Goal: Task Accomplishment & Management: Use online tool/utility

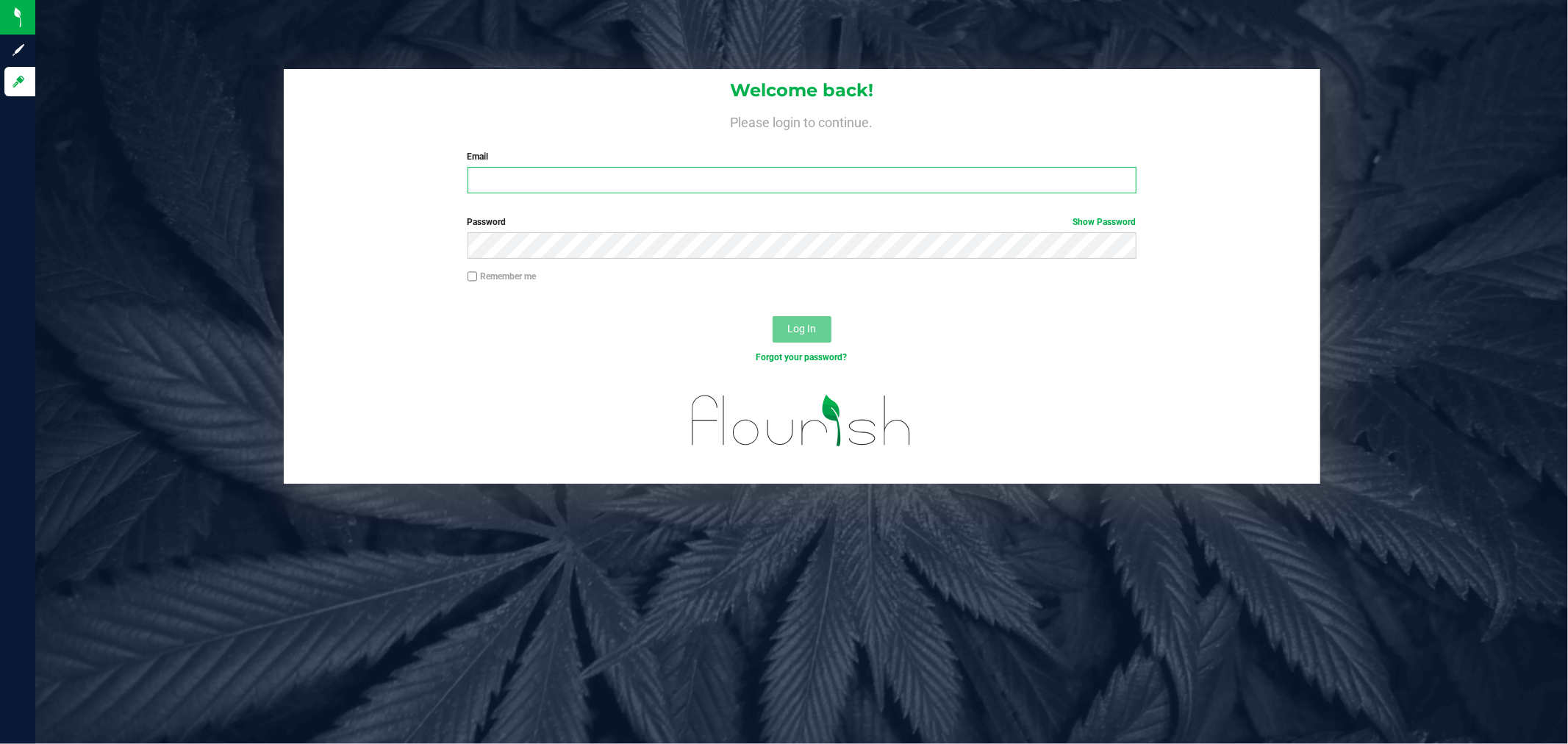
click at [589, 176] on input "Email" at bounding box center [802, 179] width 669 height 26
type input "[PERSON_NAME][EMAIL_ADDRESS][PERSON_NAME][DOMAIN_NAME]"
click at [772, 316] on button "Log In" at bounding box center [802, 329] width 59 height 26
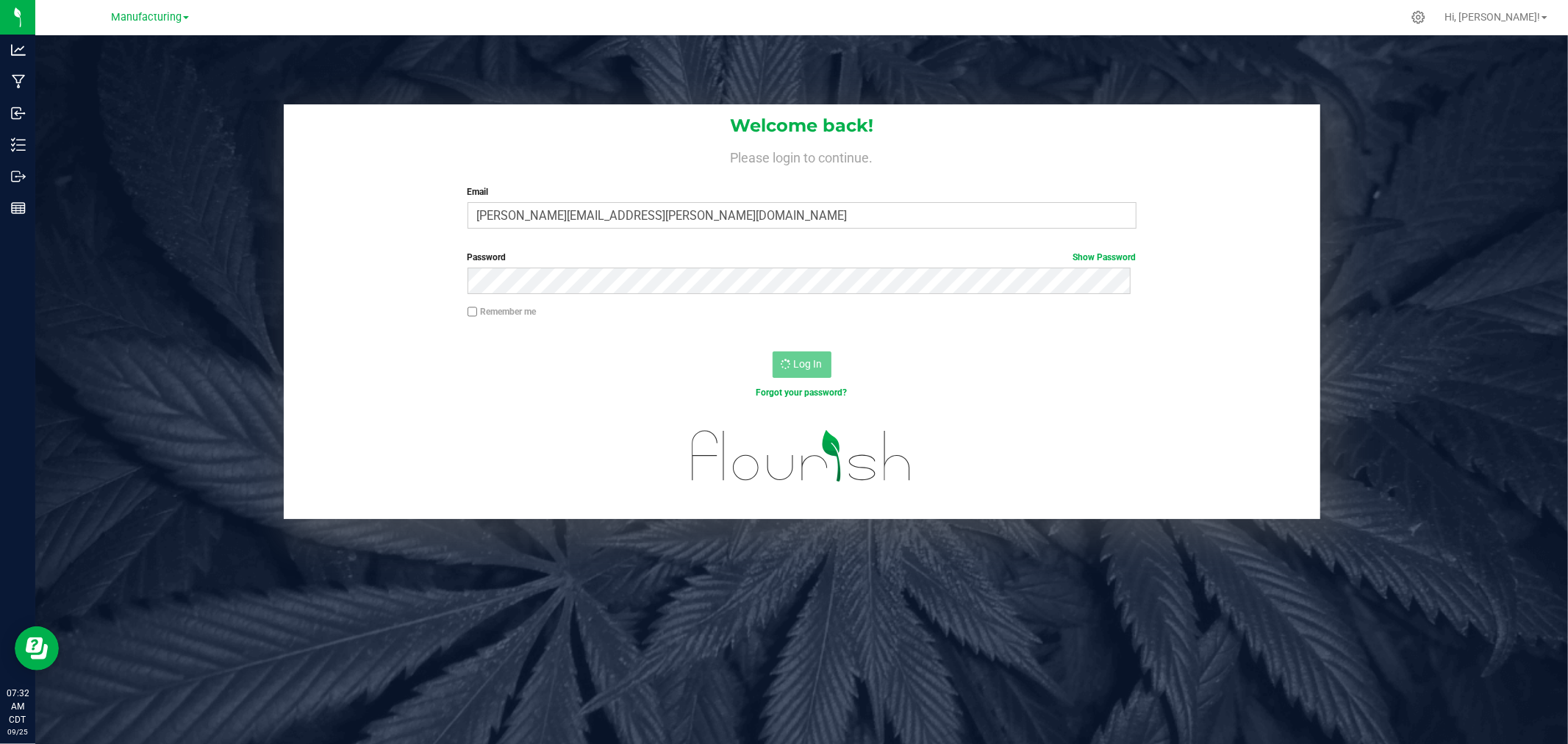
click at [1404, 179] on div "Welcome back! Please login to continue. Email danielle.deuchar@nativenationscan…" at bounding box center [801, 311] width 1555 height 415
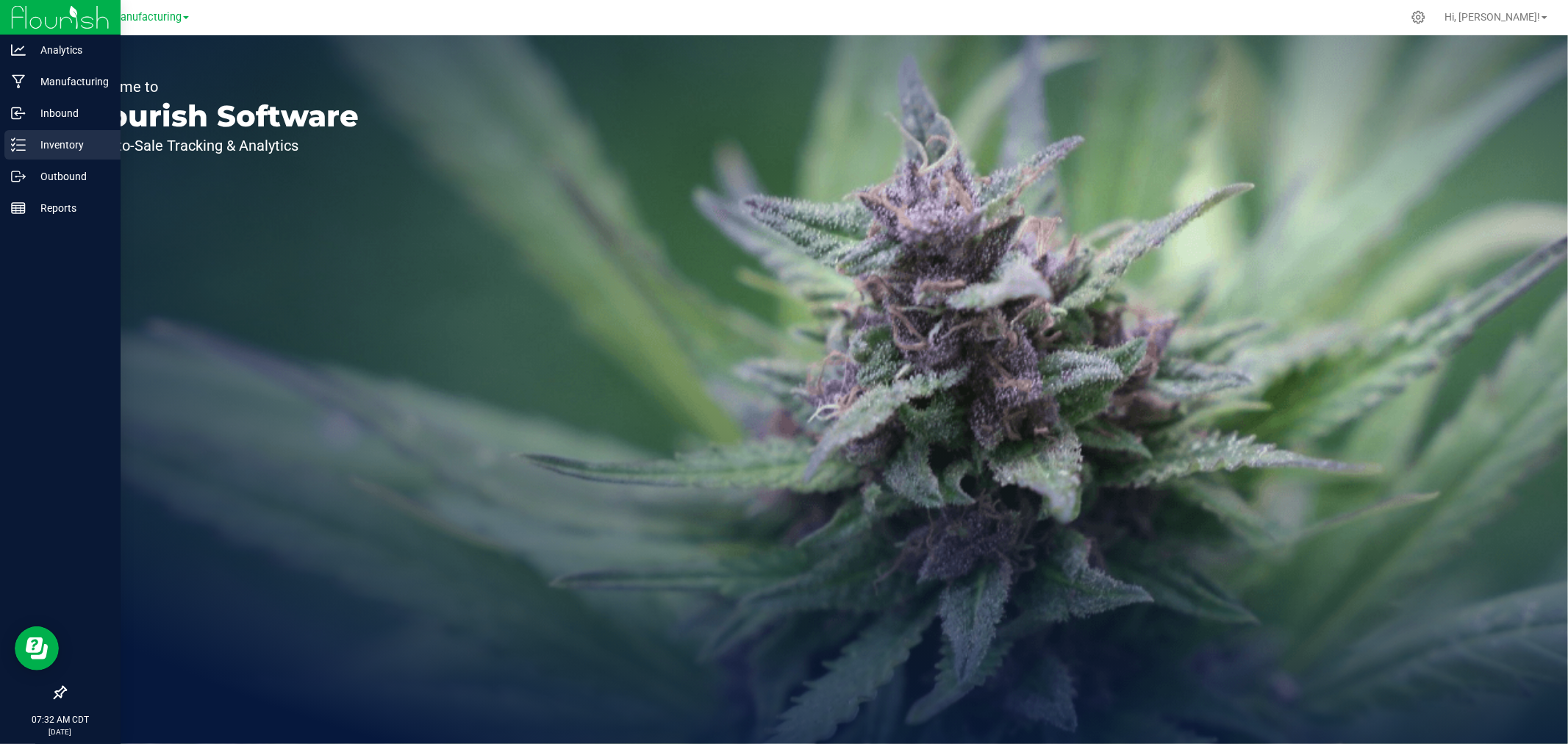
click at [31, 137] on p "Inventory" at bounding box center [69, 145] width 88 height 18
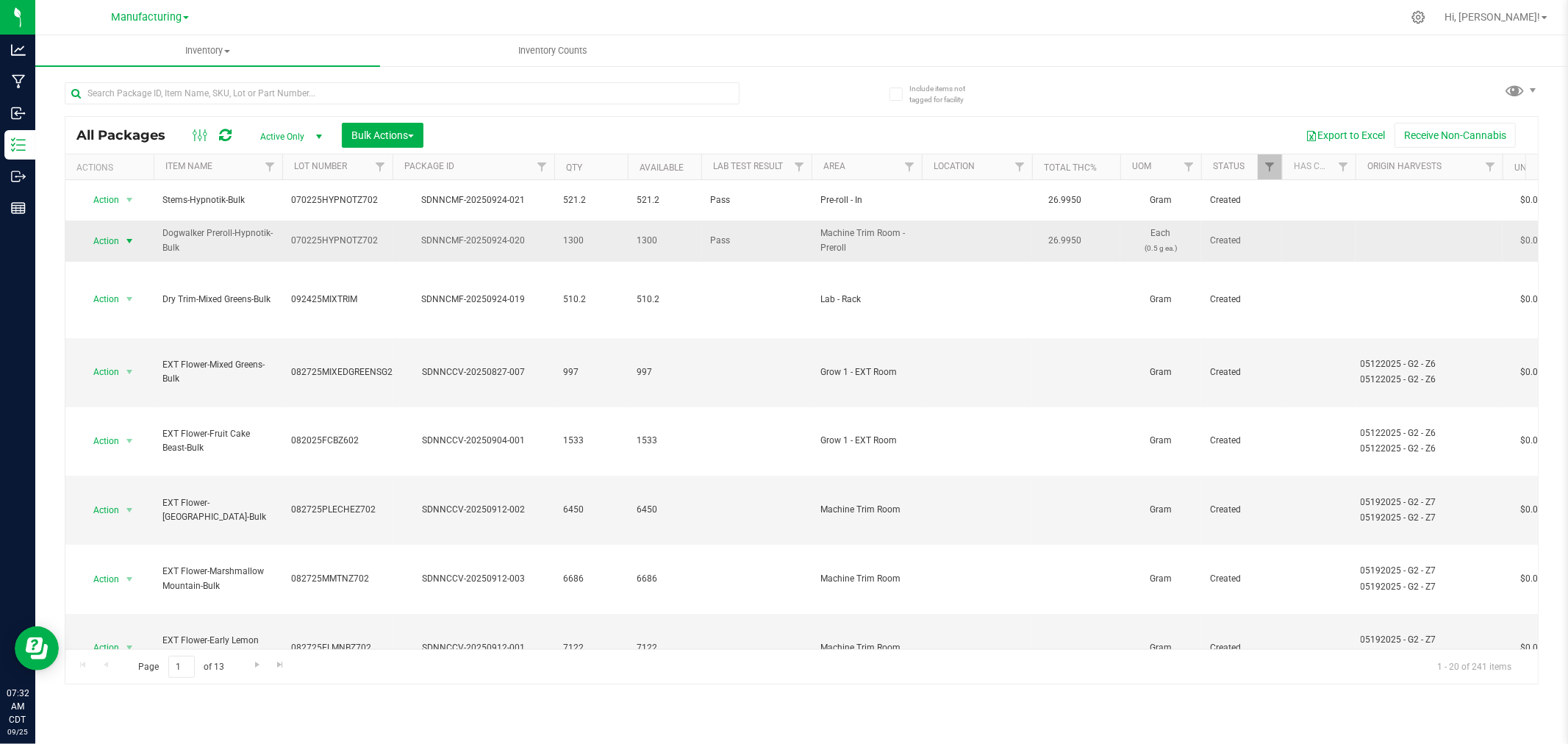
click at [125, 235] on span "select" at bounding box center [129, 241] width 12 height 12
click at [134, 345] on li "Locate package" at bounding box center [127, 347] width 93 height 22
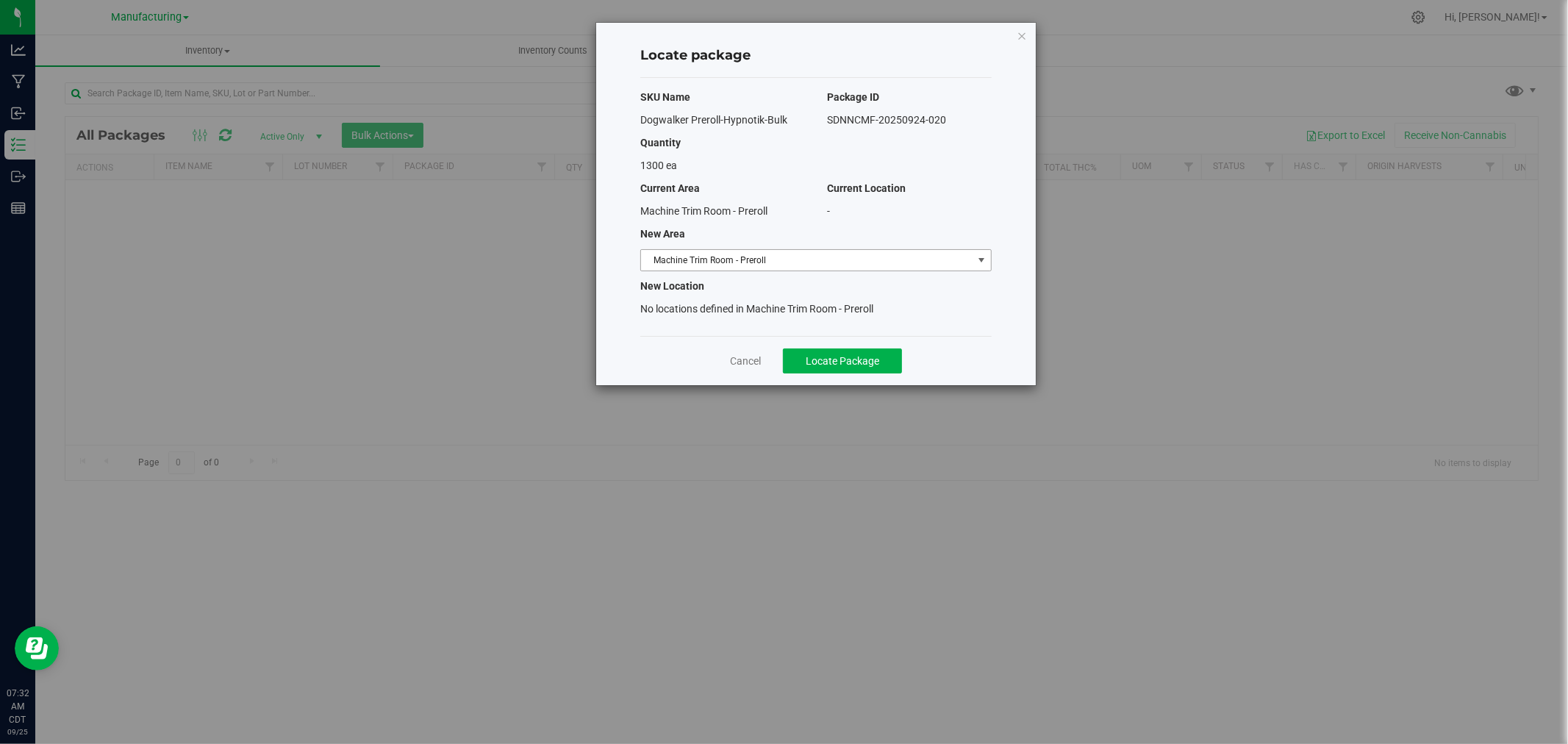
click at [795, 262] on span "Machine Trim Room - Preroll" at bounding box center [807, 261] width 332 height 21
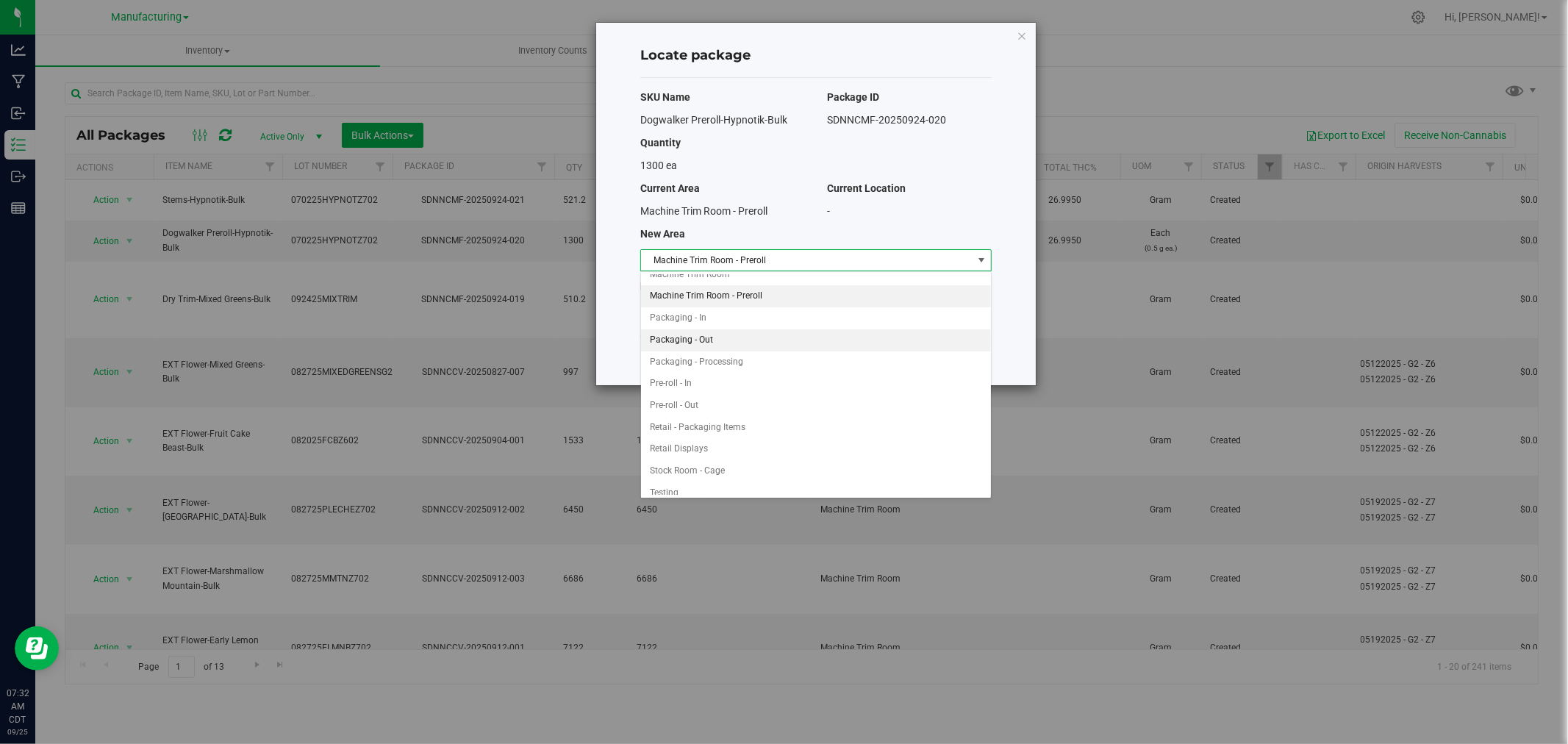
scroll to position [335, 0]
click at [710, 347] on li "Packaging - In" at bounding box center [816, 344] width 350 height 22
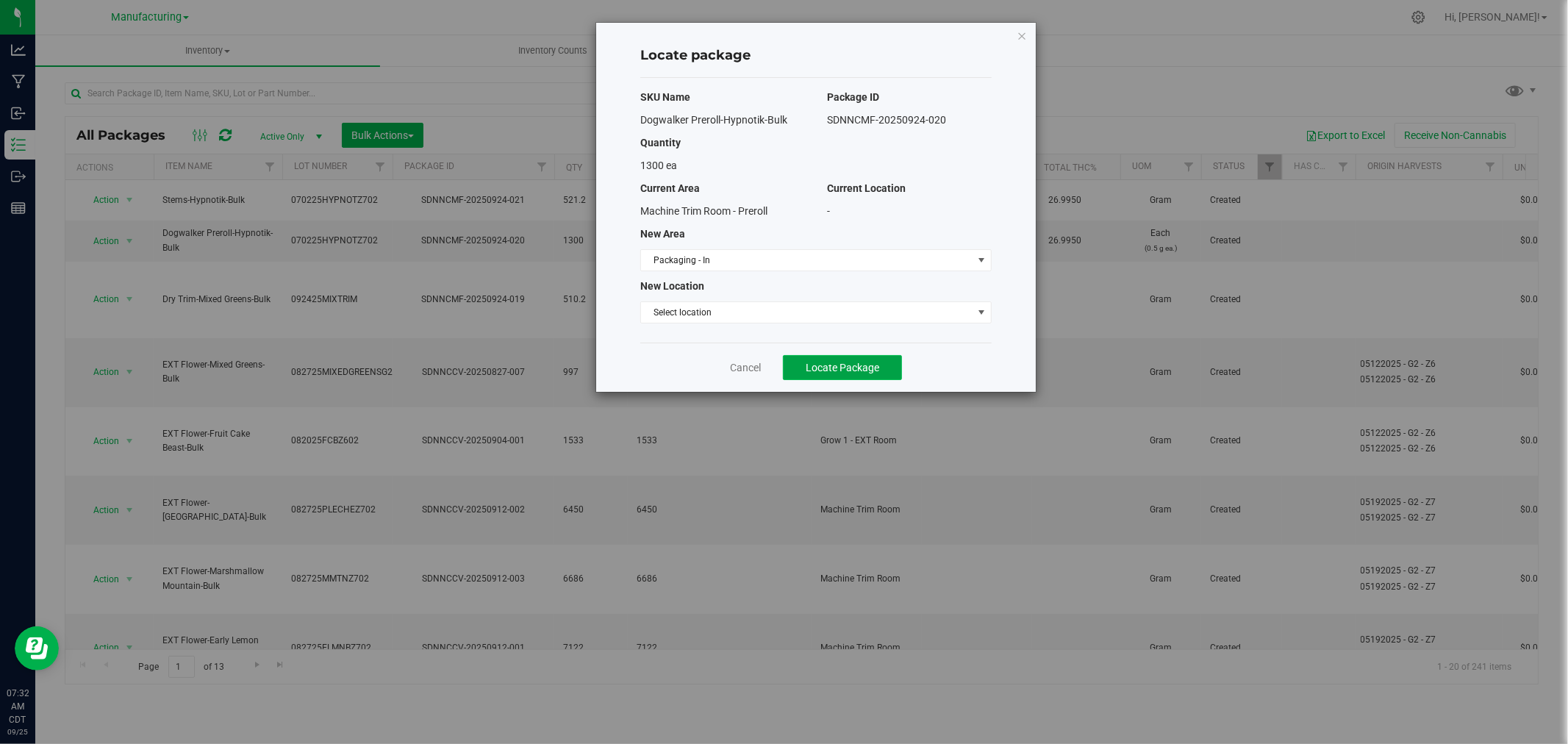
click at [822, 369] on span "Locate Package" at bounding box center [842, 368] width 73 height 12
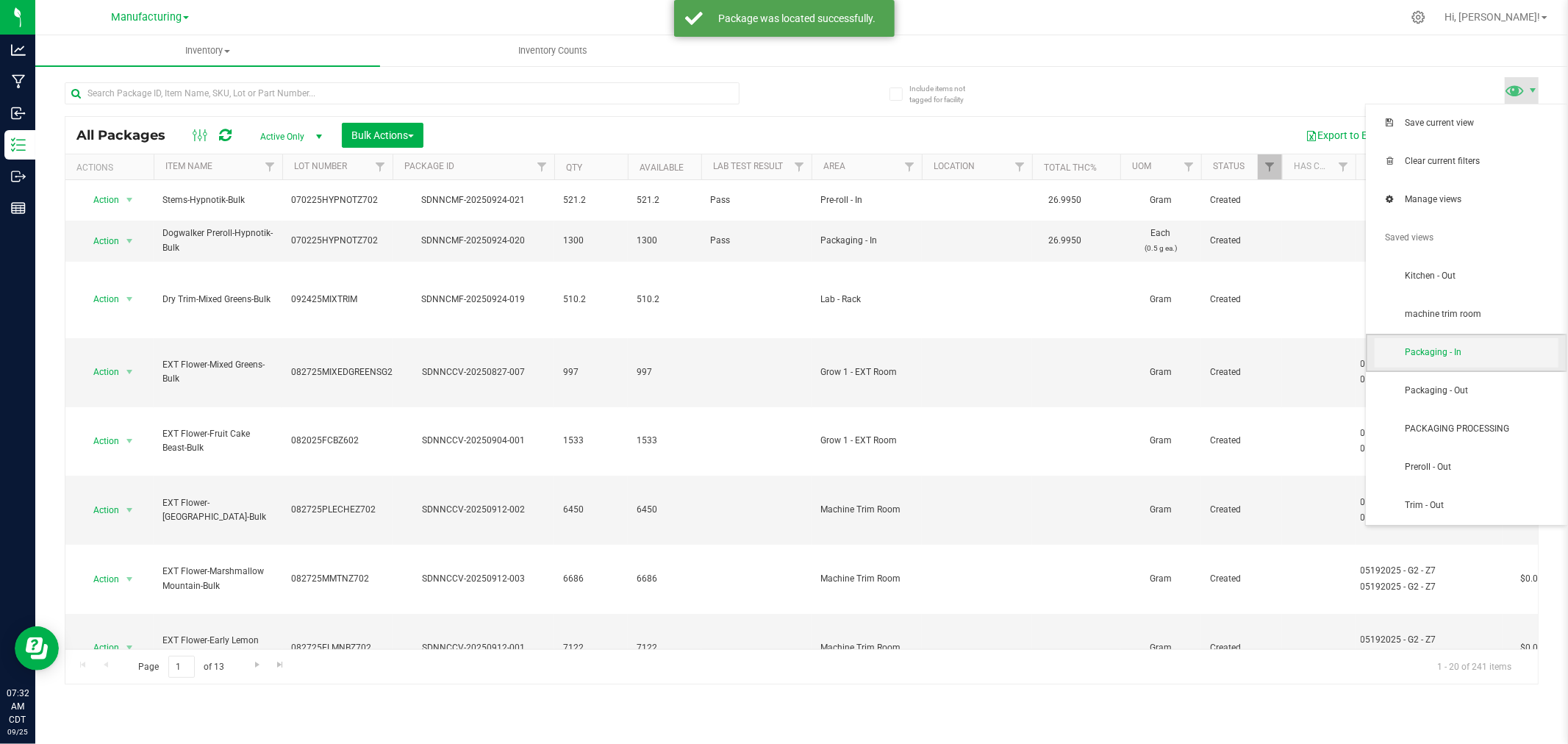
click at [1507, 354] on span "Packaging - In" at bounding box center [1481, 352] width 153 height 13
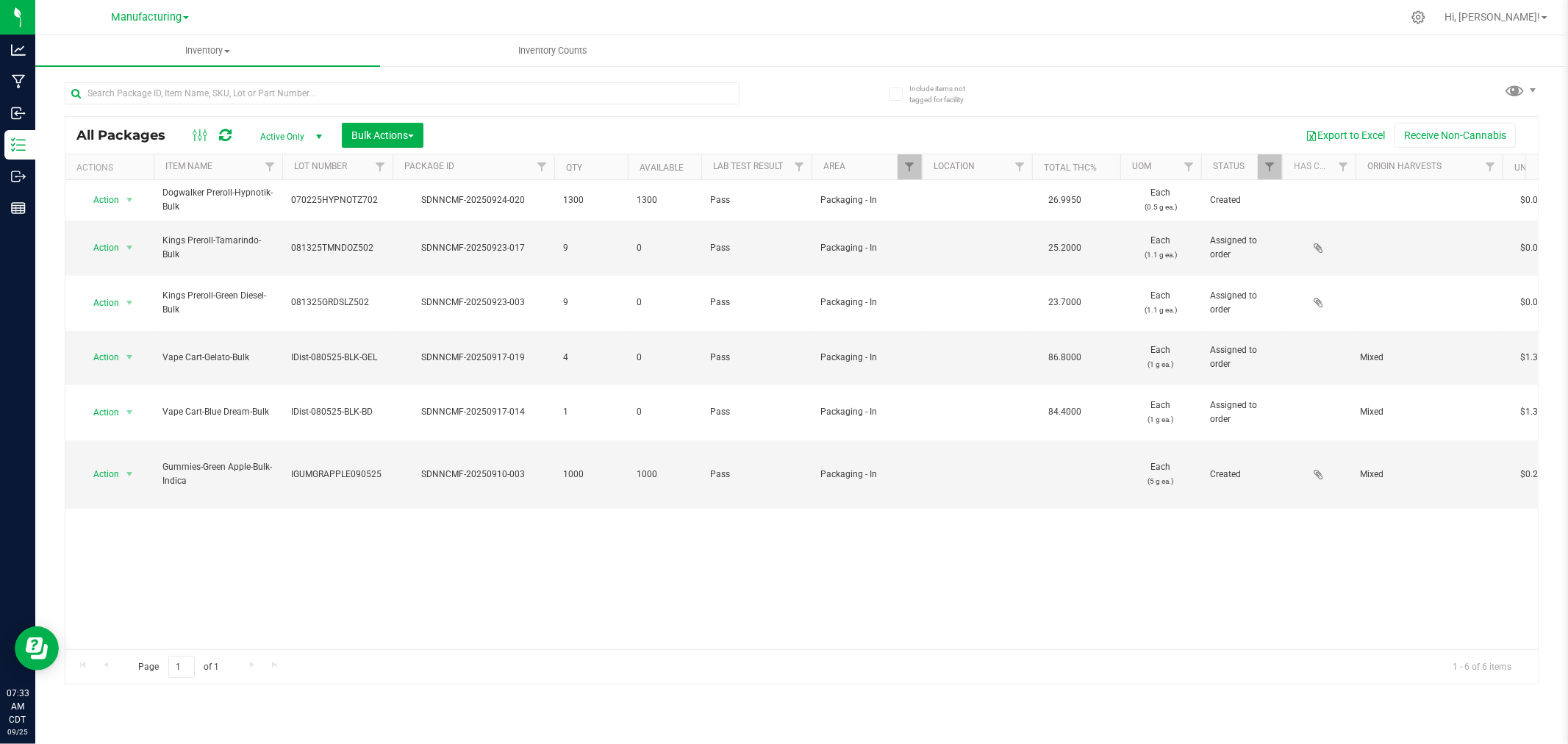
click at [1309, 35] on ul "Inventory All packages All inventory Waste log Create inventory Inventory Counts" at bounding box center [819, 51] width 1568 height 31
click at [913, 169] on span "Filter" at bounding box center [909, 167] width 12 height 12
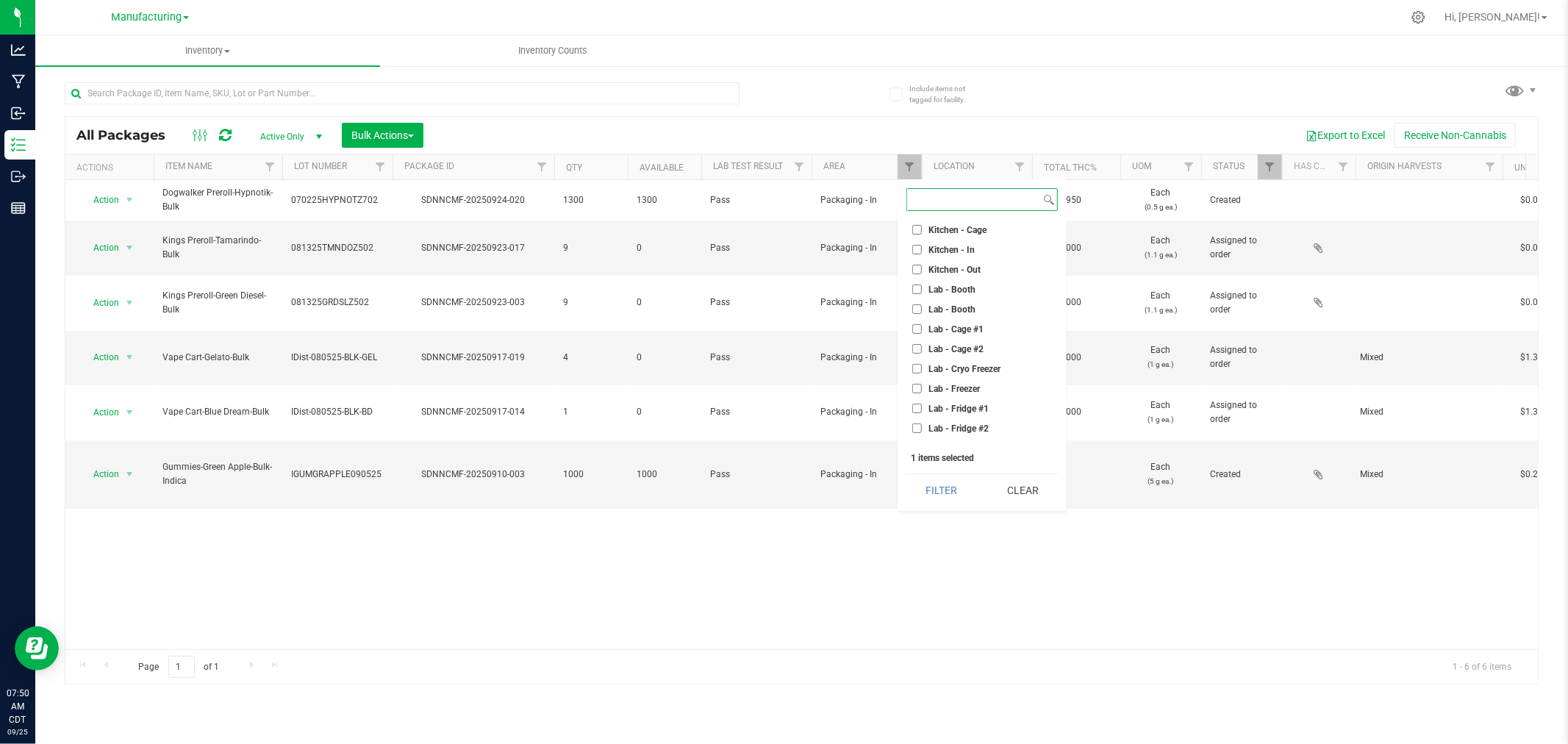
scroll to position [326, 0]
click at [914, 375] on input "Pre-roll - In" at bounding box center [917, 379] width 10 height 10
checkbox input "true"
click at [915, 319] on input "Packaging - In" at bounding box center [917, 320] width 10 height 10
checkbox input "false"
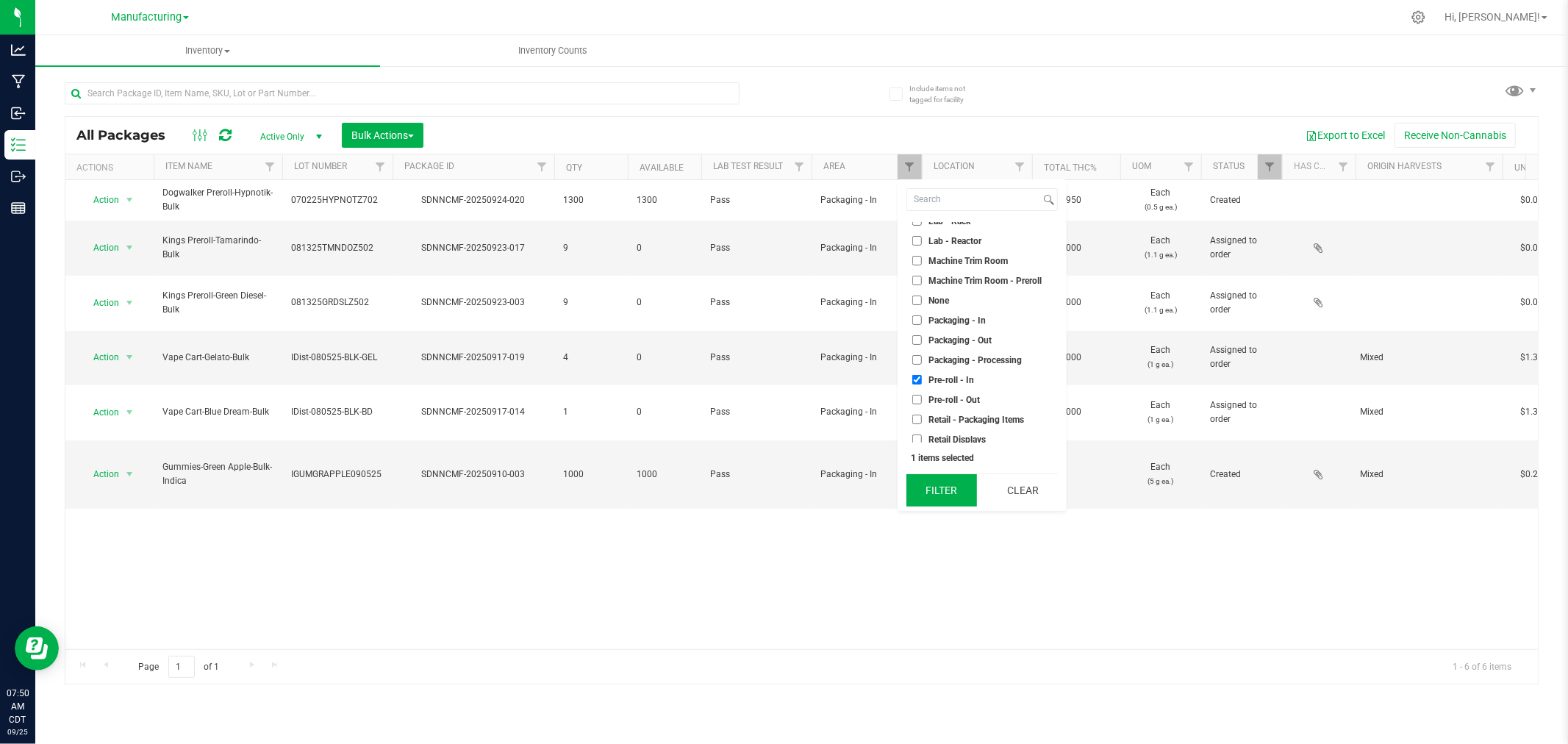
click at [929, 495] on button "Filter" at bounding box center [941, 490] width 70 height 32
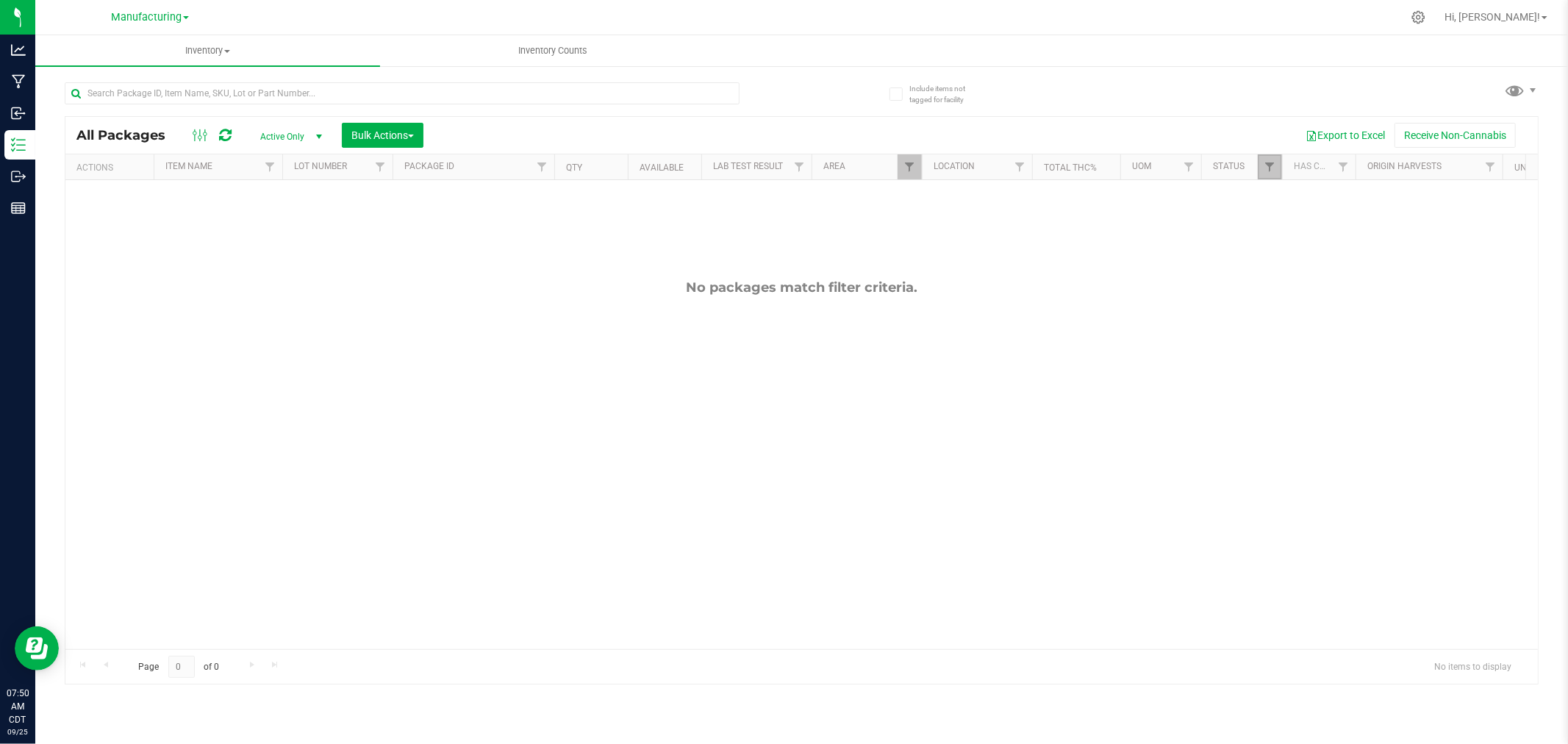
drag, startPoint x: 1275, startPoint y: 170, endPoint x: 1270, endPoint y: 177, distance: 8.6
click at [1274, 170] on link "Filter" at bounding box center [1269, 167] width 24 height 25
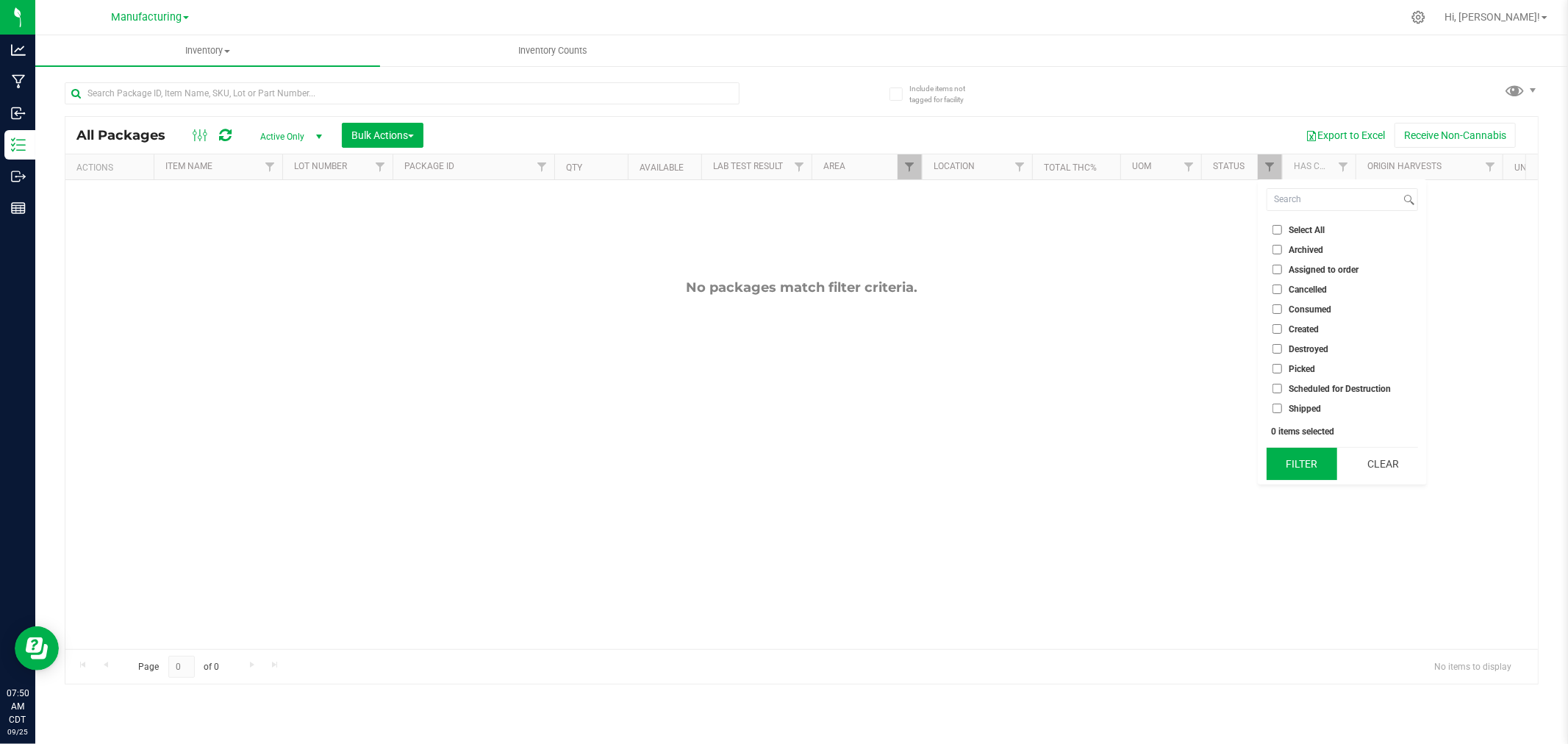
click at [1316, 459] on button "Filter" at bounding box center [1301, 463] width 70 height 32
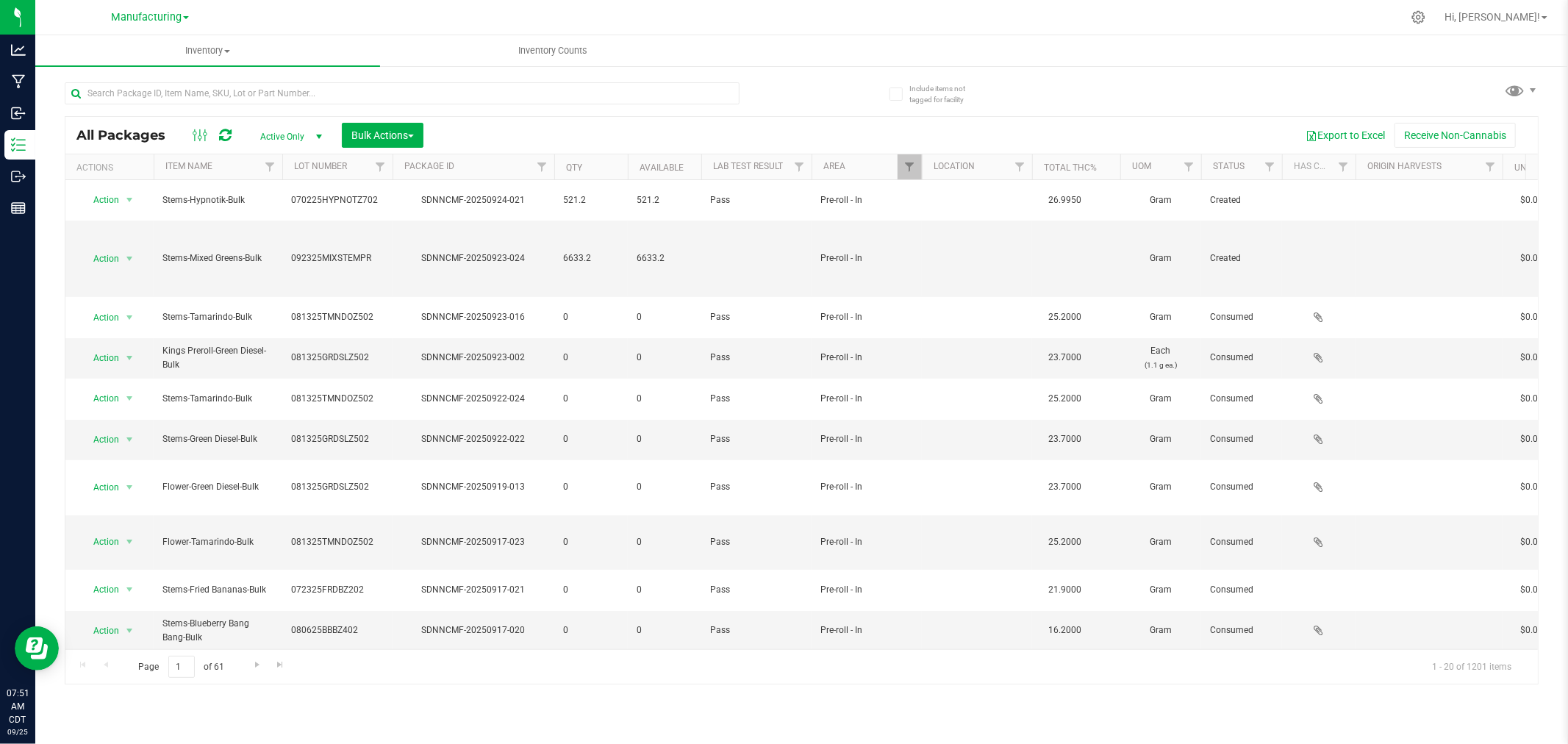
click at [314, 132] on span "select" at bounding box center [319, 137] width 12 height 12
click at [288, 230] on li "All" at bounding box center [288, 226] width 79 height 22
click at [320, 137] on span "select" at bounding box center [319, 137] width 12 height 12
click at [309, 167] on li "Active Only" at bounding box center [288, 161] width 79 height 22
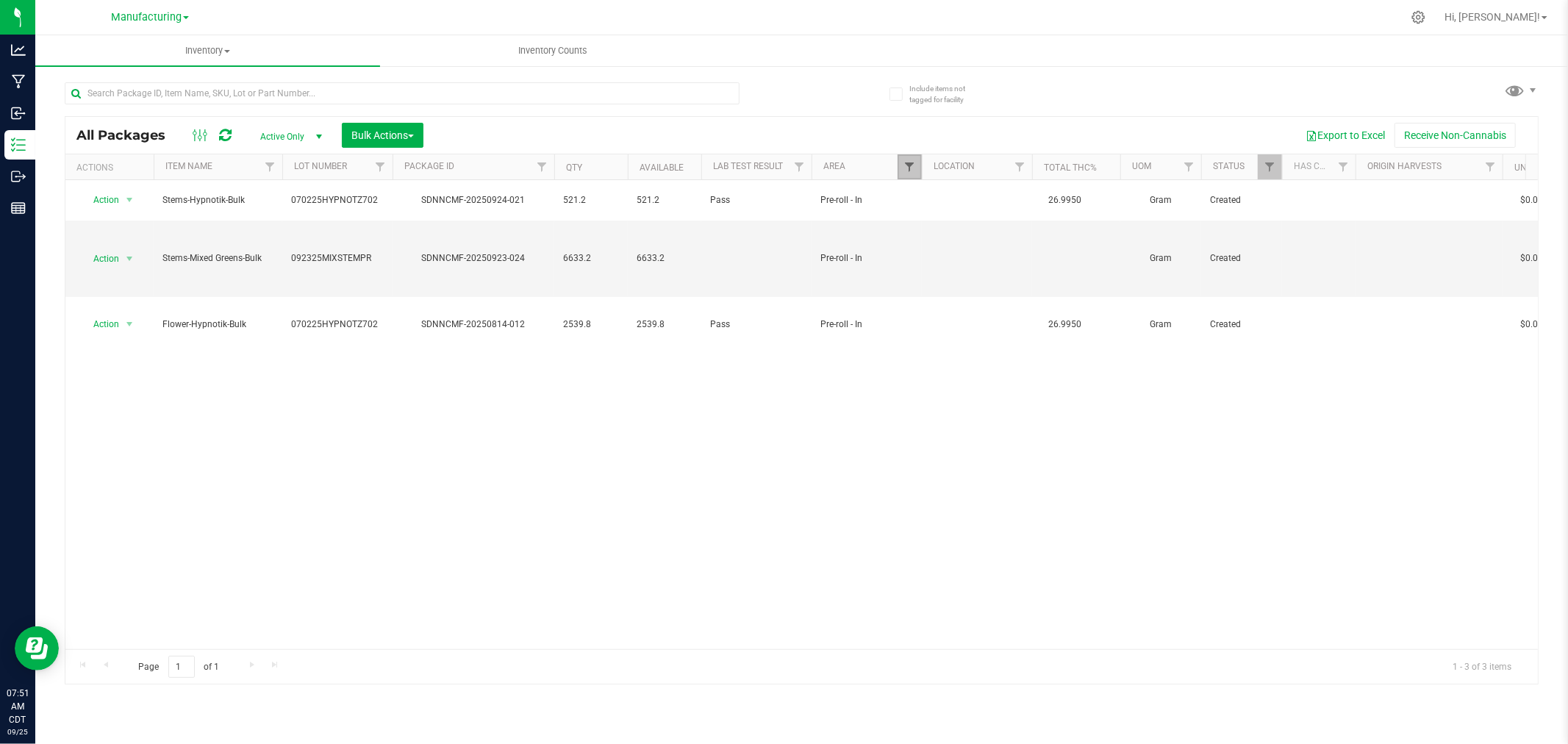
click at [905, 165] on span "Filter" at bounding box center [909, 167] width 12 height 12
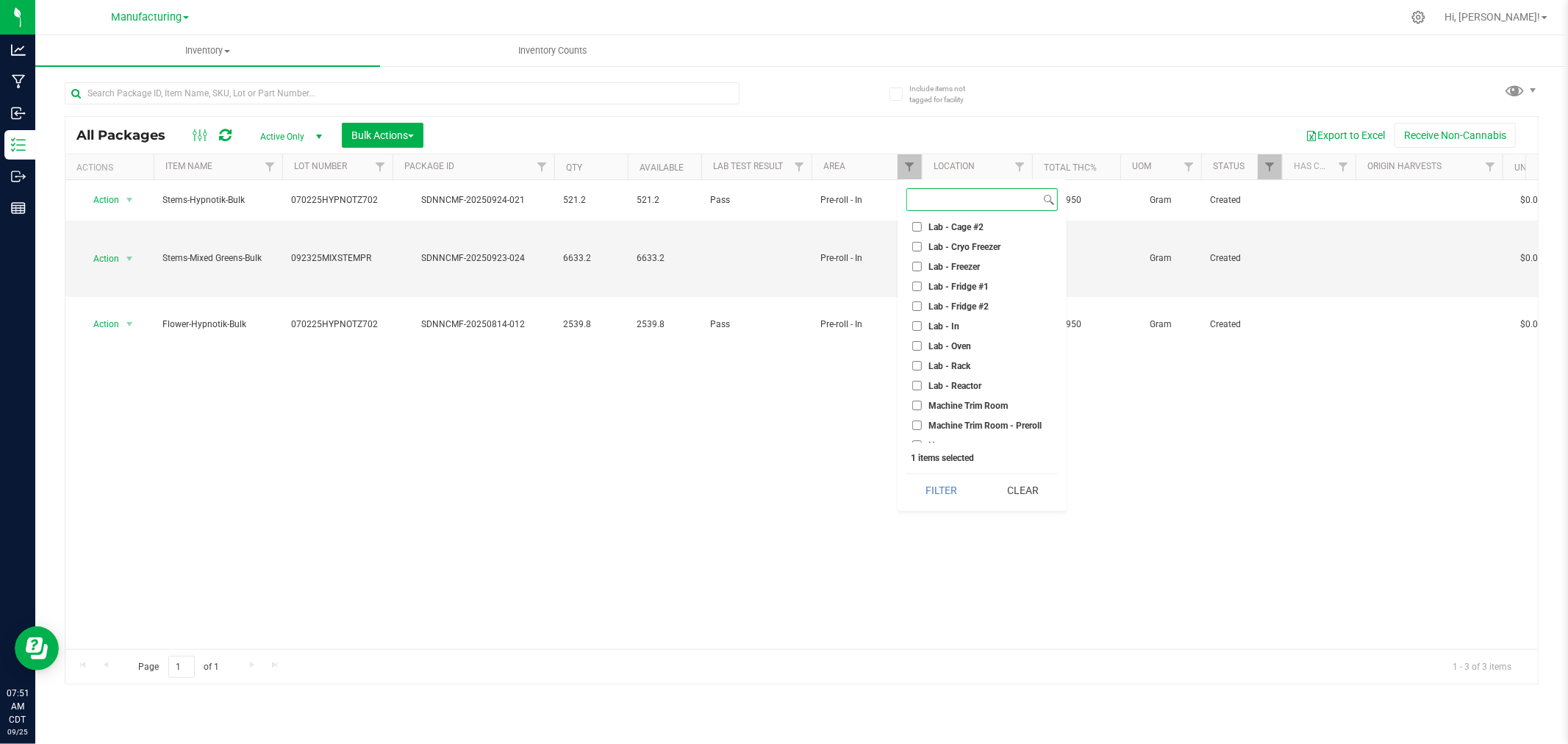
scroll to position [408, 0]
click at [914, 414] on input "Trim - In" at bounding box center [917, 417] width 10 height 10
checkbox input "true"
click at [917, 294] on input "Pre-roll - In" at bounding box center [917, 298] width 10 height 10
checkbox input "false"
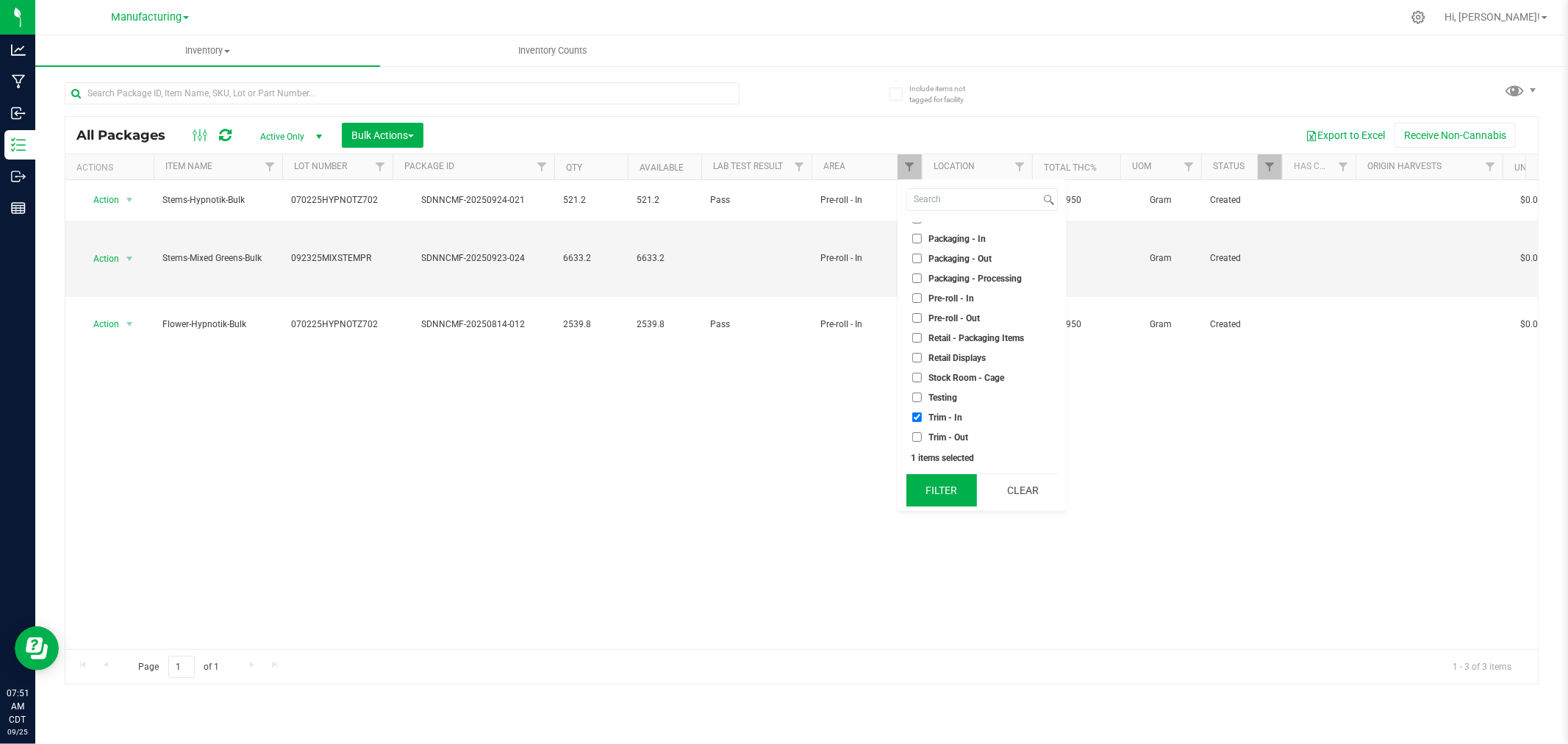
click at [944, 480] on button "Filter" at bounding box center [941, 490] width 70 height 32
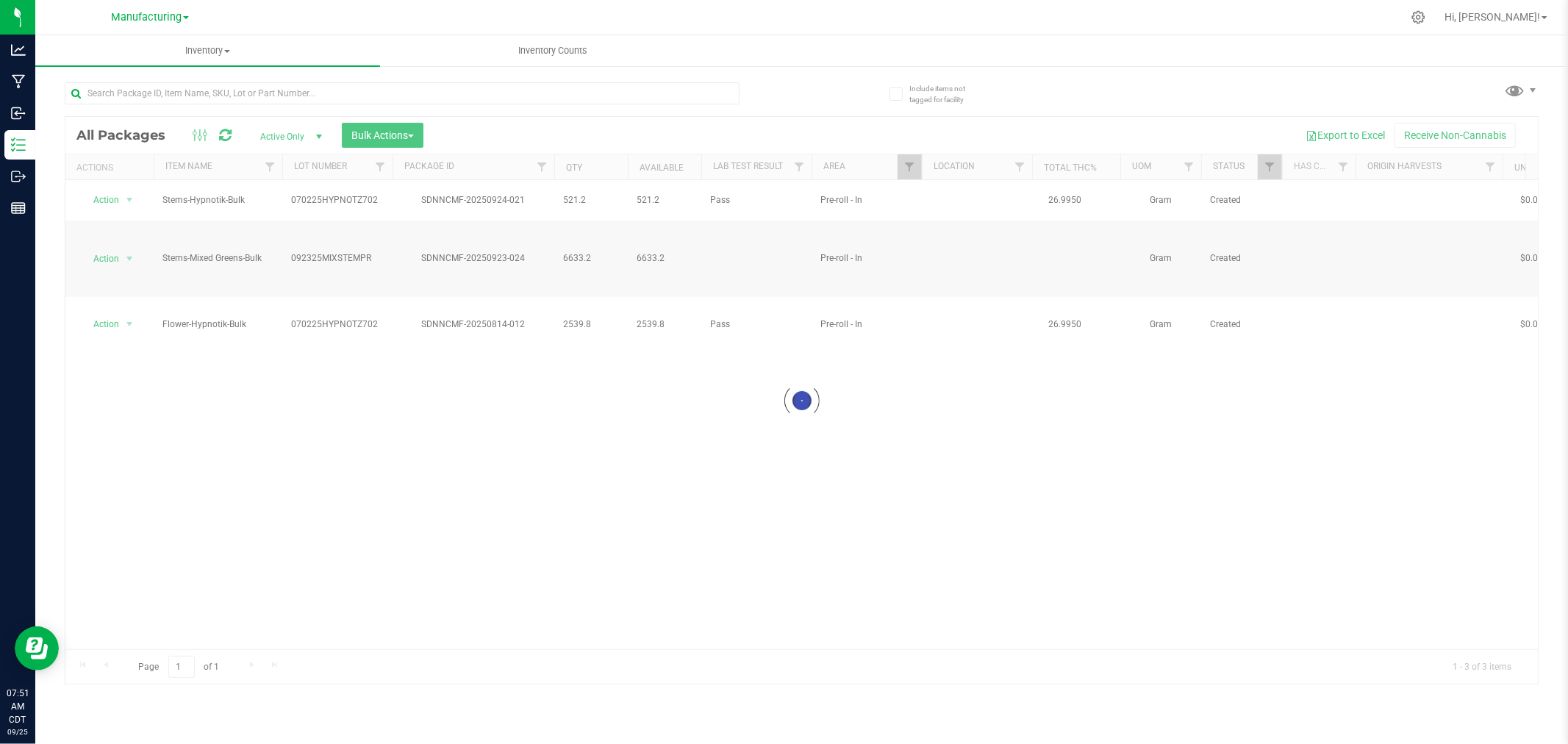
checkbox input "true"
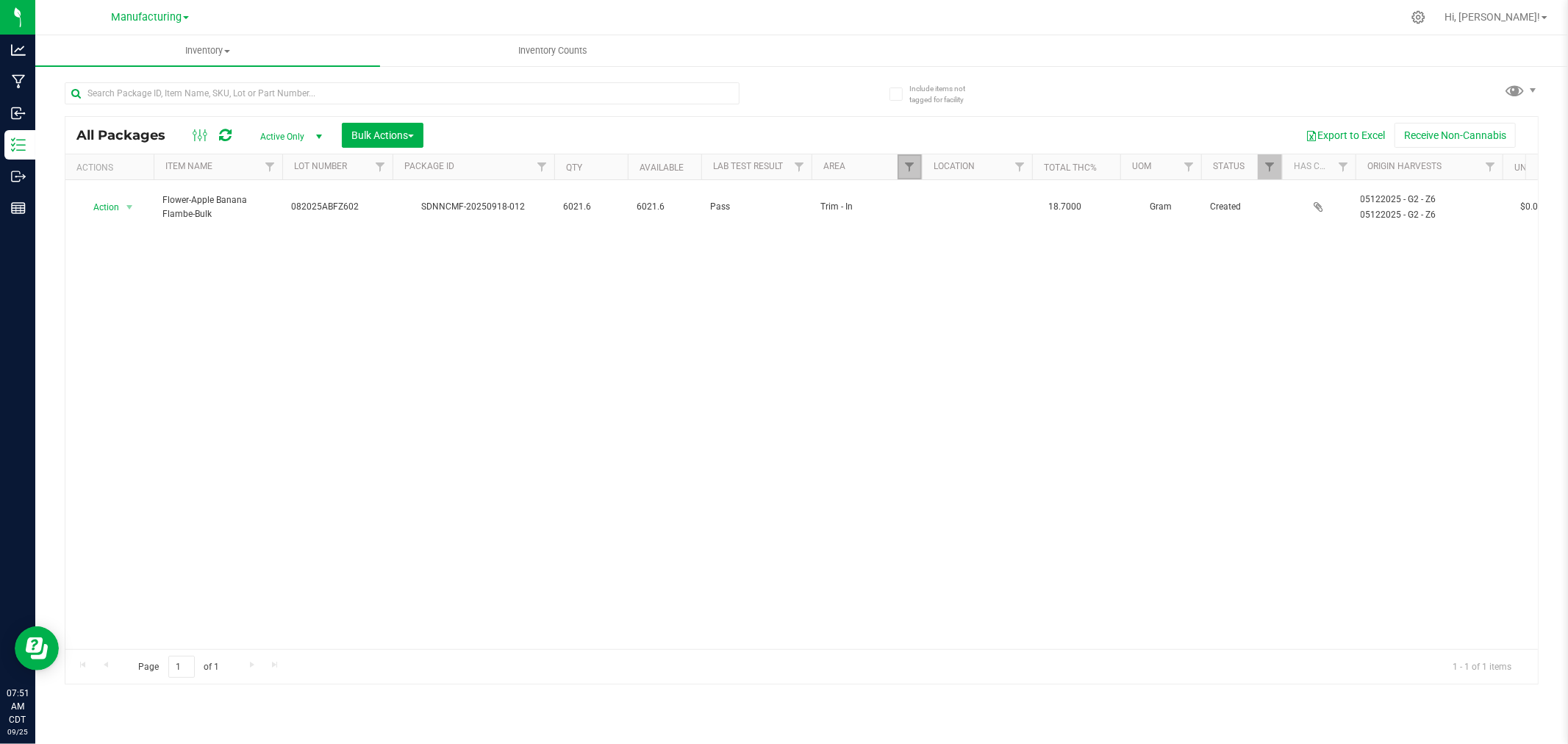
click at [915, 164] on link "Filter" at bounding box center [909, 167] width 24 height 25
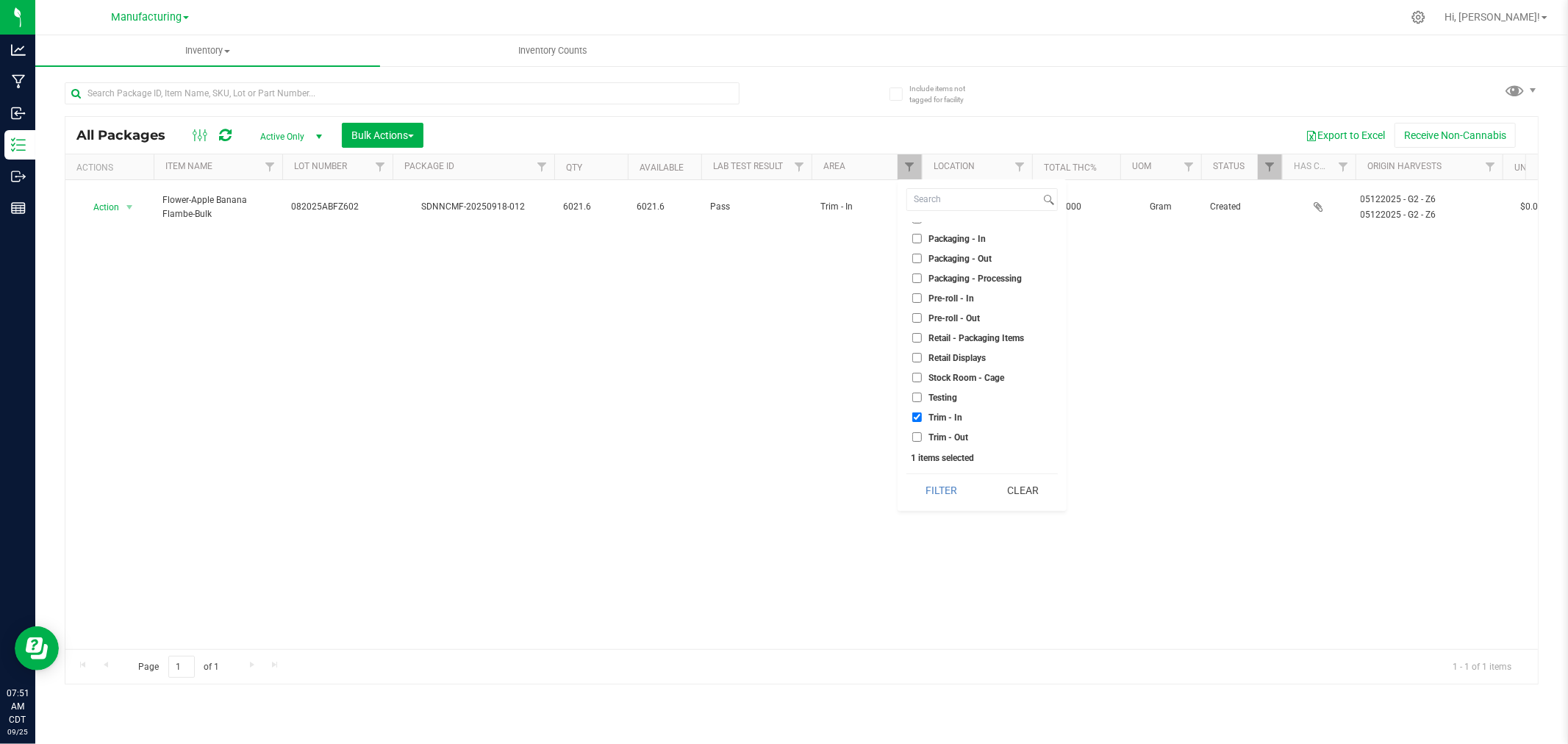
click at [917, 238] on input "Packaging - In" at bounding box center [917, 238] width 10 height 10
checkbox input "true"
click at [916, 414] on input "Trim - In" at bounding box center [917, 417] width 10 height 10
checkbox input "false"
click at [934, 501] on button "Filter" at bounding box center [941, 490] width 70 height 32
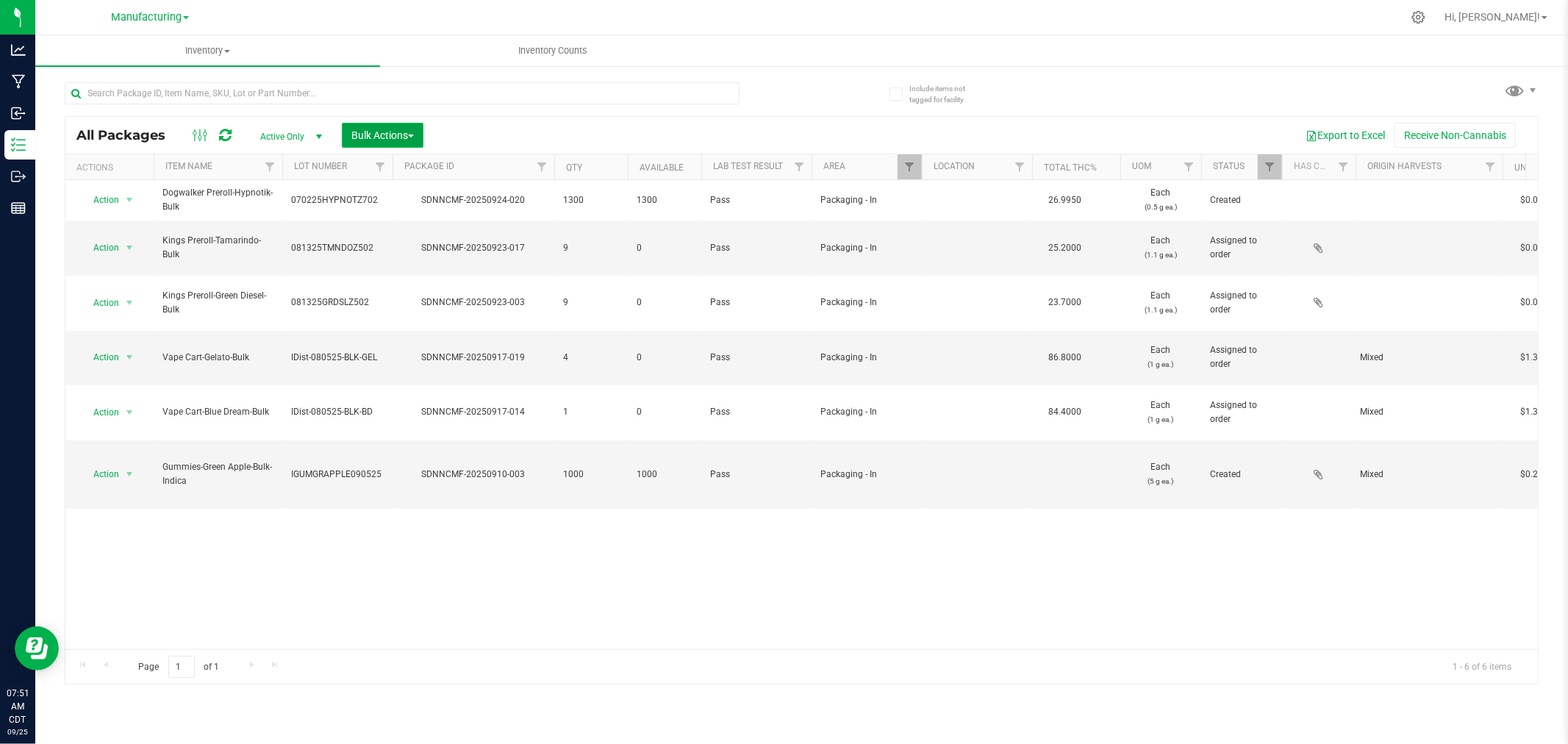
click at [404, 125] on button "Bulk Actions" at bounding box center [382, 134] width 81 height 25
click at [421, 160] on div "Add to manufacturing run" at bounding box center [415, 170] width 131 height 23
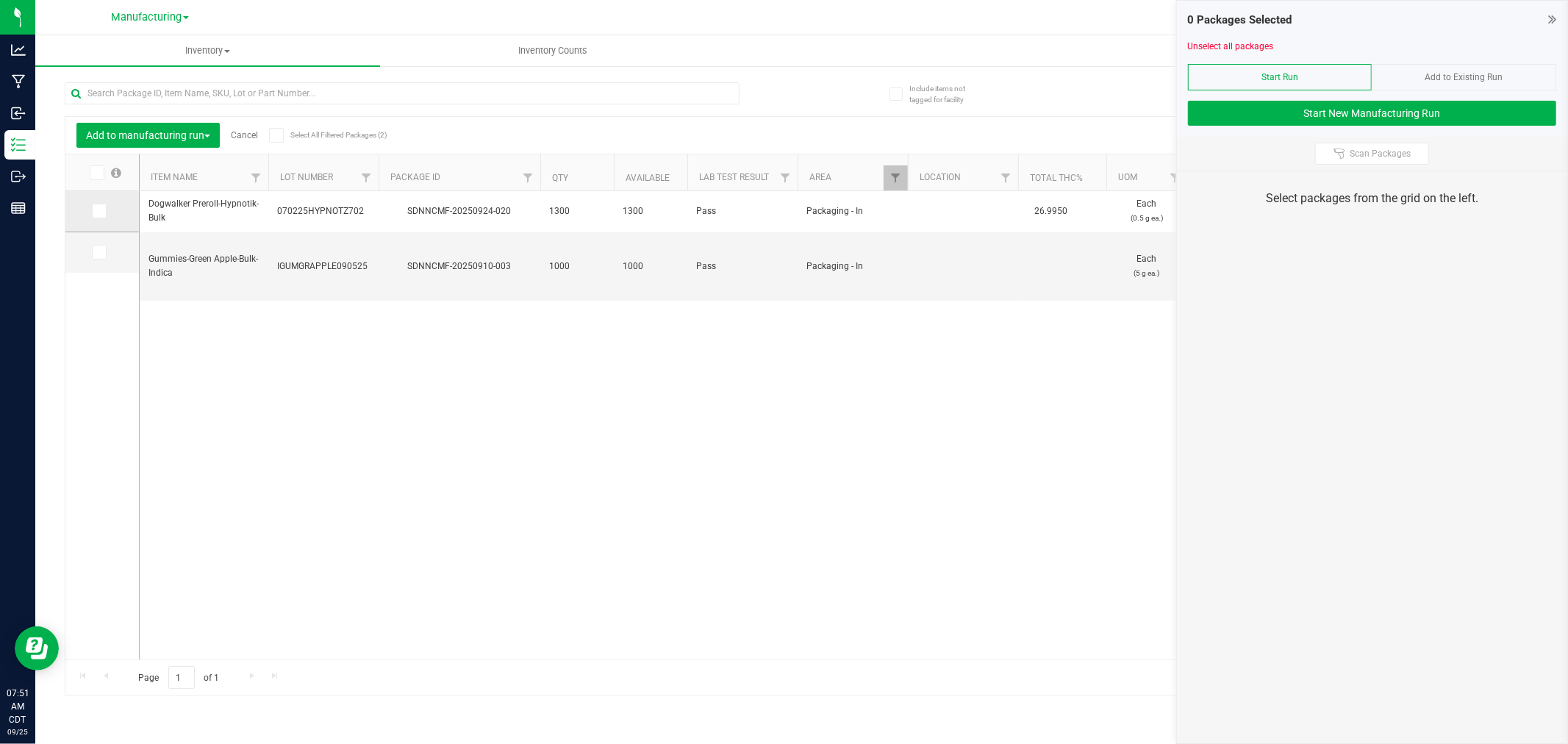
click at [98, 211] on icon at bounding box center [98, 211] width 10 height 0
click at [0, 0] on input "checkbox" at bounding box center [0, 0] width 0 height 0
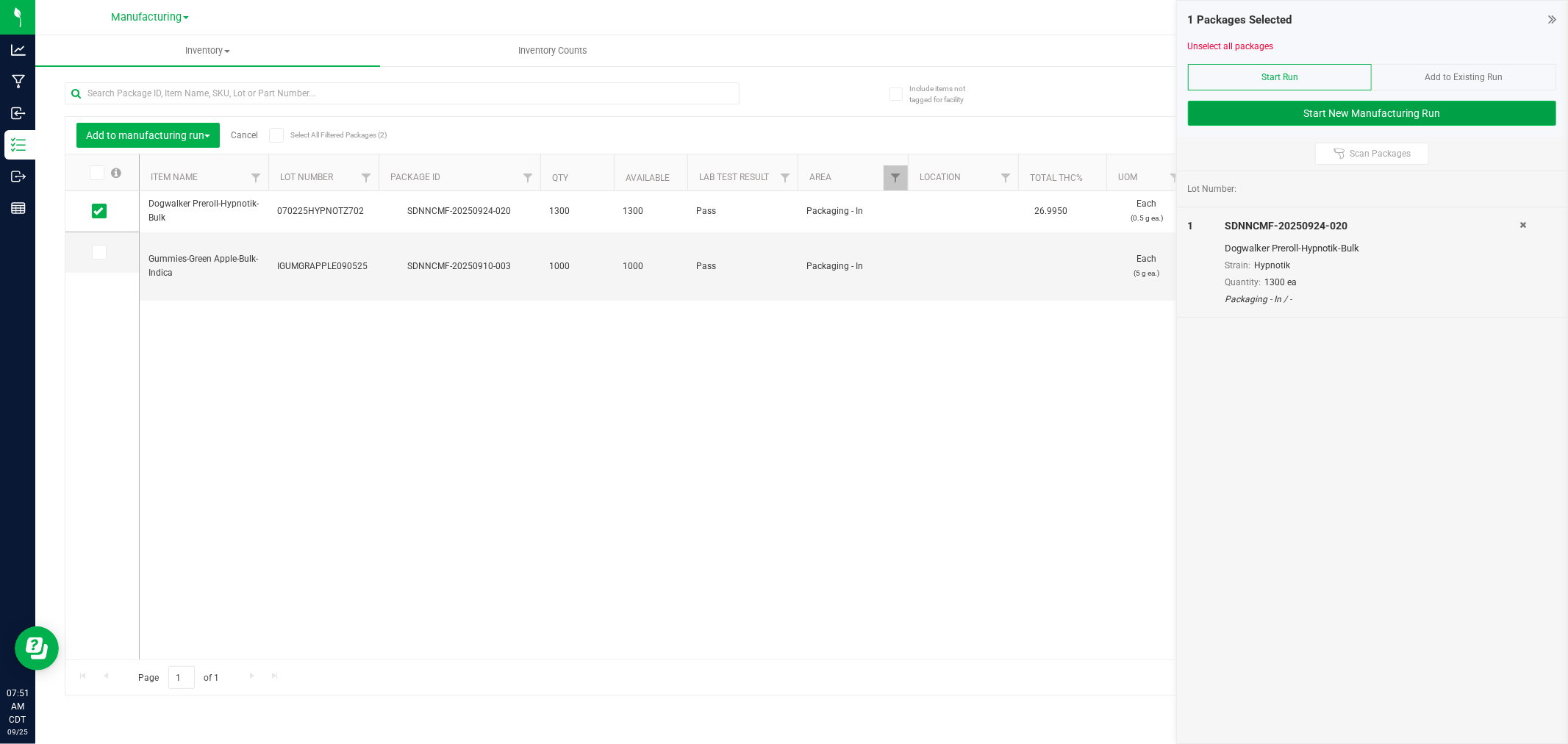
click at [1251, 117] on button "Start New Manufacturing Run" at bounding box center [1372, 113] width 368 height 25
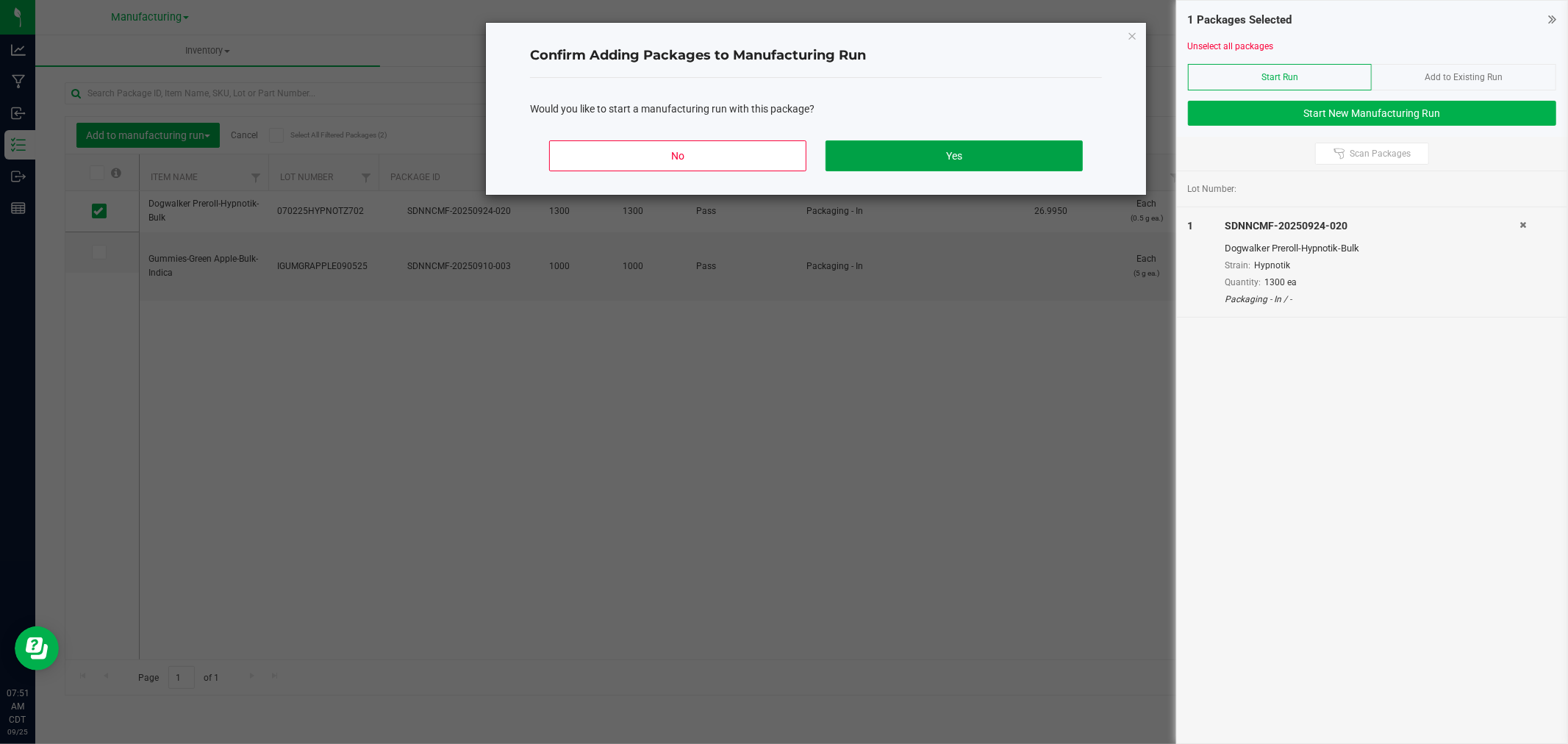
click at [1019, 153] on button "Yes" at bounding box center [954, 155] width 257 height 31
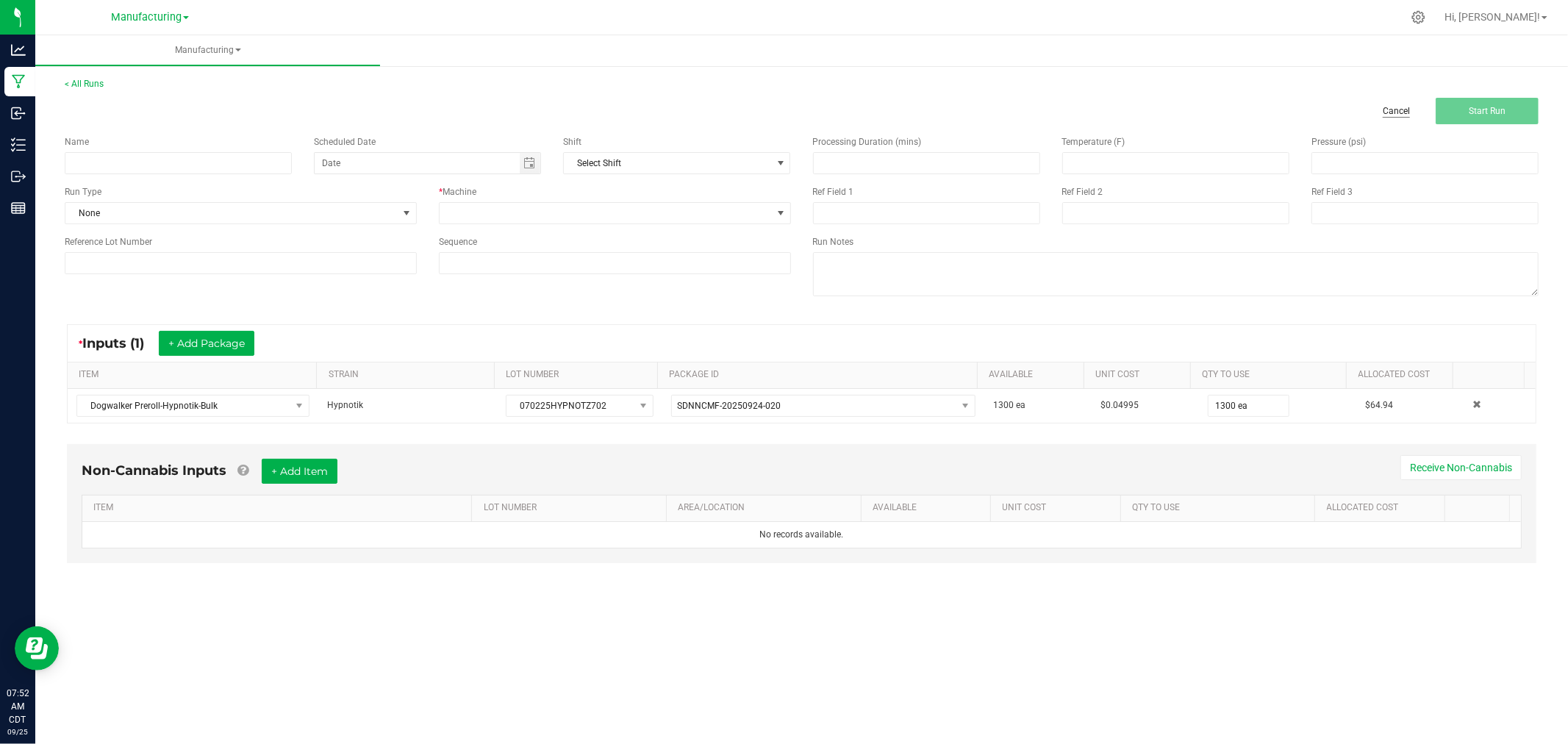
click at [1404, 106] on link "Cancel" at bounding box center [1396, 111] width 27 height 13
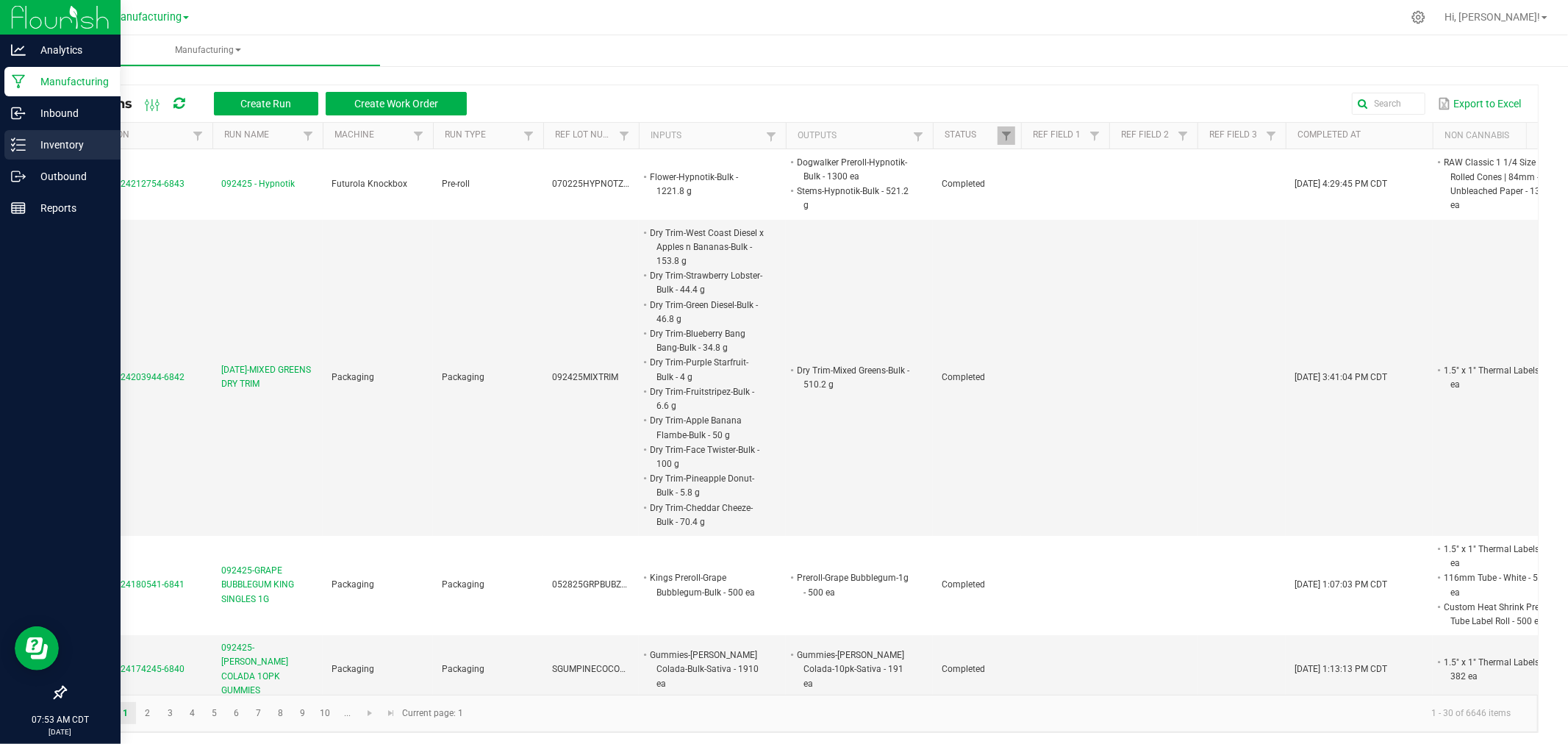
click at [27, 144] on p "Inventory" at bounding box center [69, 145] width 88 height 18
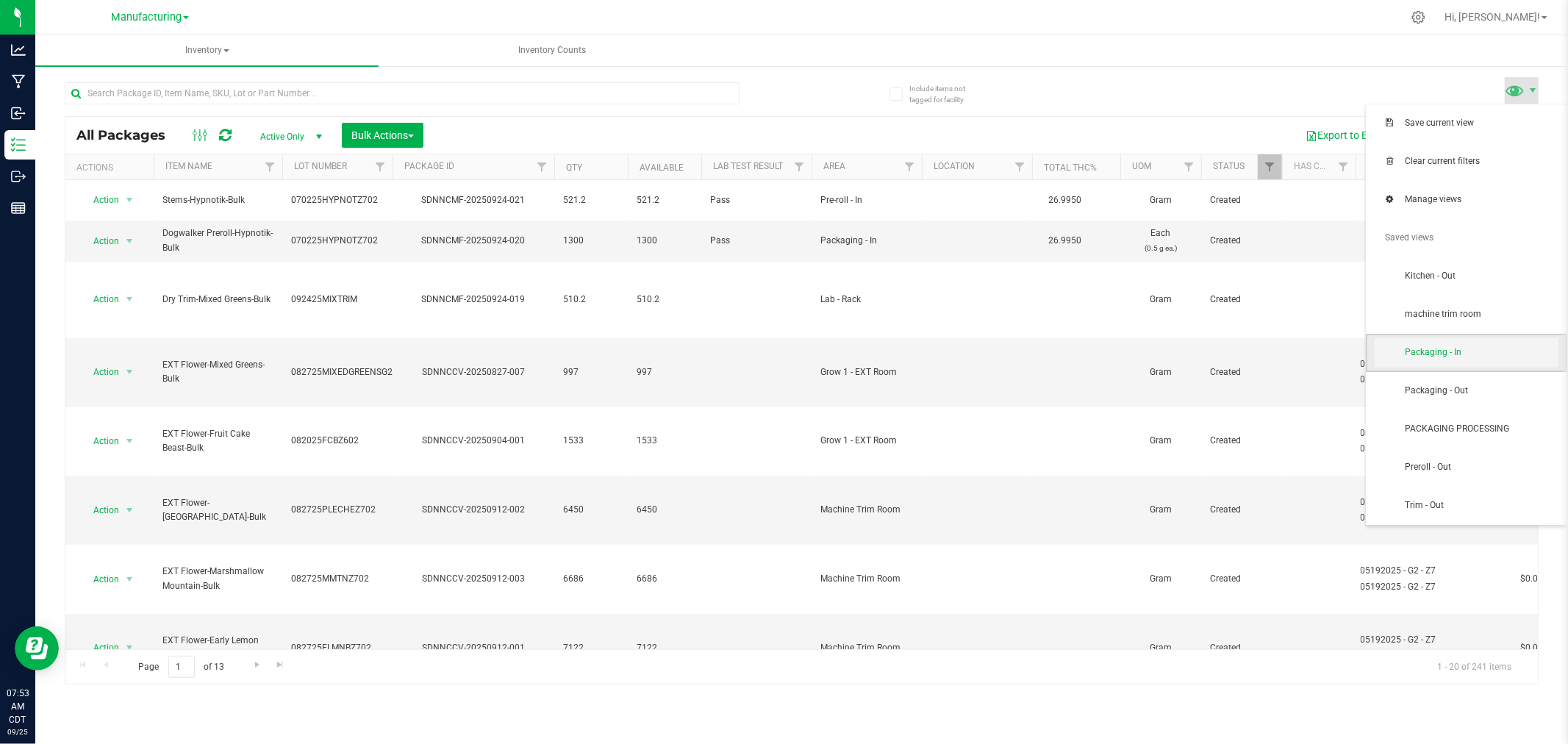
click at [1483, 350] on span "Packaging - In" at bounding box center [1481, 352] width 153 height 13
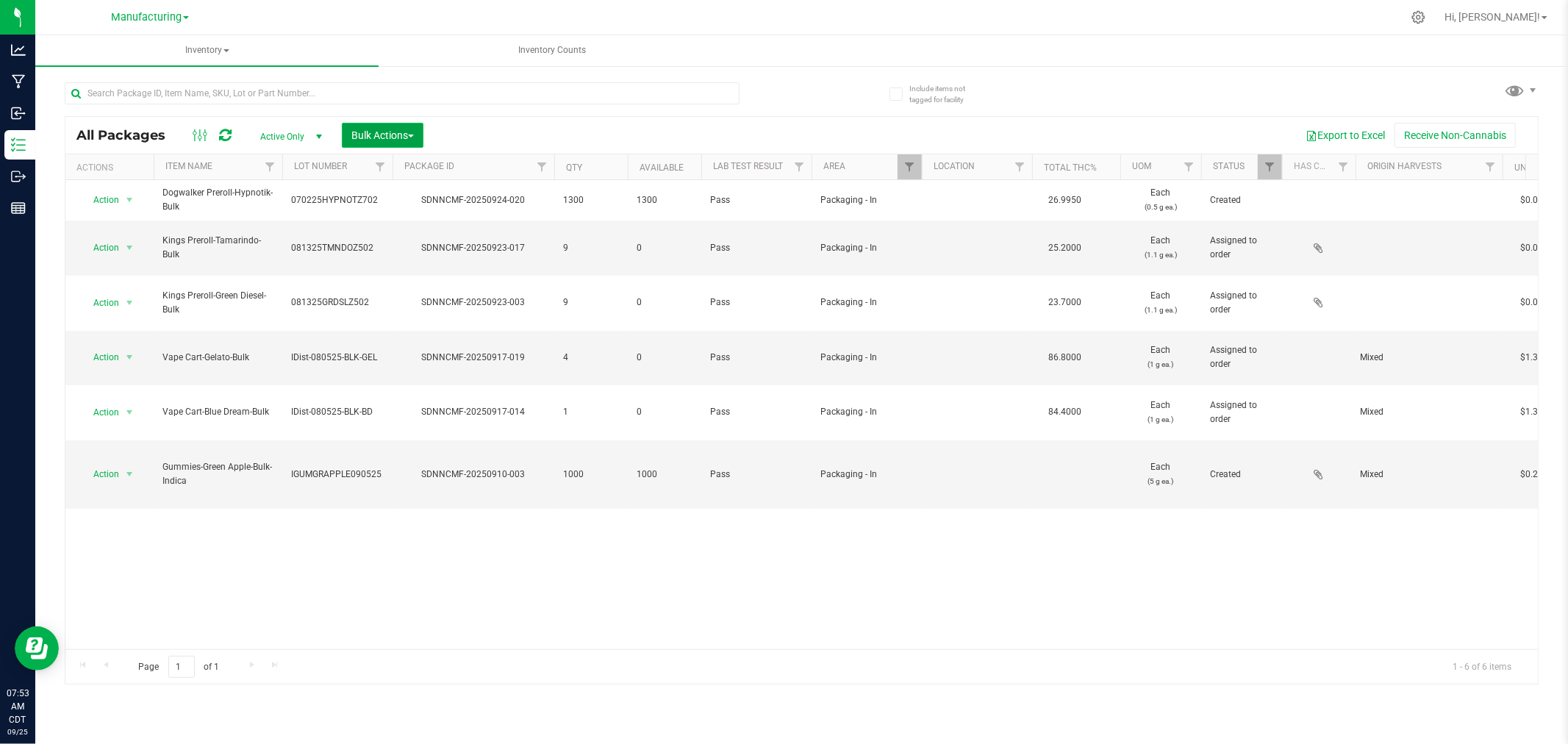
click at [387, 129] on span "Bulk Actions" at bounding box center [382, 135] width 63 height 12
click at [404, 164] on span "Add to manufacturing run" at bounding box center [406, 168] width 111 height 12
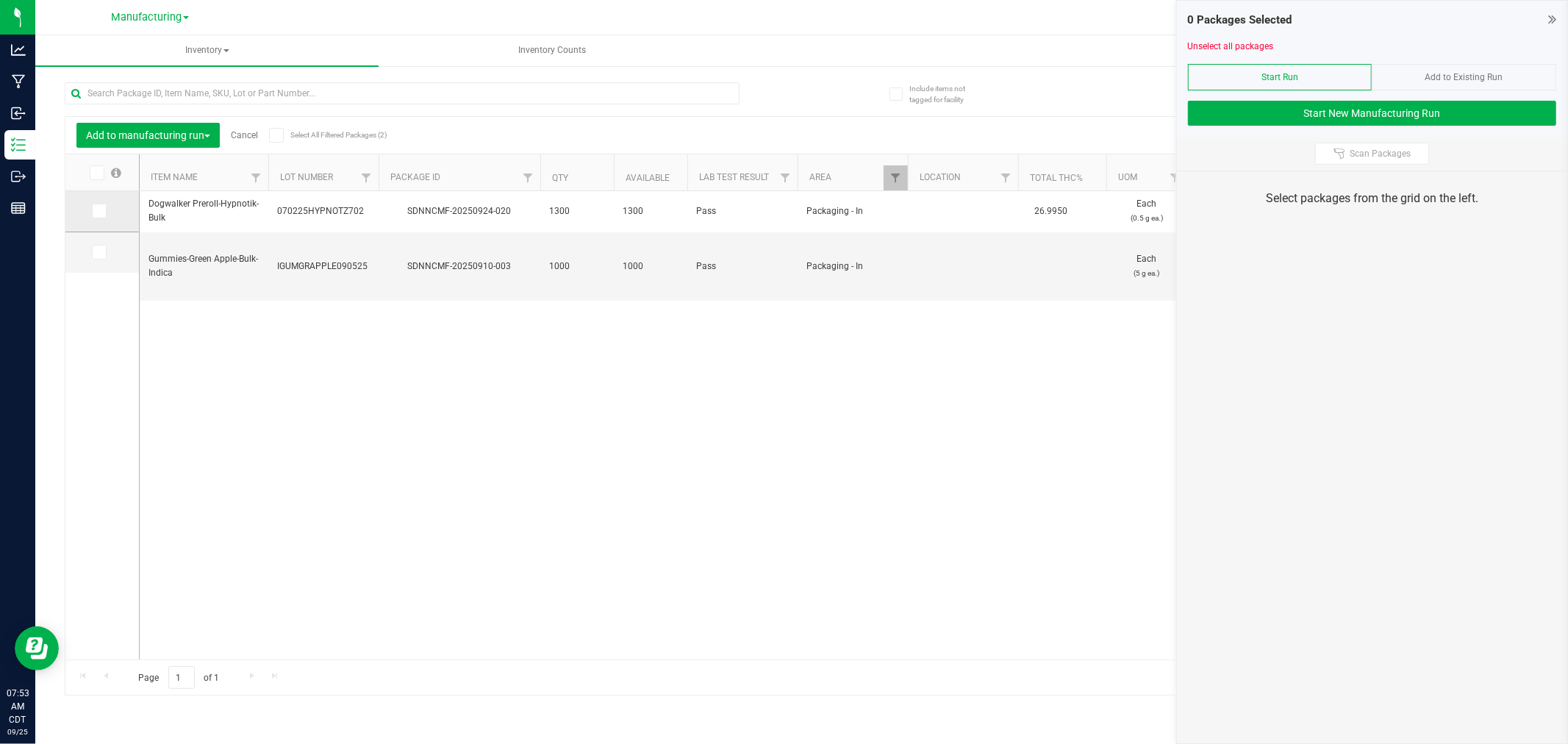
click at [92, 205] on span at bounding box center [99, 211] width 15 height 15
click at [0, 0] on input "checkbox" at bounding box center [0, 0] width 0 height 0
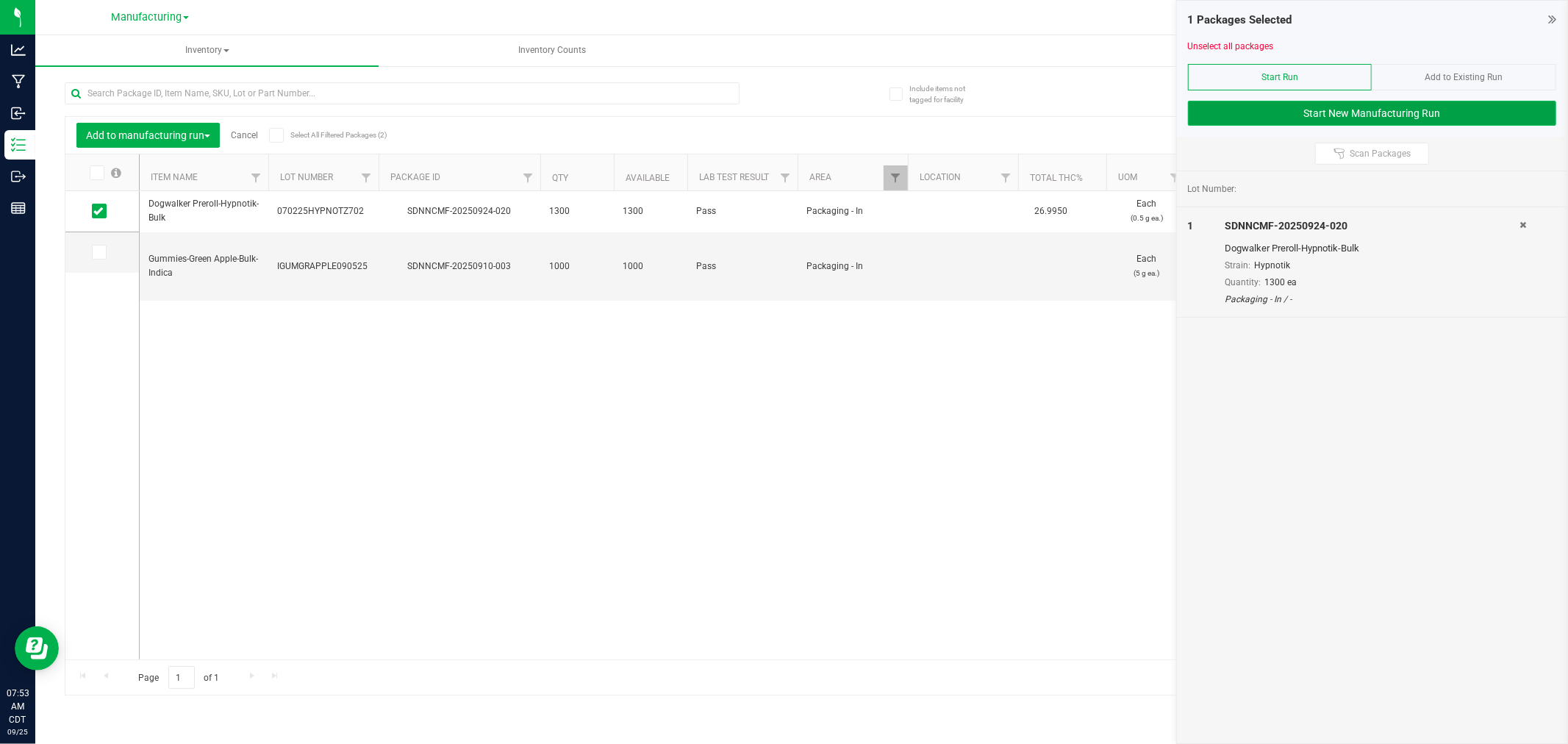
click at [1252, 108] on button "Start New Manufacturing Run" at bounding box center [1372, 113] width 368 height 25
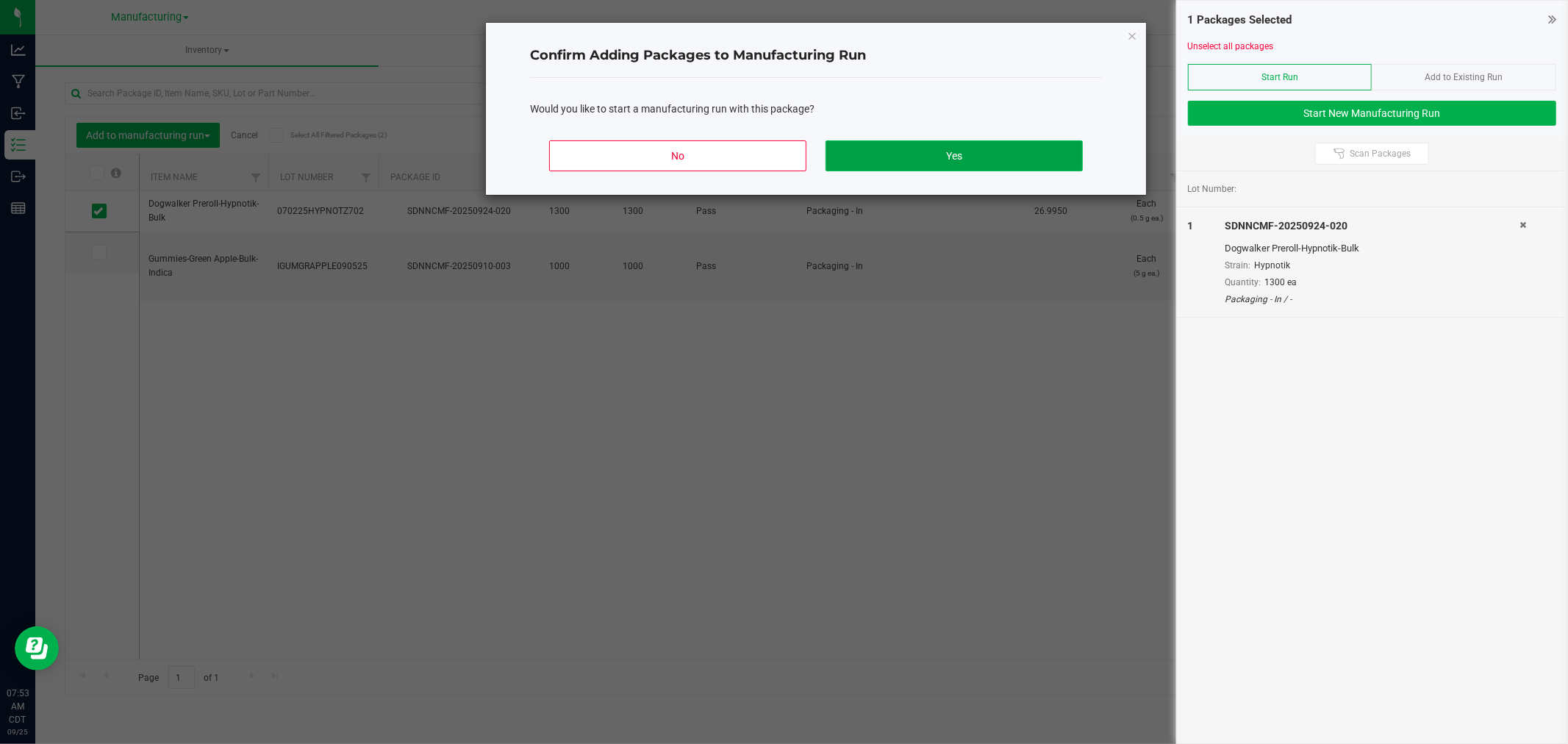
click at [960, 156] on button "Yes" at bounding box center [954, 155] width 257 height 31
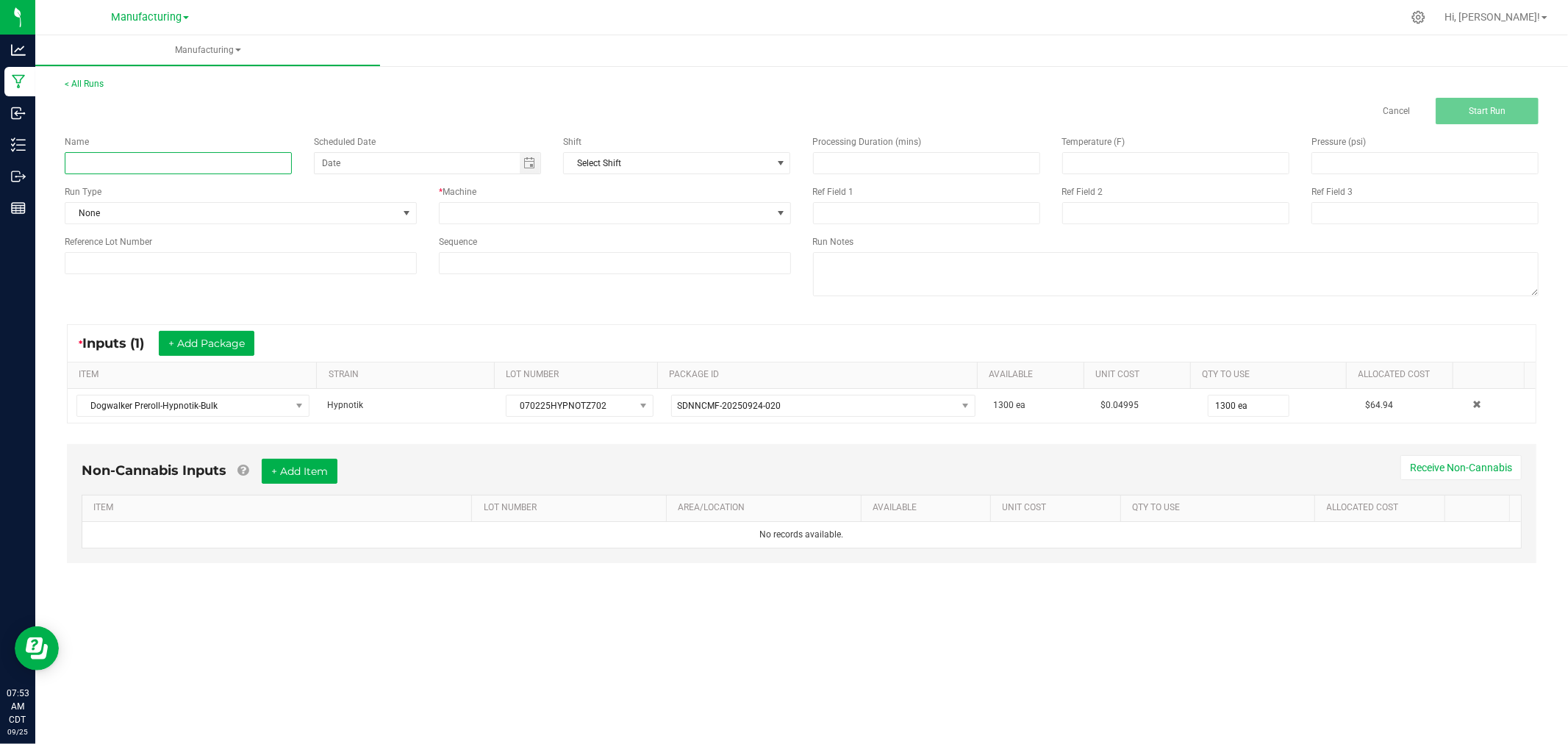
click at [191, 166] on input at bounding box center [179, 164] width 227 height 22
type input "092525-hypnotik 6pk & 10pk dogwalkers"
click at [288, 208] on span "None" at bounding box center [232, 214] width 332 height 21
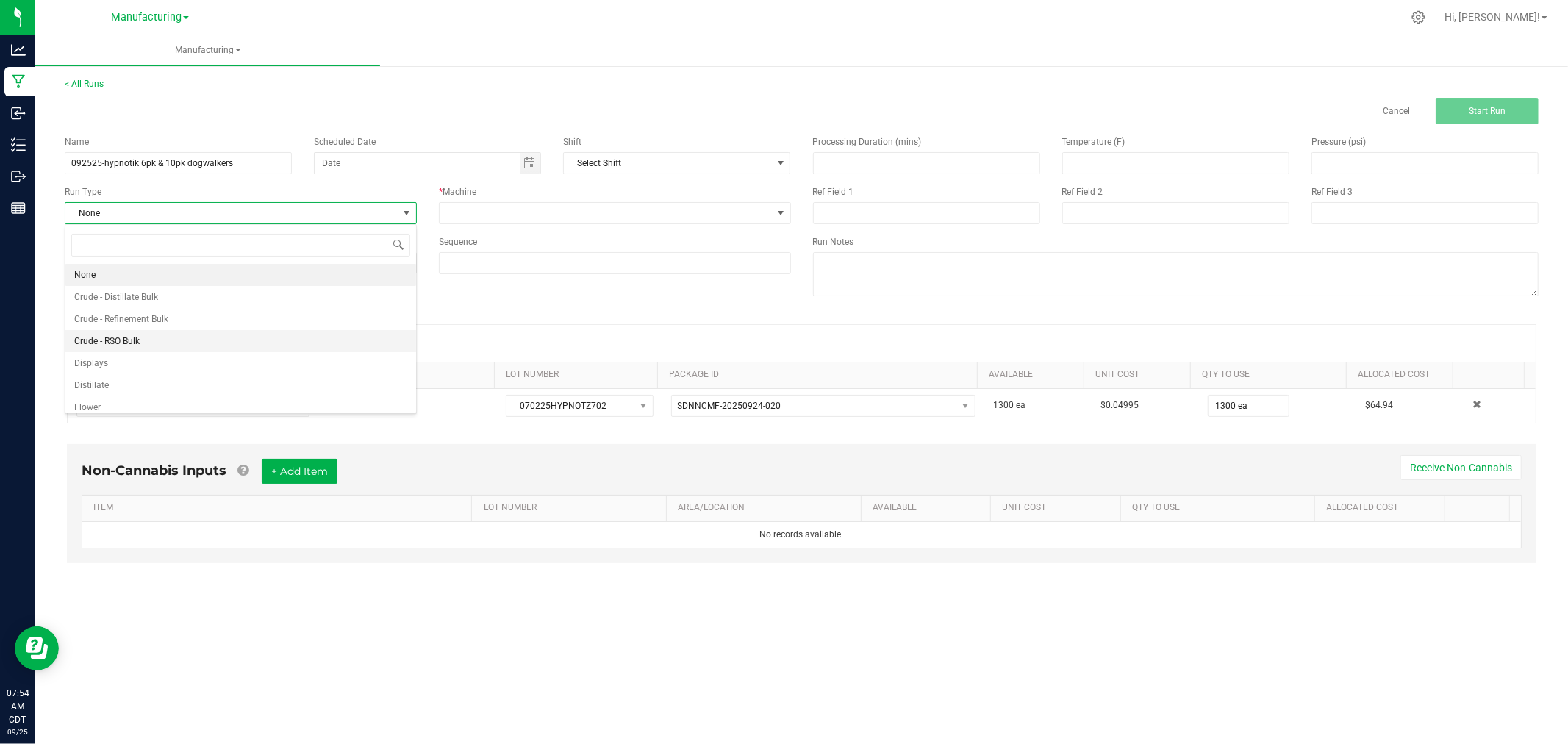
scroll to position [73, 0]
click at [248, 375] on li "Packaging" at bounding box center [241, 378] width 350 height 22
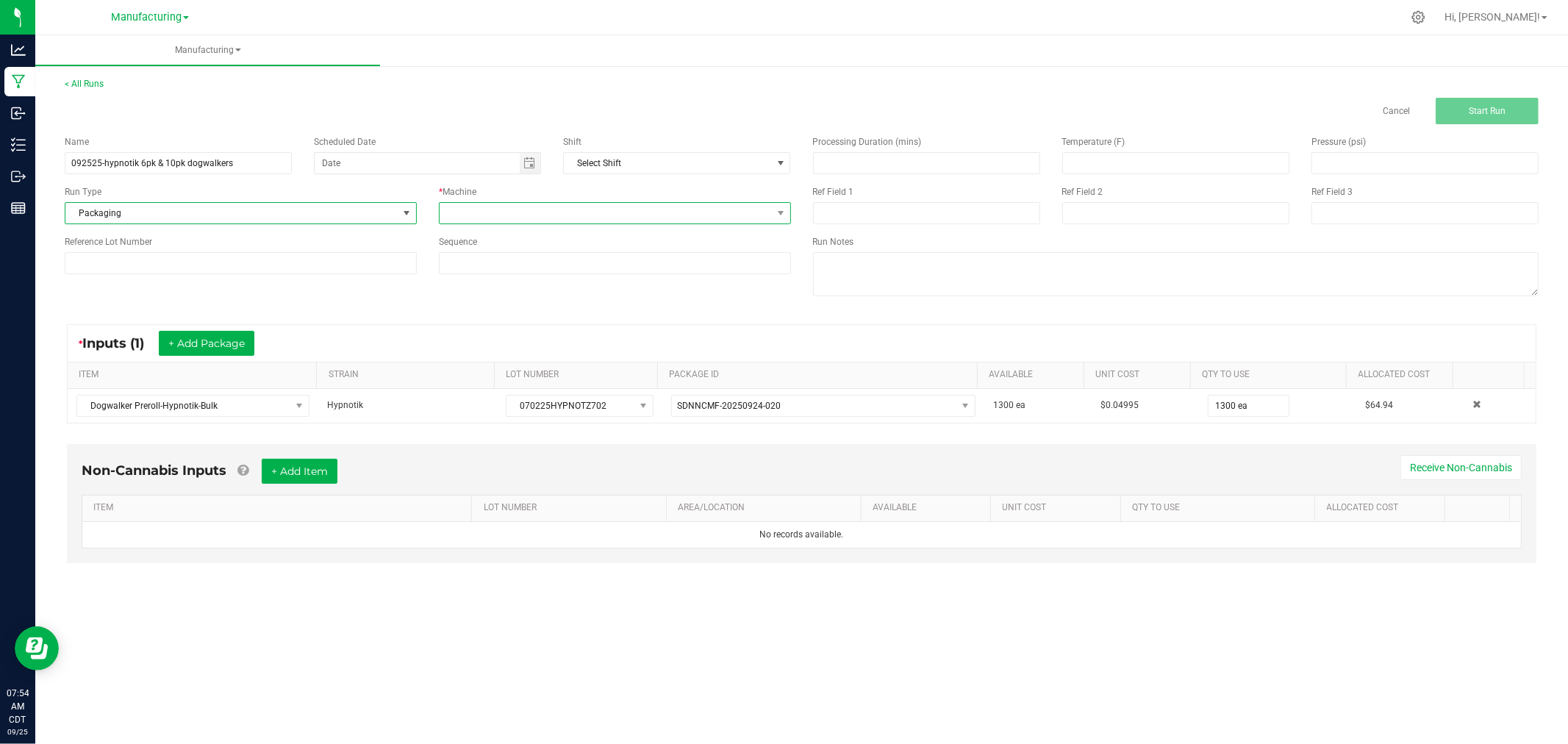
click at [505, 214] on span at bounding box center [605, 214] width 332 height 21
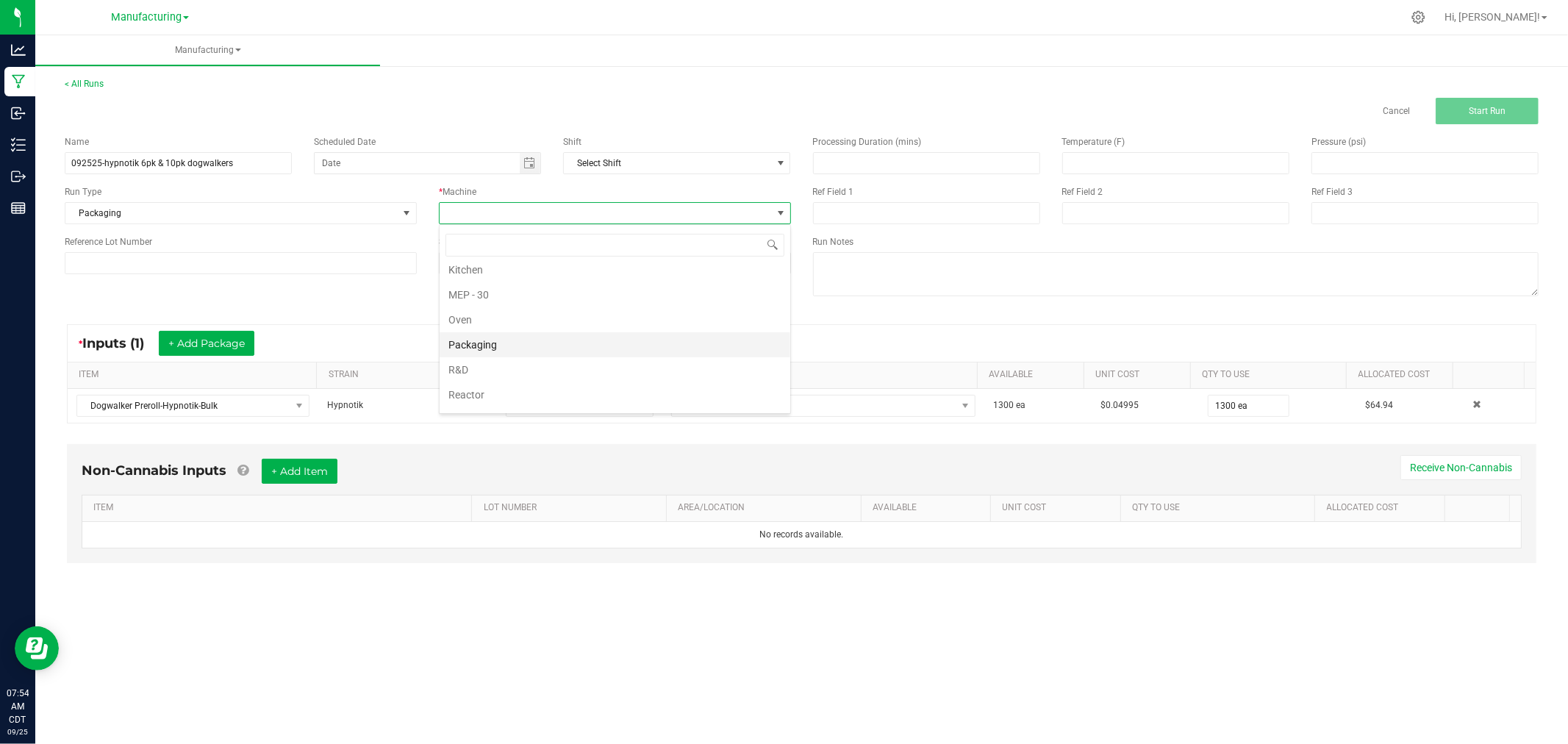
click at [508, 339] on li "Packaging" at bounding box center [614, 344] width 350 height 25
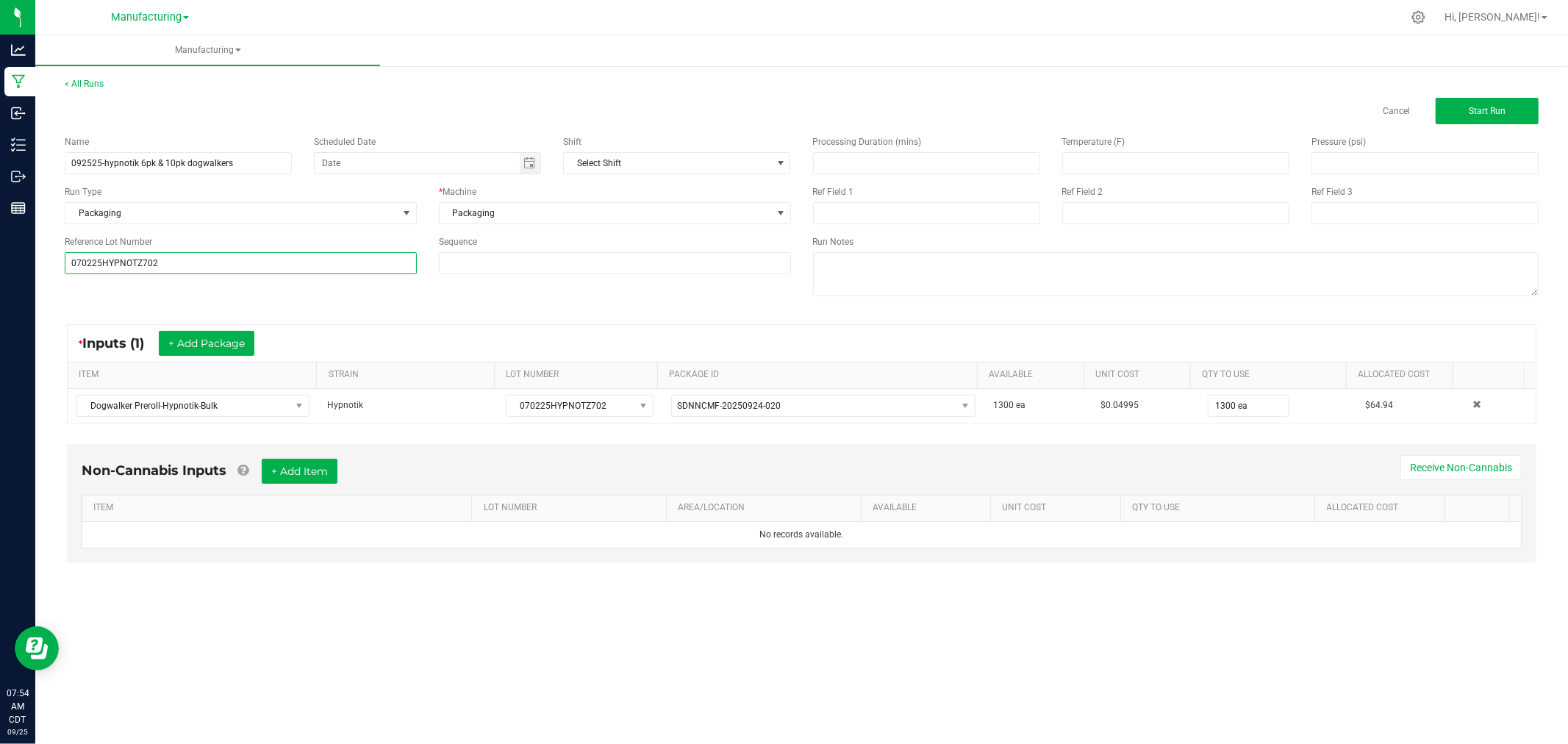
type input "070225HYPNOTZ702"
click at [92, 294] on div "Name 092525-hypnotik 6pk & 10pk dogwalkers Scheduled Date Shift Select Shift Ru…" at bounding box center [802, 217] width 1496 height 187
click at [1465, 109] on button "Start Run" at bounding box center [1487, 111] width 103 height 26
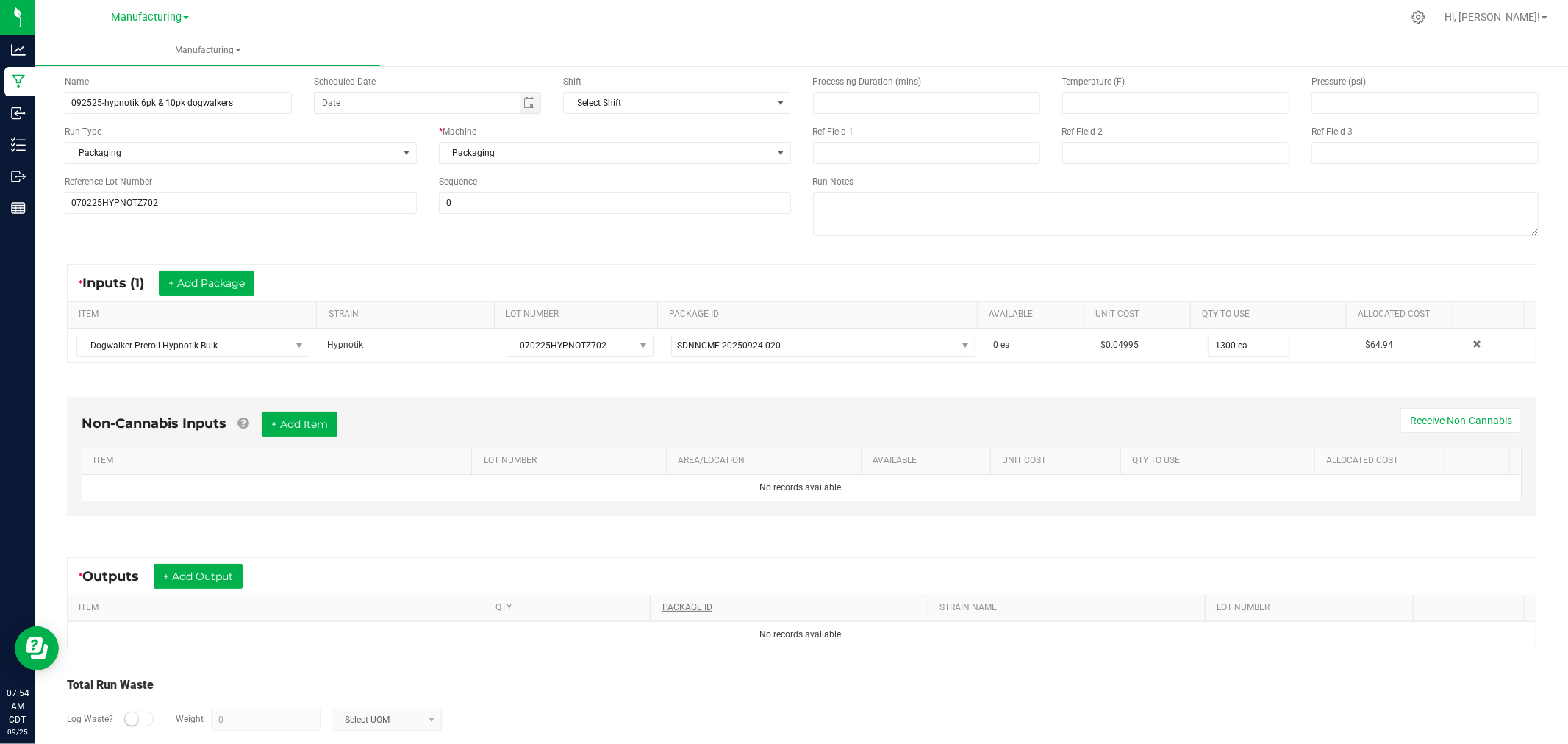
scroll to position [164, 0]
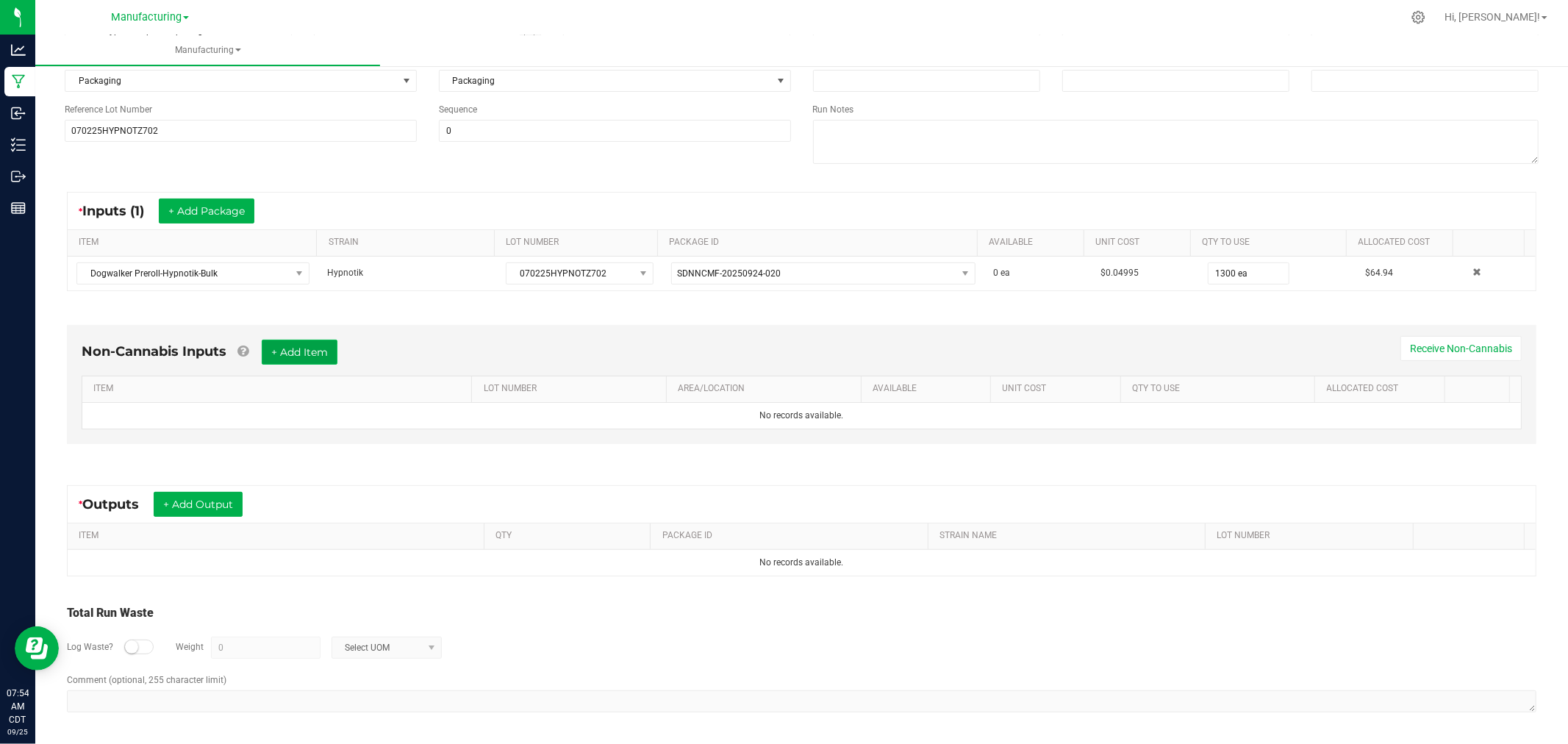
click at [296, 350] on button "+ Add Item" at bounding box center [299, 352] width 75 height 25
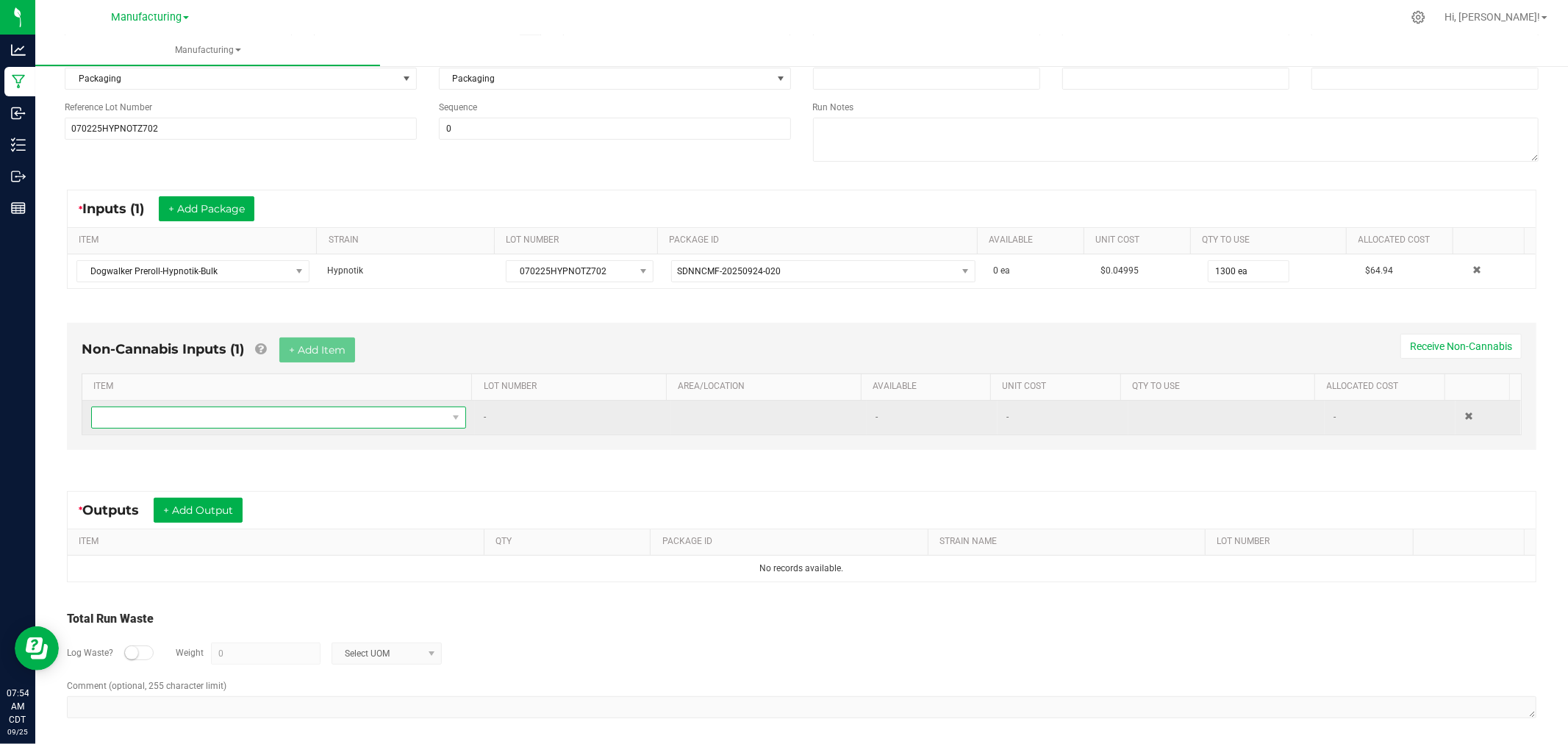
click at [294, 419] on span "NO DATA FOUND" at bounding box center [269, 418] width 355 height 21
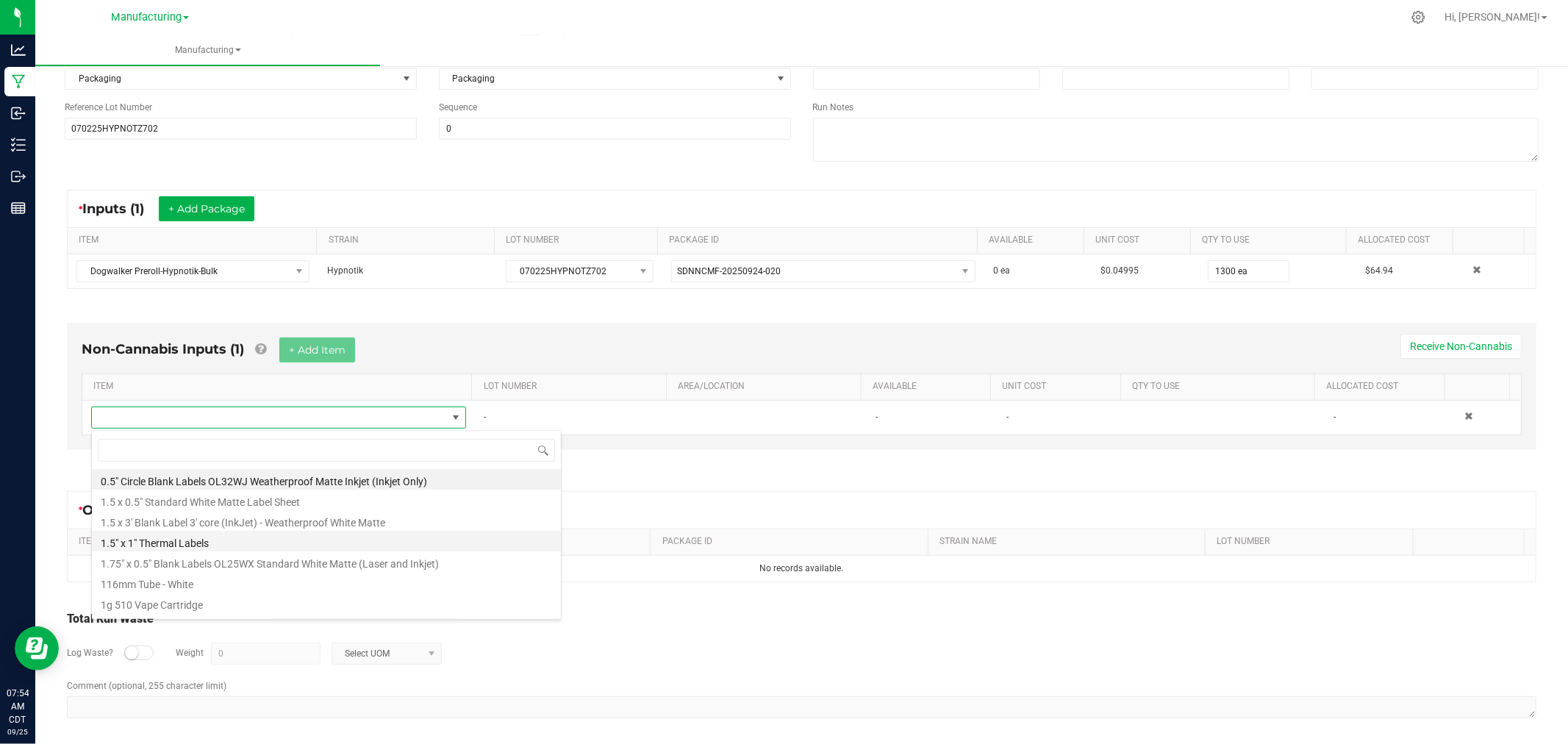
click at [211, 540] on li "1.5" x 1" Thermal Labels" at bounding box center [326, 541] width 469 height 21
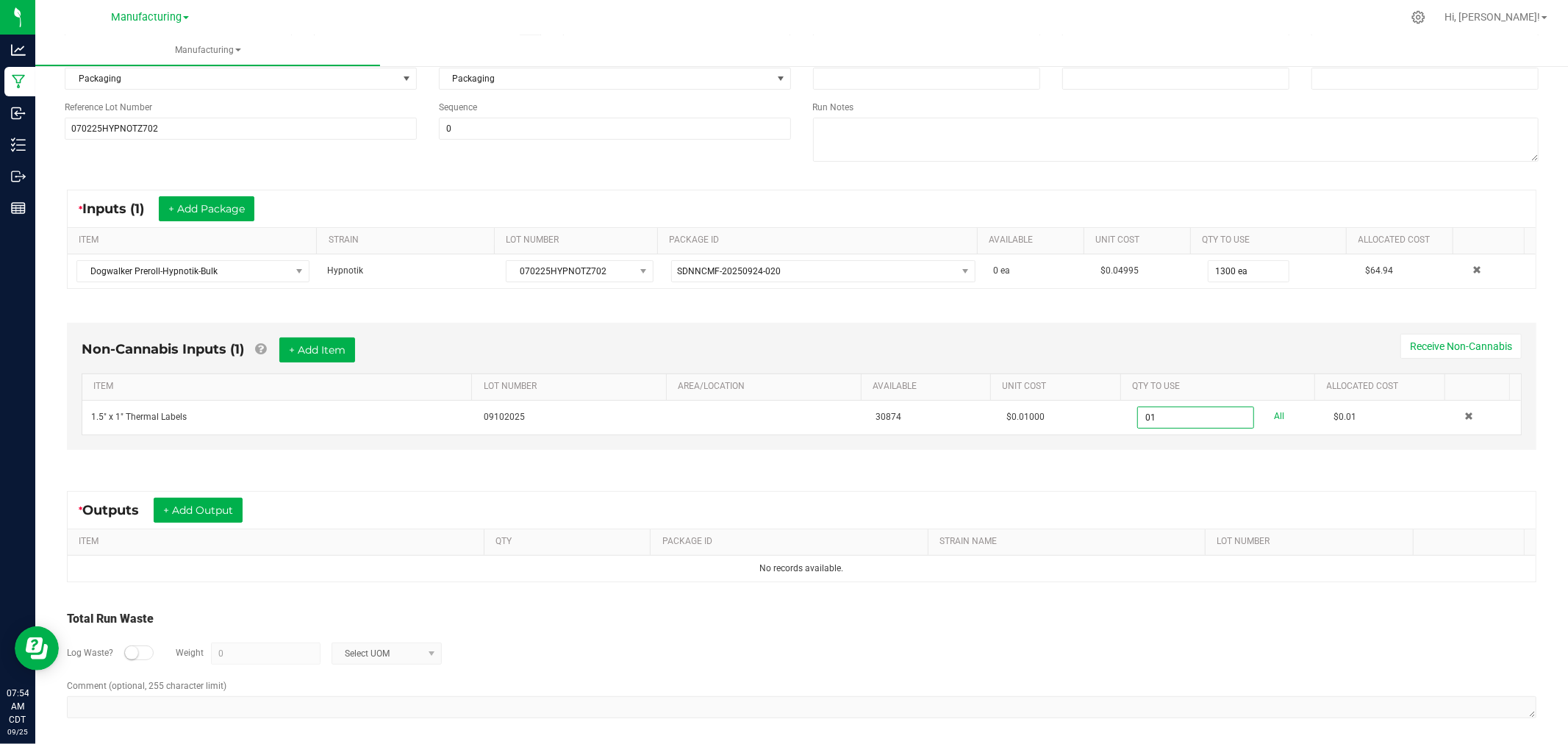
type input "0"
type input "152 ea"
click at [311, 343] on button "+ Add Item" at bounding box center [317, 350] width 75 height 25
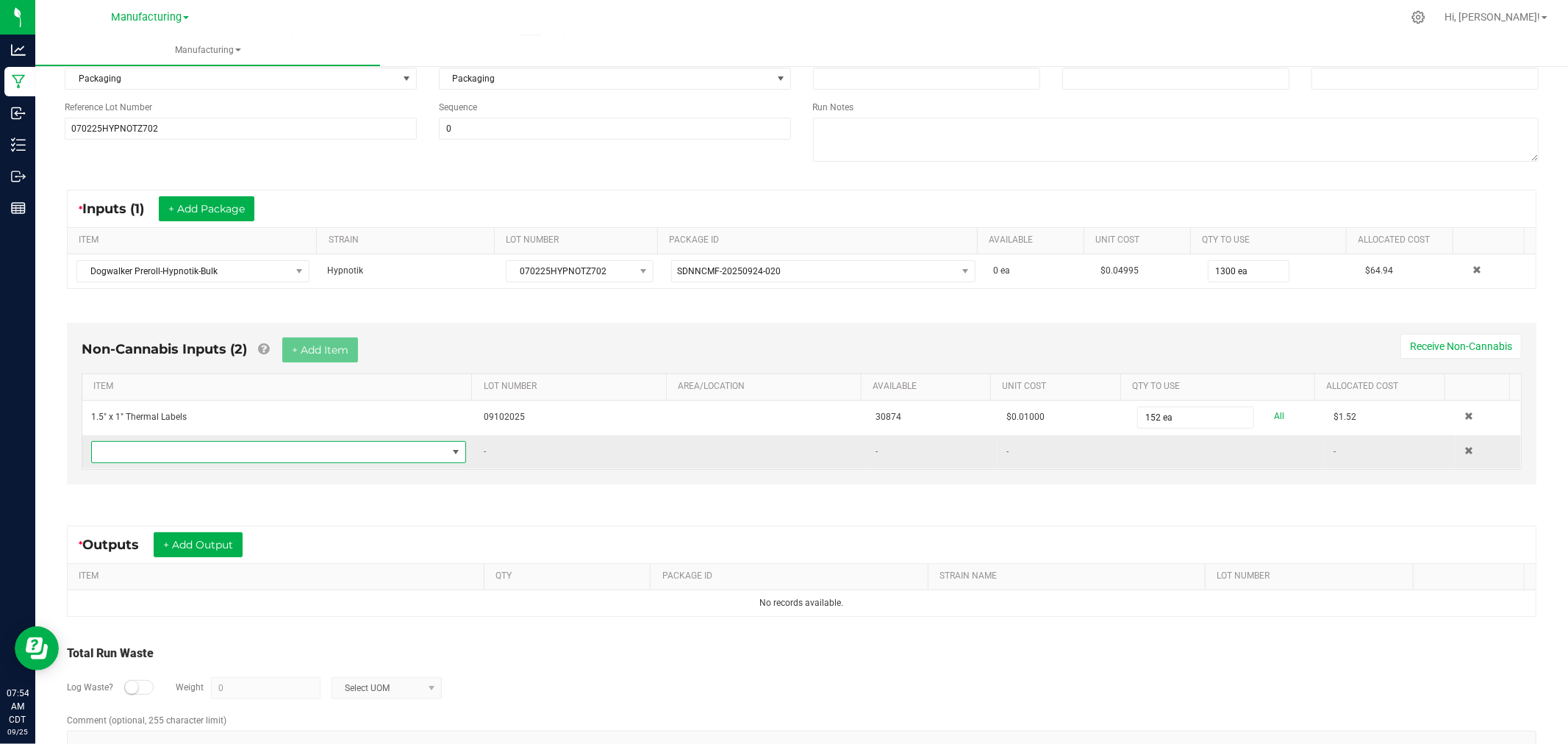
click at [335, 457] on span "NO DATA FOUND" at bounding box center [269, 452] width 355 height 21
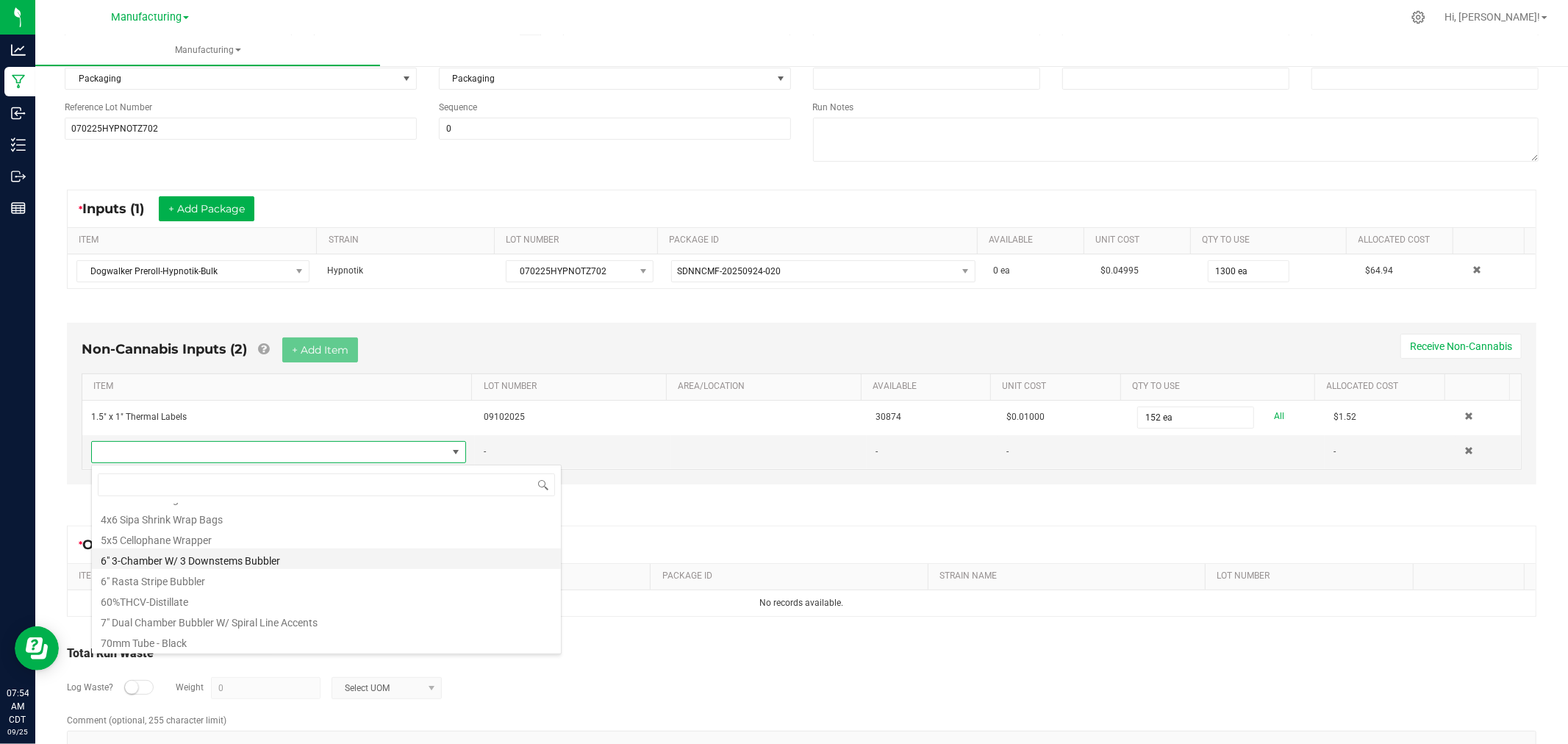
scroll to position [245, 0]
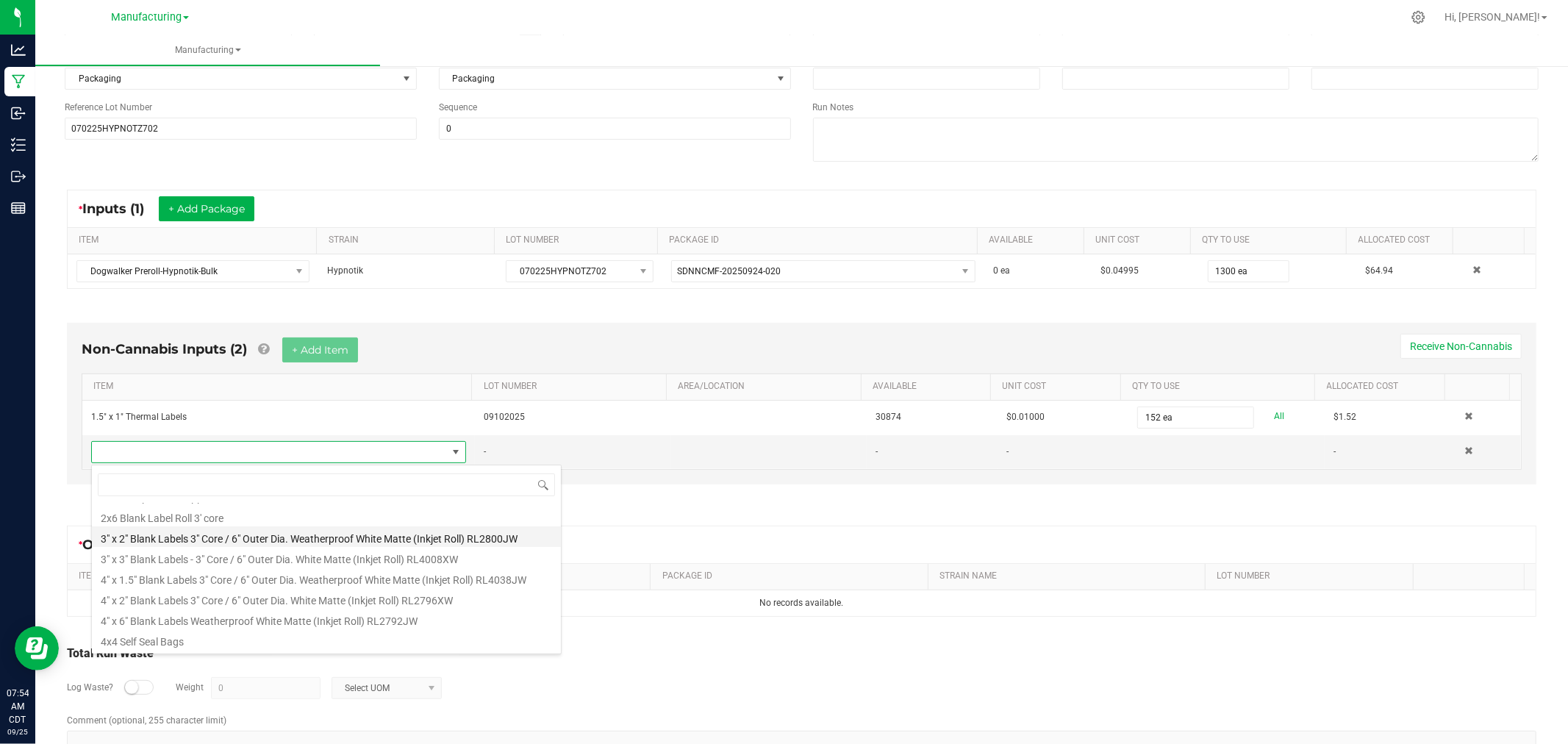
click at [335, 542] on li "3" x 2" Blank Labels 3" Core / 6" Outer Dia. Weatherproof White Matte (Inkjet R…" at bounding box center [326, 536] width 469 height 21
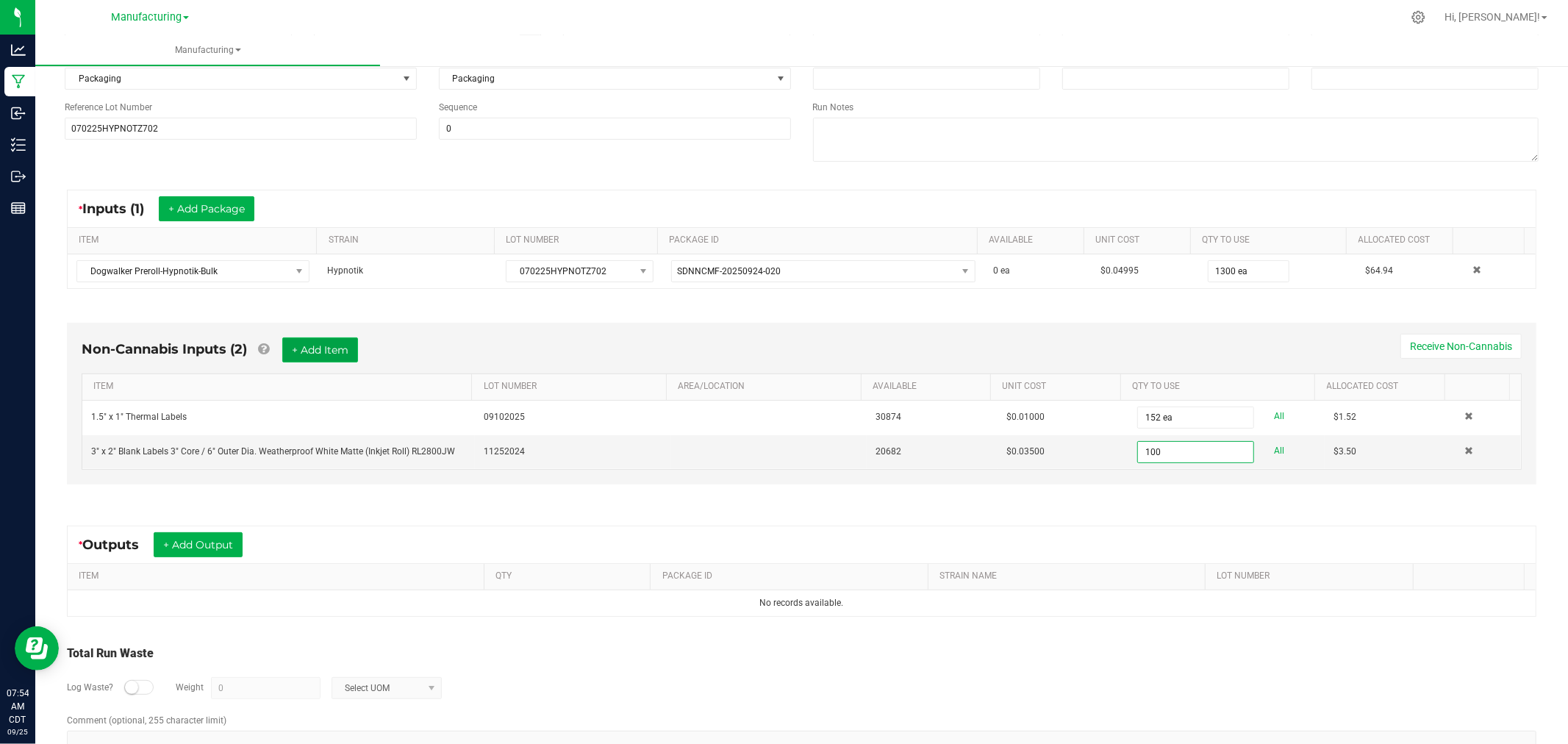
type input "100 ea"
click at [350, 347] on button "+ Add Item" at bounding box center [320, 350] width 75 height 25
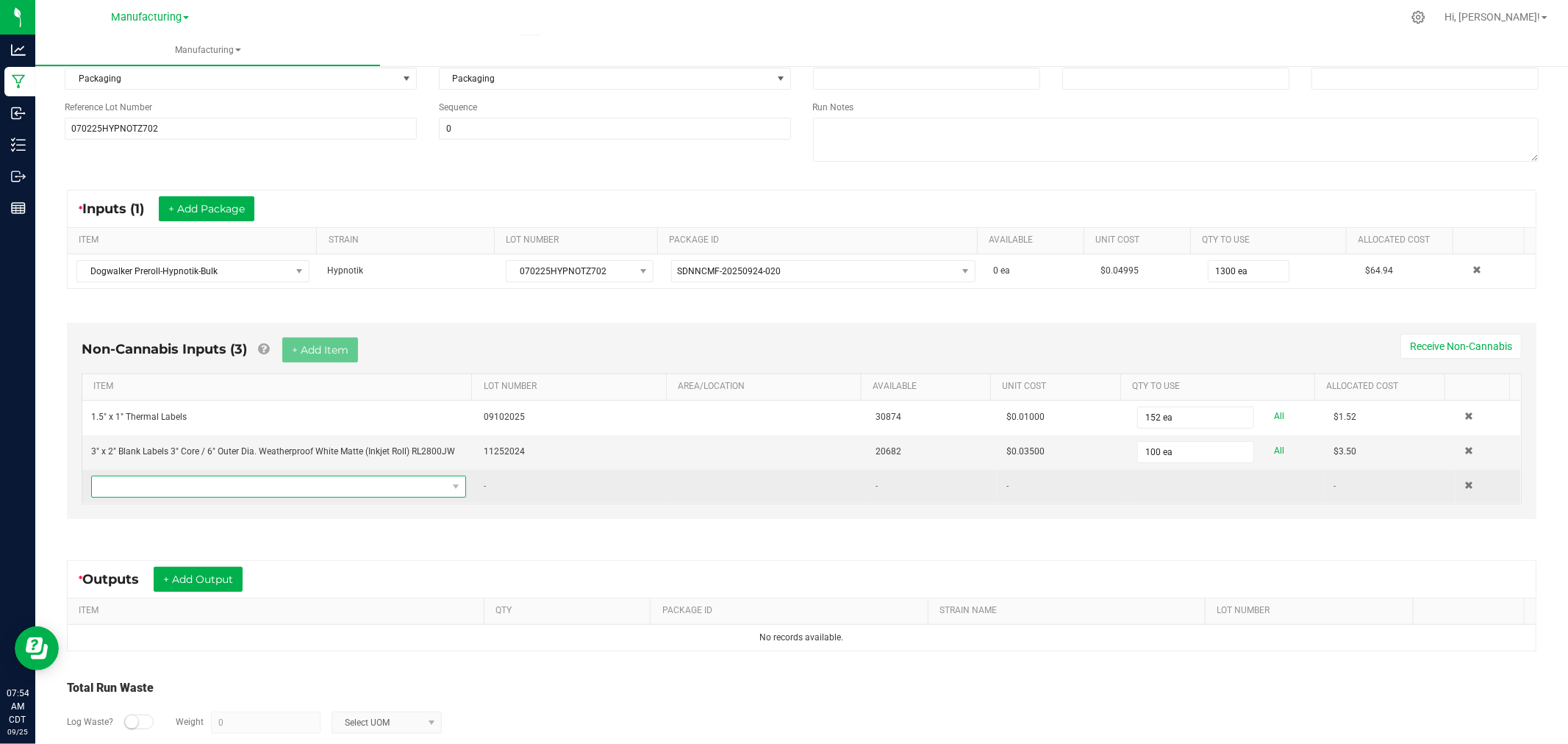
click at [348, 492] on span "NO DATA FOUND" at bounding box center [269, 487] width 355 height 21
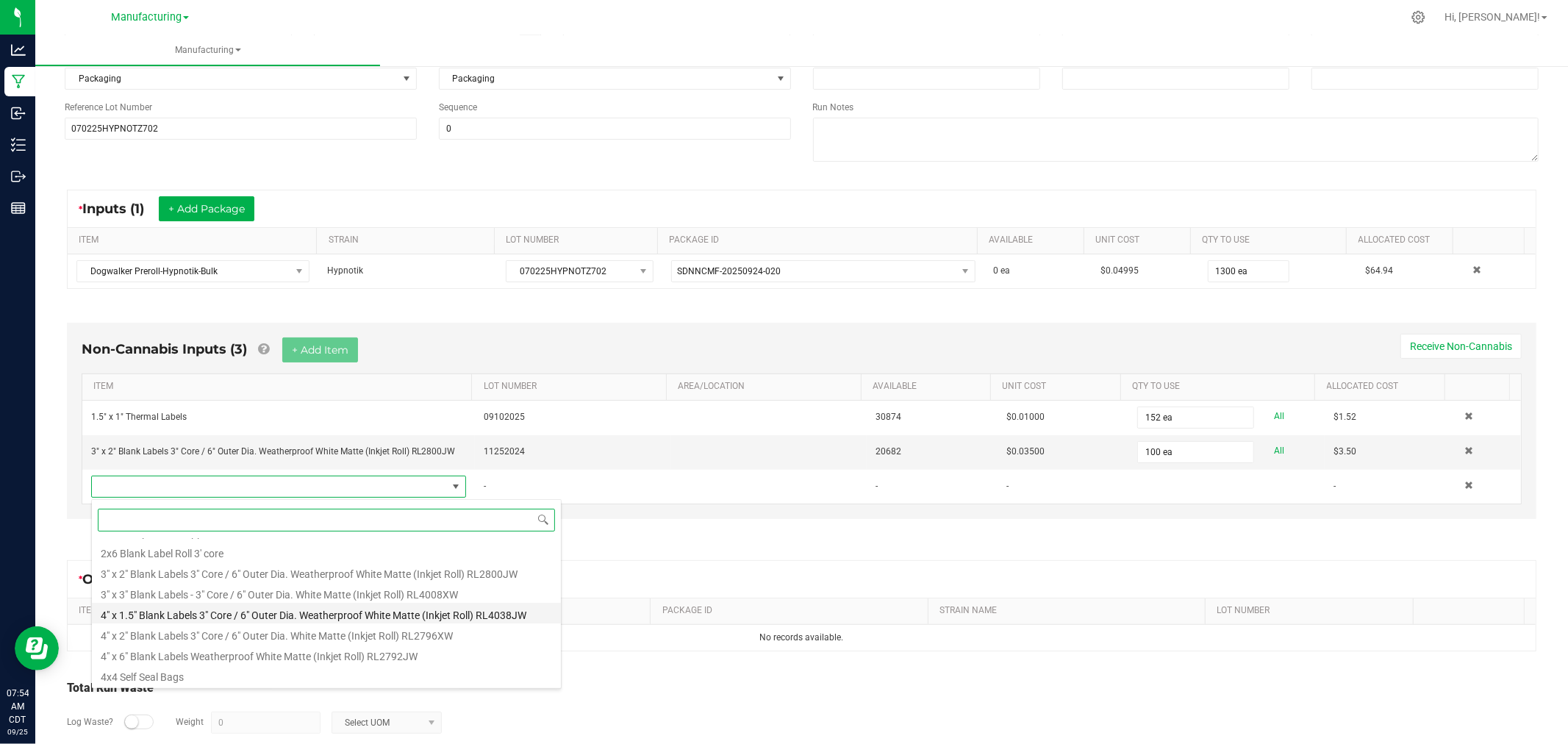
click at [342, 613] on li "4" x 1.5" Blank Labels 3" Core / 6" Outer Dia. Weatherproof White Matte (Inkjet…" at bounding box center [326, 613] width 469 height 21
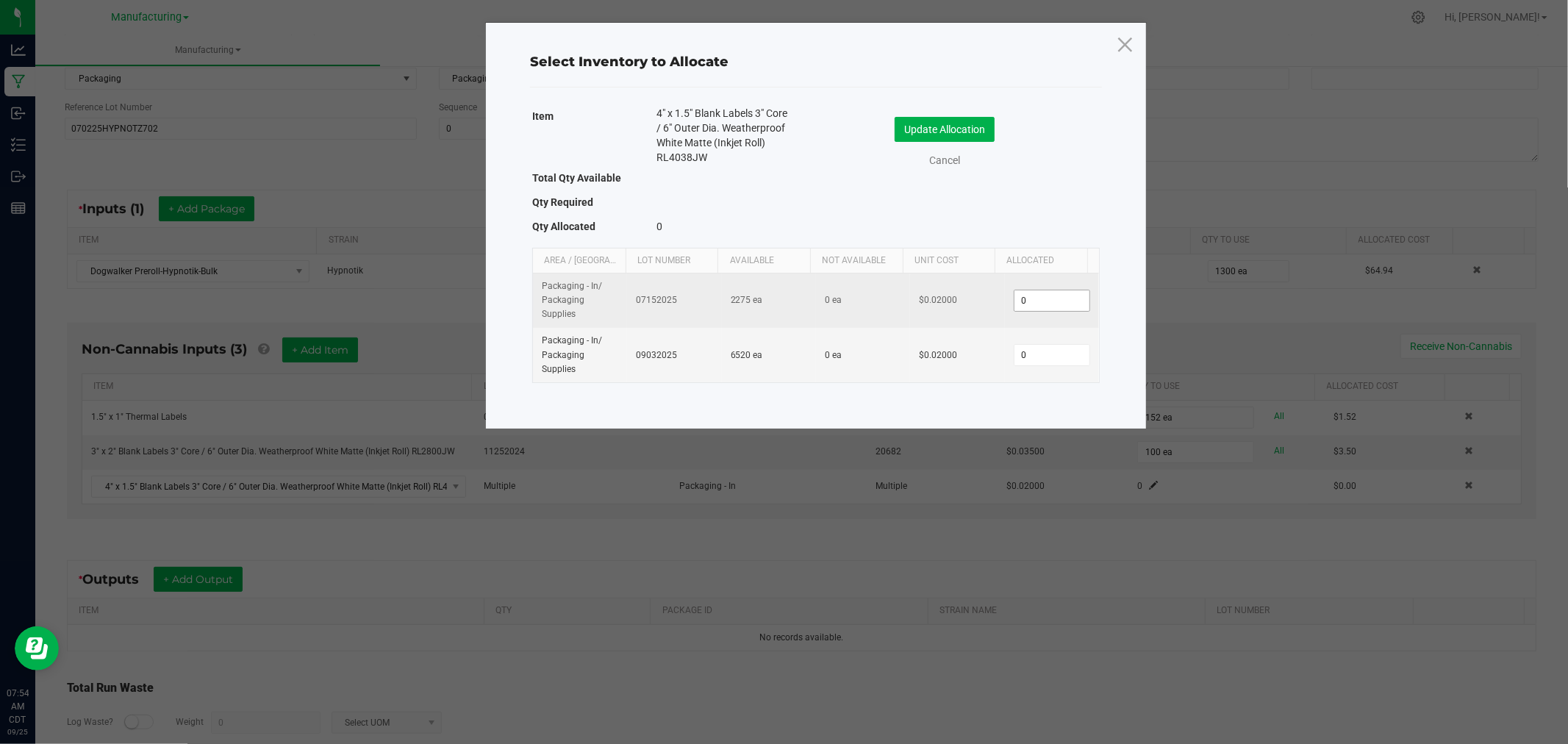
click at [1036, 303] on input "0" at bounding box center [1052, 301] width 75 height 21
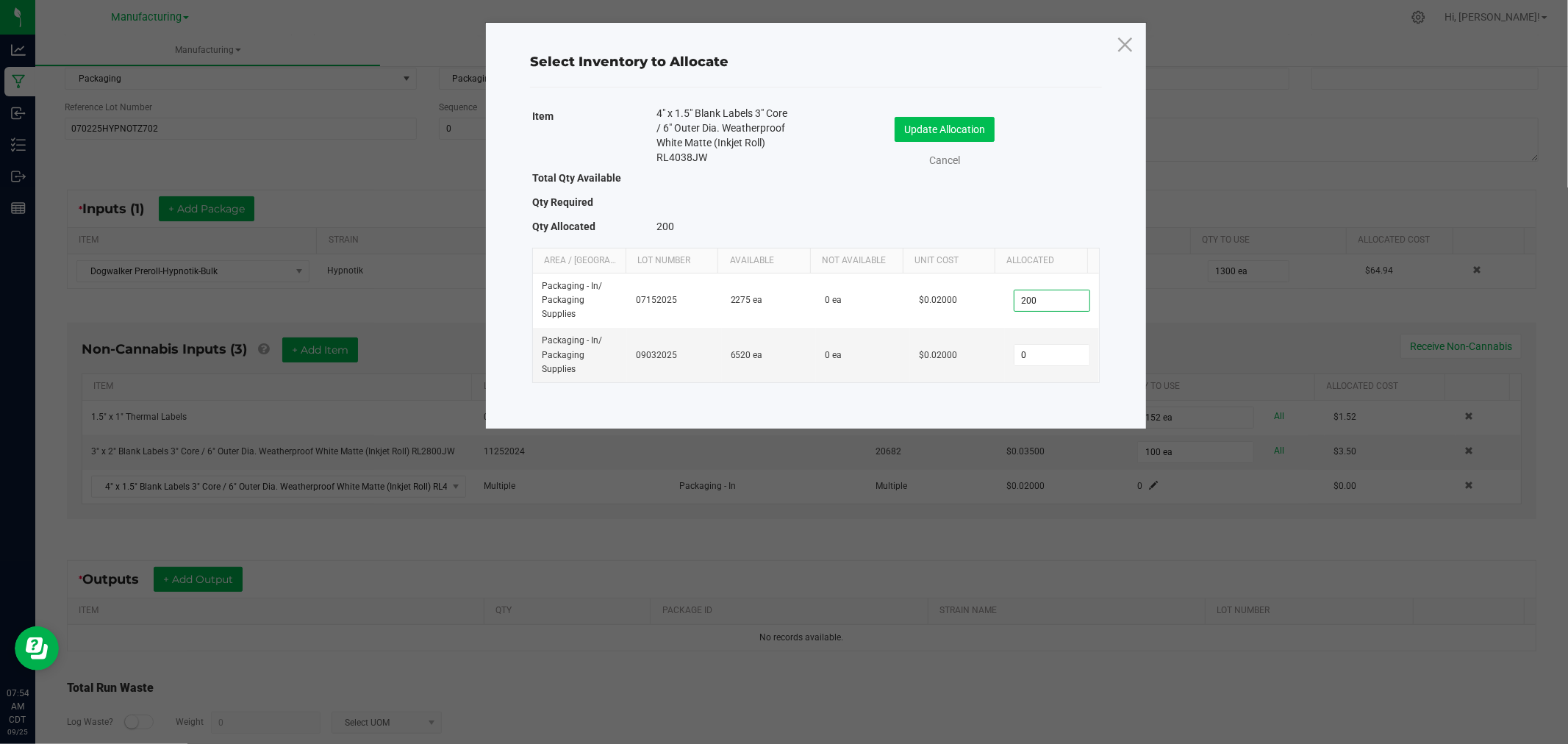
type input "200"
click at [973, 120] on button "Update Allocation" at bounding box center [944, 128] width 100 height 25
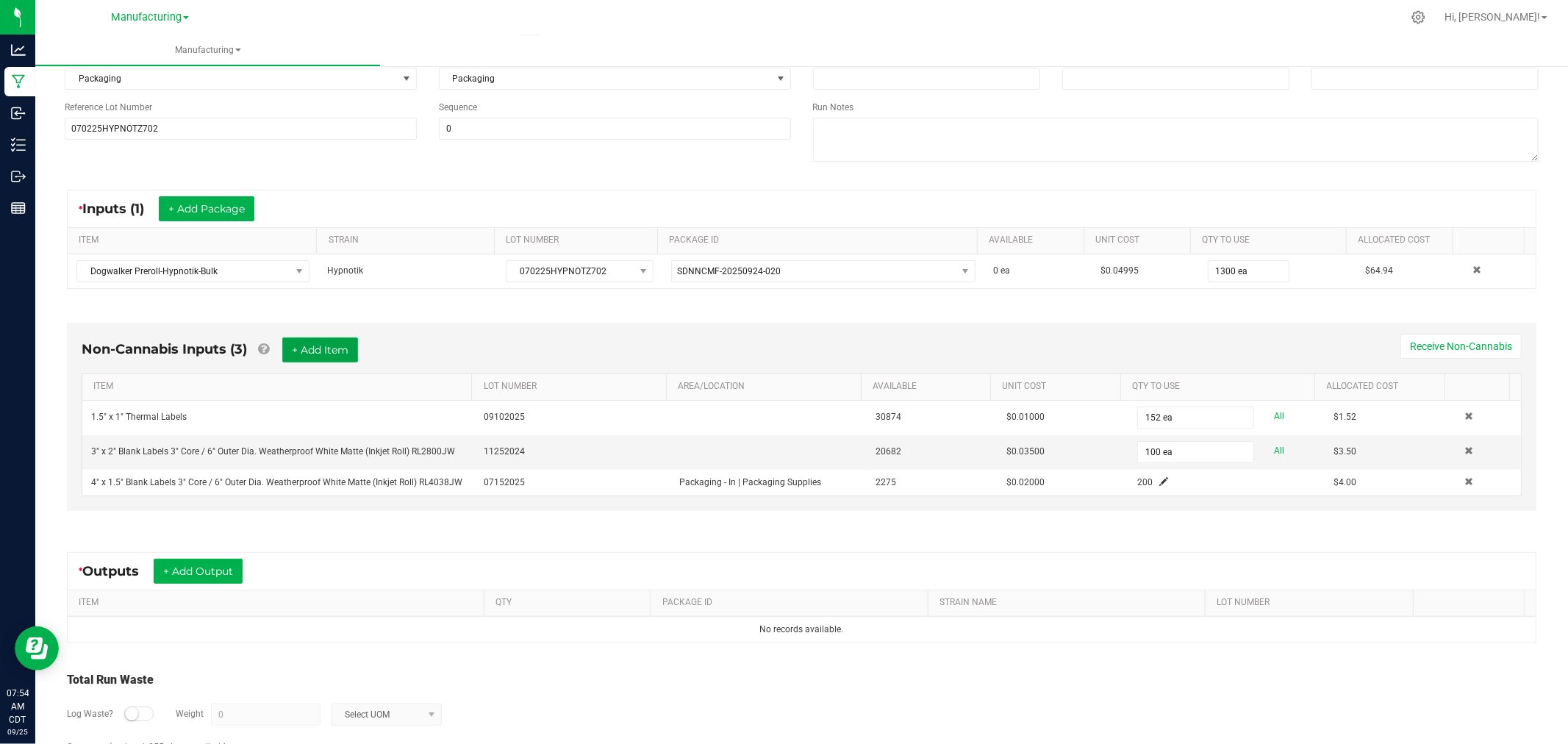
click at [338, 348] on button "+ Add Item" at bounding box center [320, 350] width 75 height 25
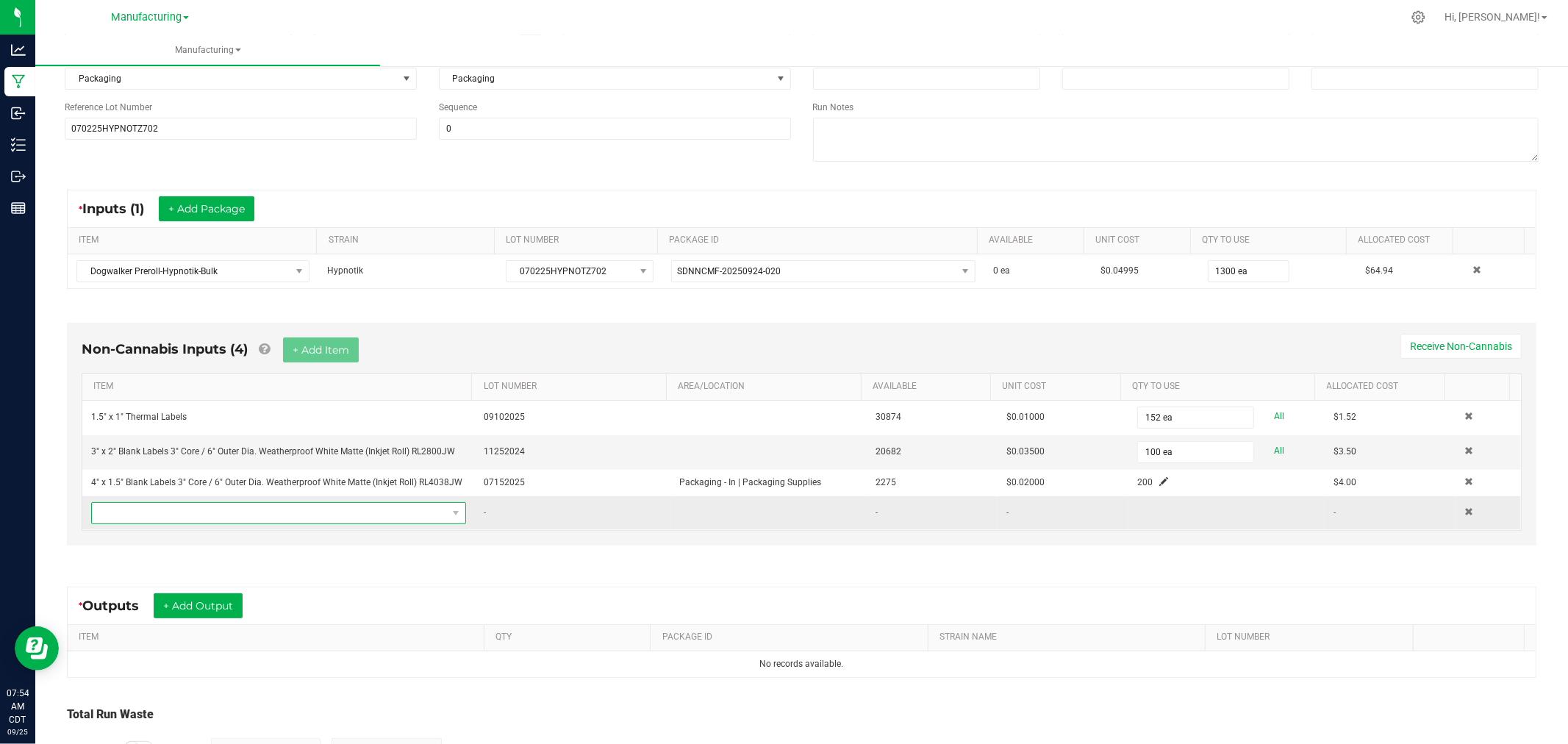
click at [374, 511] on span "NO DATA FOUND" at bounding box center [269, 513] width 355 height 21
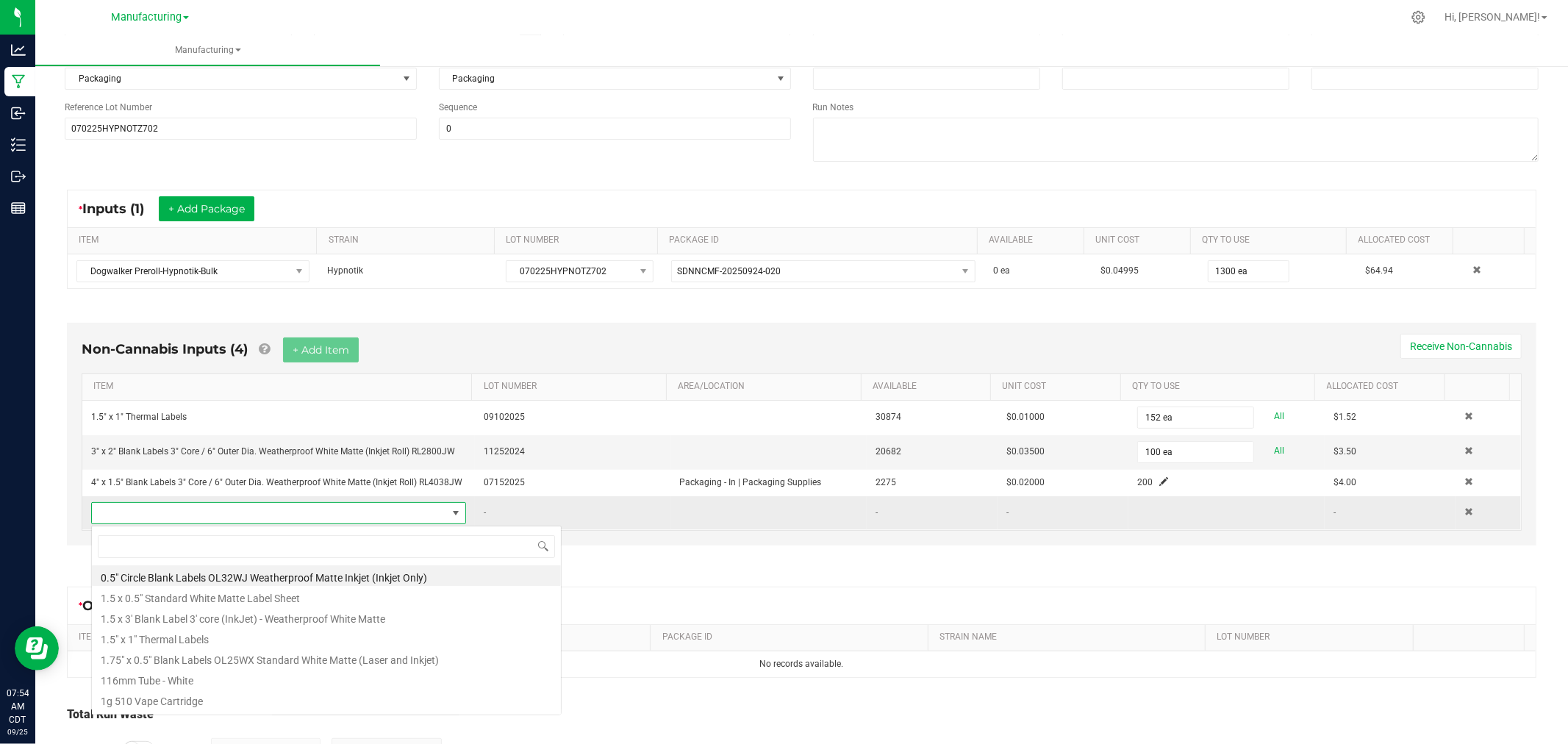
scroll to position [22, 364]
type input "hinged"
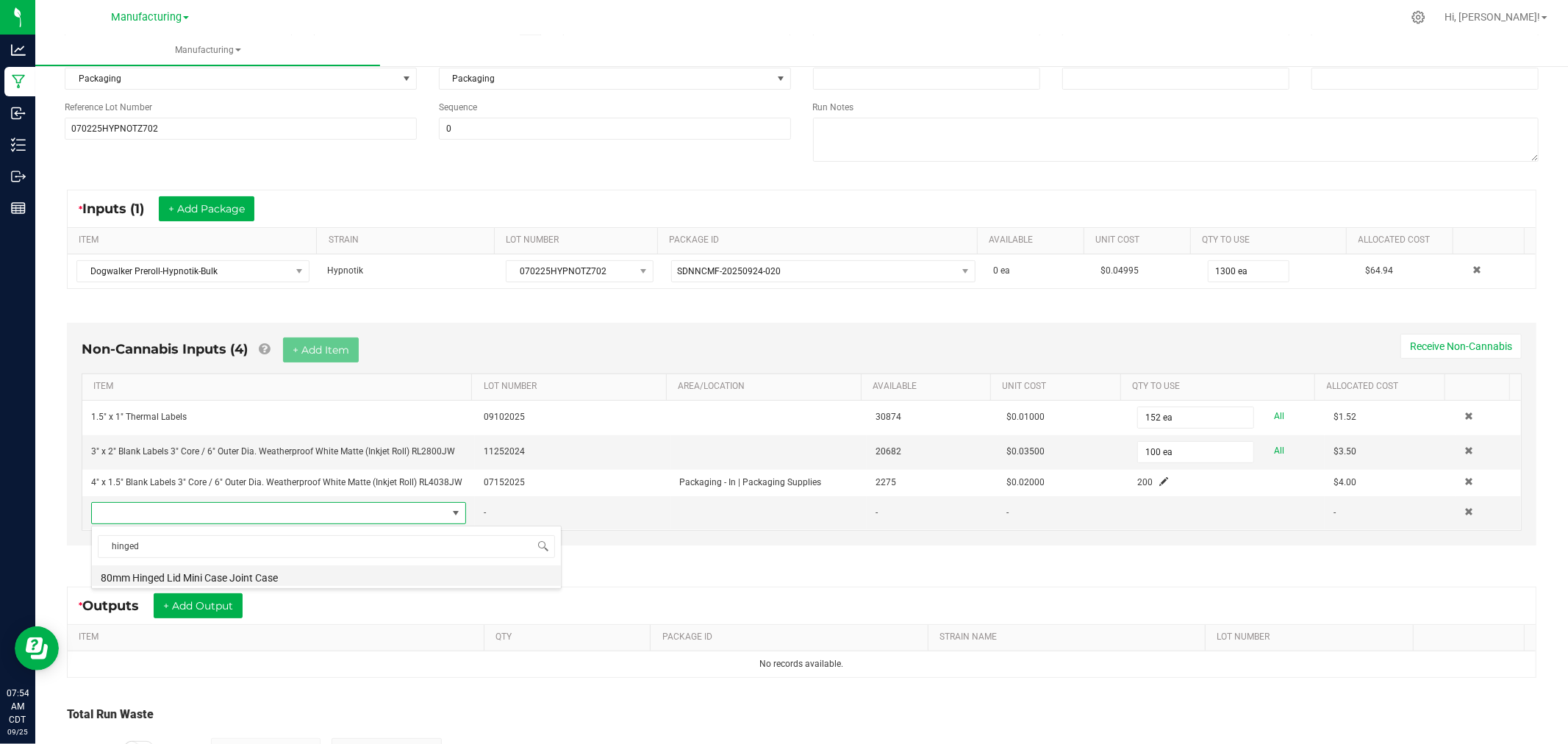
click at [276, 582] on li "80mm Hinged Lid Mini Case Joint Case" at bounding box center [326, 576] width 469 height 21
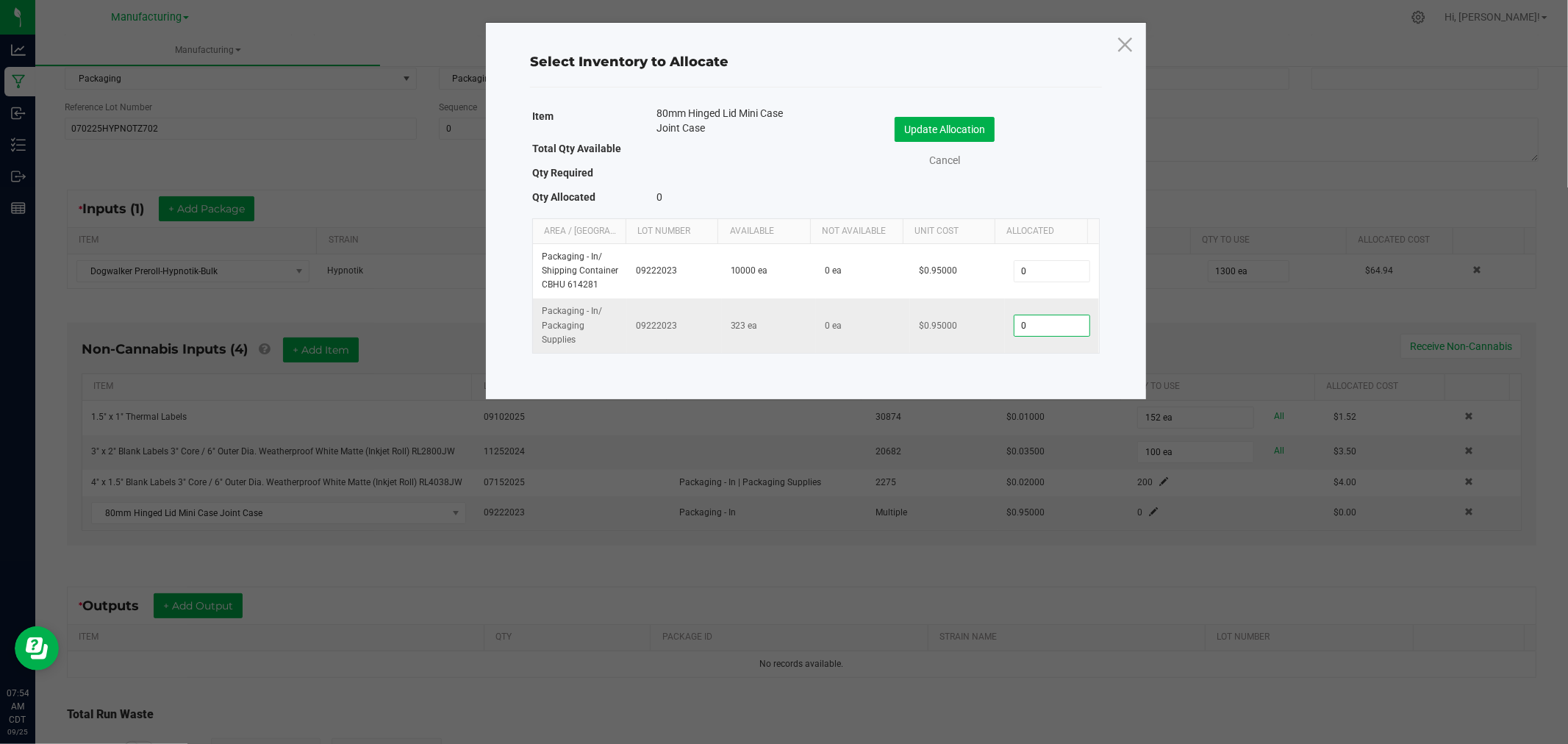
click at [1031, 325] on input "0" at bounding box center [1052, 326] width 75 height 21
type input "50"
click at [973, 126] on button "Update Allocation" at bounding box center [944, 128] width 100 height 25
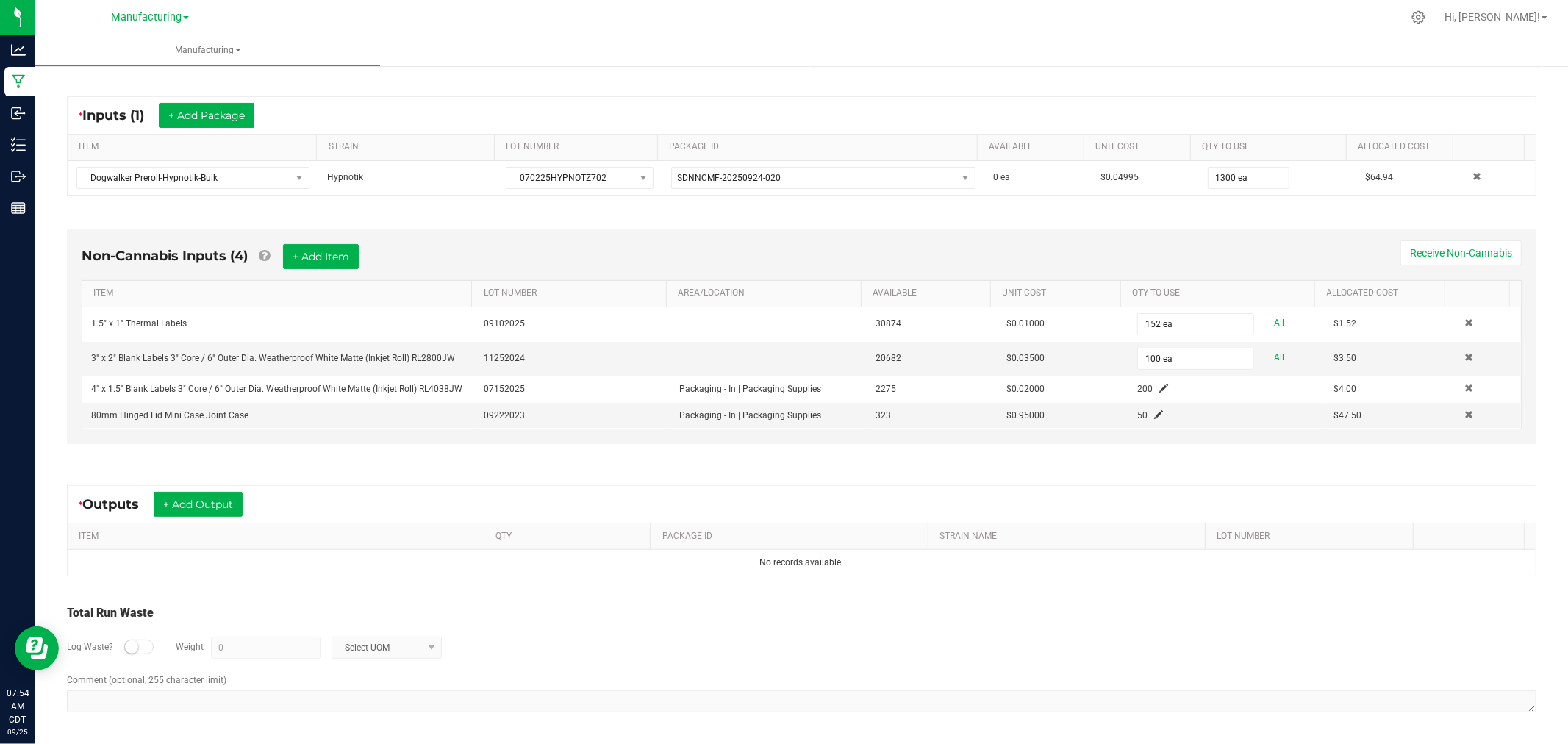
scroll to position [261, 0]
click at [303, 251] on button "+ Add Item" at bounding box center [320, 256] width 75 height 25
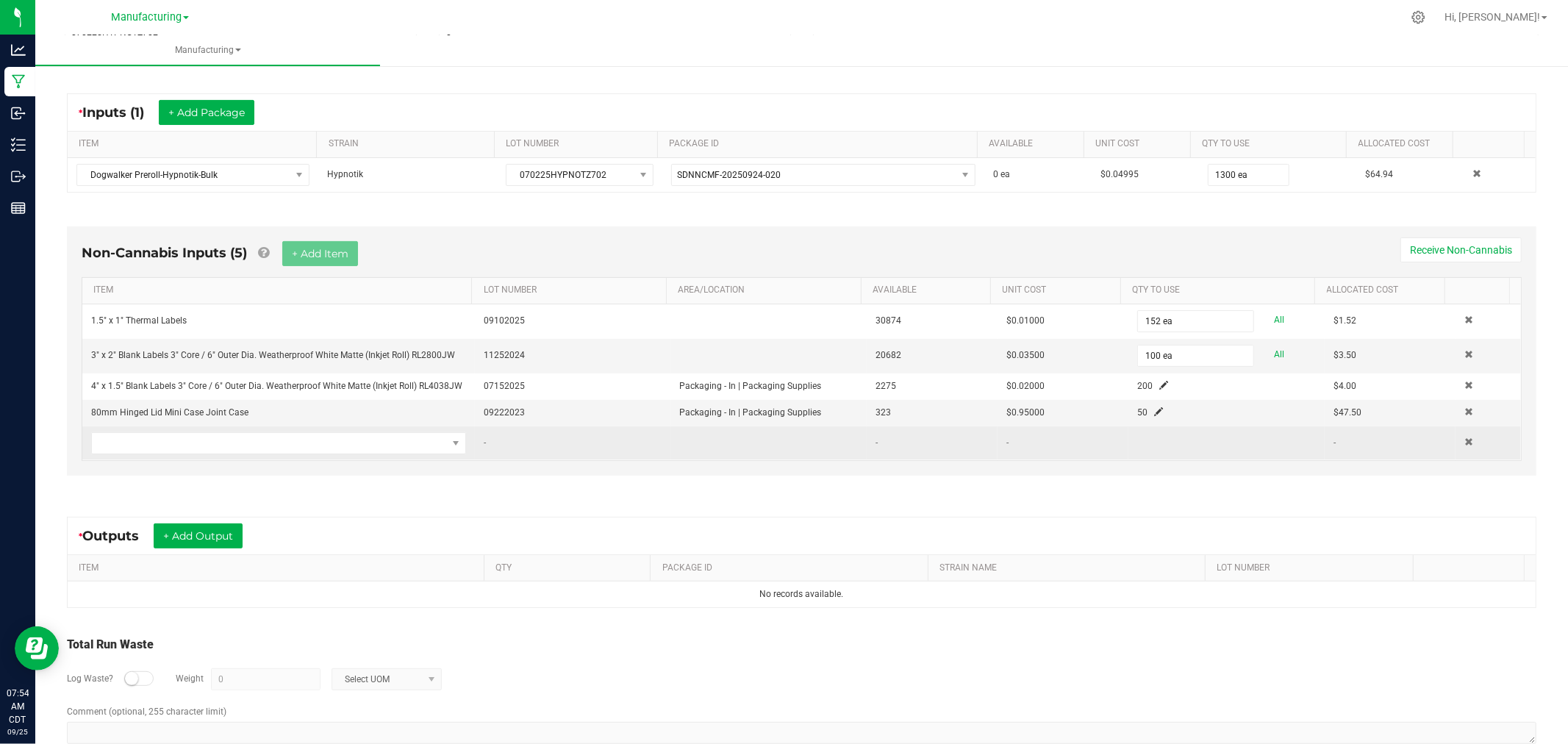
click at [357, 430] on td at bounding box center [278, 443] width 392 height 34
click at [364, 450] on span "NO DATA FOUND" at bounding box center [269, 443] width 355 height 21
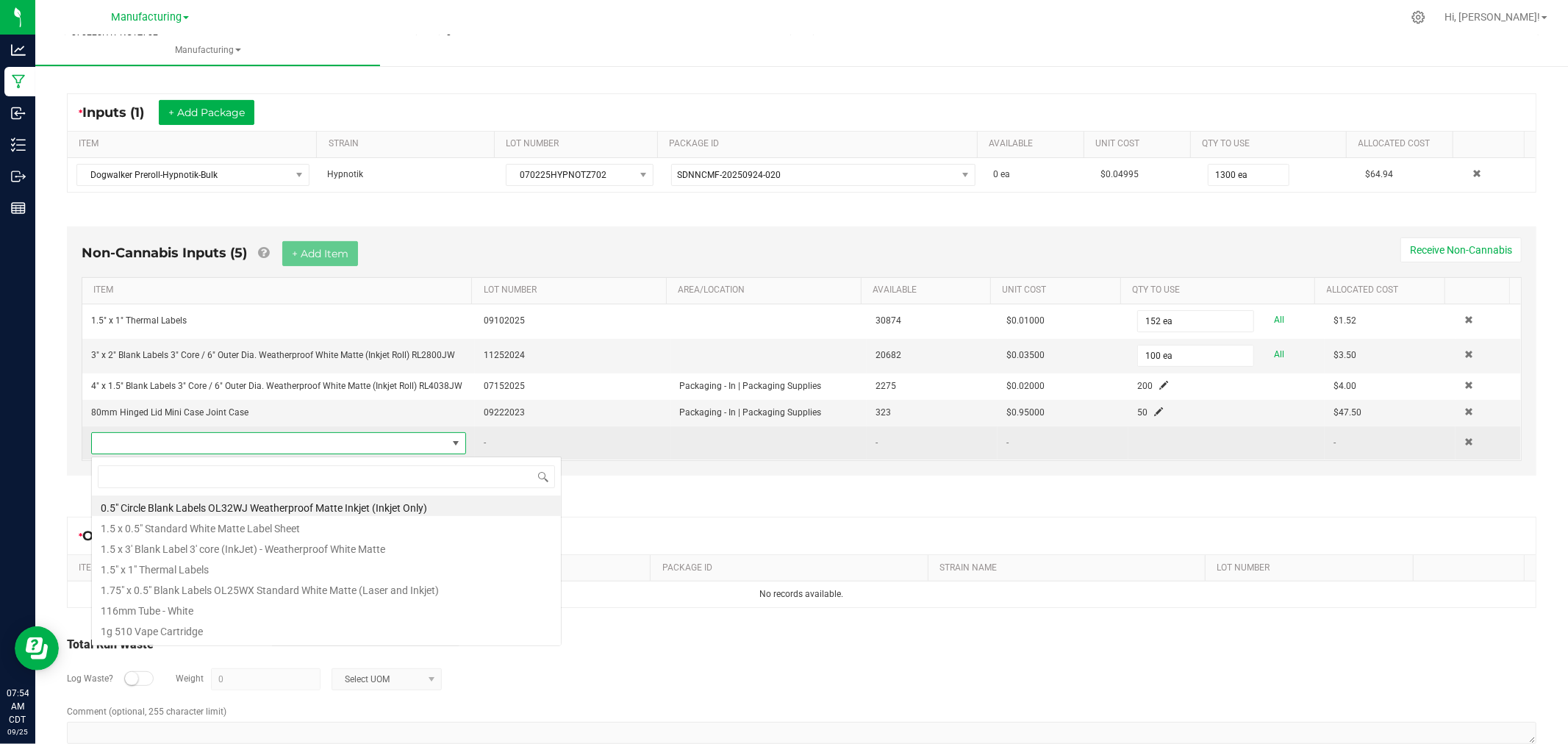
scroll to position [22, 364]
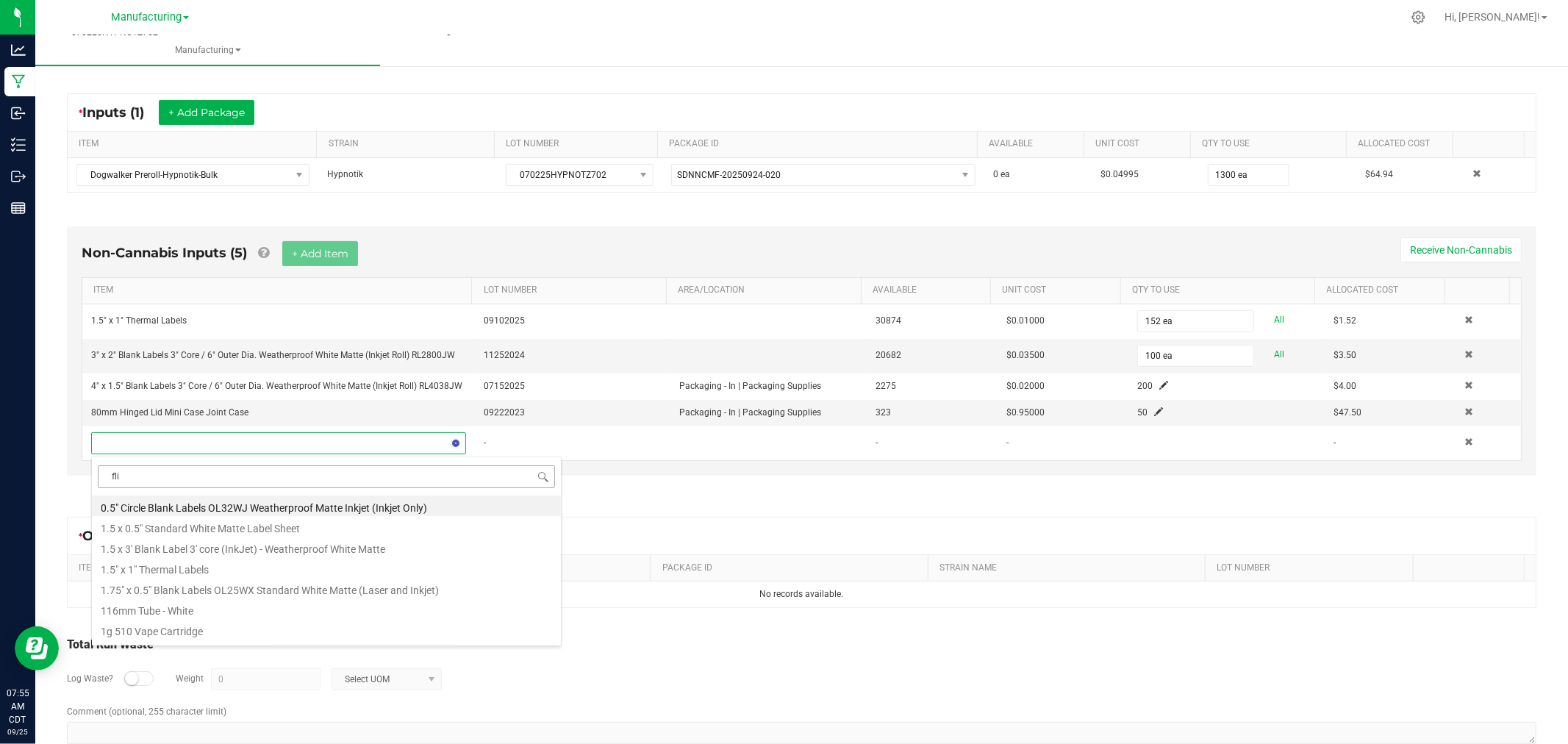
type input "flip"
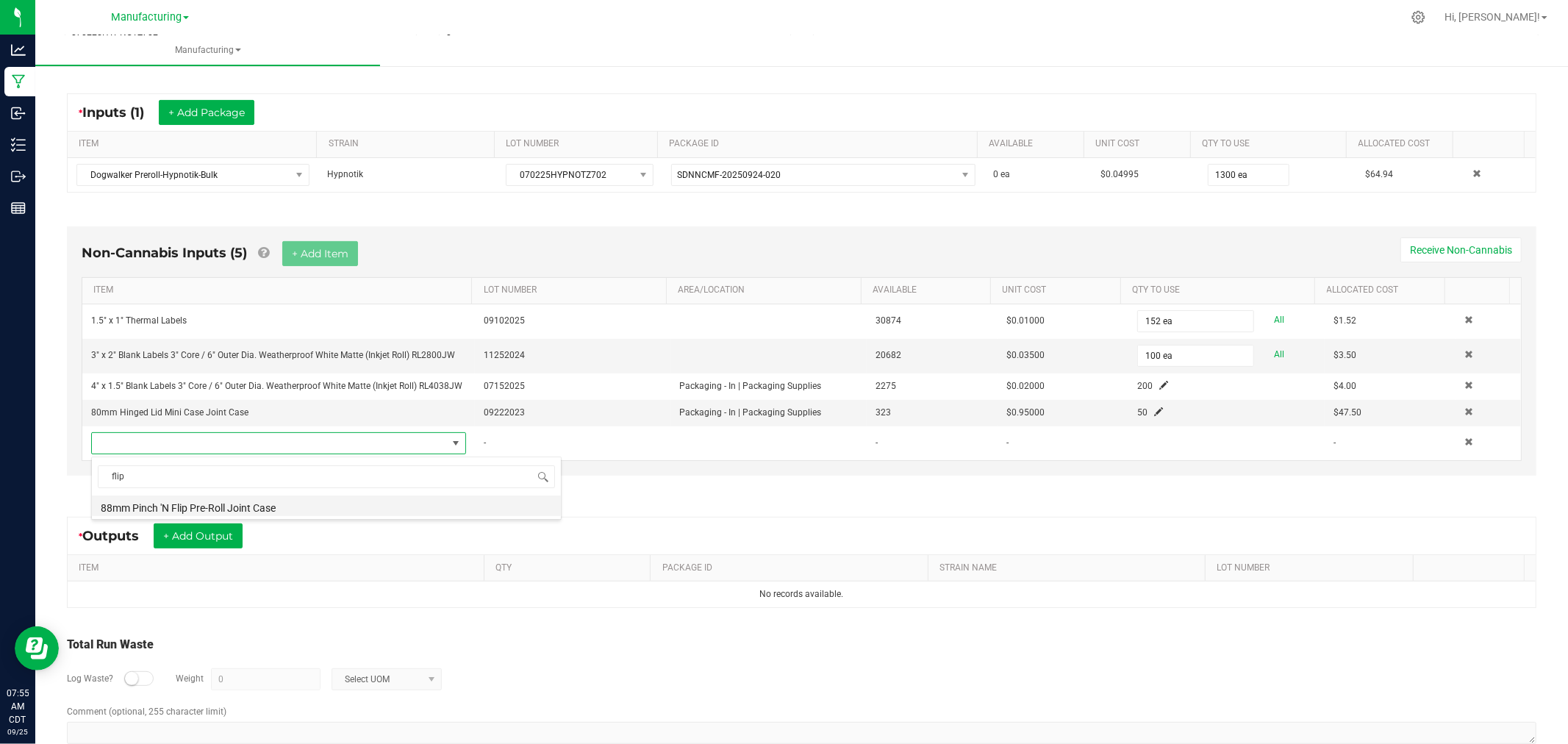
click at [274, 511] on li "88mm Pinch 'N Flip Pre-Roll Joint Case" at bounding box center [326, 506] width 469 height 21
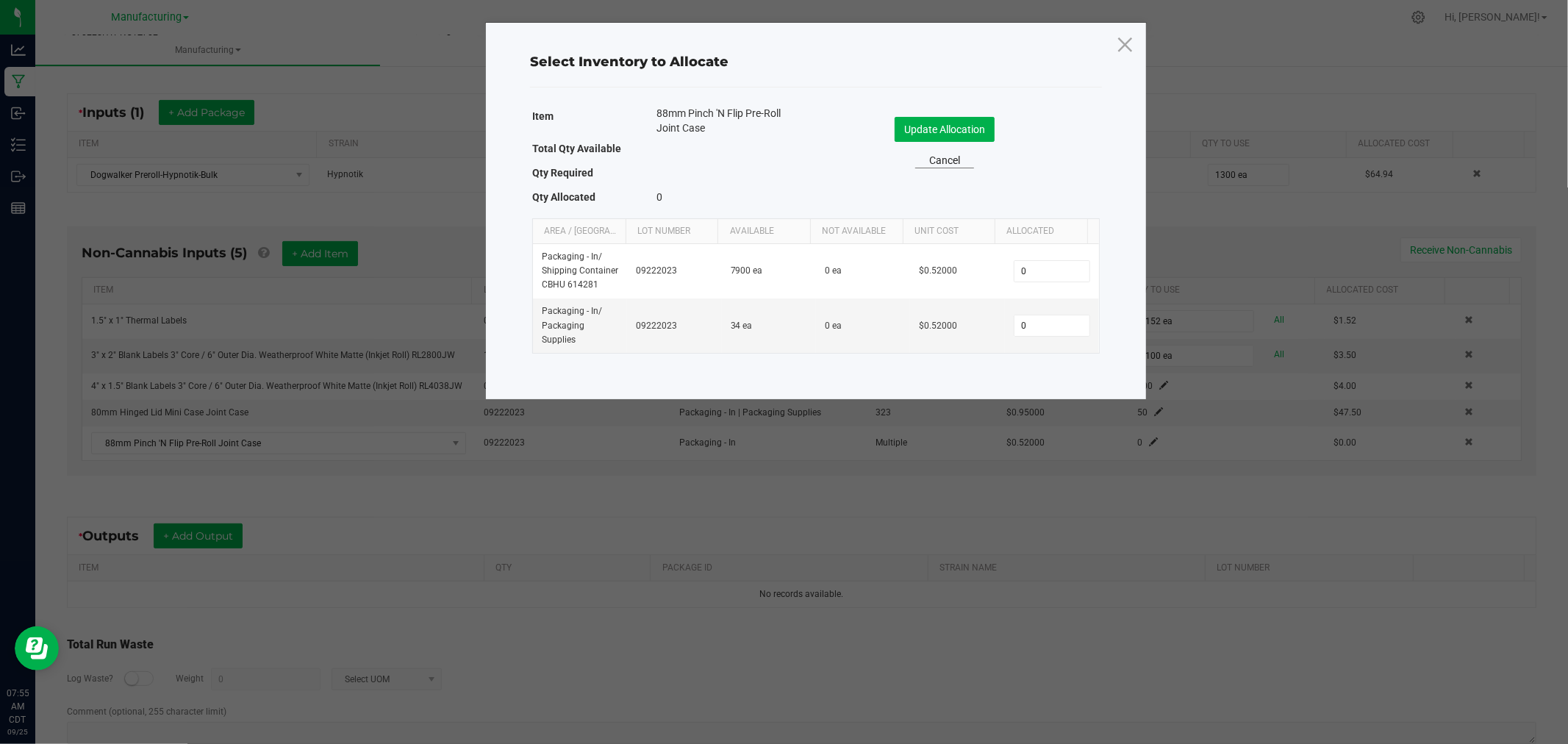
click at [951, 159] on link "Cancel" at bounding box center [944, 161] width 59 height 16
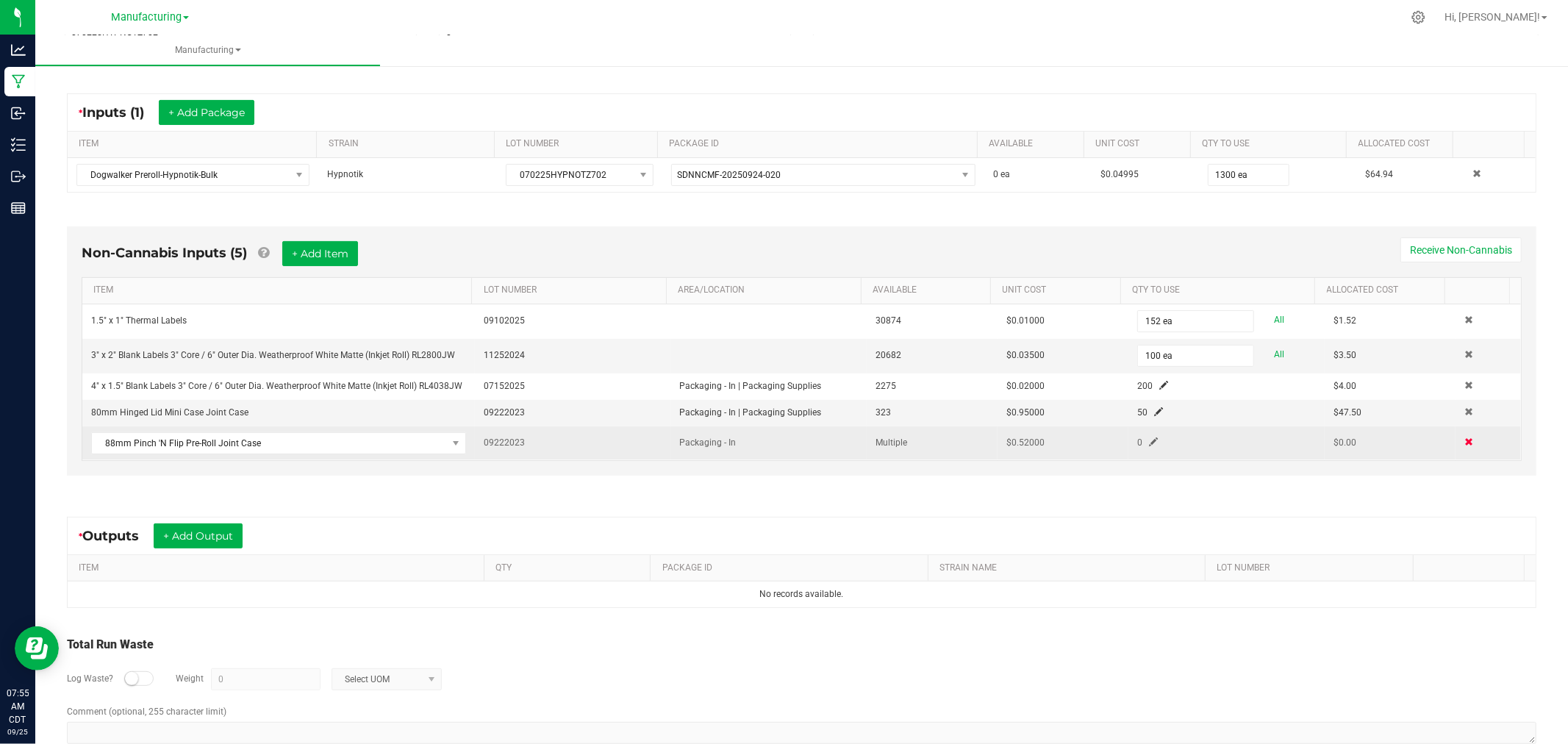
click at [1464, 438] on span at bounding box center [1469, 441] width 9 height 9
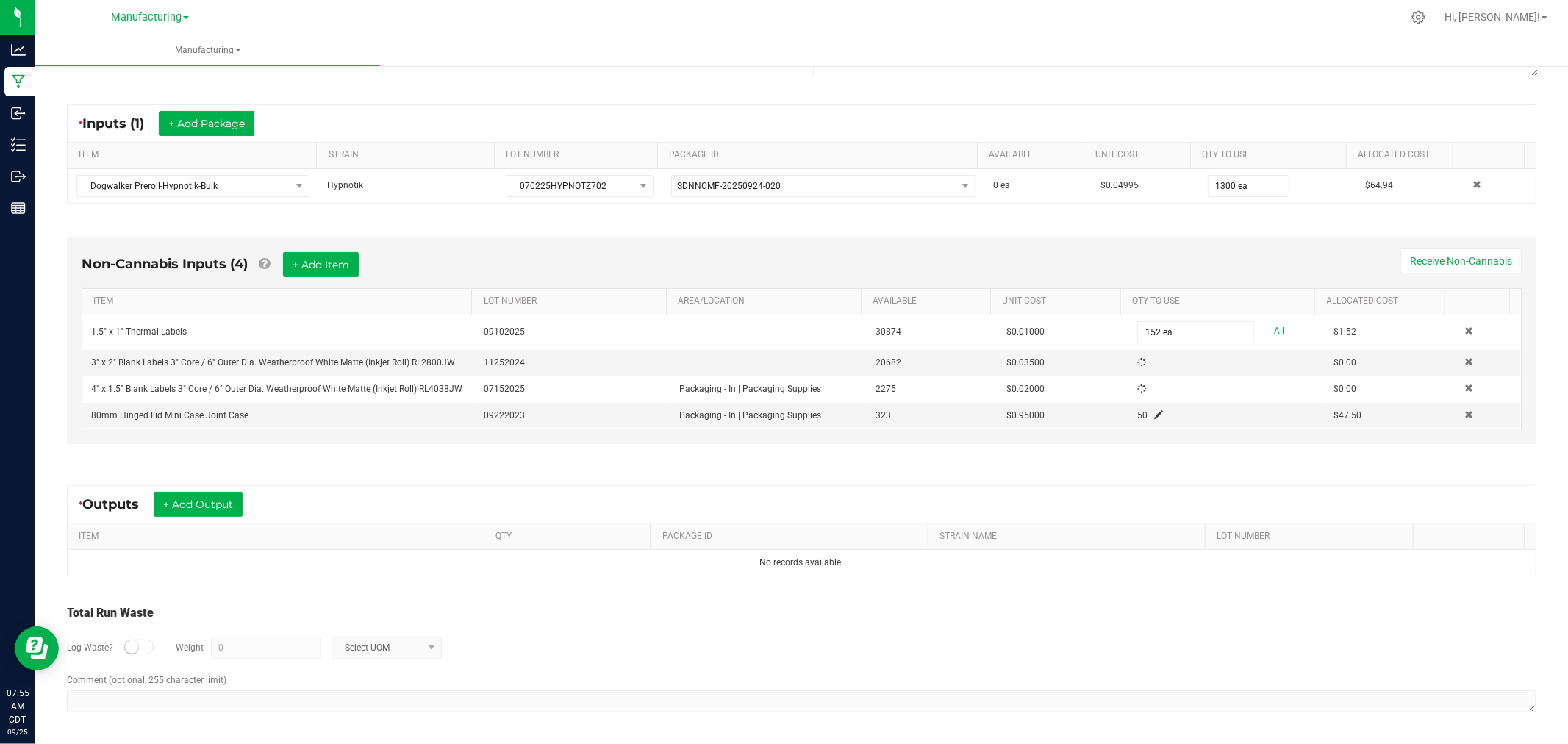
scroll to position [261, 0]
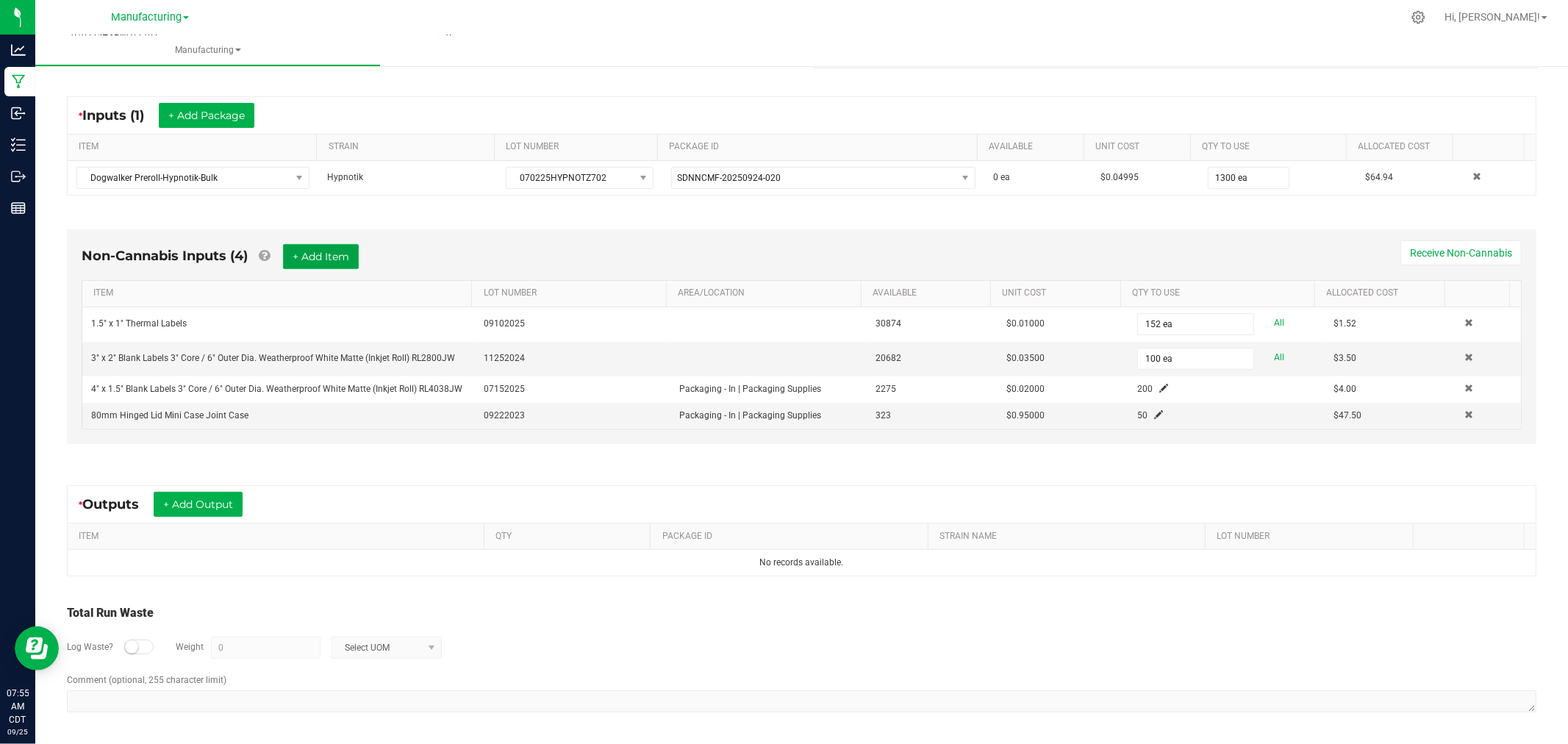
click at [314, 245] on button "+ Add Item" at bounding box center [320, 256] width 75 height 25
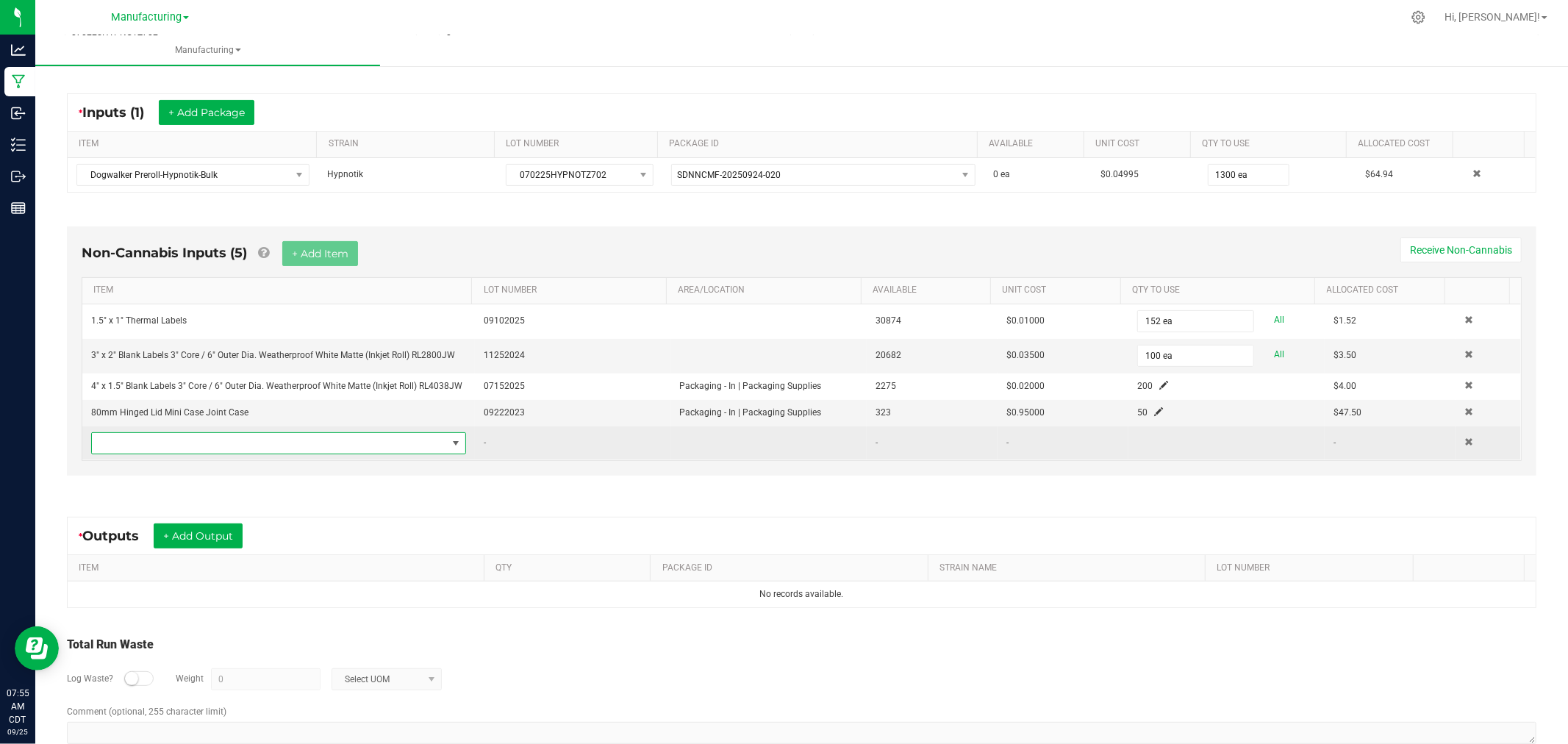
click at [383, 448] on span "NO DATA FOUND" at bounding box center [269, 443] width 355 height 21
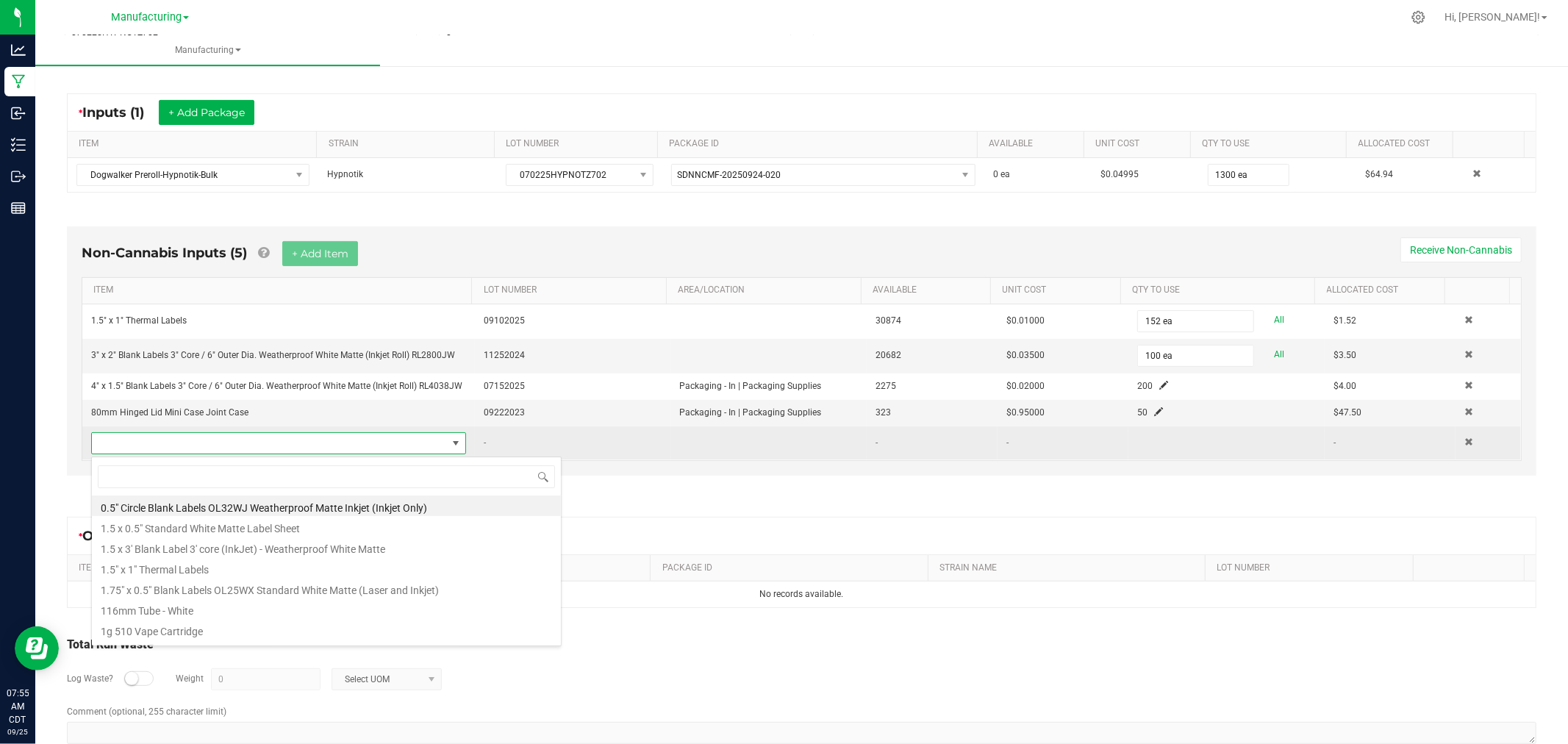
scroll to position [22, 364]
type input "shrink"
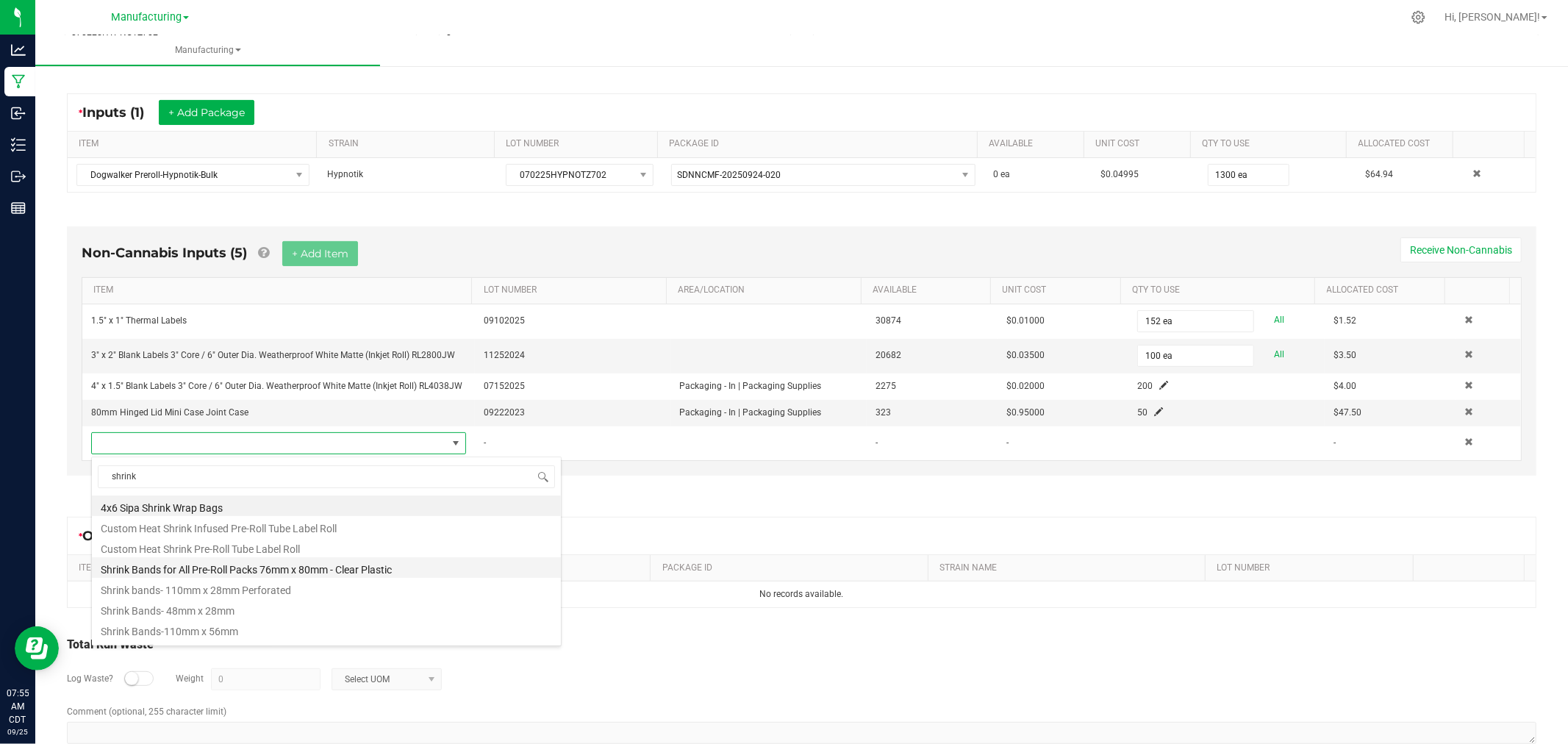
click at [349, 569] on li "Shrink Bands for All Pre-Roll Packs 76mm x 80mm - Clear Plastic" at bounding box center [326, 568] width 469 height 21
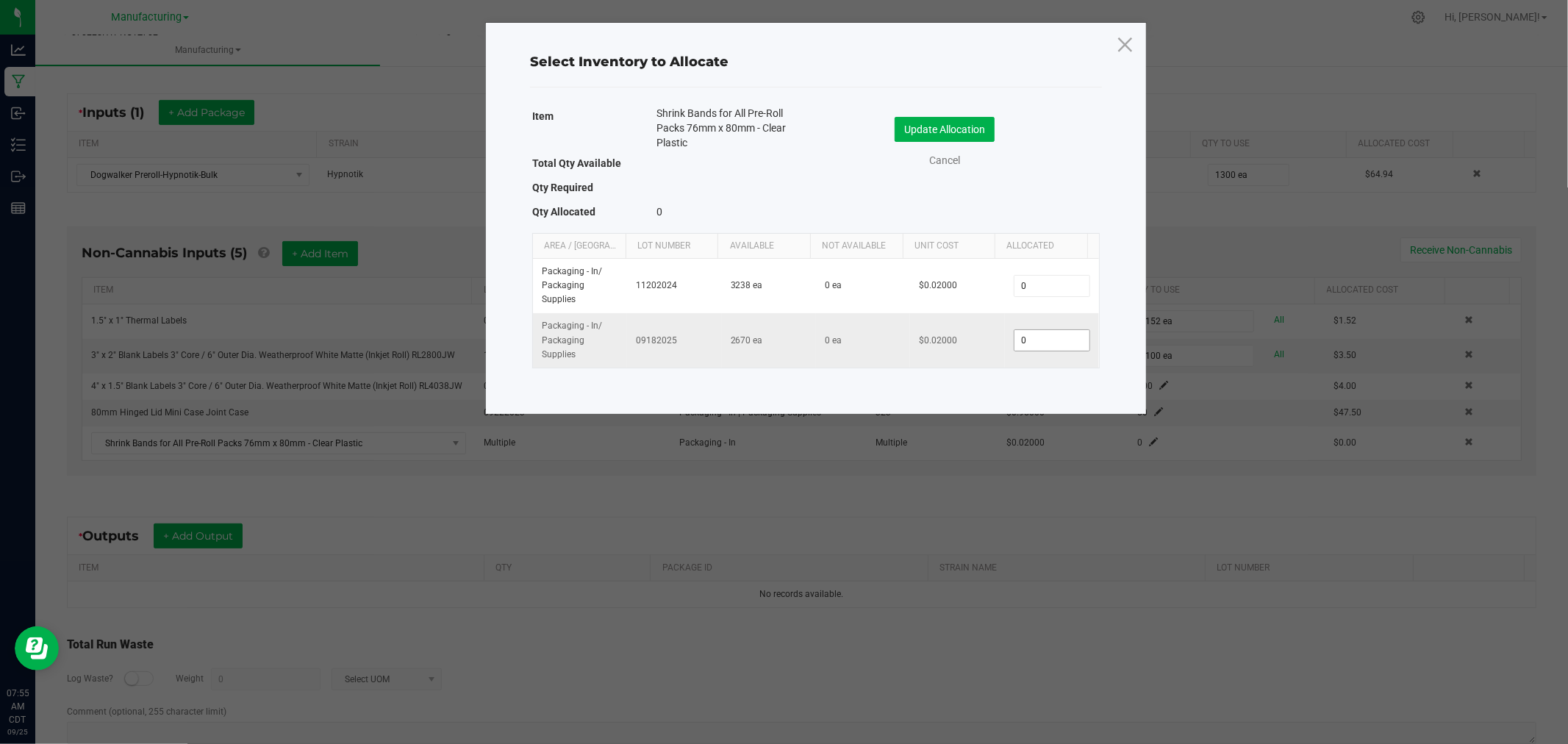
click at [1026, 345] on input "0" at bounding box center [1052, 341] width 75 height 21
type input "150"
click at [923, 123] on button "Update Allocation" at bounding box center [944, 128] width 100 height 25
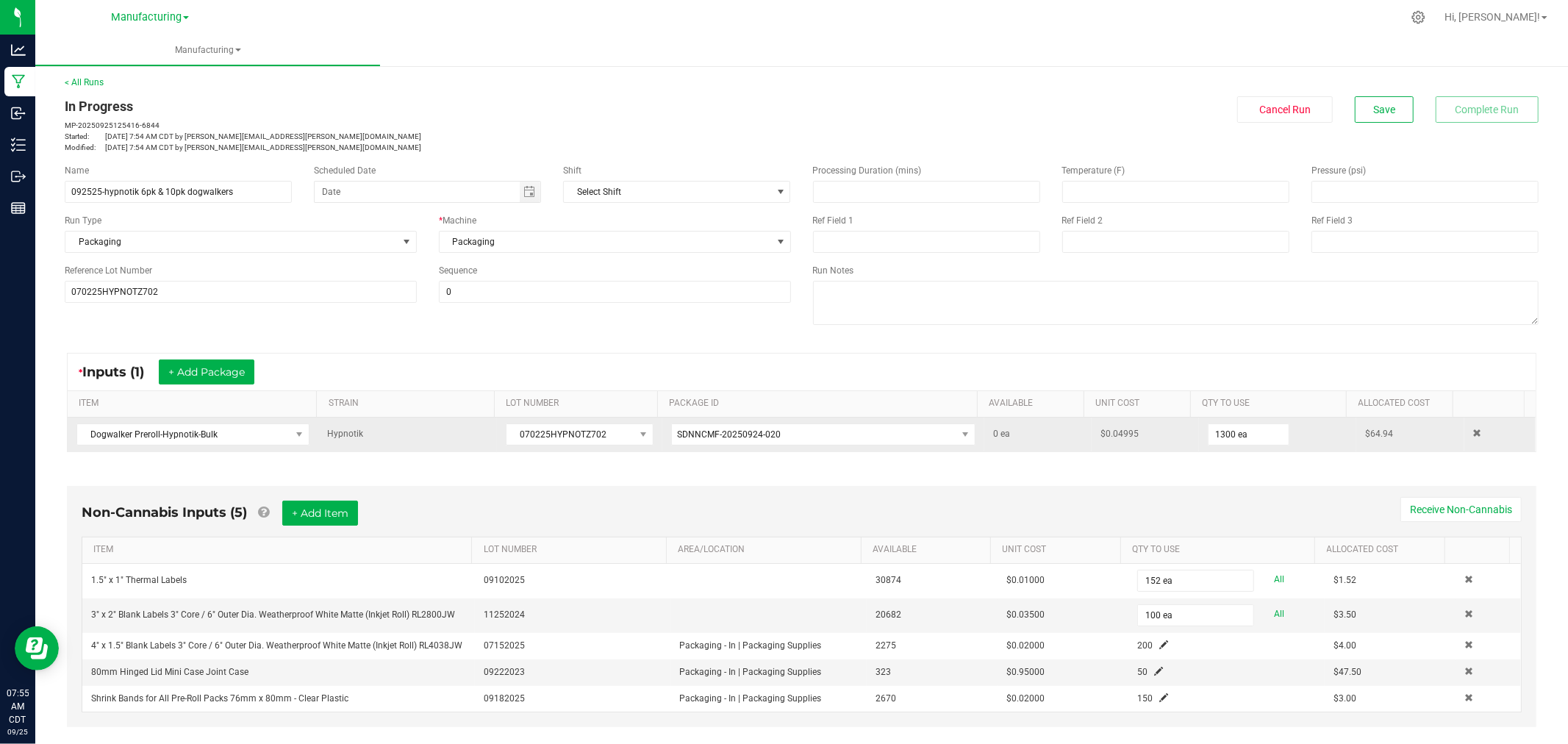
scroll to position [0, 0]
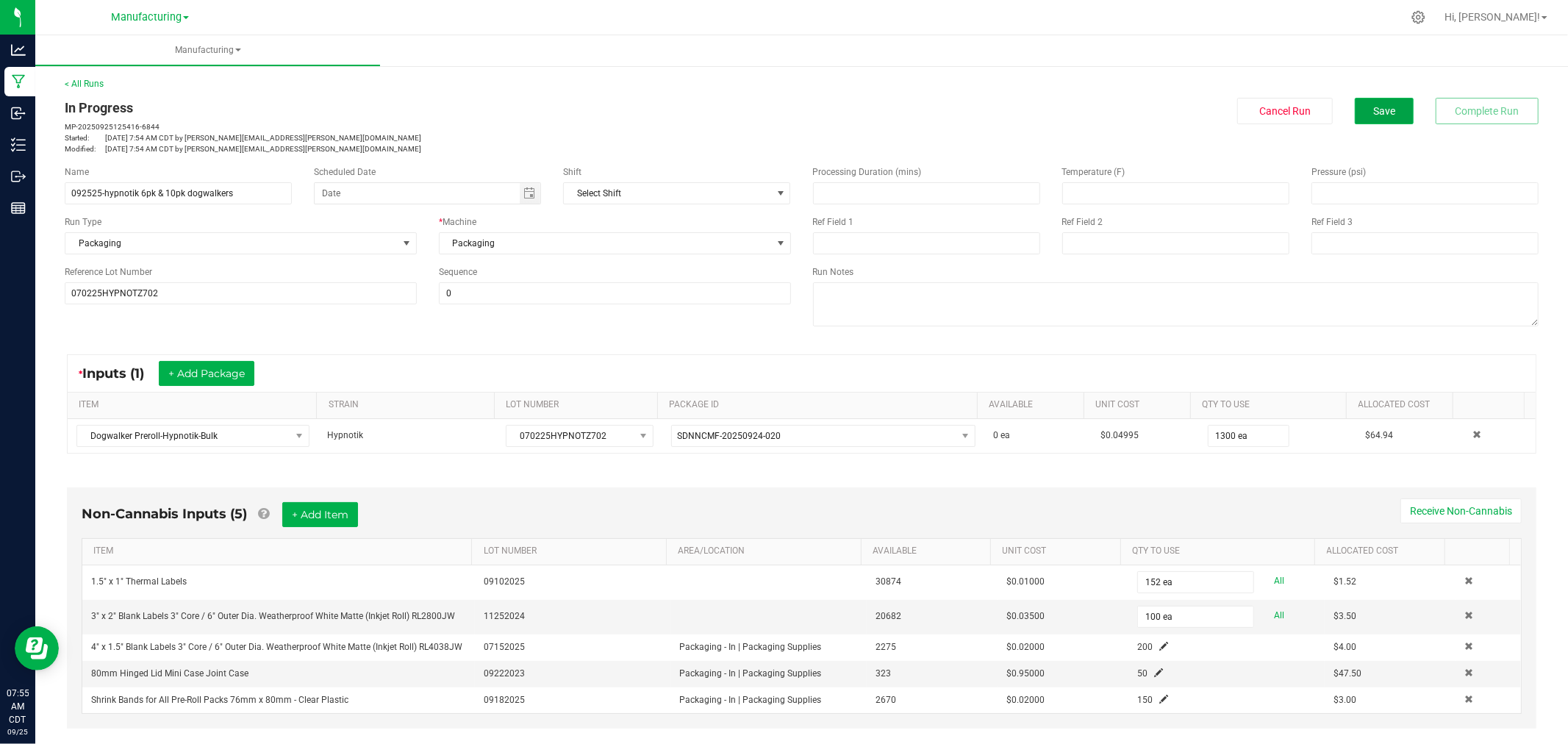
click at [1377, 105] on span "Save" at bounding box center [1384, 111] width 22 height 12
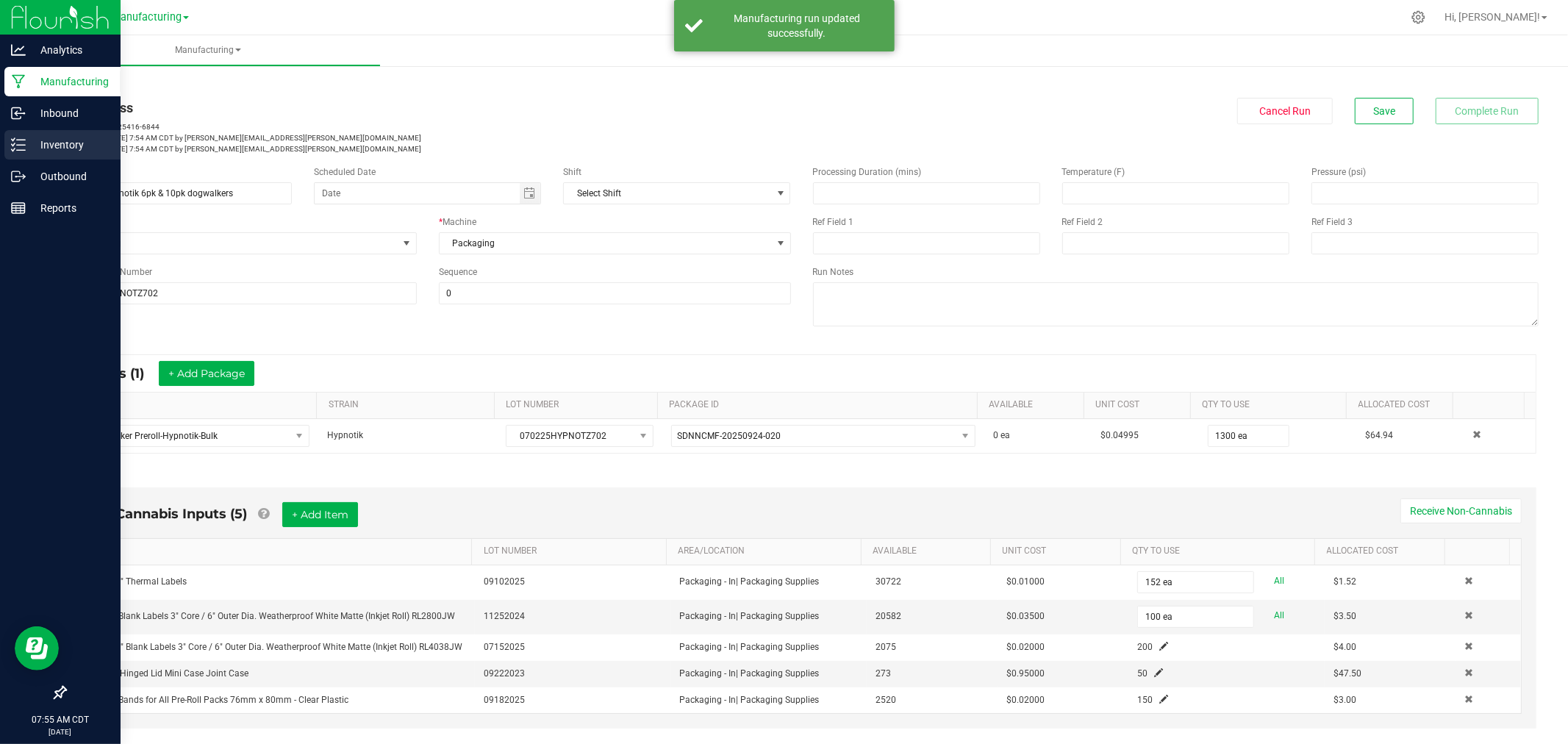
click at [33, 140] on p "Inventory" at bounding box center [69, 145] width 88 height 18
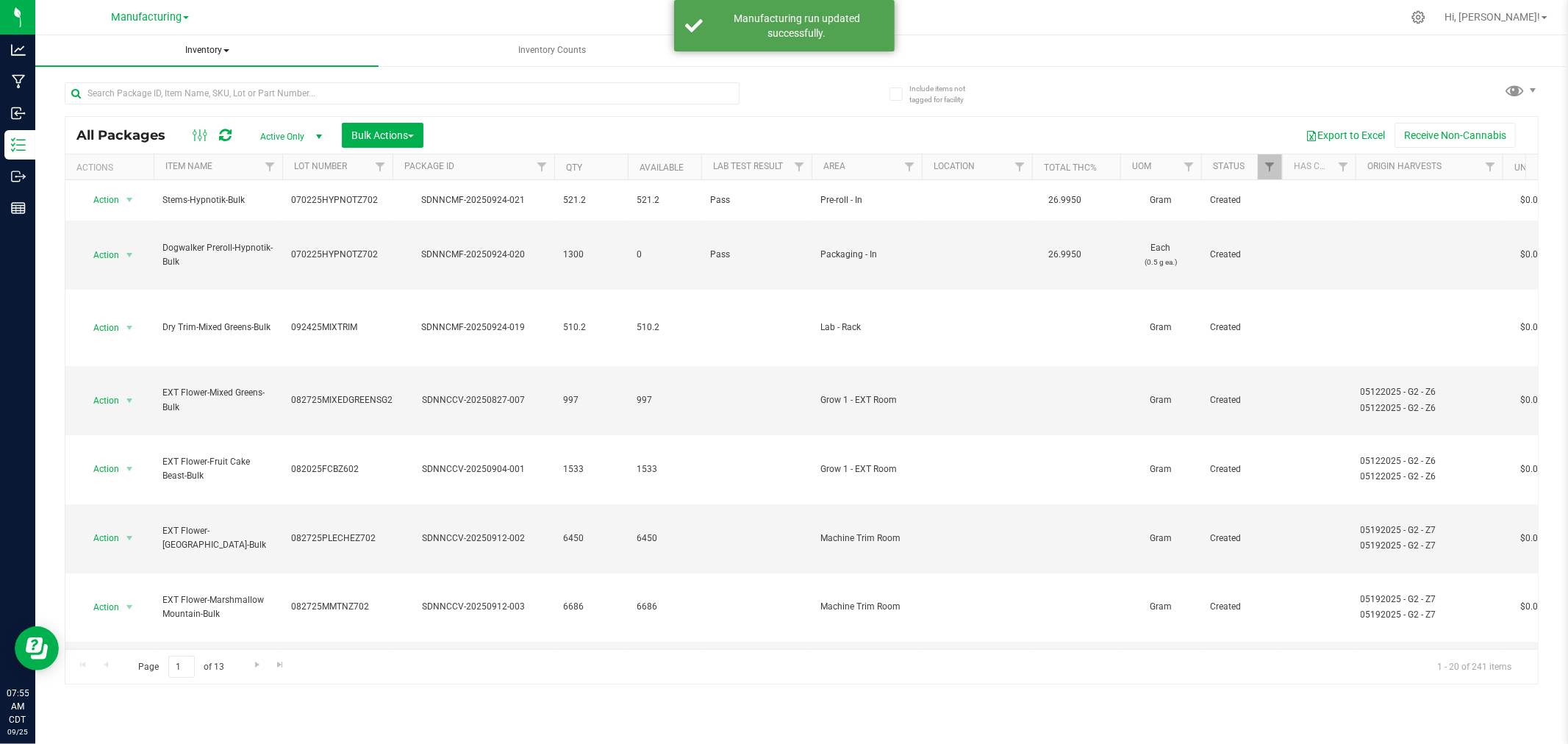
click at [214, 48] on span "Inventory" at bounding box center [206, 50] width 343 height 31
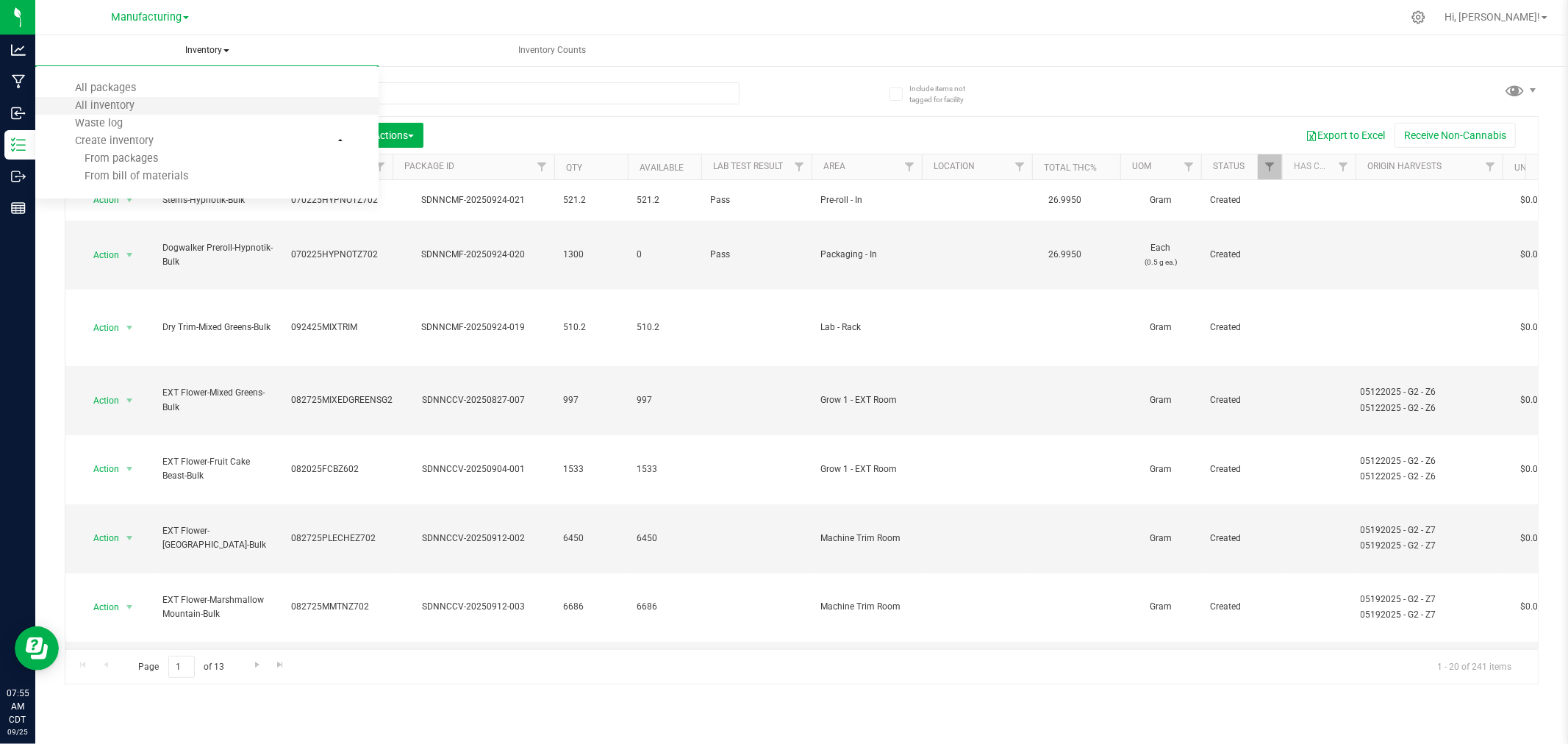
click at [196, 107] on li "All inventory" at bounding box center [206, 106] width 343 height 18
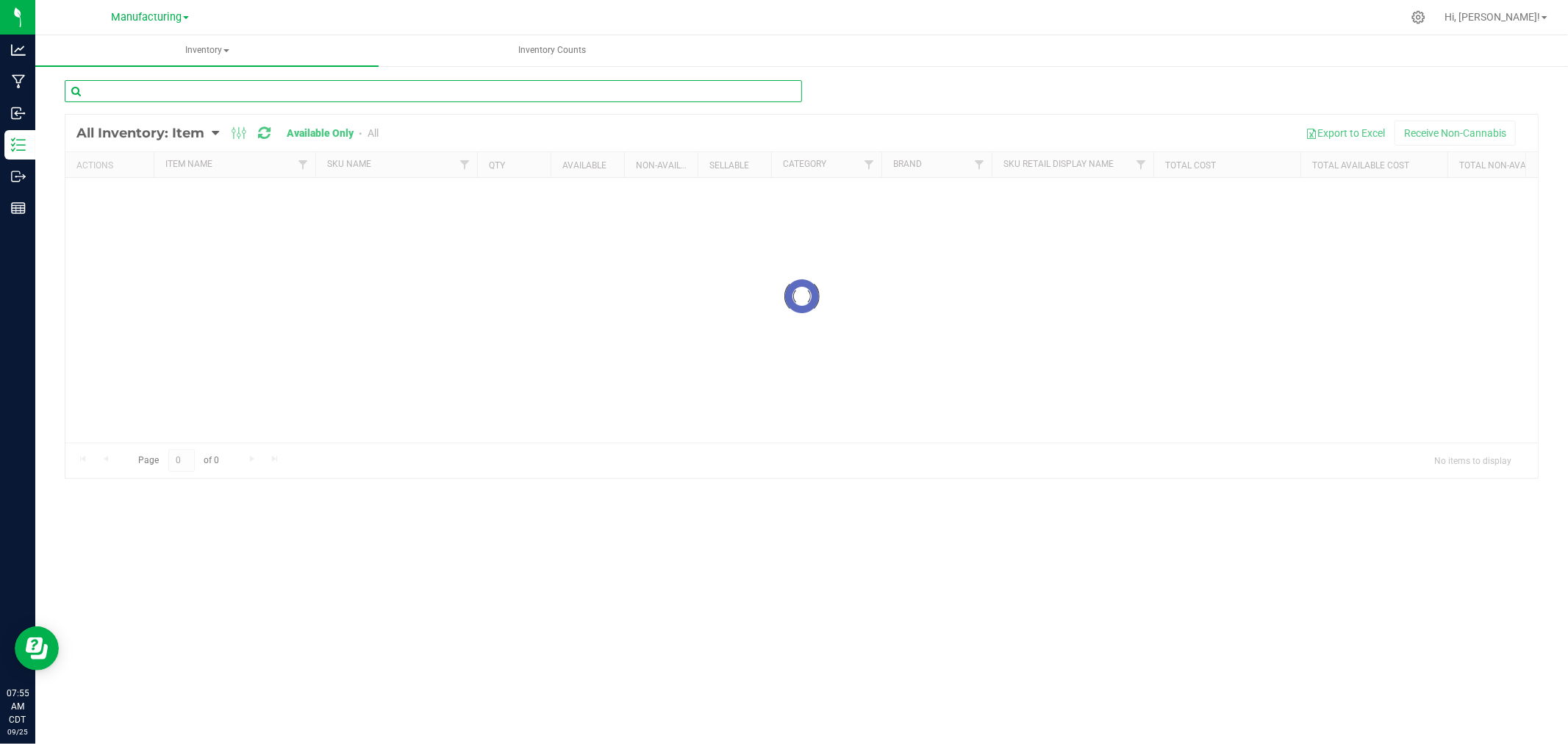
click at [205, 94] on input "text" at bounding box center [433, 91] width 737 height 22
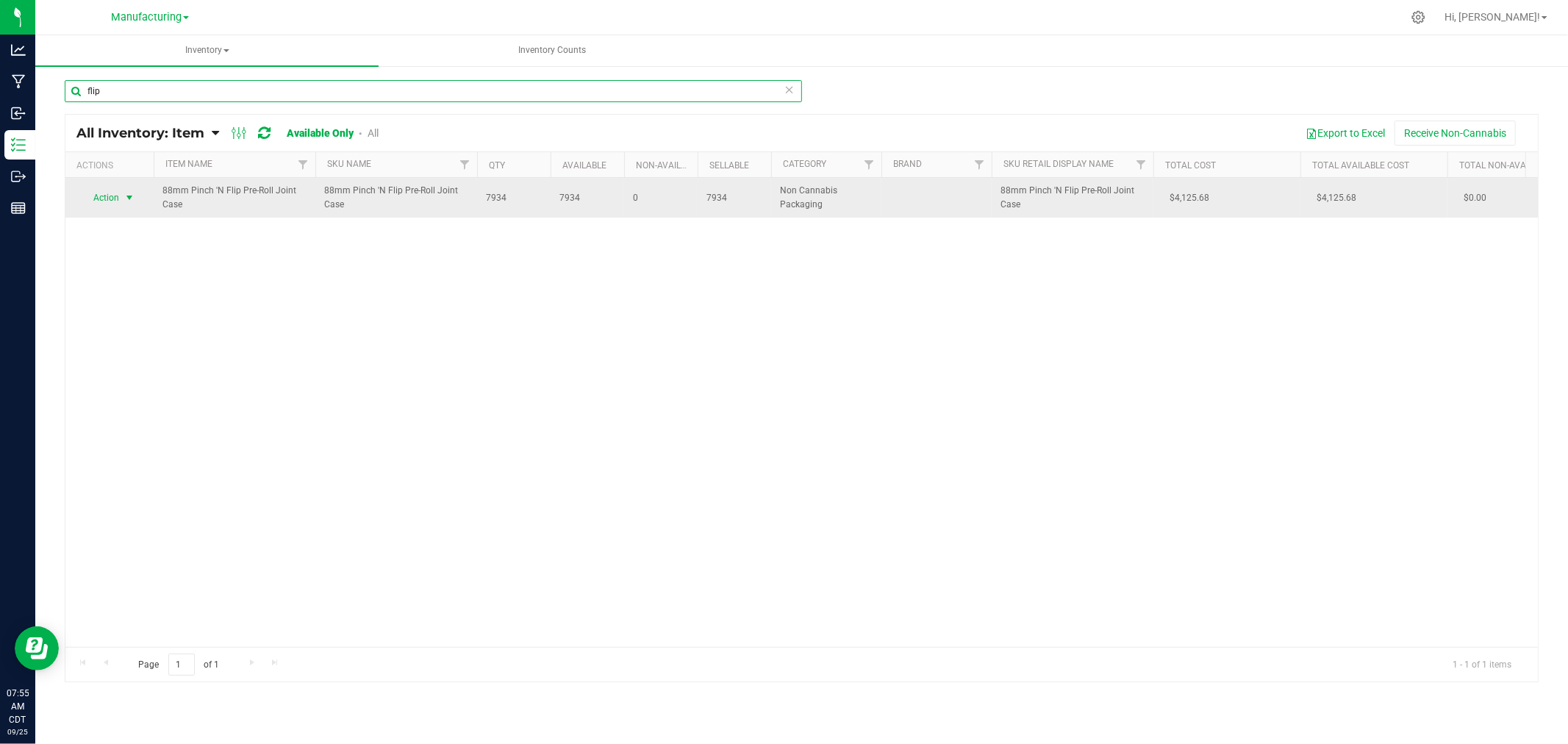
type input "flip"
click at [133, 200] on span "select" at bounding box center [129, 198] width 12 height 12
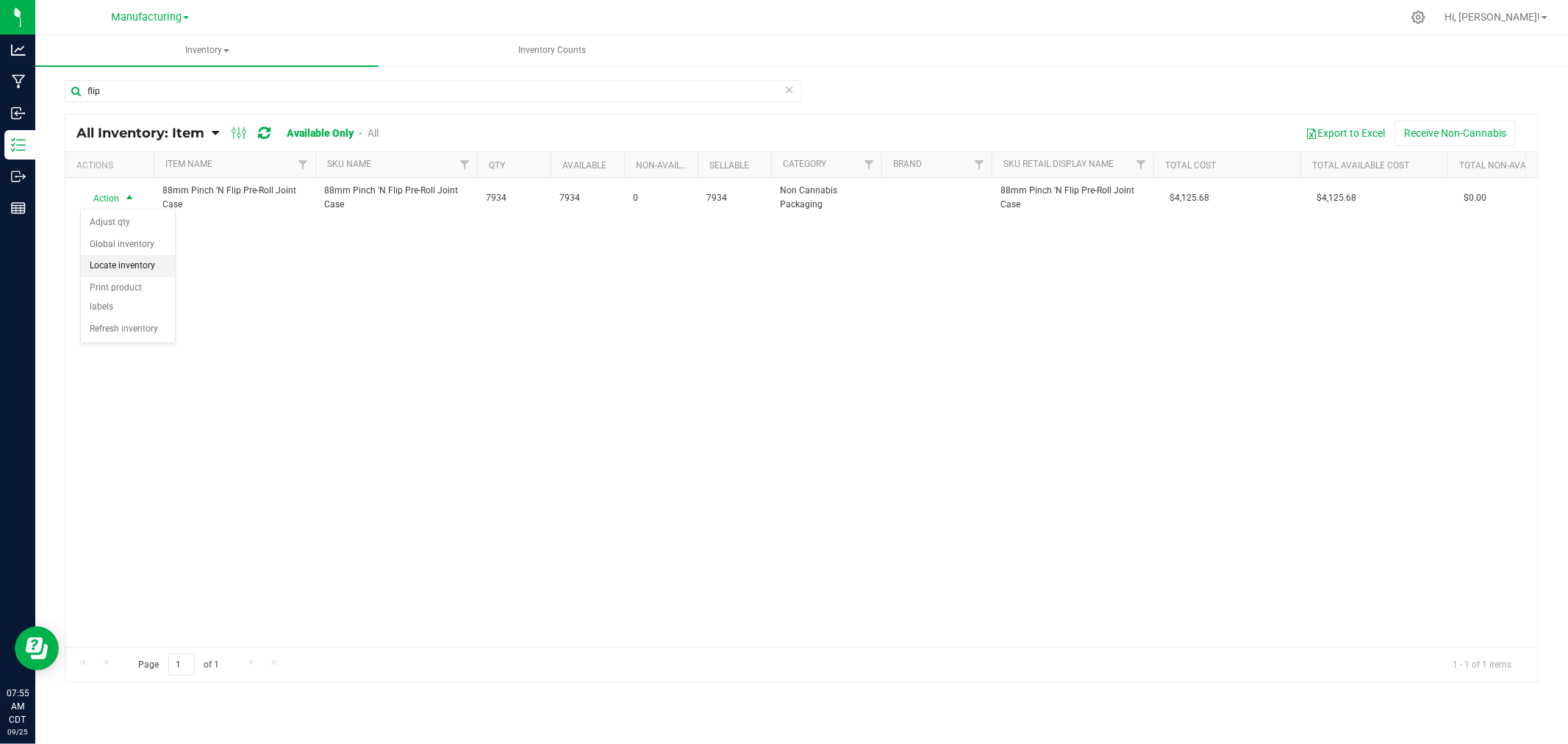
click at [135, 266] on li "Locate inventory" at bounding box center [128, 266] width 94 height 22
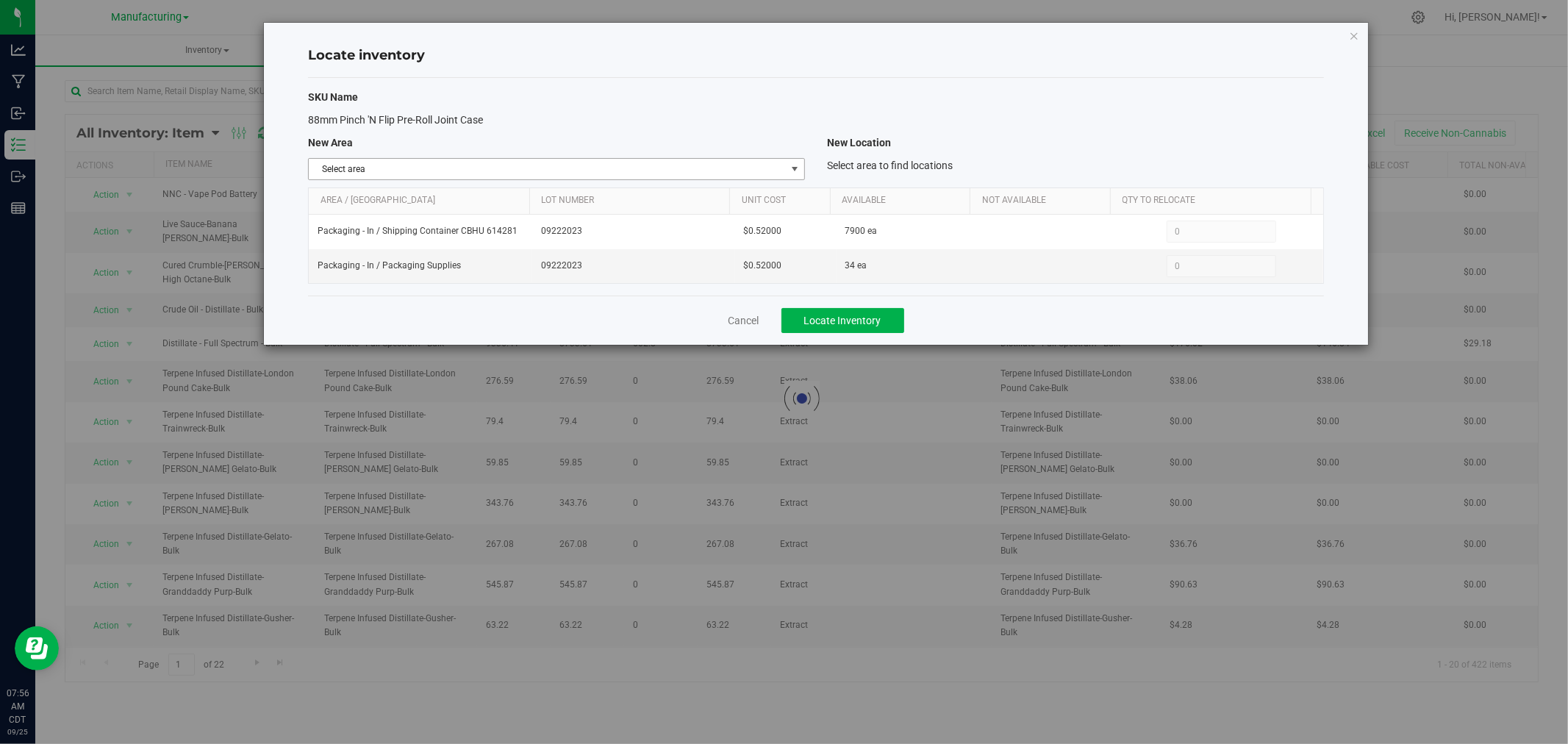
click at [792, 170] on span "select" at bounding box center [795, 169] width 12 height 12
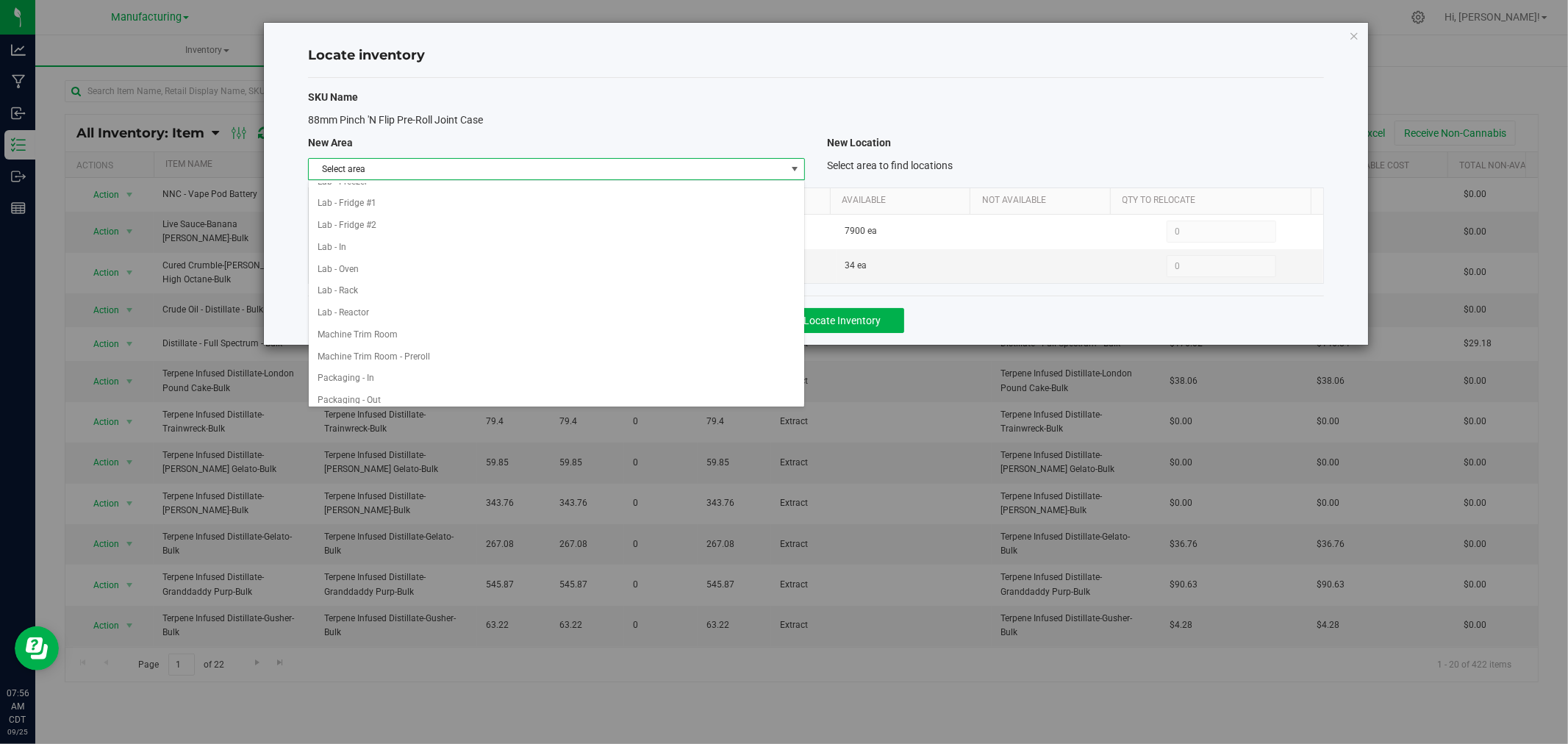
scroll to position [326, 0]
click at [615, 264] on li "Packaging - In" at bounding box center [556, 261] width 495 height 22
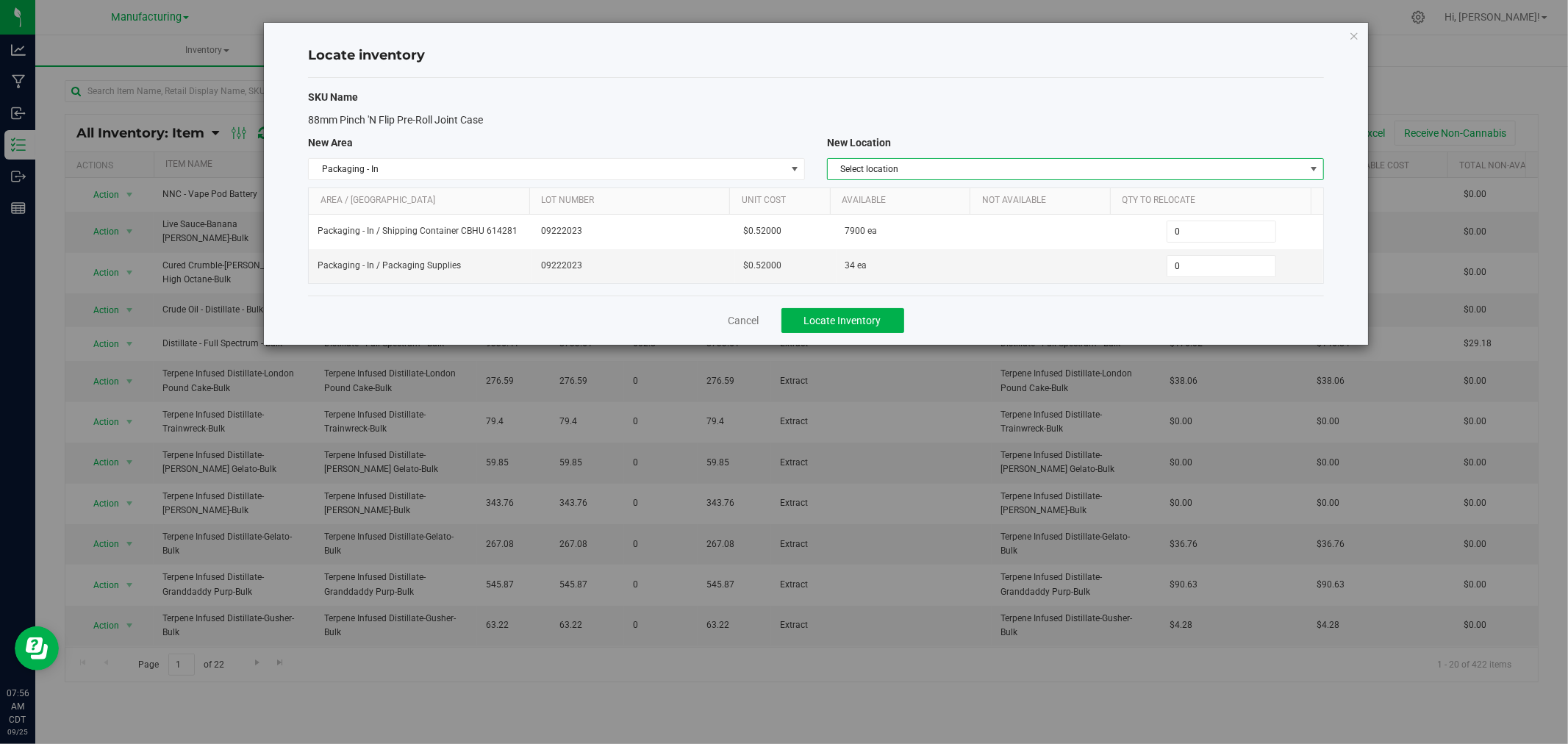
click at [887, 167] on span "Select location" at bounding box center [1066, 170] width 477 height 21
click at [889, 216] on li "Packaging Supplies" at bounding box center [1075, 216] width 495 height 22
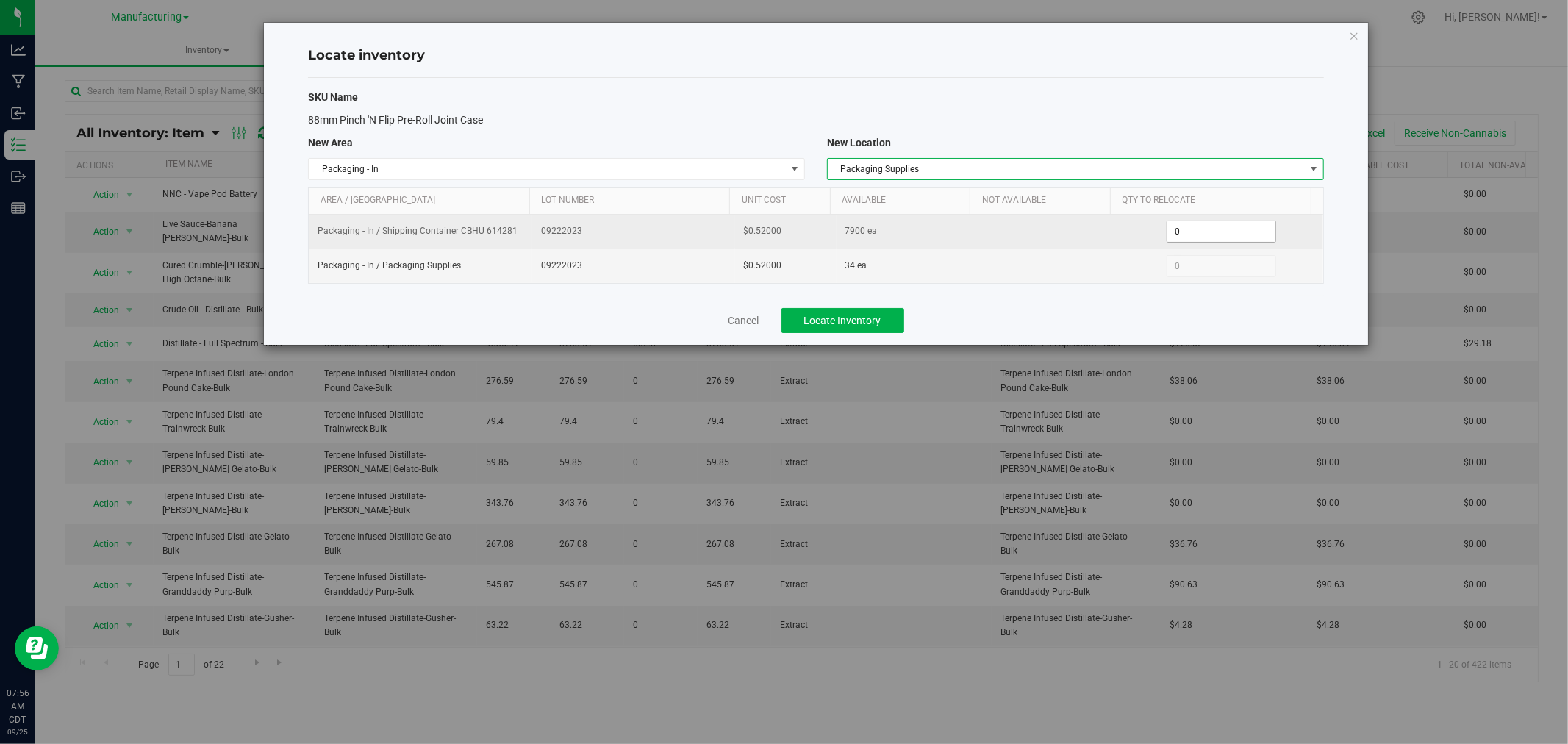
click at [1171, 230] on span "0 0" at bounding box center [1221, 232] width 110 height 22
type input "200"
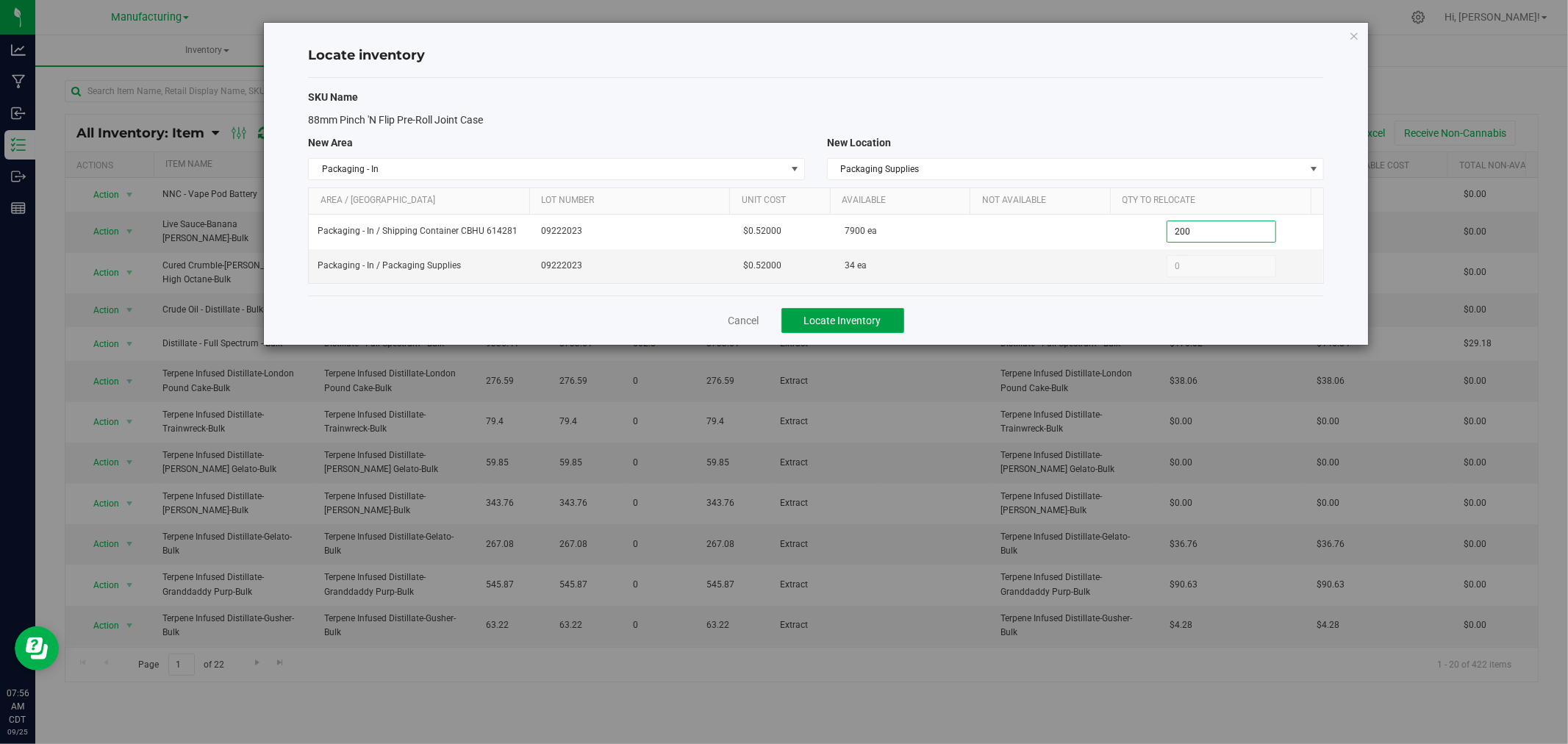
type input "200"
click at [846, 311] on button "Locate Inventory" at bounding box center [843, 320] width 123 height 25
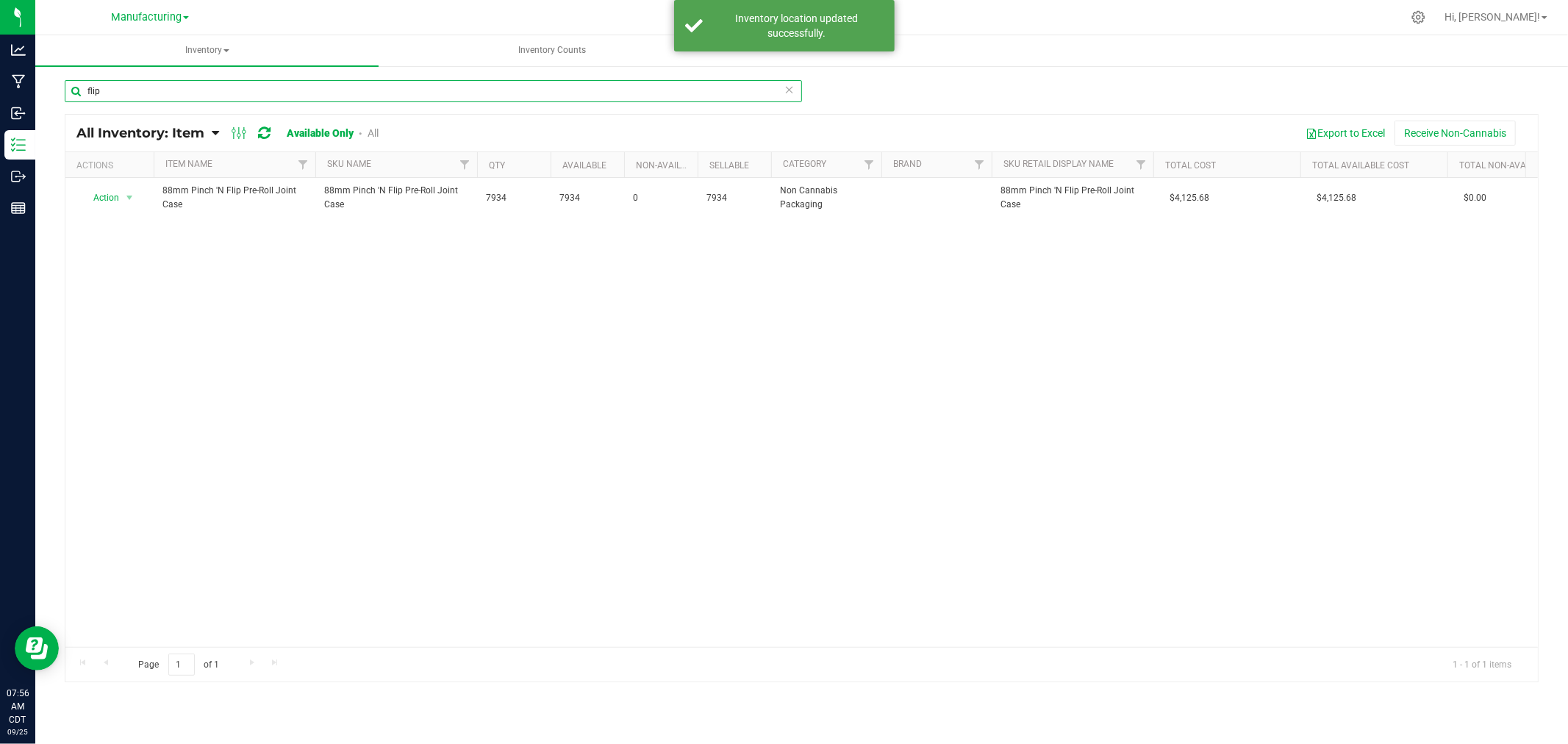
click at [130, 90] on input "flip" at bounding box center [433, 91] width 737 height 22
type input "f"
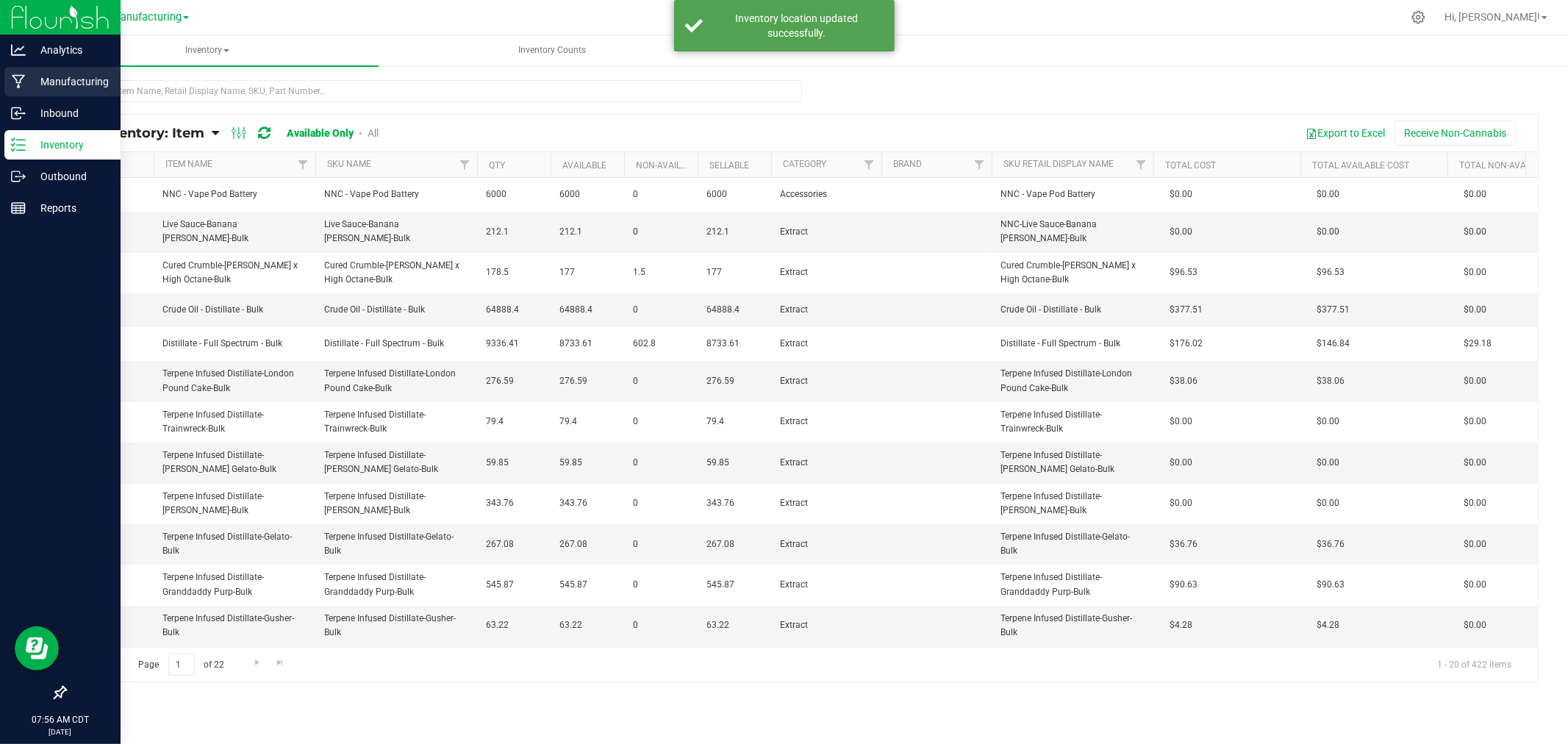
click at [27, 75] on p "Manufacturing" at bounding box center [69, 81] width 88 height 18
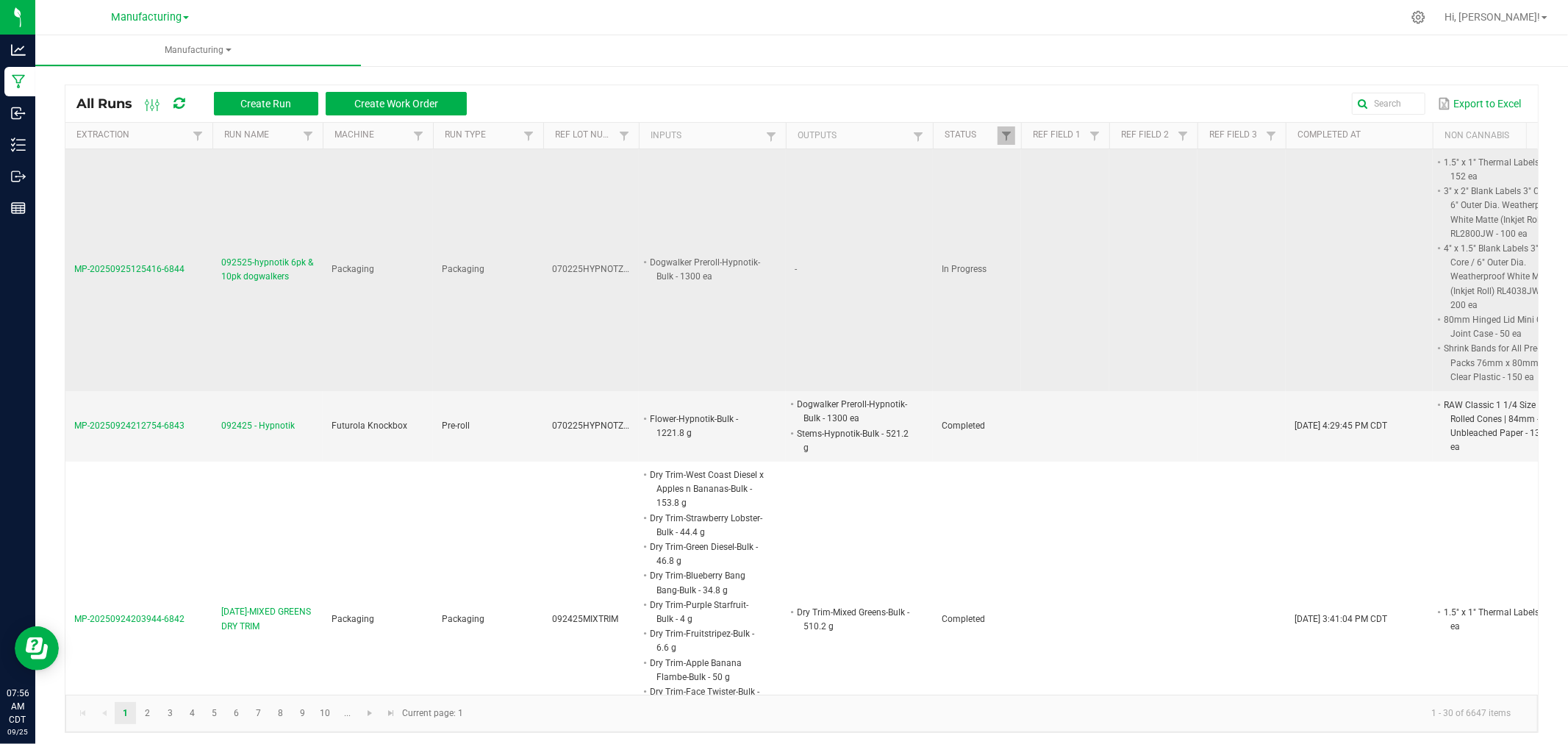
click at [159, 267] on span "MP-20250925125416-6844" at bounding box center [129, 269] width 111 height 10
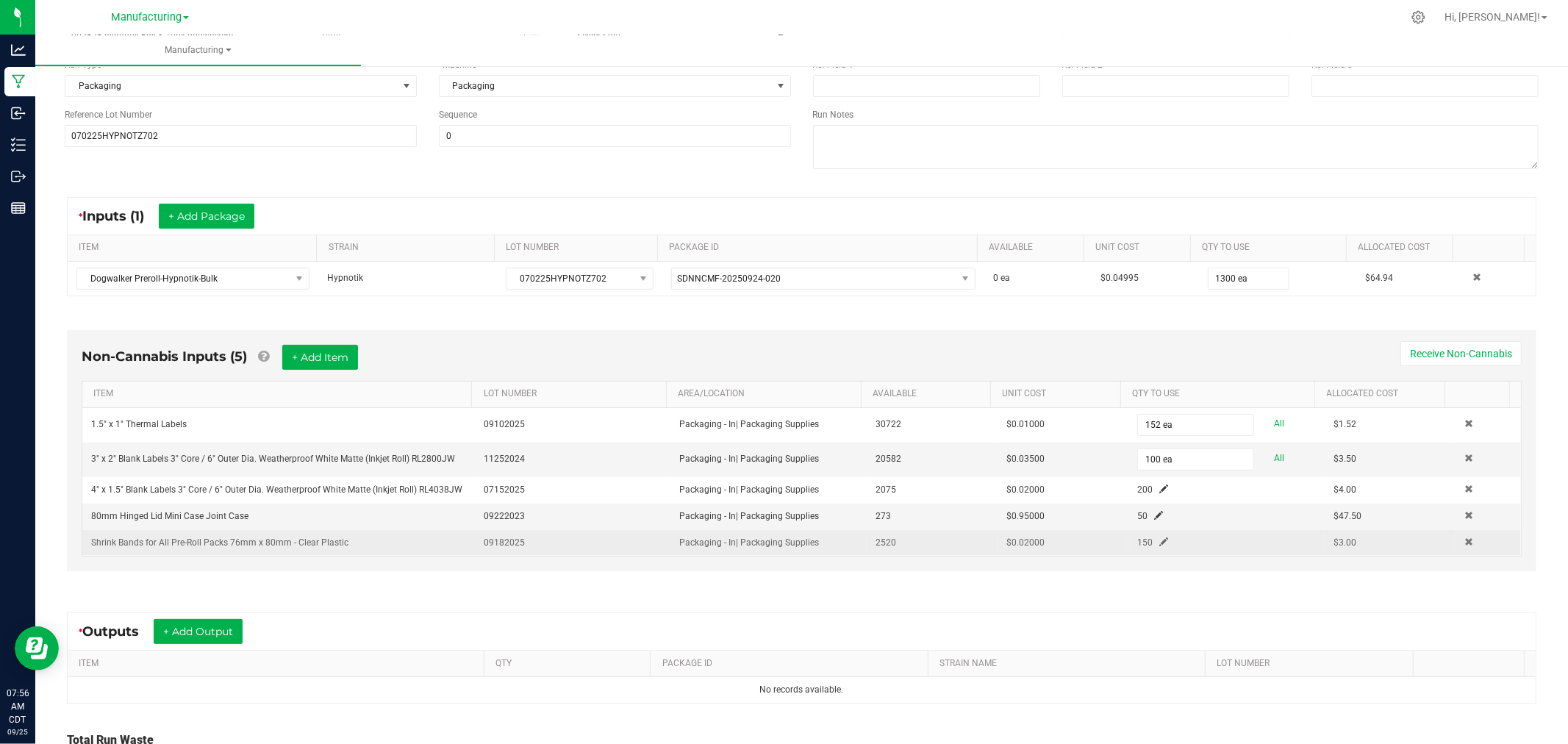
scroll to position [288, 0]
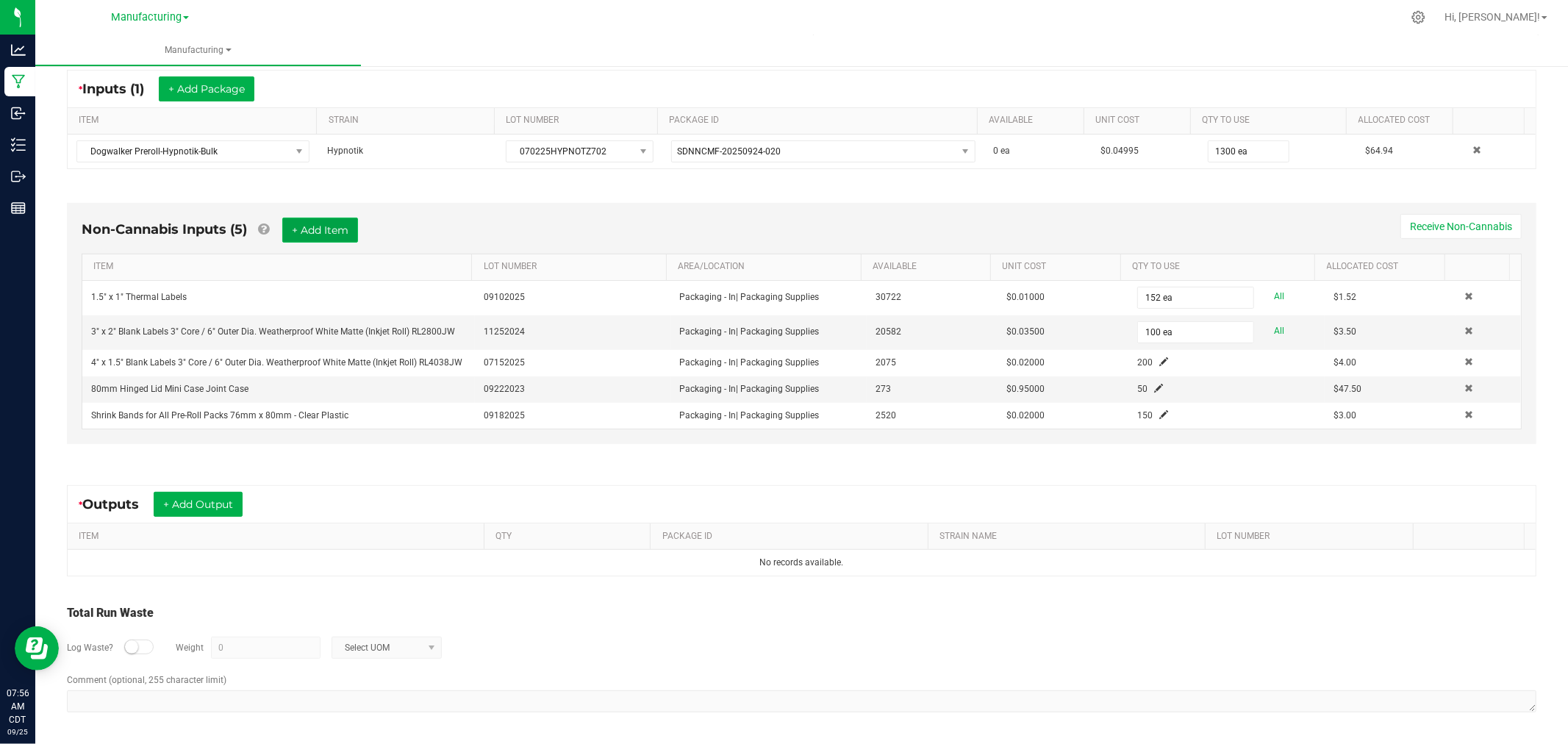
click at [326, 229] on button "+ Add Item" at bounding box center [320, 229] width 75 height 25
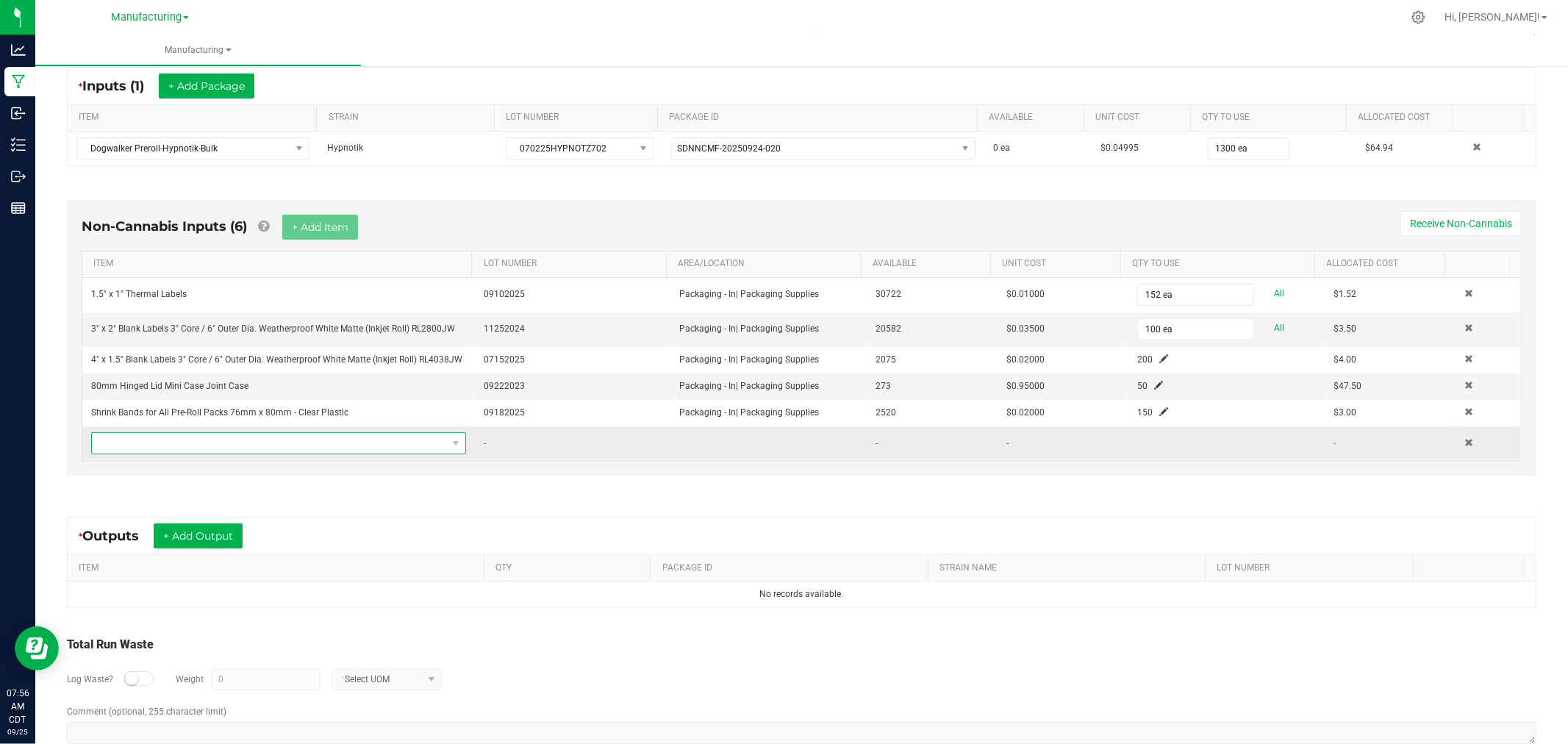
click at [379, 444] on span "NO DATA FOUND" at bounding box center [269, 443] width 355 height 21
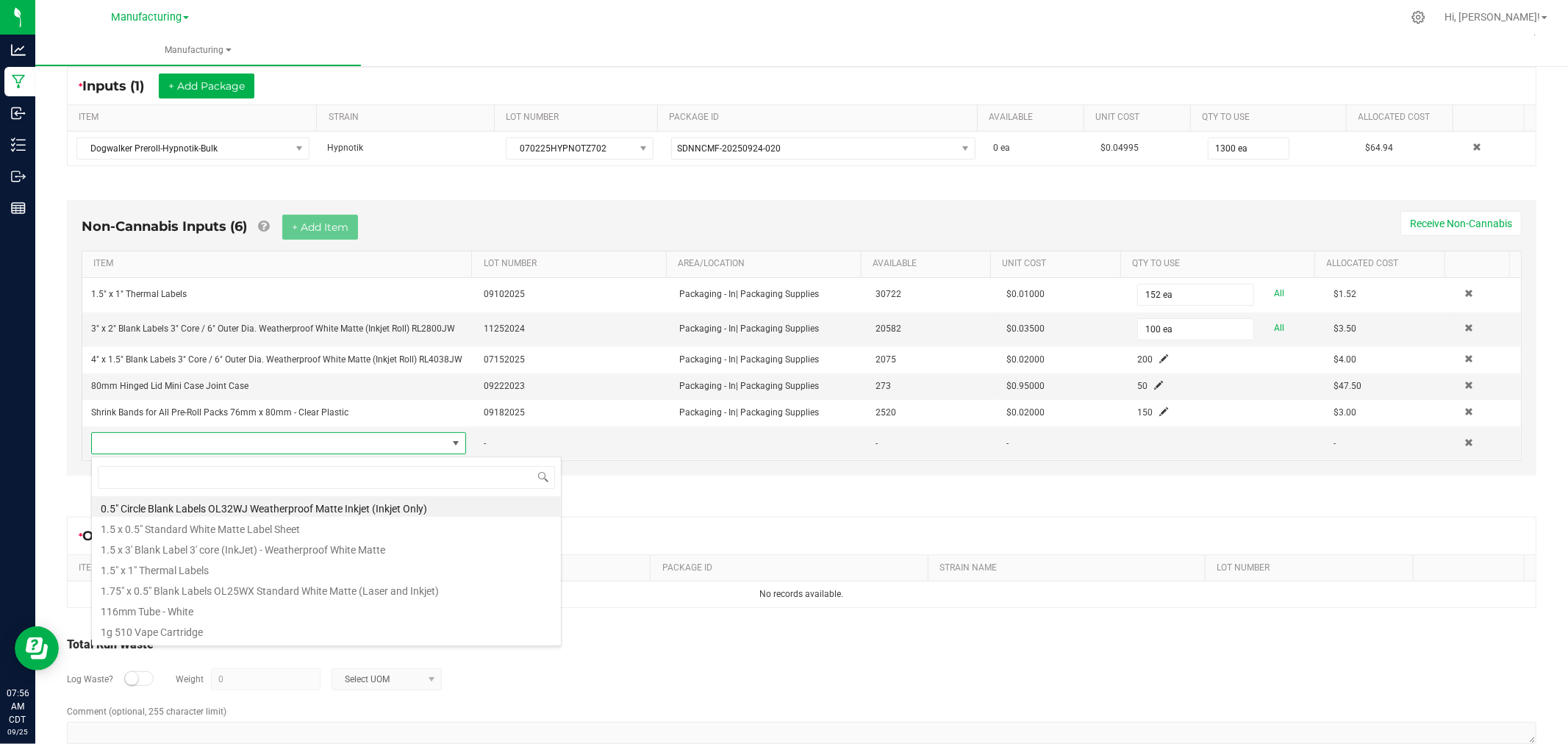
scroll to position [22, 364]
type input "flip"
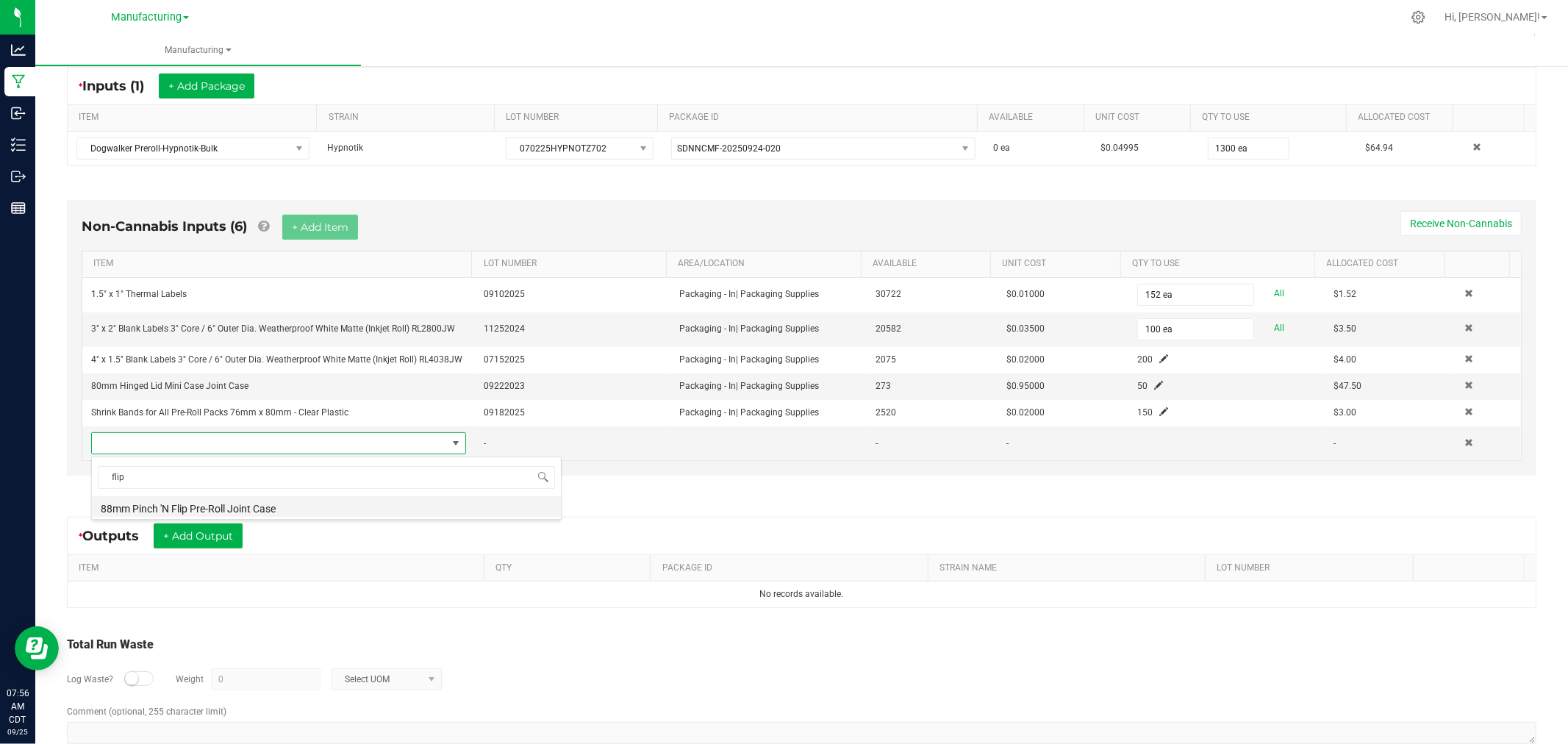
click at [298, 511] on li "88mm Pinch 'N Flip Pre-Roll Joint Case" at bounding box center [326, 506] width 469 height 21
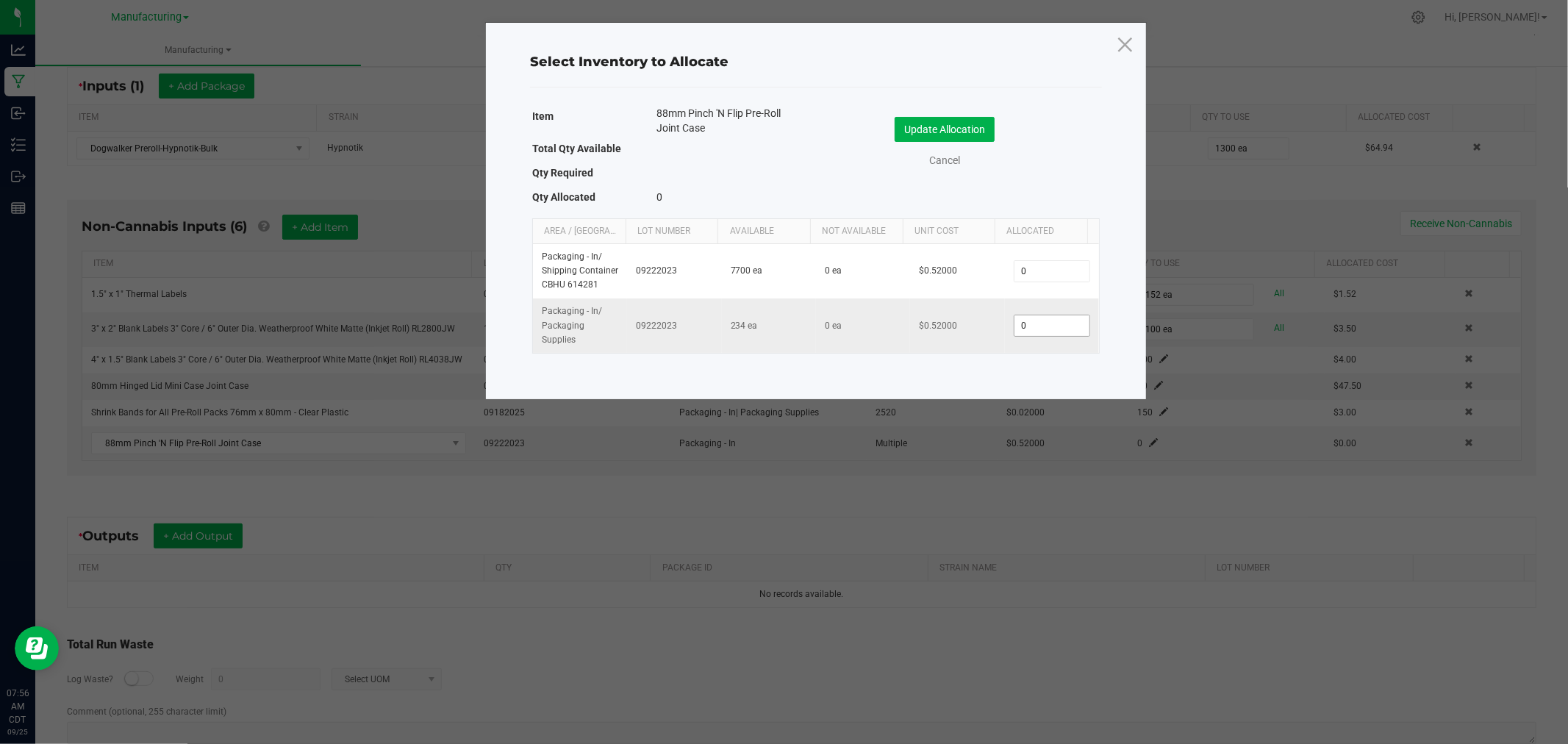
click at [1051, 326] on input "0" at bounding box center [1052, 326] width 75 height 21
type input "100"
click at [973, 134] on button "Update Allocation" at bounding box center [944, 128] width 100 height 25
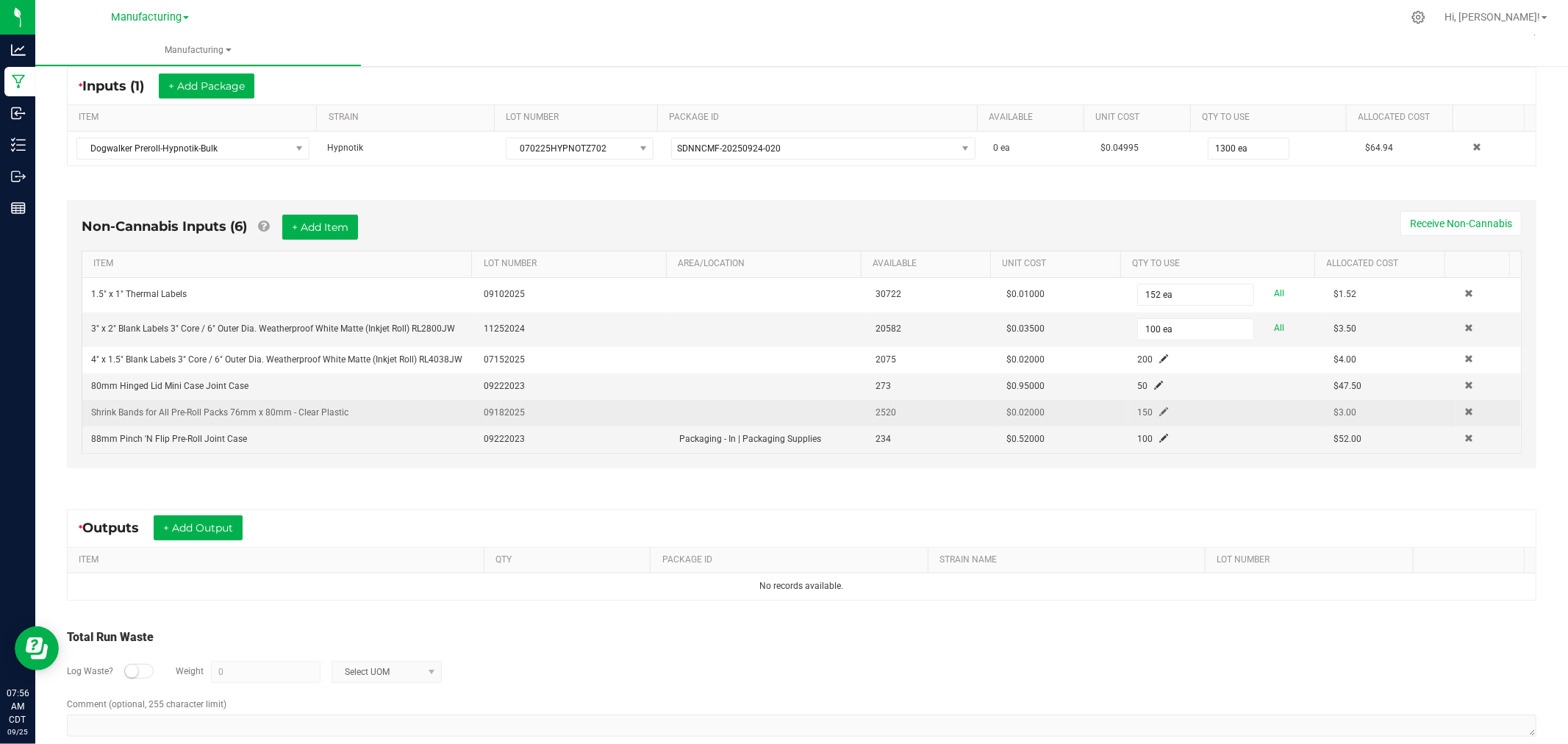
scroll to position [314, 0]
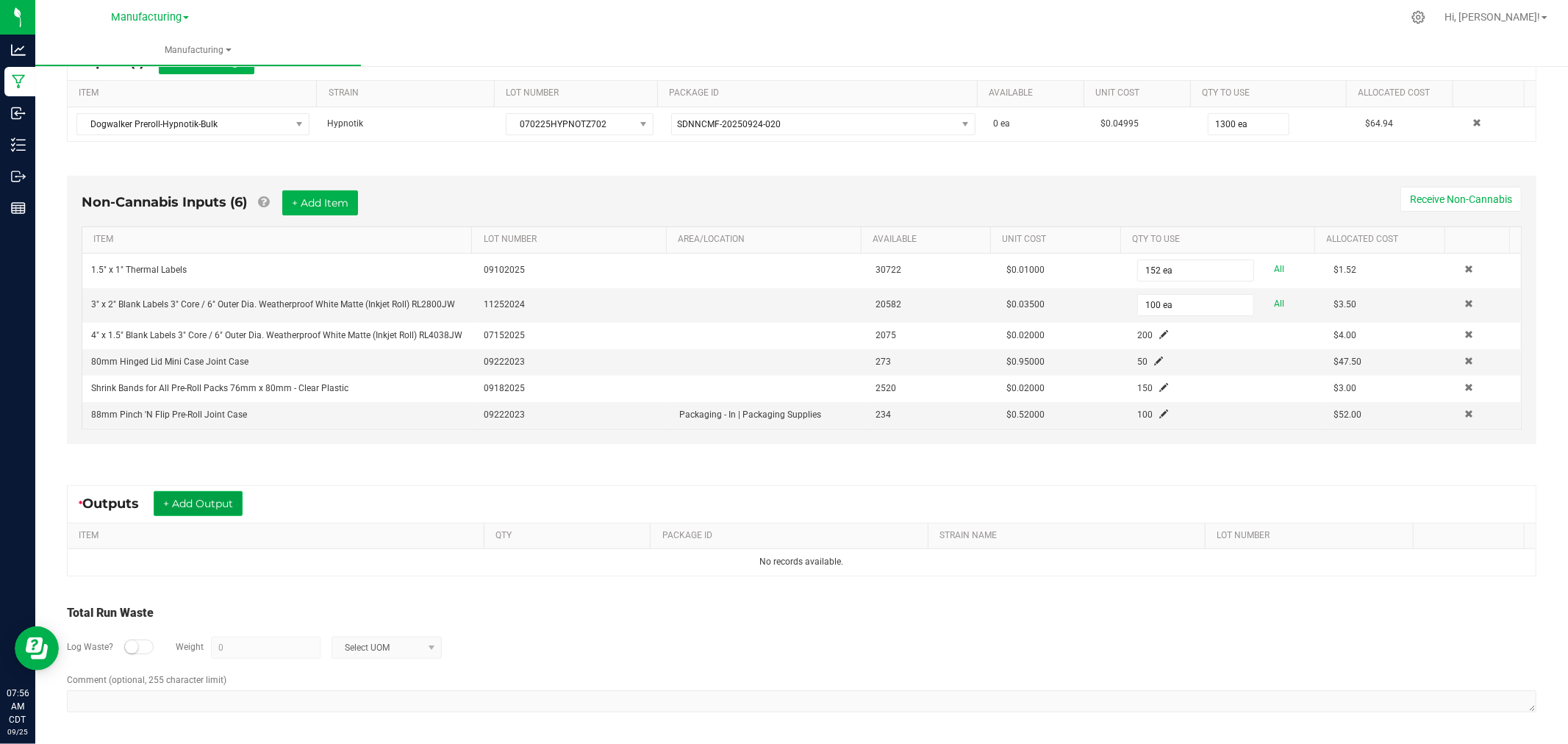
click at [188, 502] on button "+ Add Output" at bounding box center [198, 503] width 89 height 25
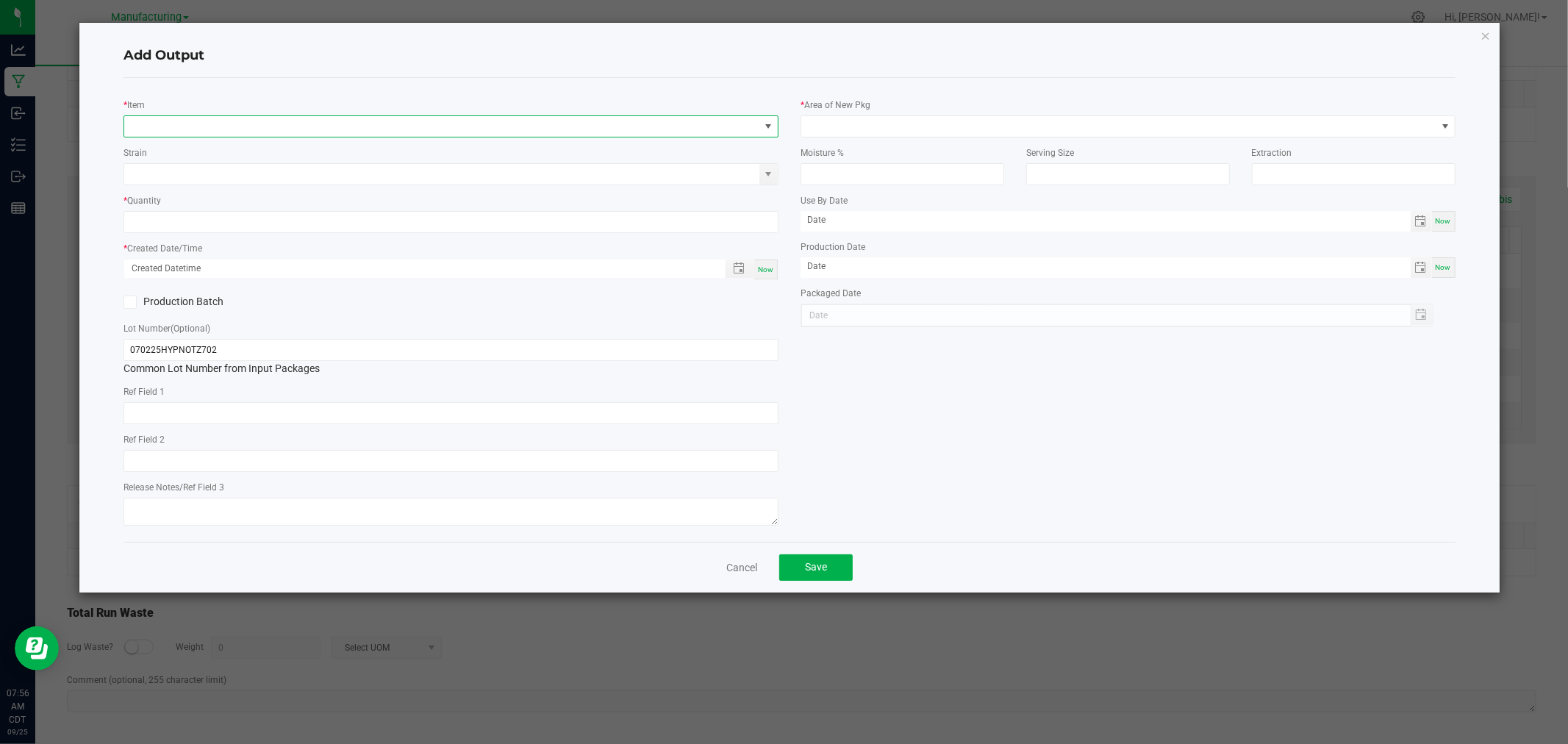
drag, startPoint x: 229, startPoint y: 122, endPoint x: 270, endPoint y: 100, distance: 46.5
click at [229, 122] on span "NO DATA FOUND" at bounding box center [441, 126] width 635 height 21
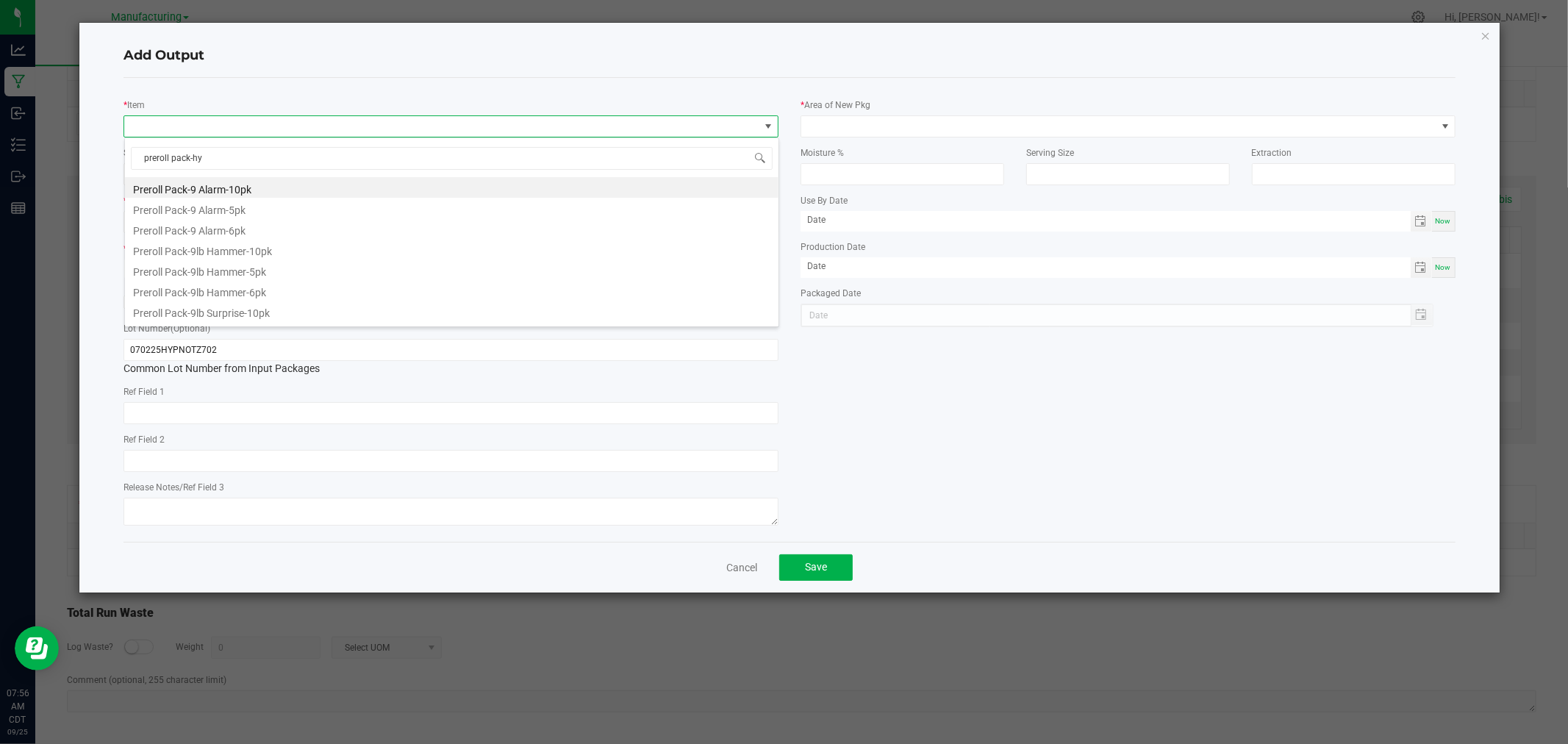
type input "preroll pack-hyp"
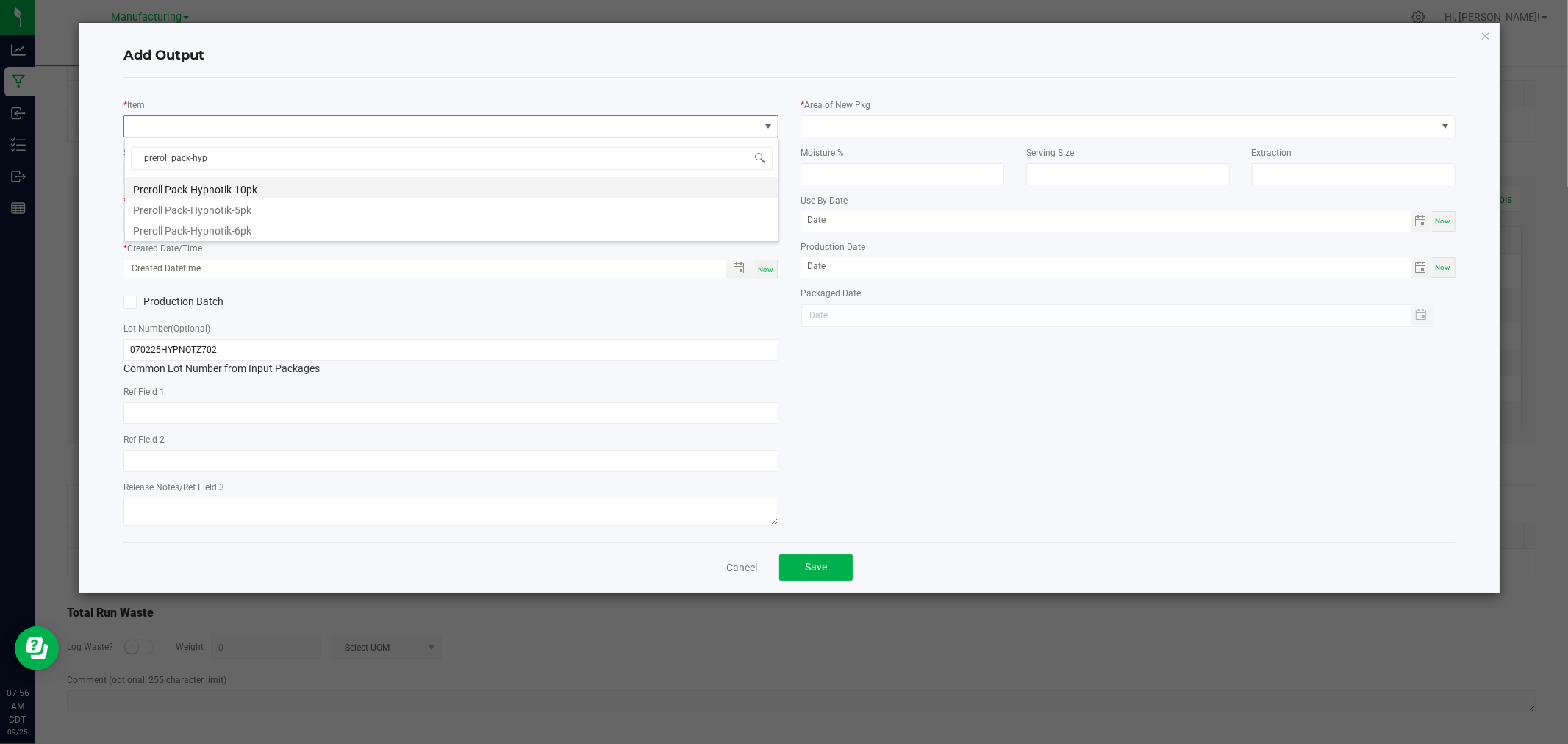
click at [248, 190] on li "Preroll Pack-Hypnotik-10pk" at bounding box center [451, 187] width 654 height 21
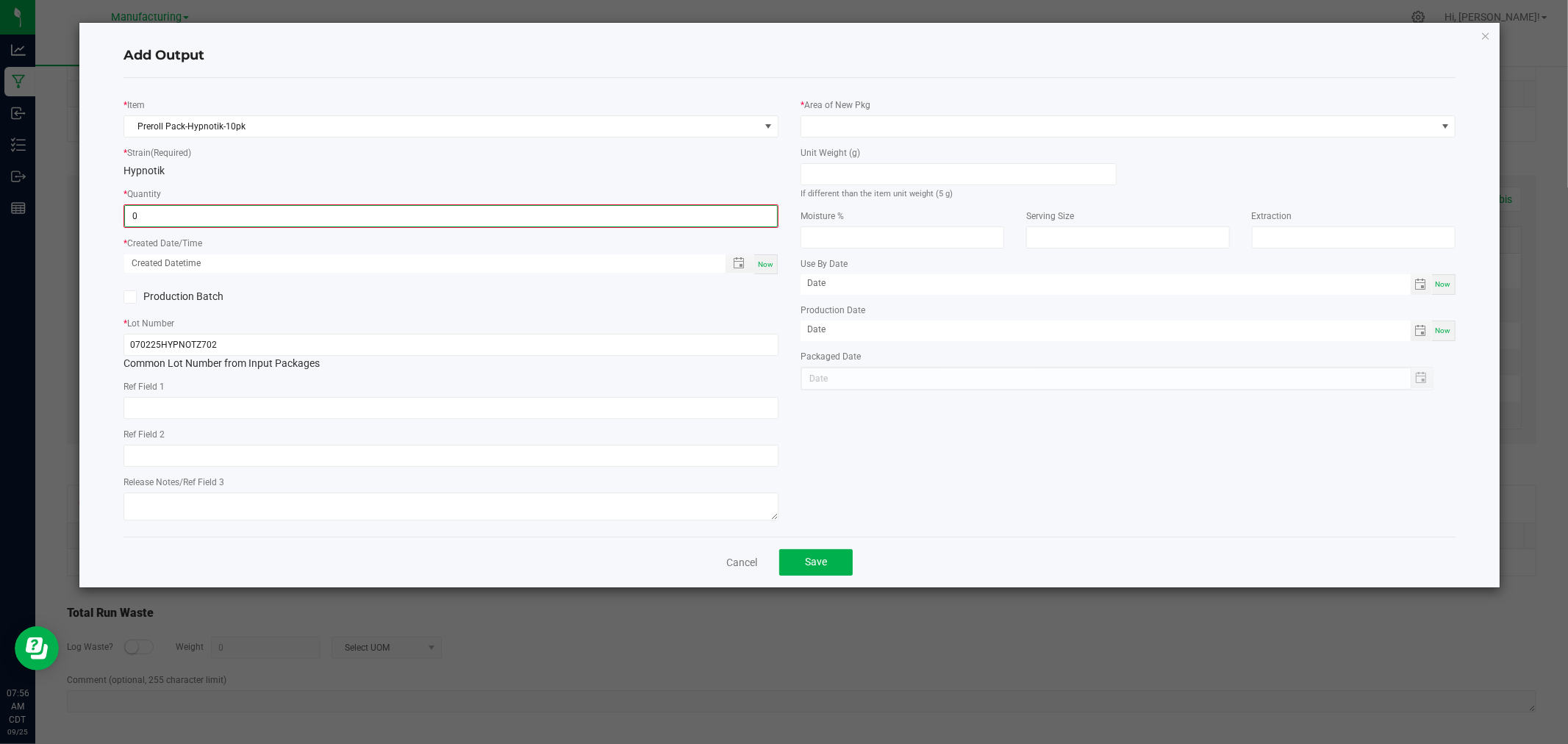
click at [243, 222] on input "0" at bounding box center [450, 216] width 652 height 21
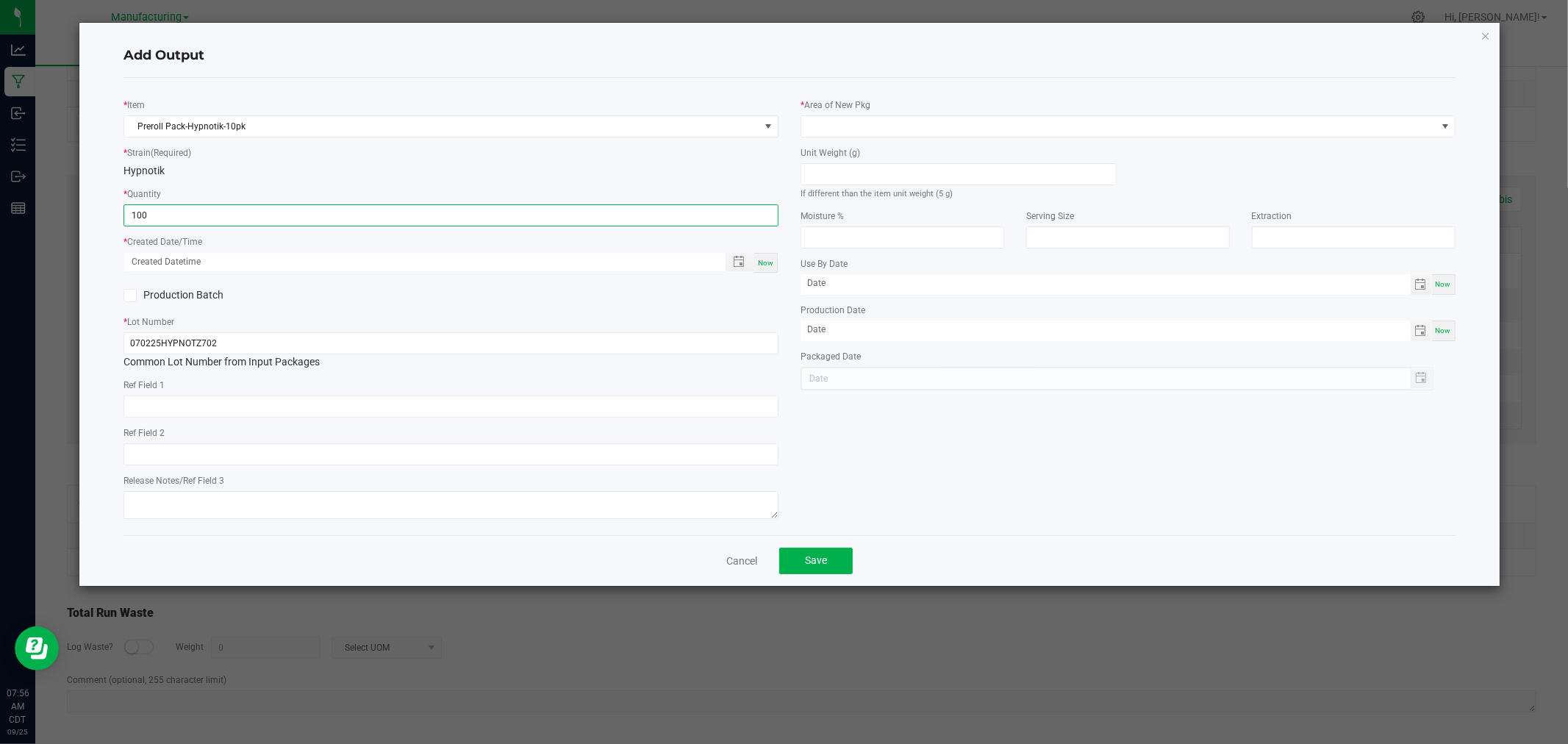
type input "100 ea"
click at [761, 268] on div "Now" at bounding box center [765, 262] width 23 height 20
type input "[DATE] 7:56 AM"
type input "[DATE]"
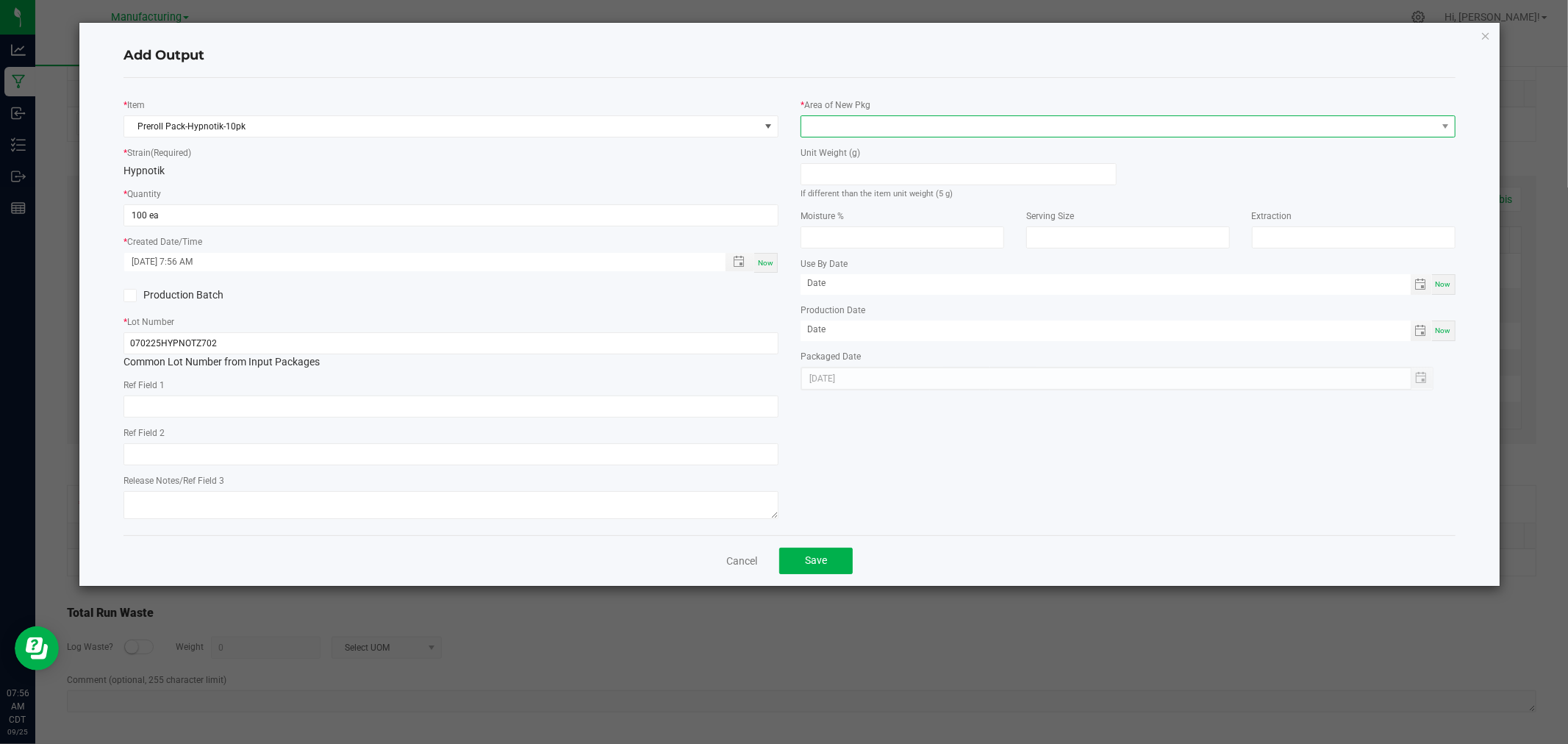
click at [866, 118] on span at bounding box center [1118, 126] width 635 height 21
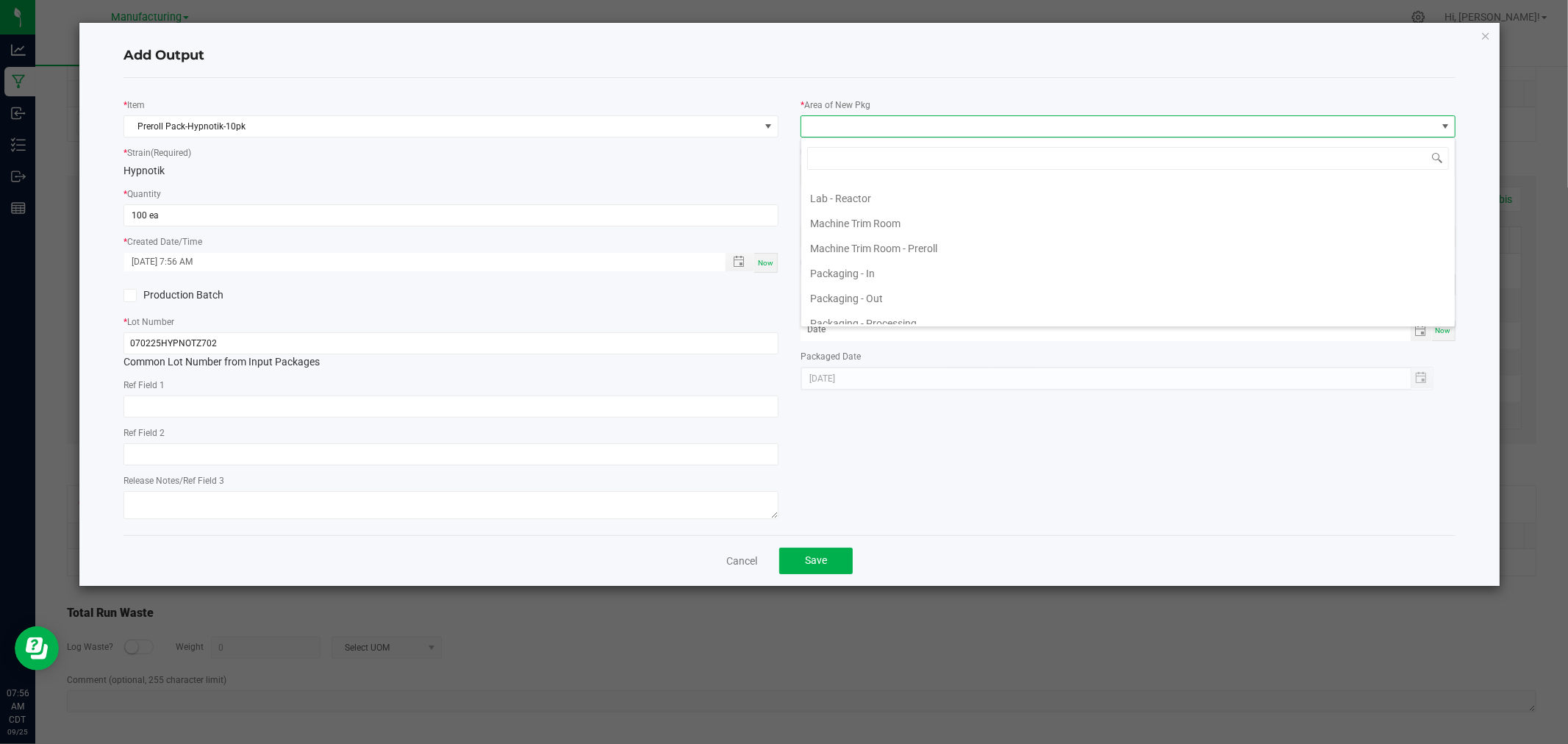
scroll to position [489, 0]
click at [884, 205] on li "Packaging - Processing" at bounding box center [1127, 199] width 654 height 25
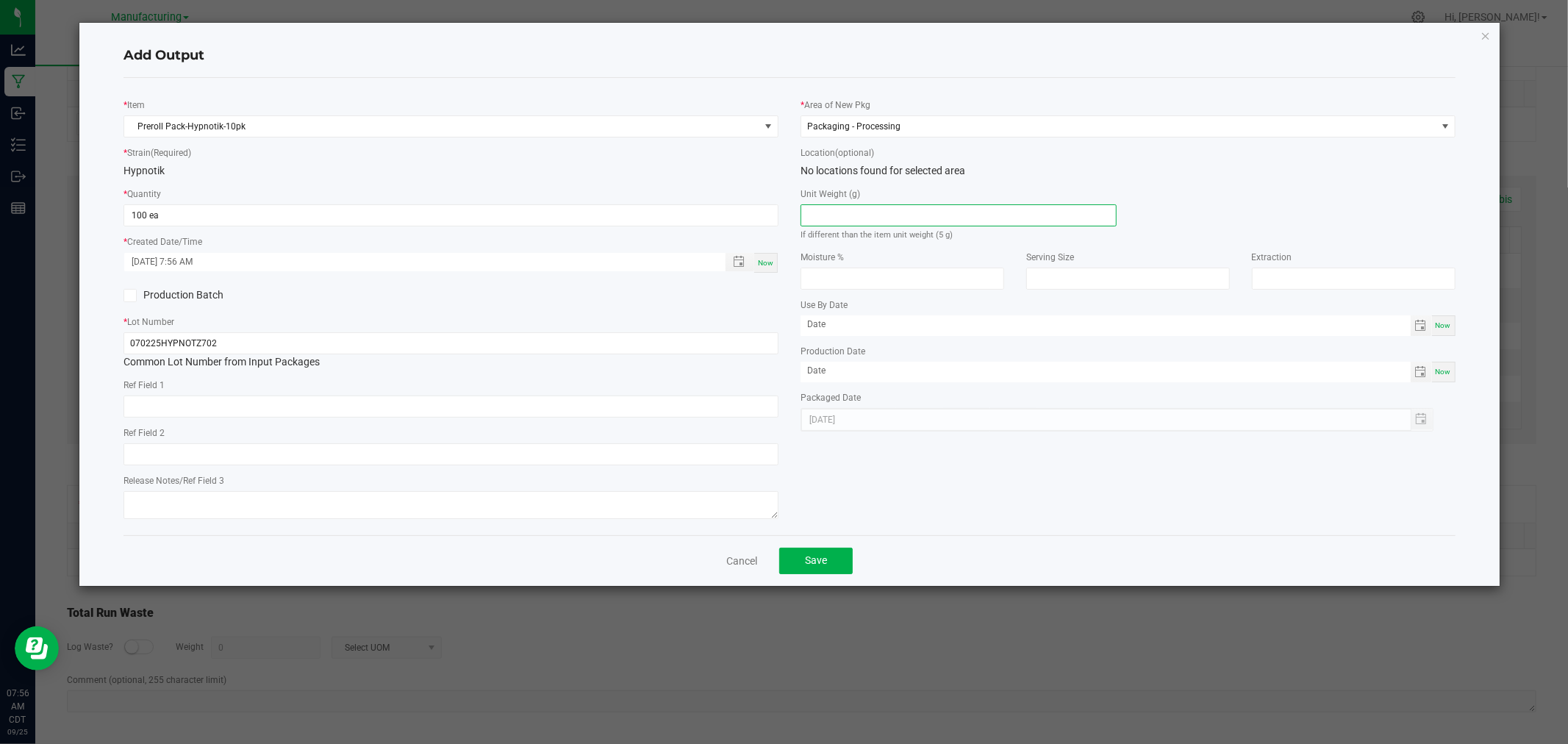
click at [886, 219] on input at bounding box center [958, 215] width 314 height 21
type input "5"
click at [813, 555] on button "Save" at bounding box center [816, 560] width 73 height 26
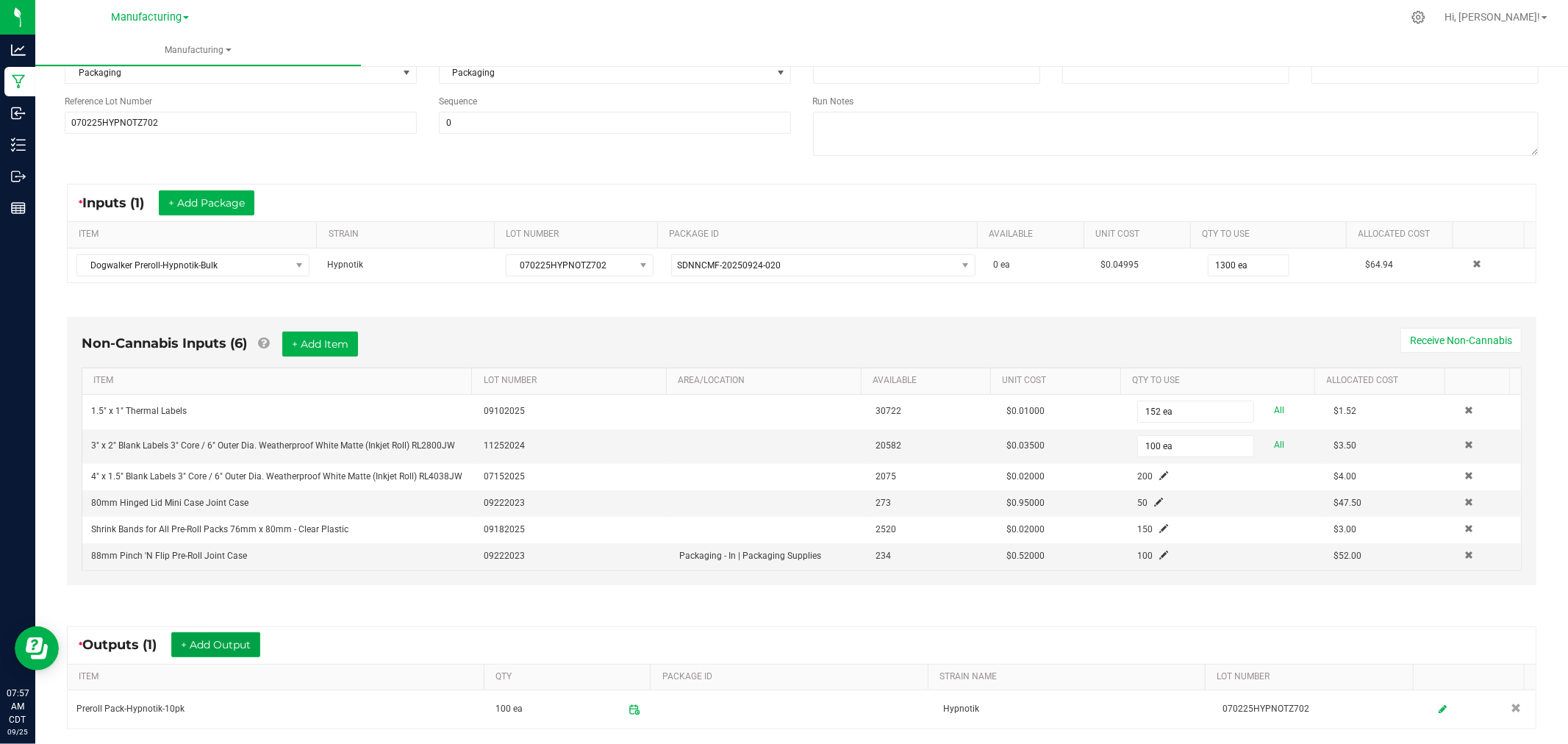
scroll to position [0, 0]
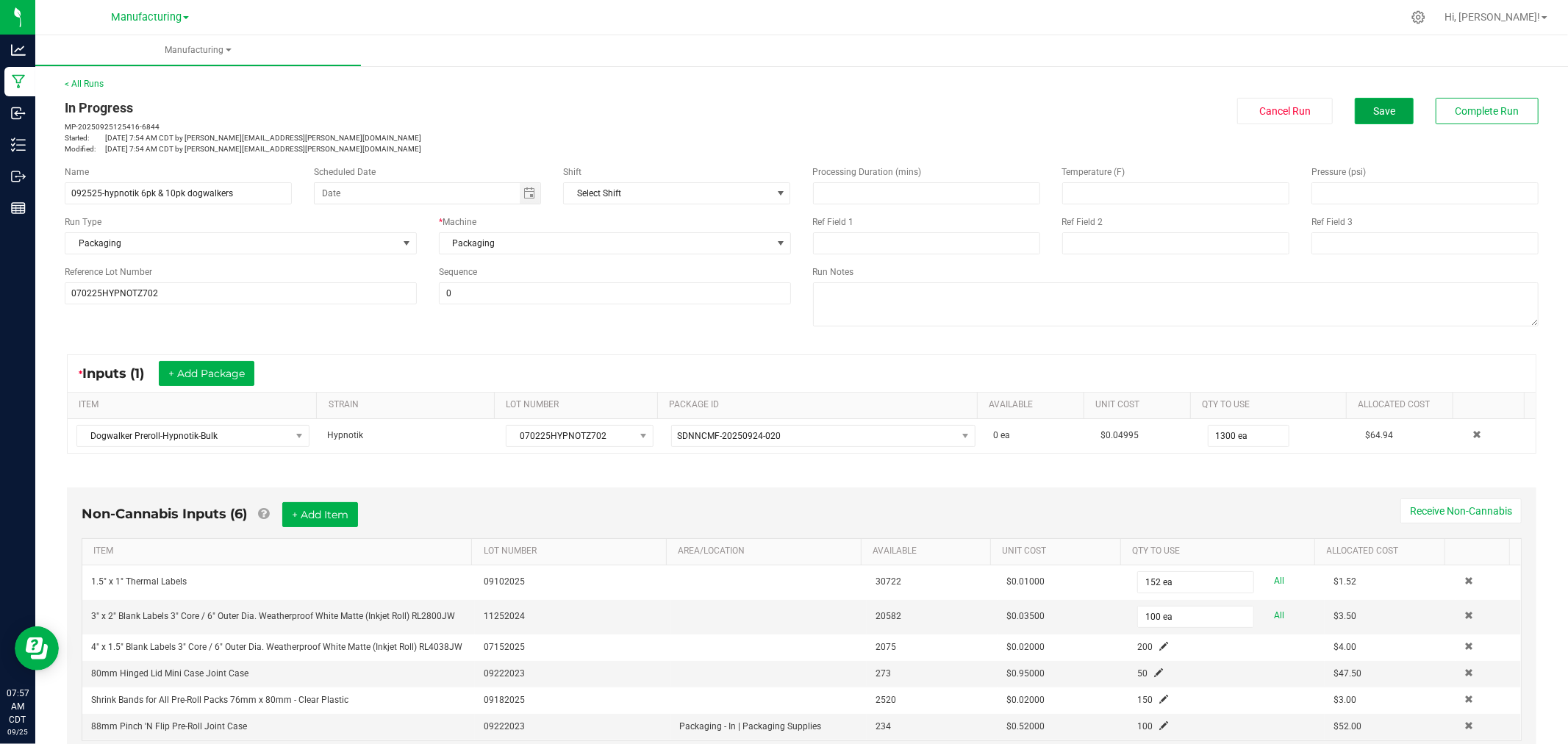
click at [1361, 116] on button "Save" at bounding box center [1383, 111] width 59 height 26
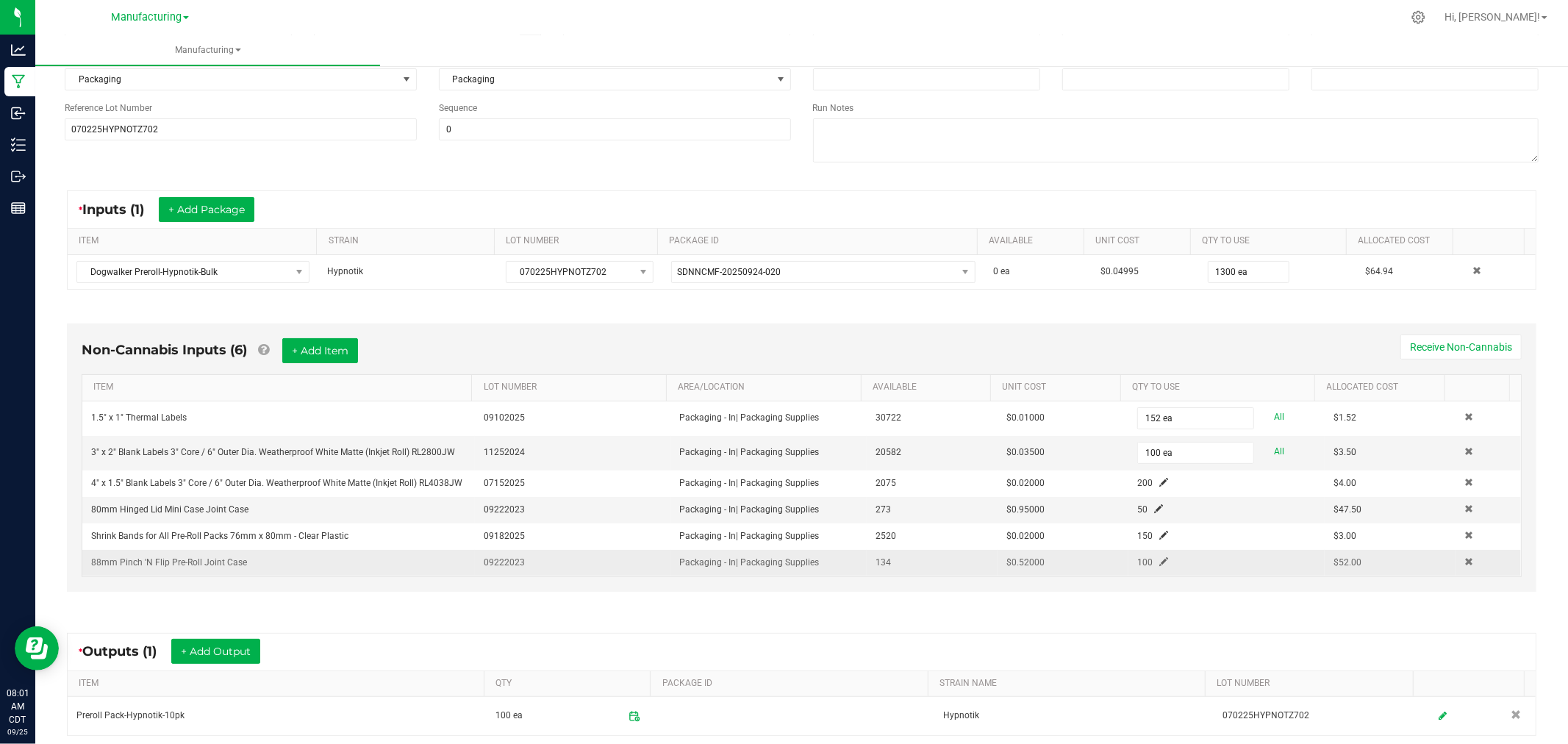
scroll to position [326, 0]
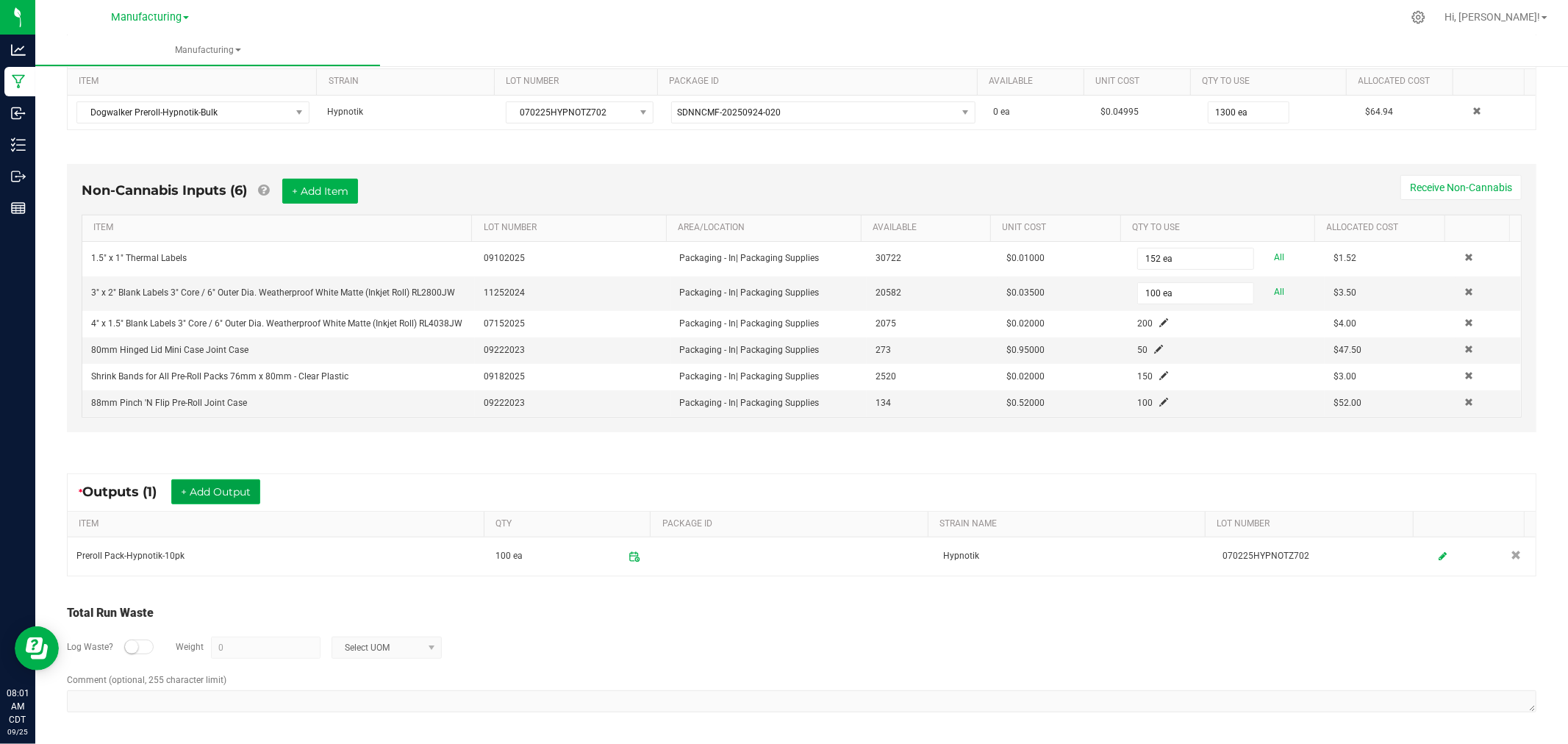
click at [230, 489] on button "+ Add Output" at bounding box center [215, 491] width 89 height 25
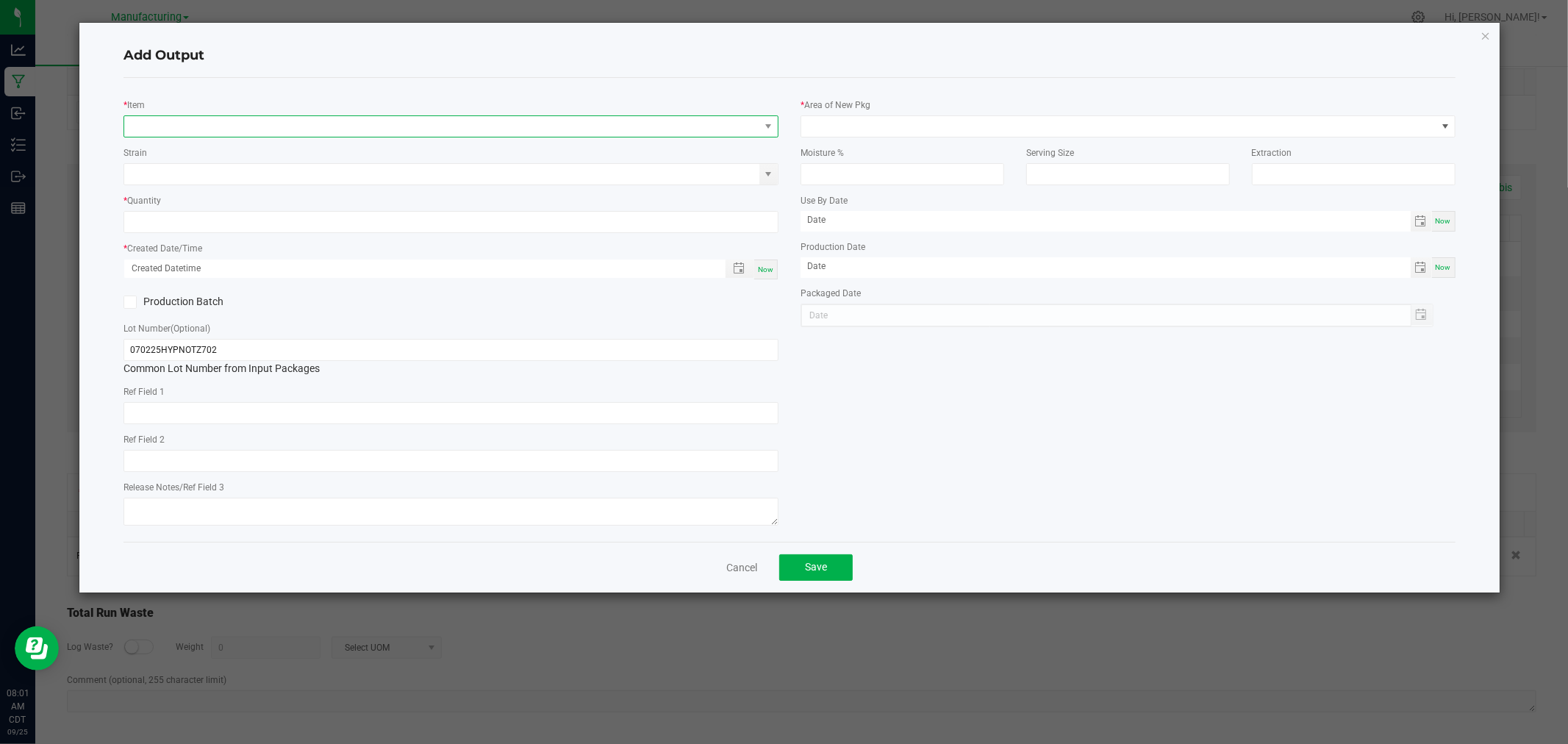
drag, startPoint x: 280, startPoint y: 133, endPoint x: 291, endPoint y: 123, distance: 14.9
click at [280, 132] on span "NO DATA FOUND" at bounding box center [441, 126] width 635 height 21
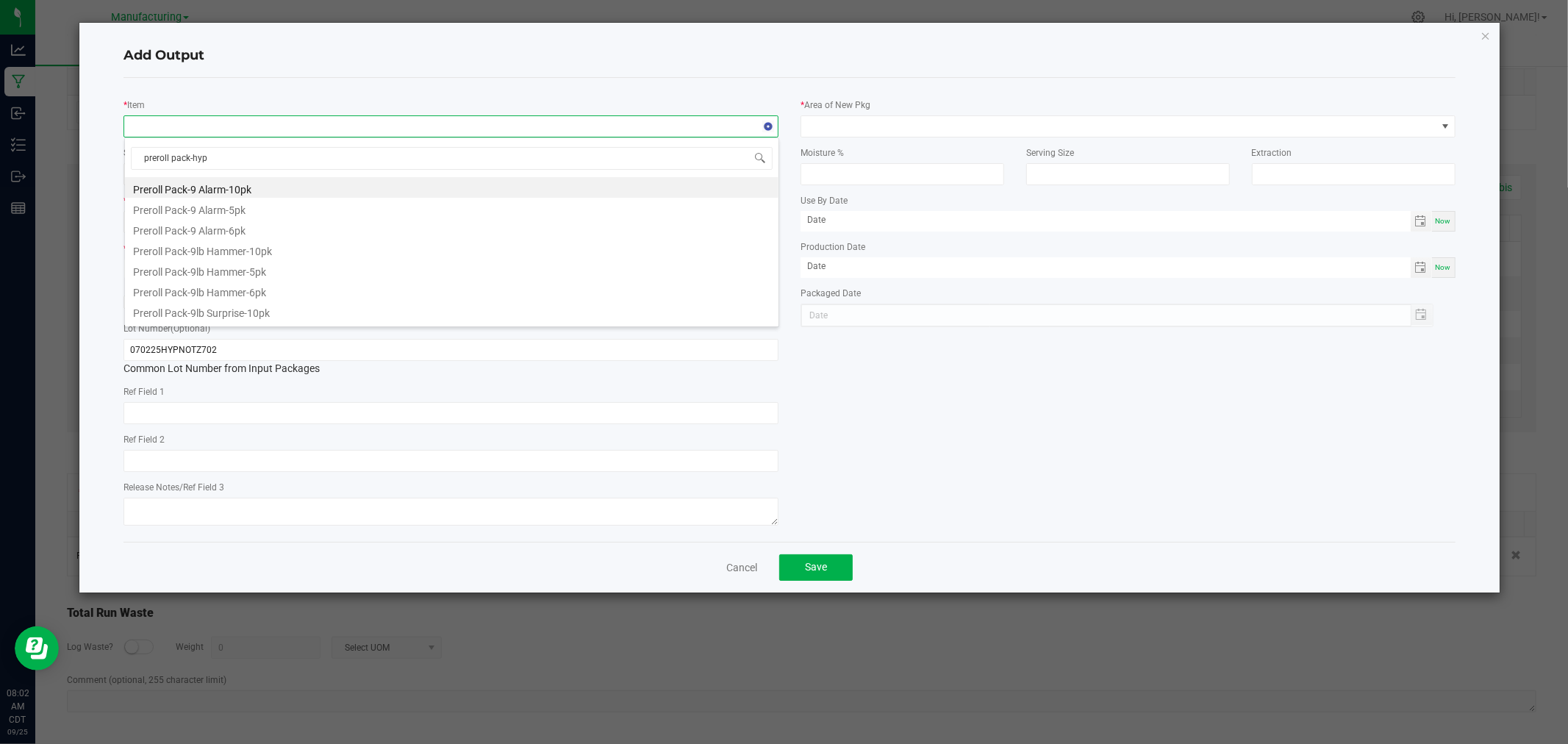
type input "preroll pack-hypn"
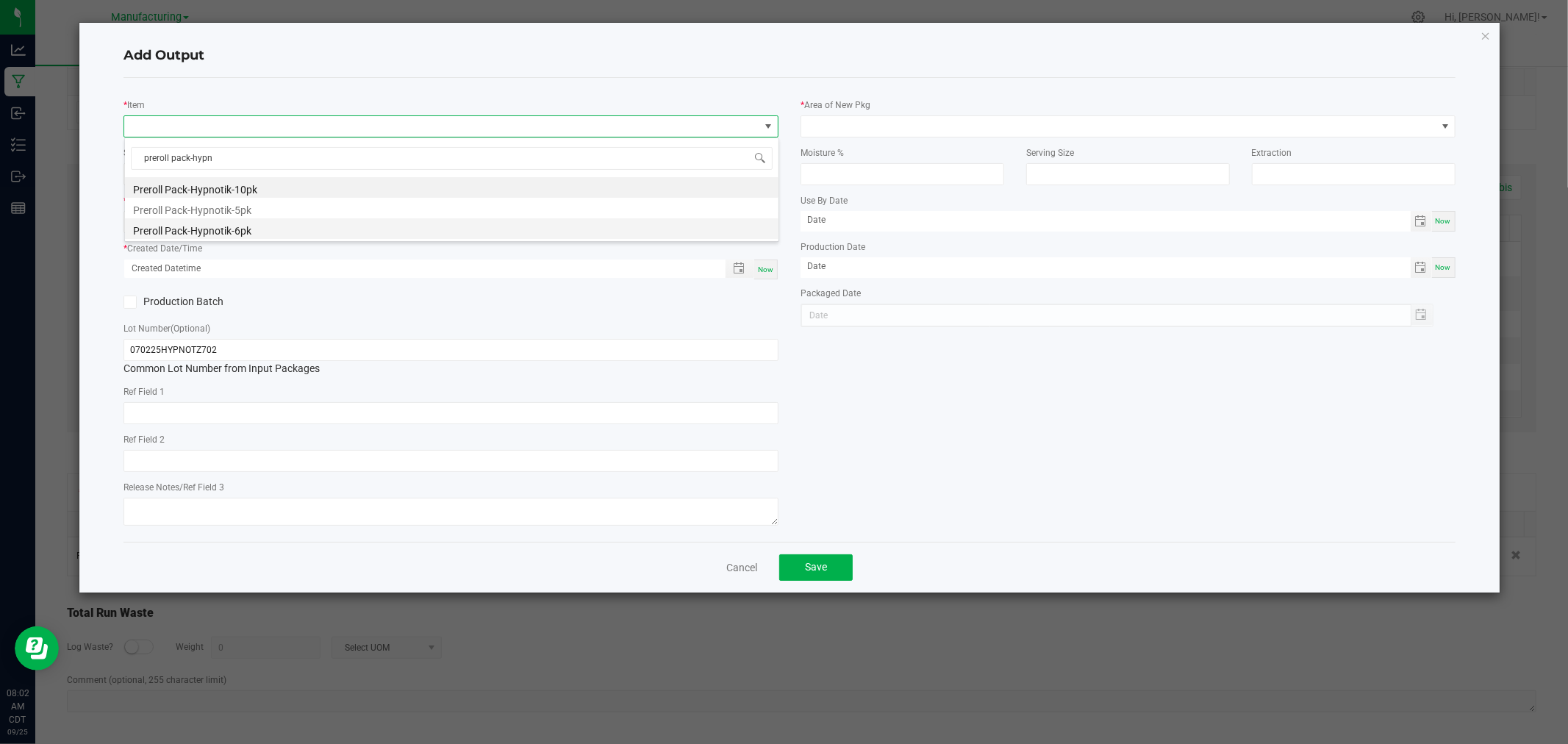
click at [266, 236] on li "Preroll Pack-Hypnotik-6pk" at bounding box center [451, 229] width 654 height 21
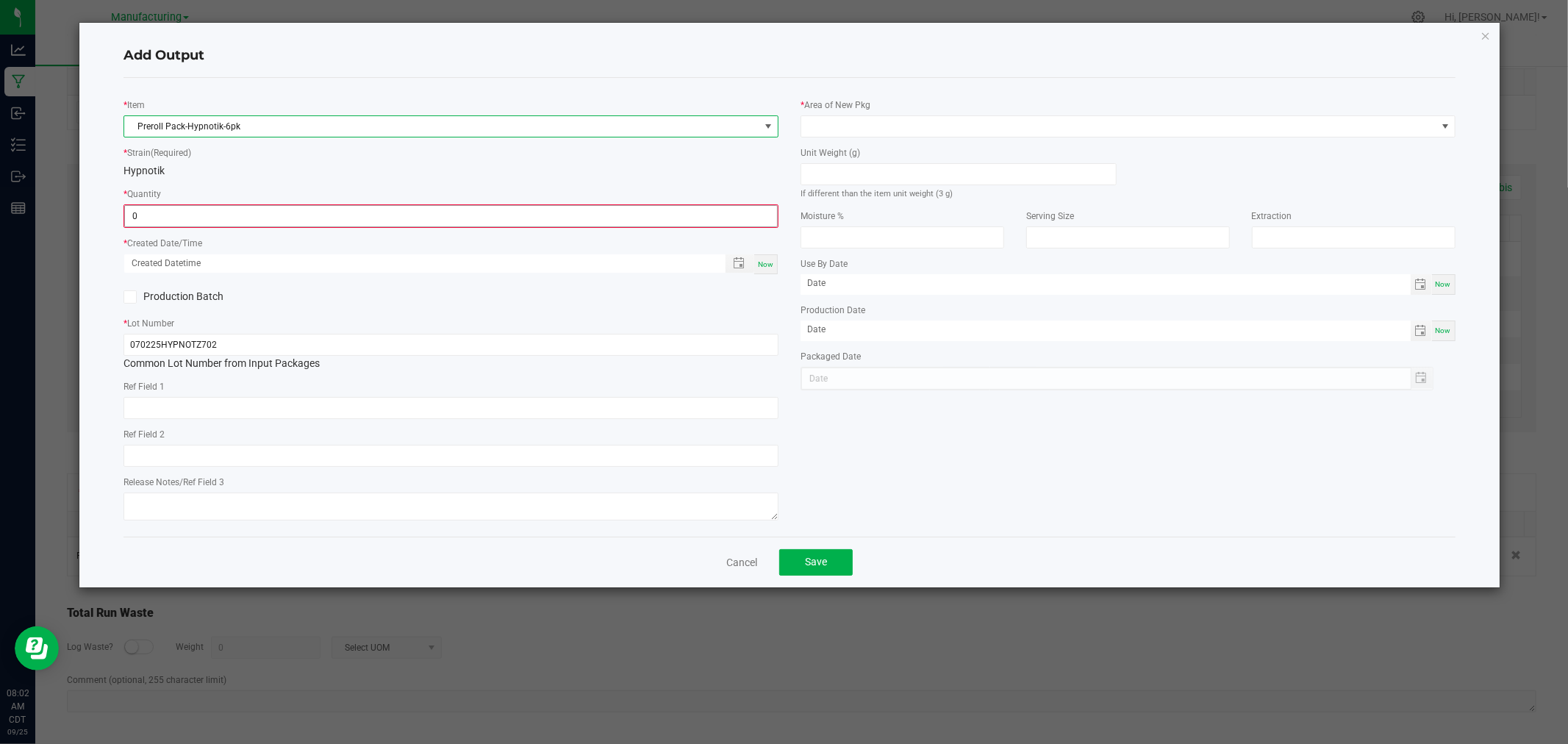
click at [245, 216] on input "0" at bounding box center [450, 216] width 652 height 21
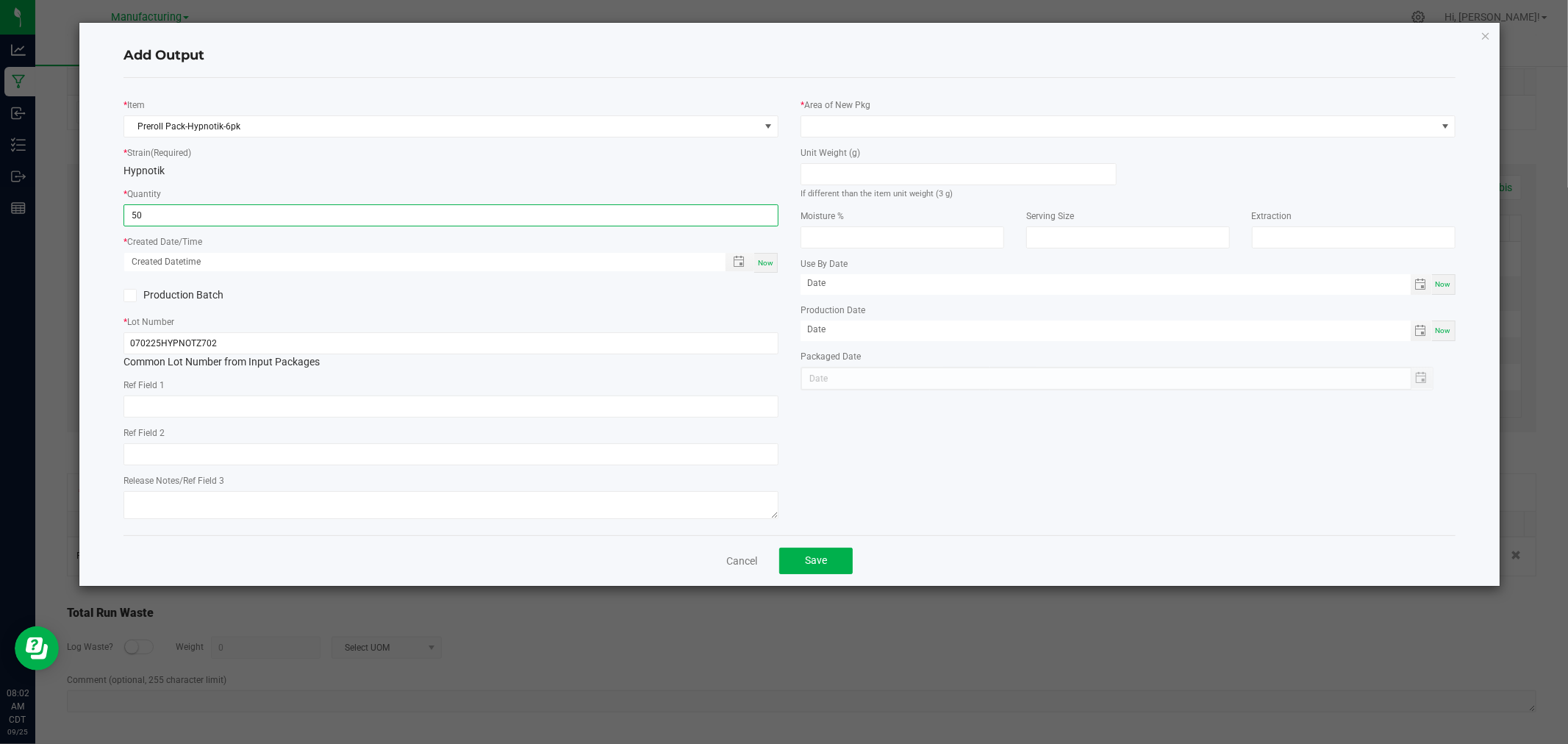
type input "50 ea"
click at [761, 261] on span "Now" at bounding box center [765, 262] width 16 height 8
type input "[DATE] 8:02 AM"
type input "[DATE]"
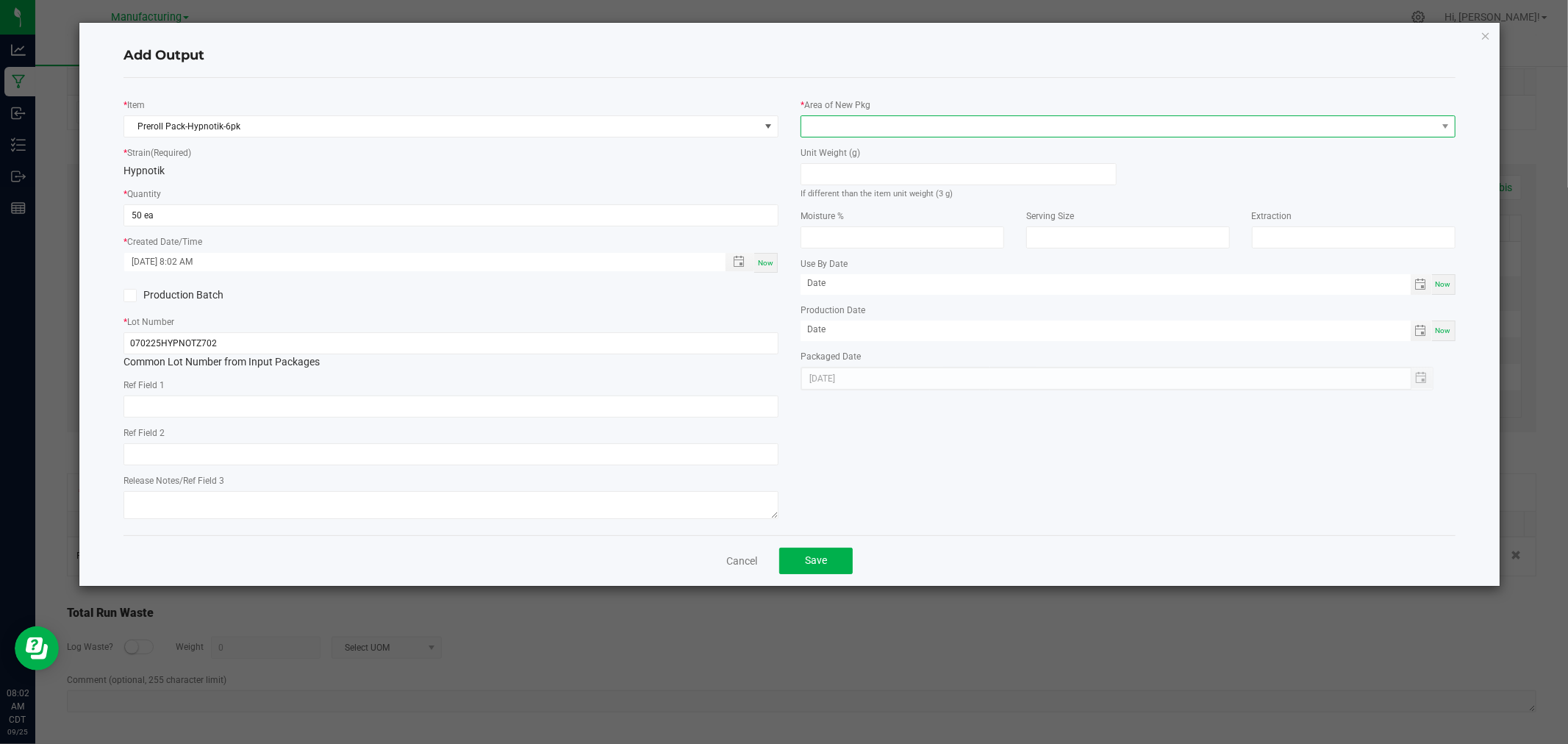
click at [849, 125] on span at bounding box center [1118, 126] width 635 height 21
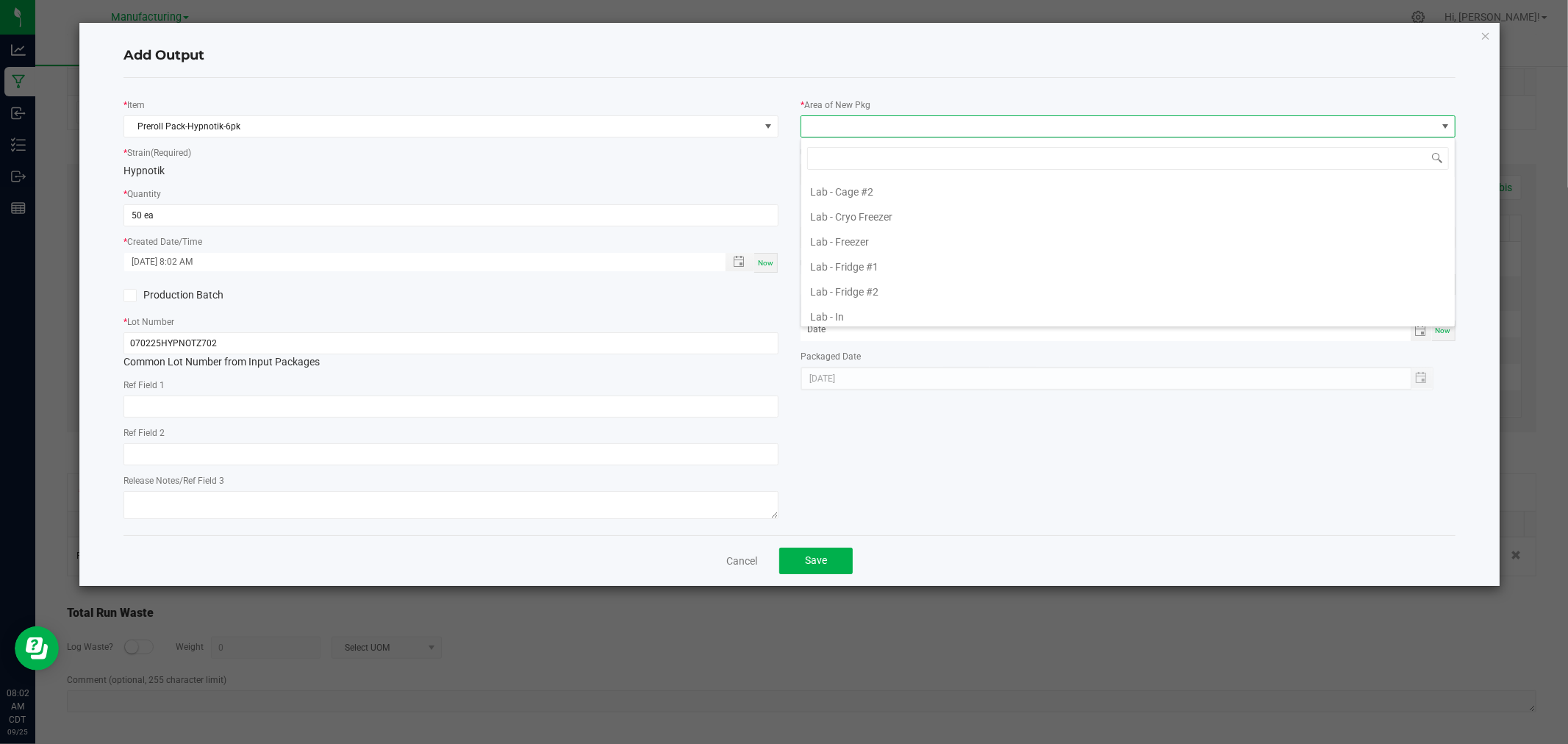
scroll to position [408, 0]
click at [898, 276] on li "Packaging - Processing" at bounding box center [1127, 281] width 654 height 25
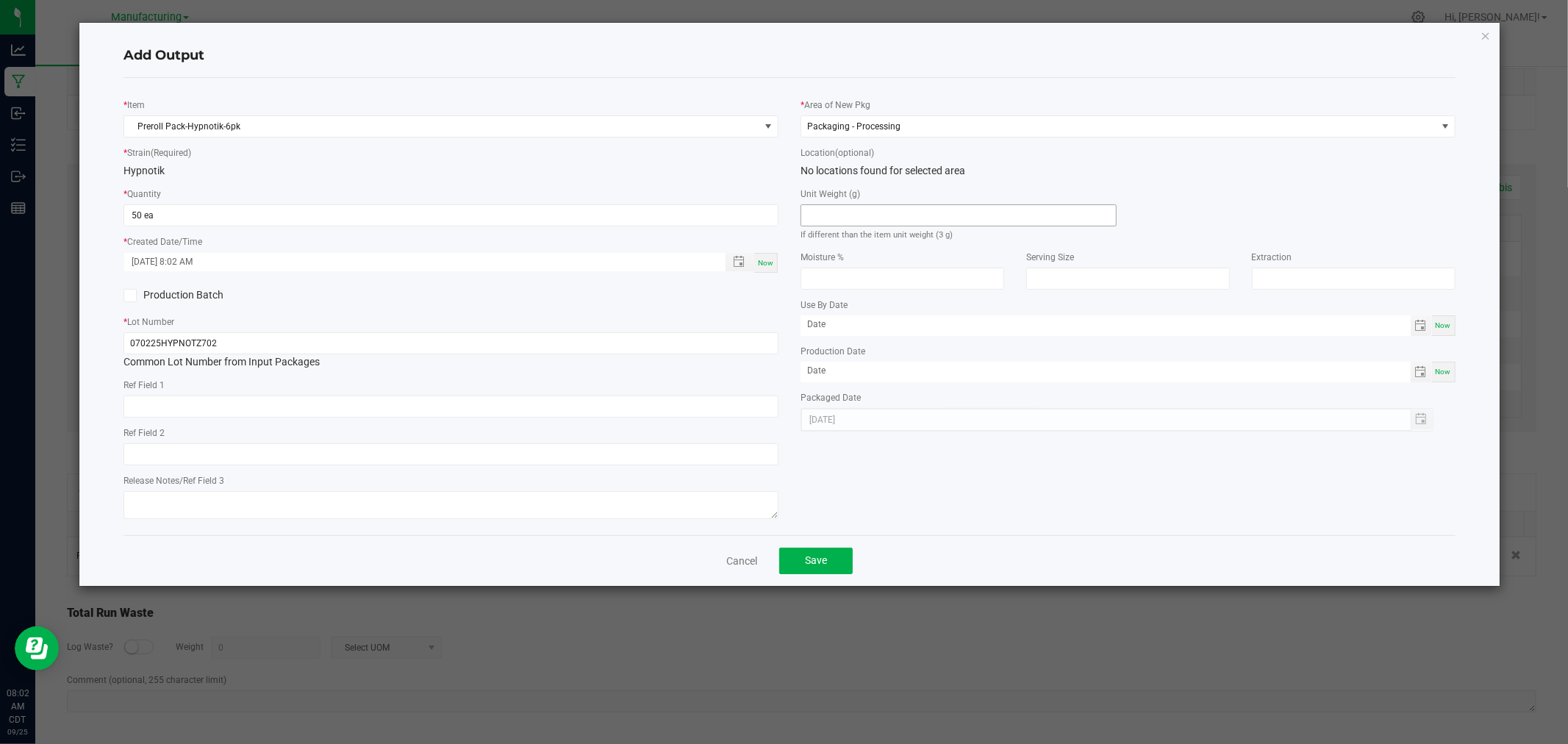
click at [916, 208] on div "Unit Weight (g) If different than the item unit weight (3 g)" at bounding box center [958, 214] width 316 height 56
click at [916, 215] on input at bounding box center [958, 215] width 314 height 21
type input "3"
click at [836, 566] on button "Save" at bounding box center [816, 560] width 73 height 26
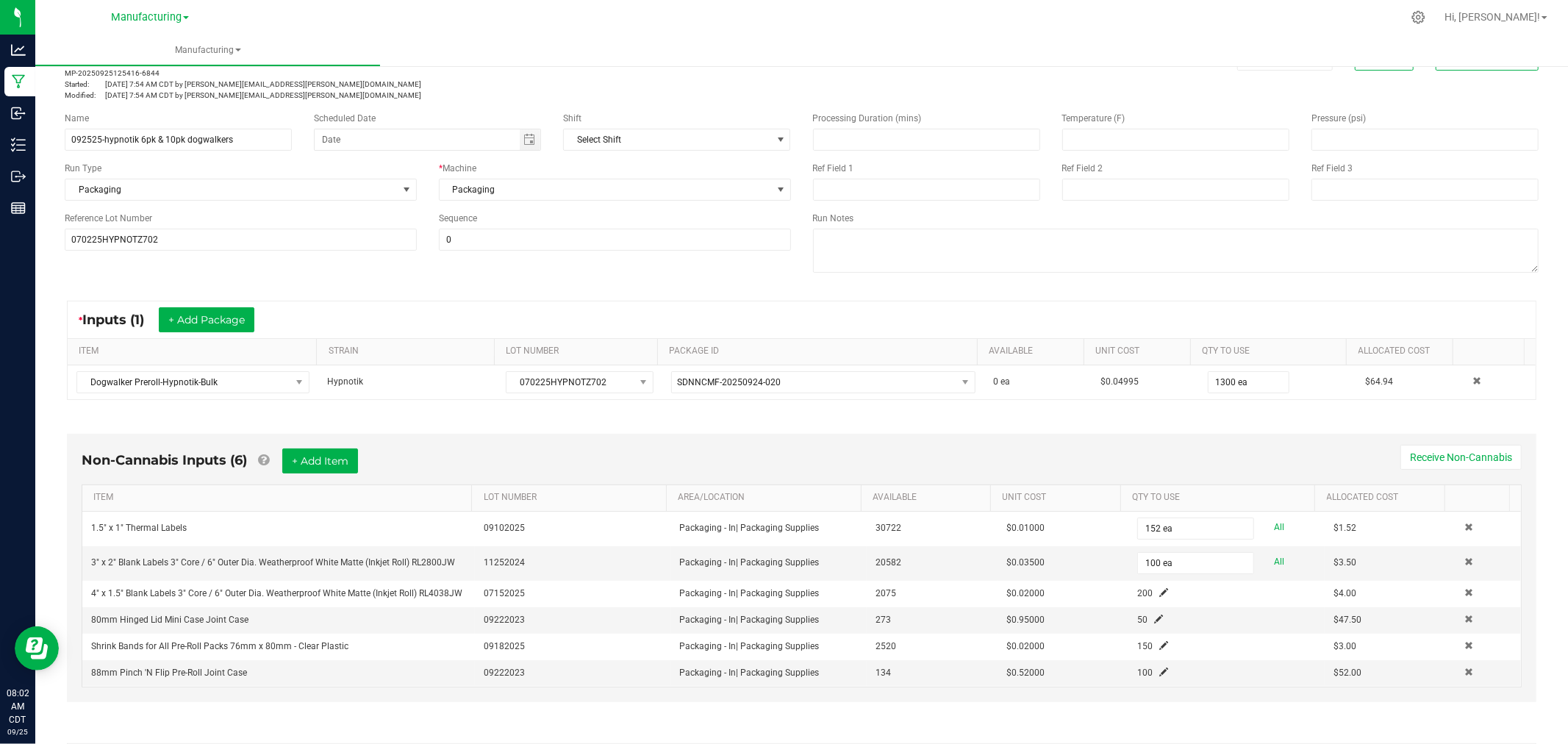
scroll to position [0, 0]
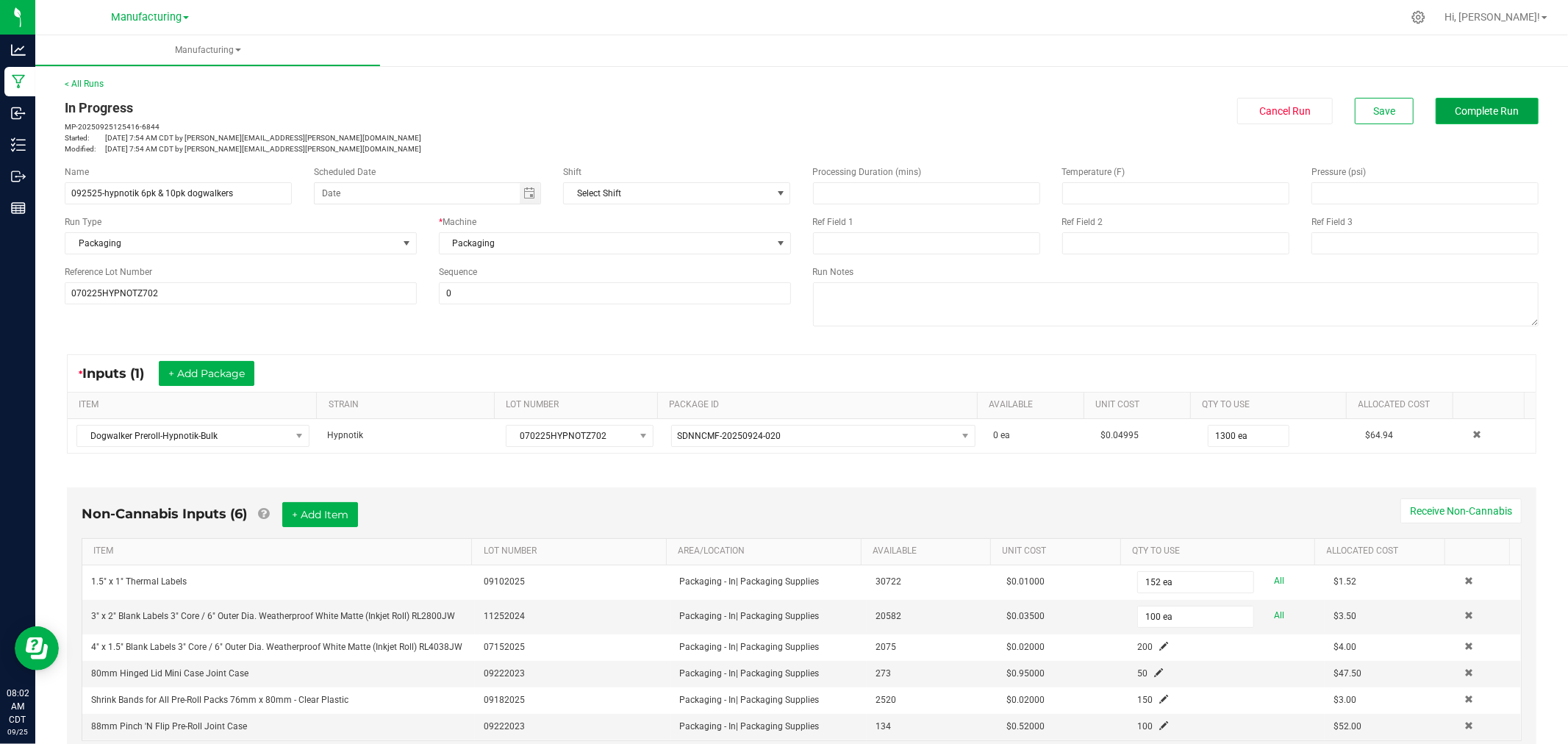
click at [1466, 119] on button "Complete Run" at bounding box center [1487, 111] width 103 height 26
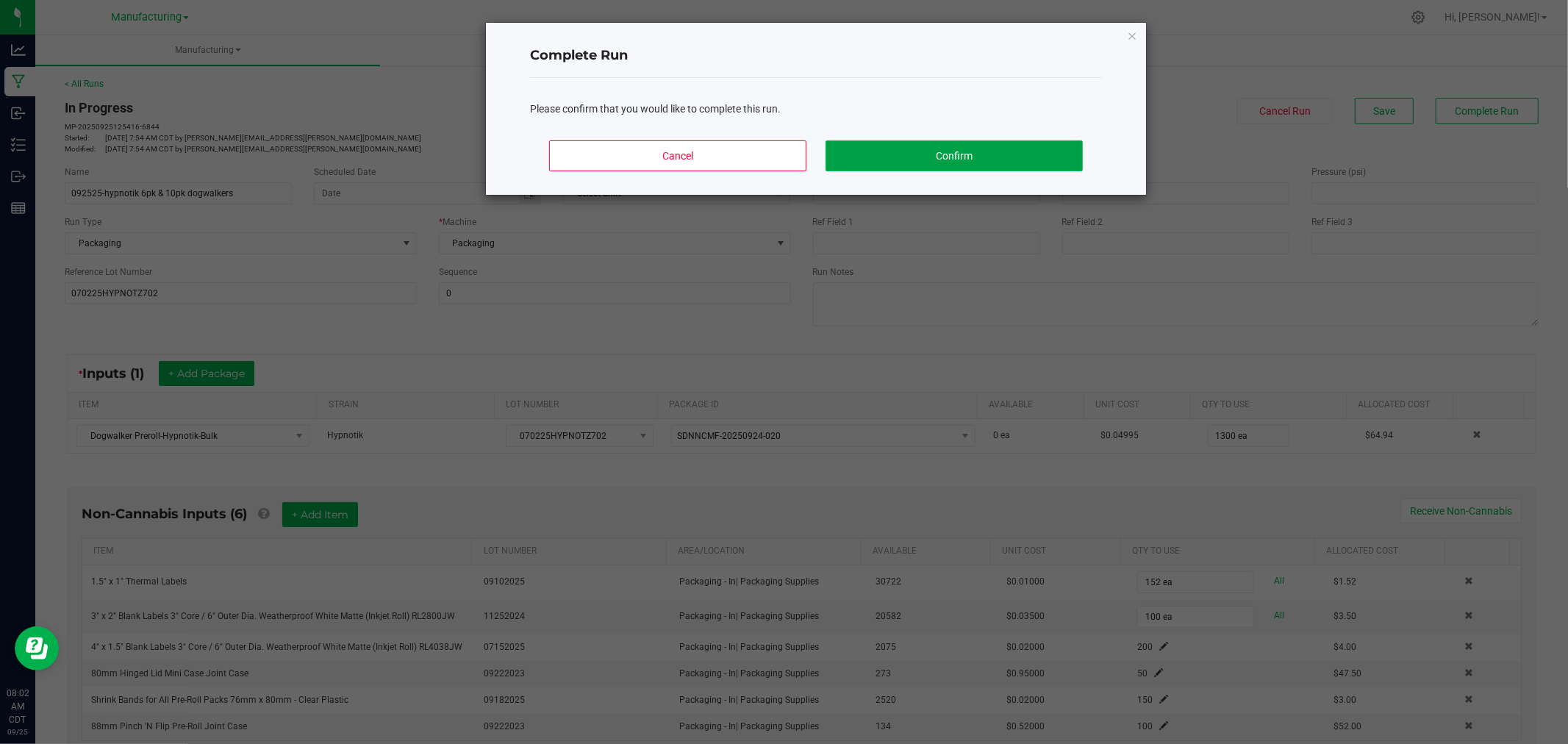
click at [1059, 159] on button "Confirm" at bounding box center [954, 155] width 257 height 31
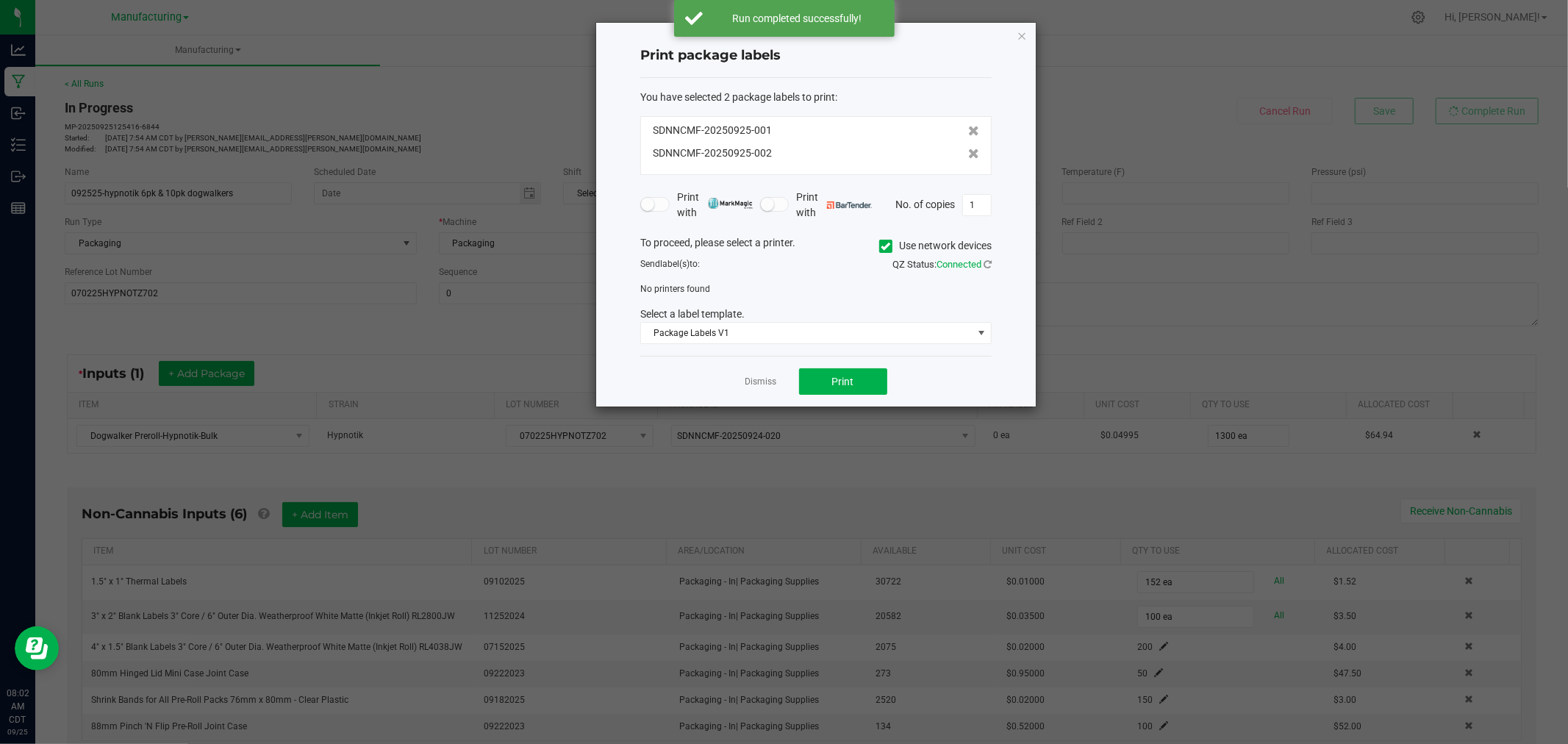
click at [890, 247] on label "Use network devices" at bounding box center [935, 246] width 113 height 16
click at [0, 0] on input "Use network devices" at bounding box center [0, 0] width 0 height 0
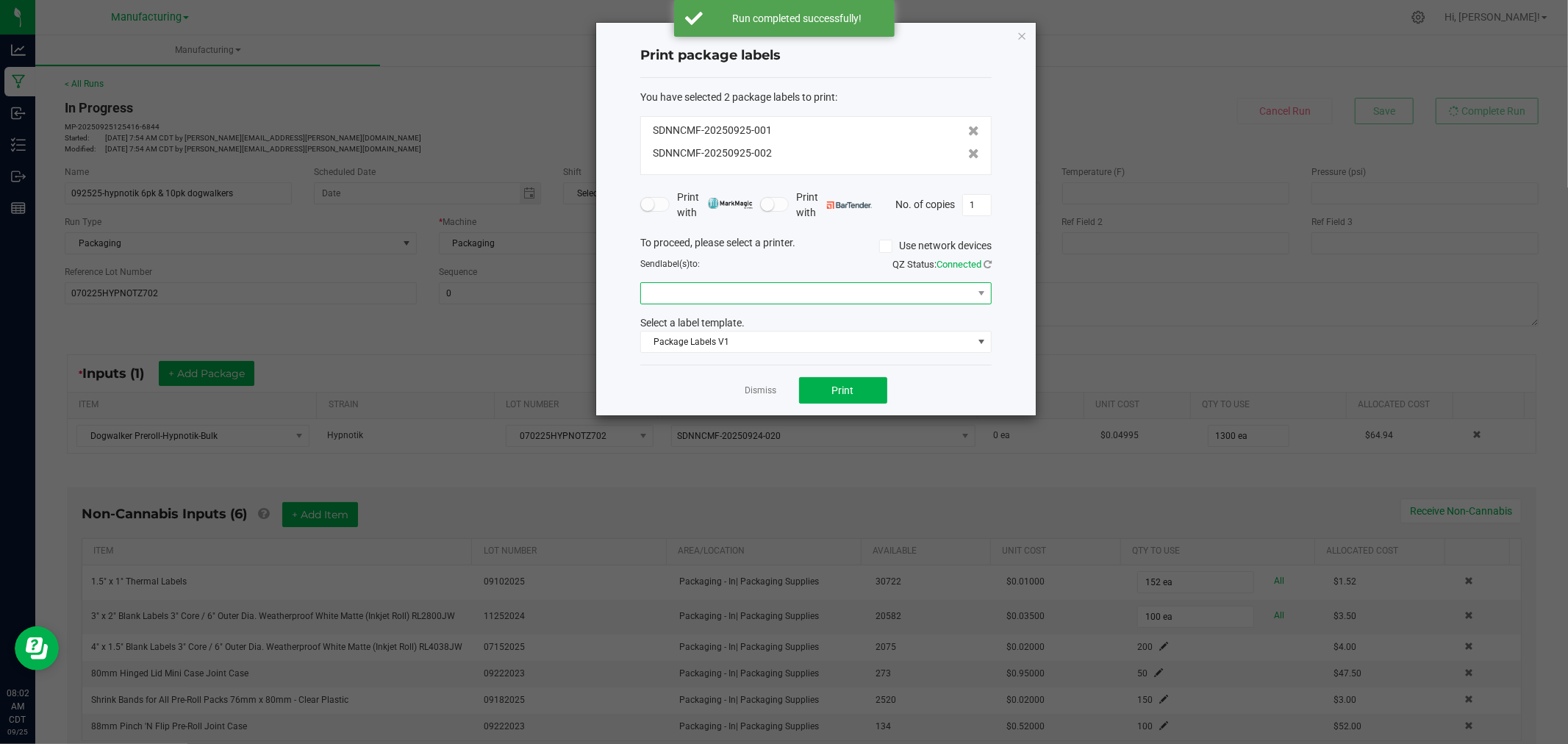
click at [893, 295] on span at bounding box center [807, 294] width 332 height 21
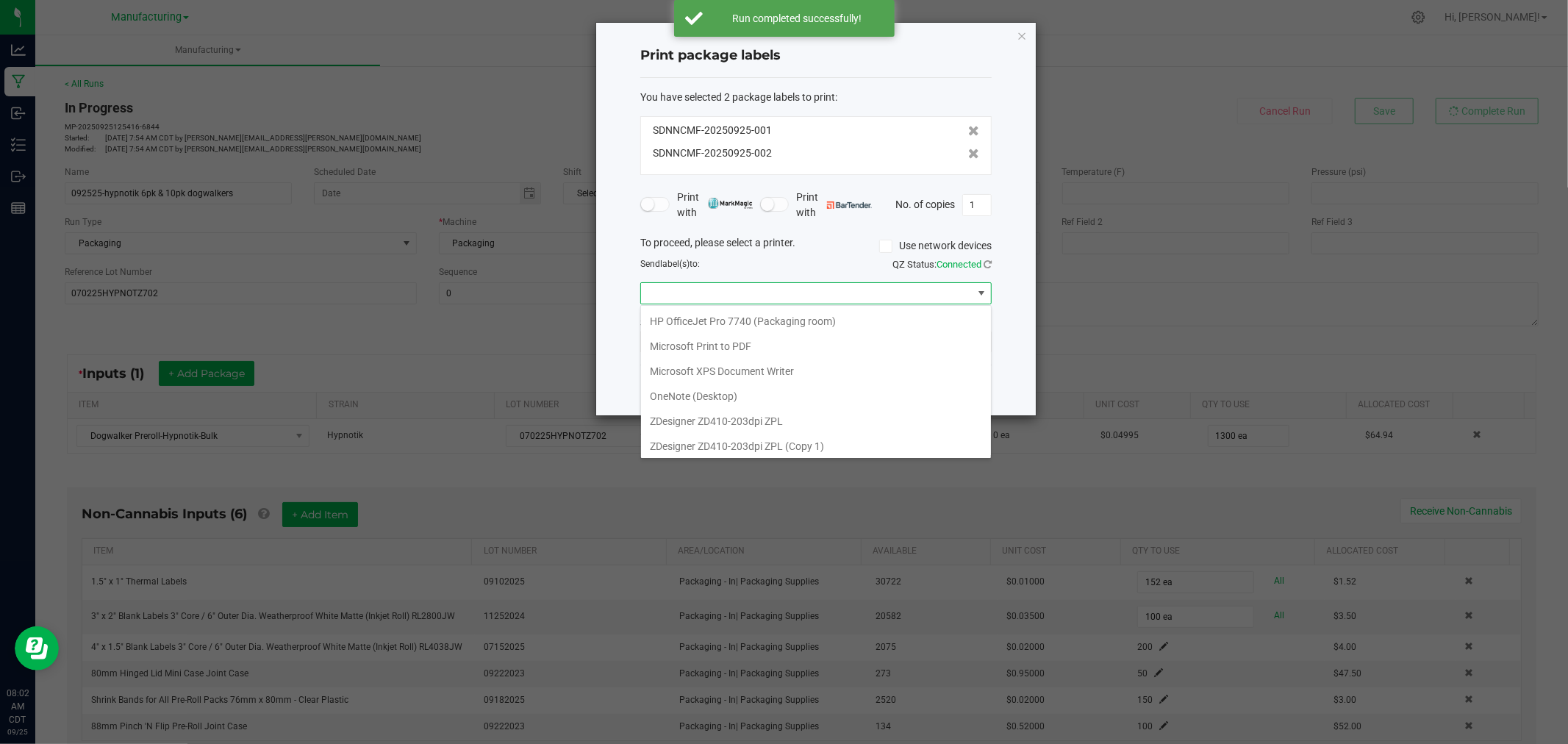
scroll to position [179, 0]
click at [797, 445] on ZPL "ZDesigner ZD411-300dpi ZPL" at bounding box center [816, 442] width 350 height 25
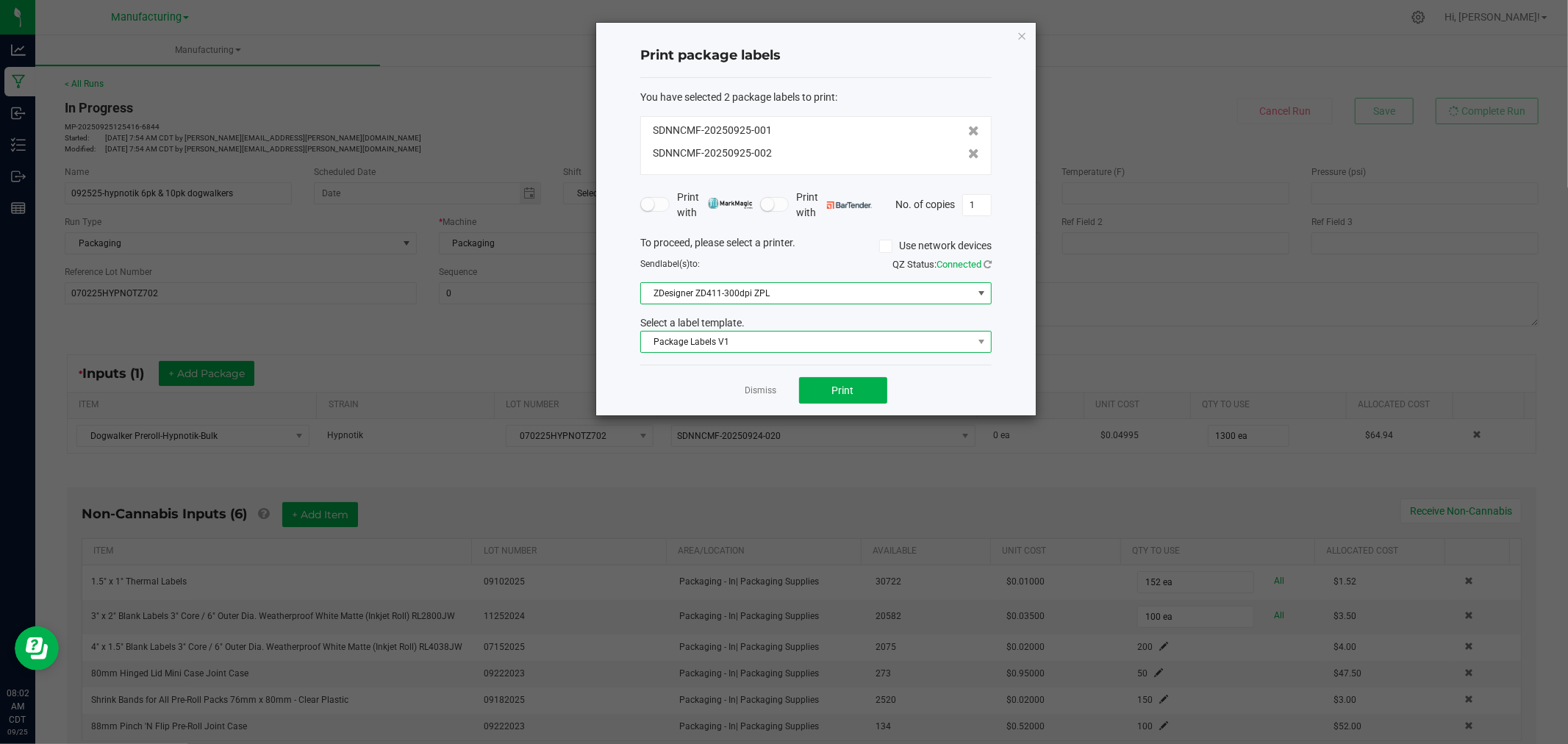
click at [775, 341] on span "Package Labels V1" at bounding box center [807, 342] width 332 height 21
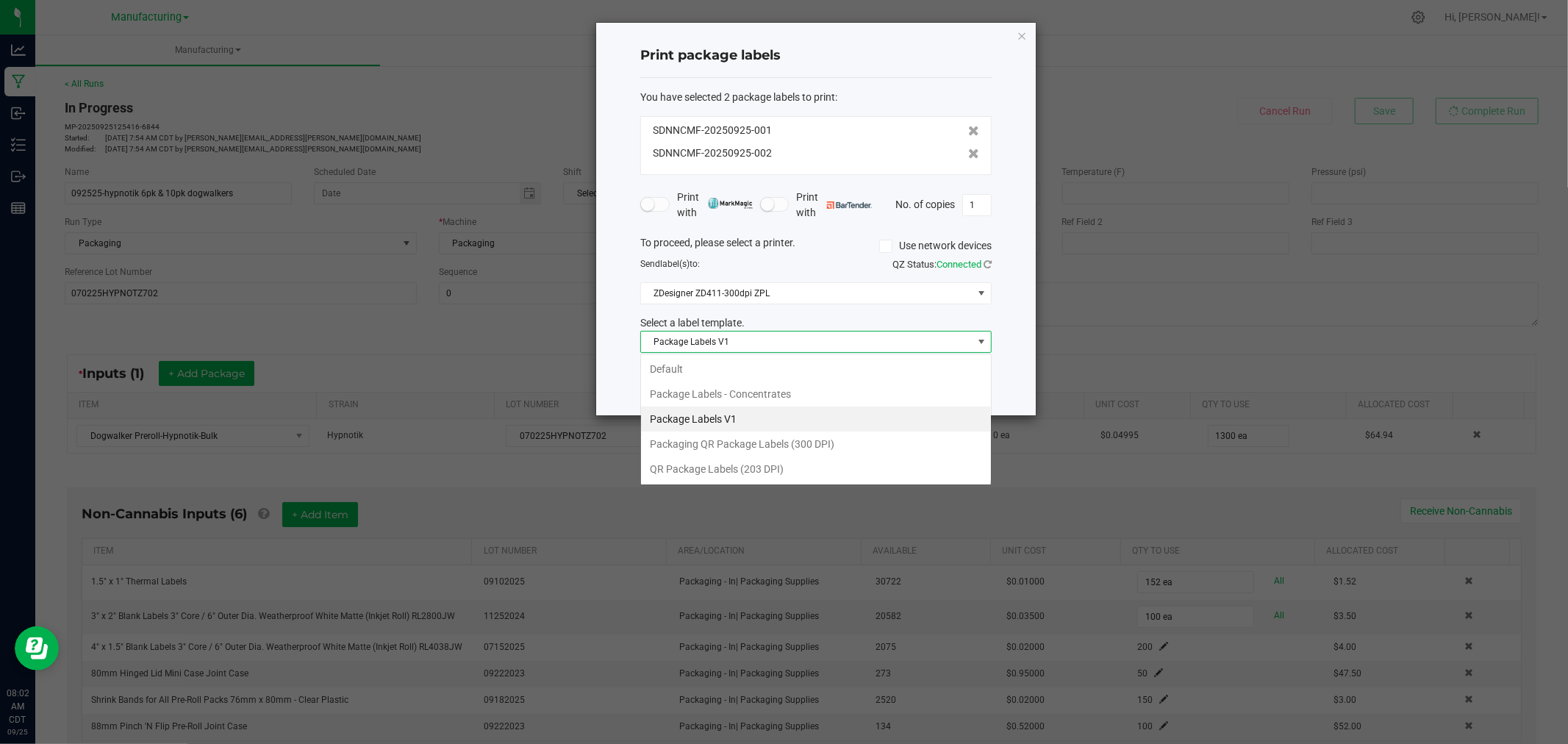
scroll to position [22, 350]
click at [754, 443] on li "Packaging QR Package Labels (300 DPI)" at bounding box center [816, 444] width 350 height 25
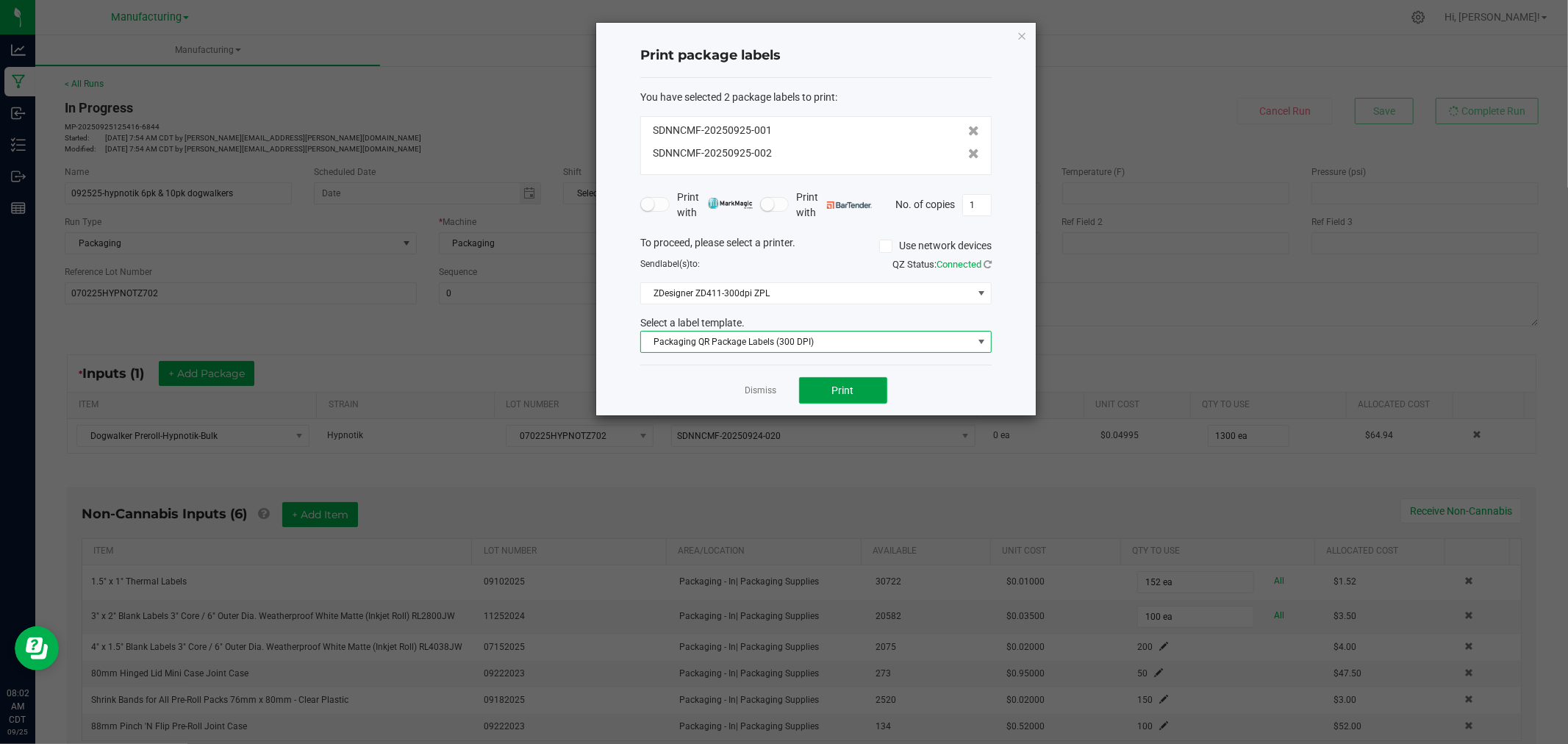
click at [840, 386] on span "Print" at bounding box center [843, 391] width 22 height 12
click at [1024, 35] on icon "button" at bounding box center [1022, 35] width 10 height 18
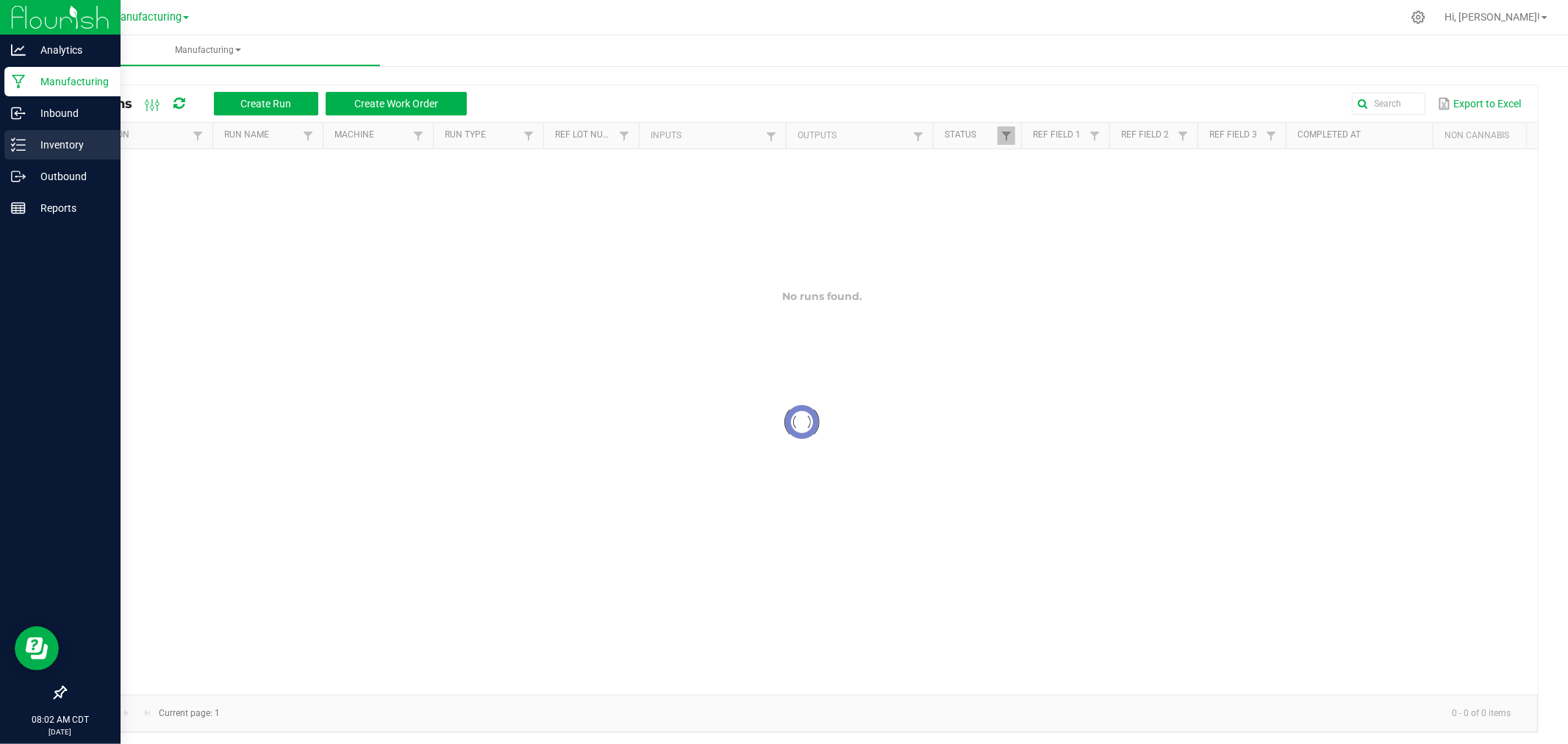
click at [12, 145] on icon at bounding box center [13, 144] width 3 height 2
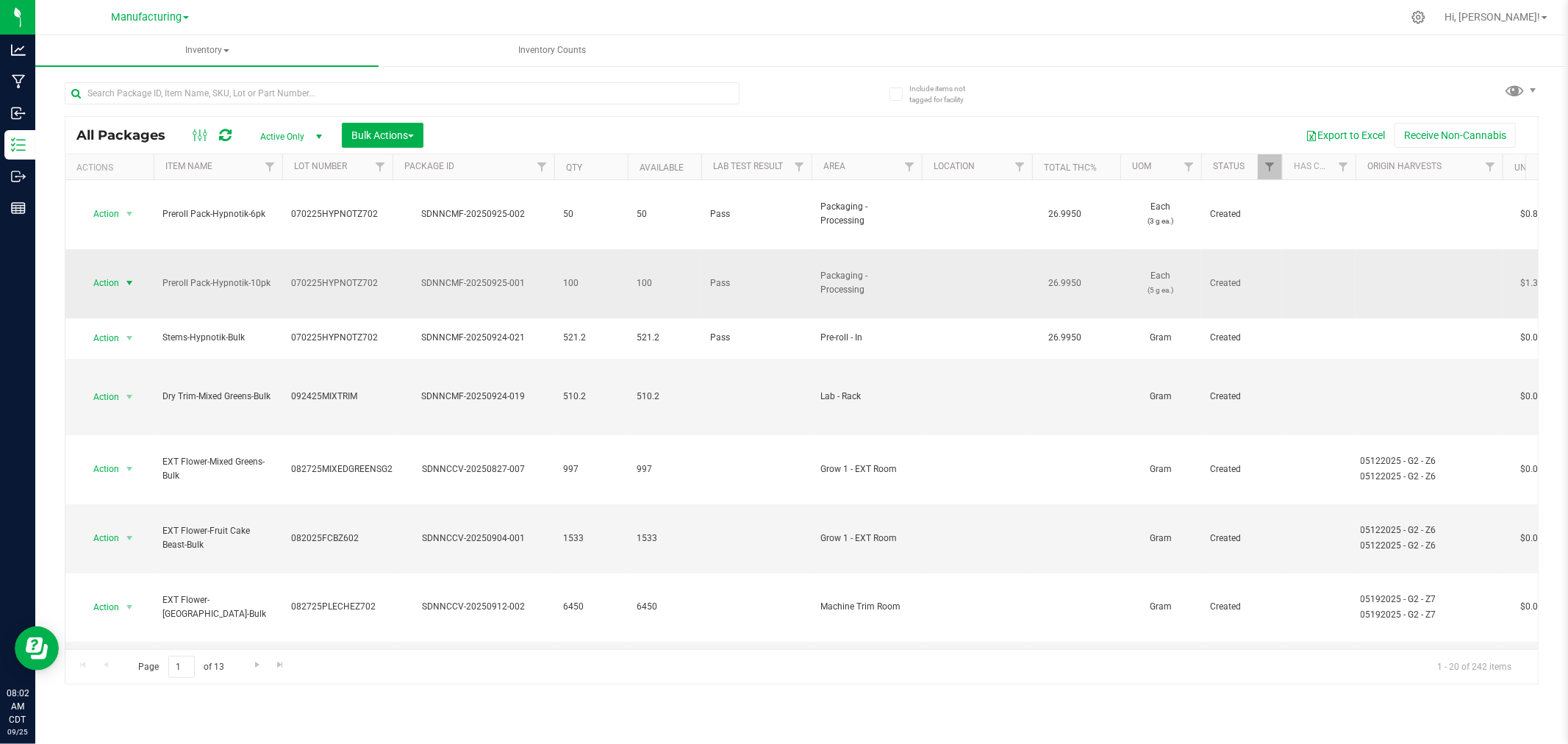
click at [128, 277] on span "select" at bounding box center [129, 283] width 12 height 12
click at [126, 420] on li "Print package label" at bounding box center [127, 428] width 93 height 40
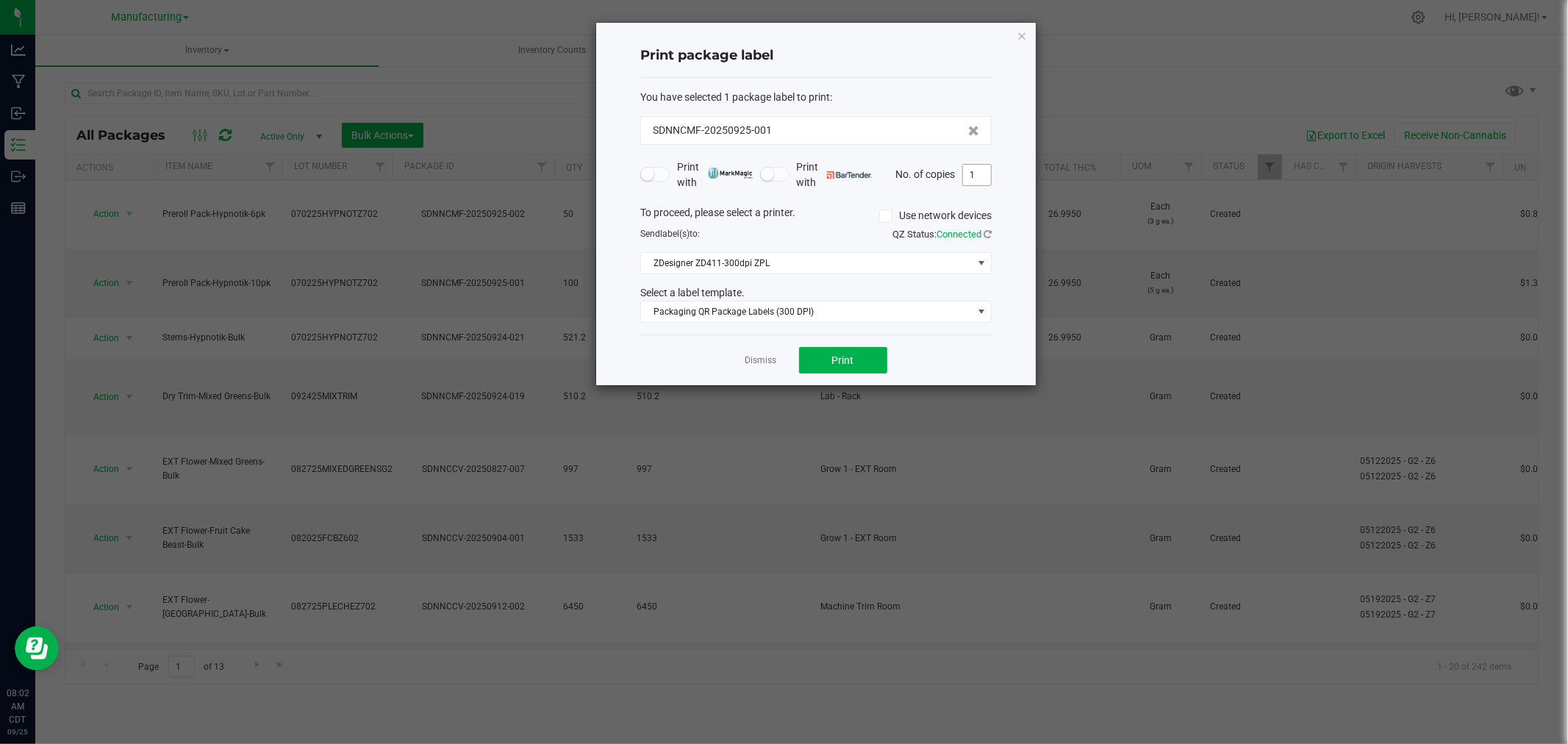
click at [980, 178] on input "1" at bounding box center [976, 175] width 28 height 21
type input "100"
click at [834, 371] on button "Print" at bounding box center [843, 359] width 88 height 26
drag, startPoint x: 1018, startPoint y: 23, endPoint x: 1017, endPoint y: 31, distance: 8.1
click at [1019, 29] on div "Print package label You have selected 1 package label to print : SDNNCMF-202509…" at bounding box center [816, 203] width 439 height 362
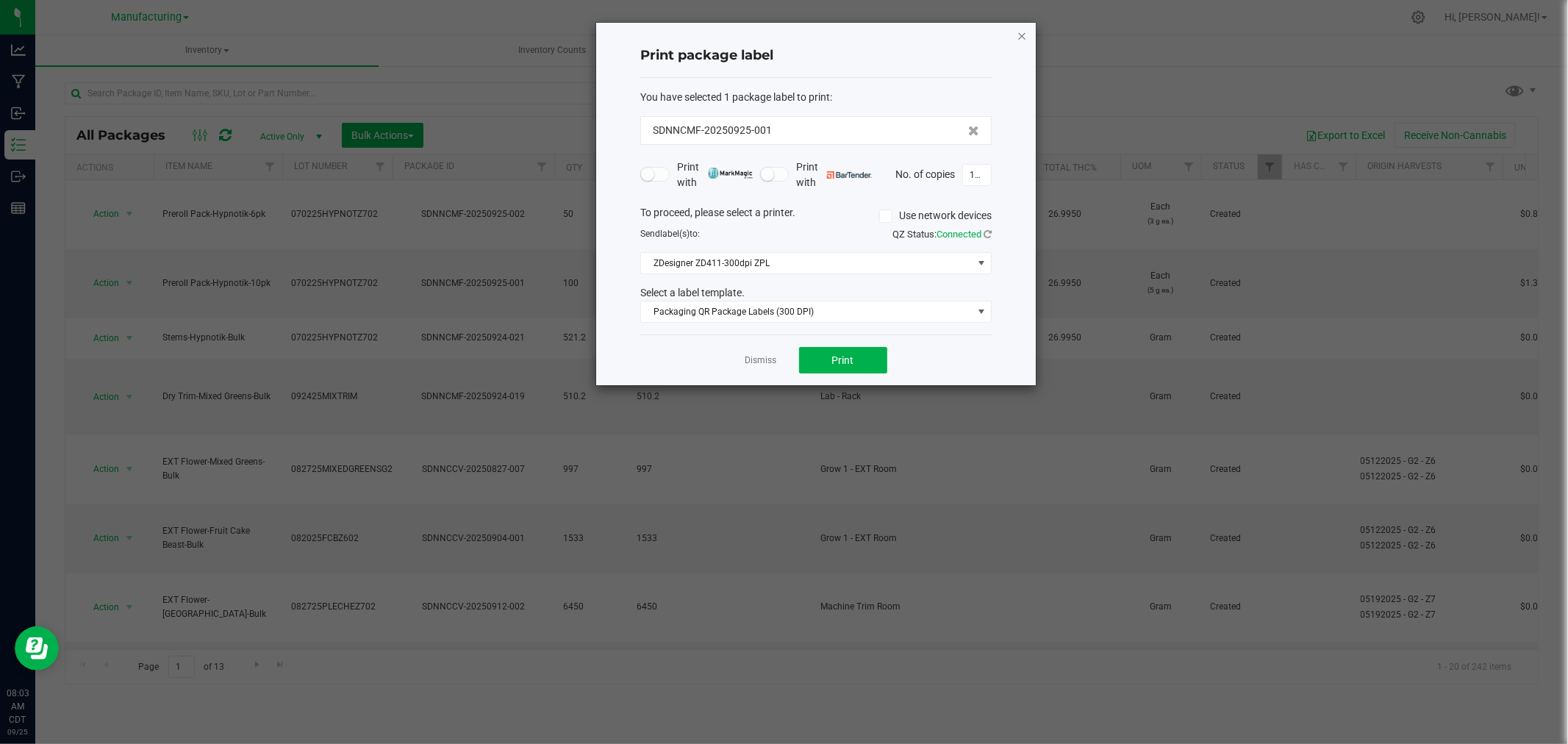
click at [1020, 34] on icon "button" at bounding box center [1022, 35] width 10 height 18
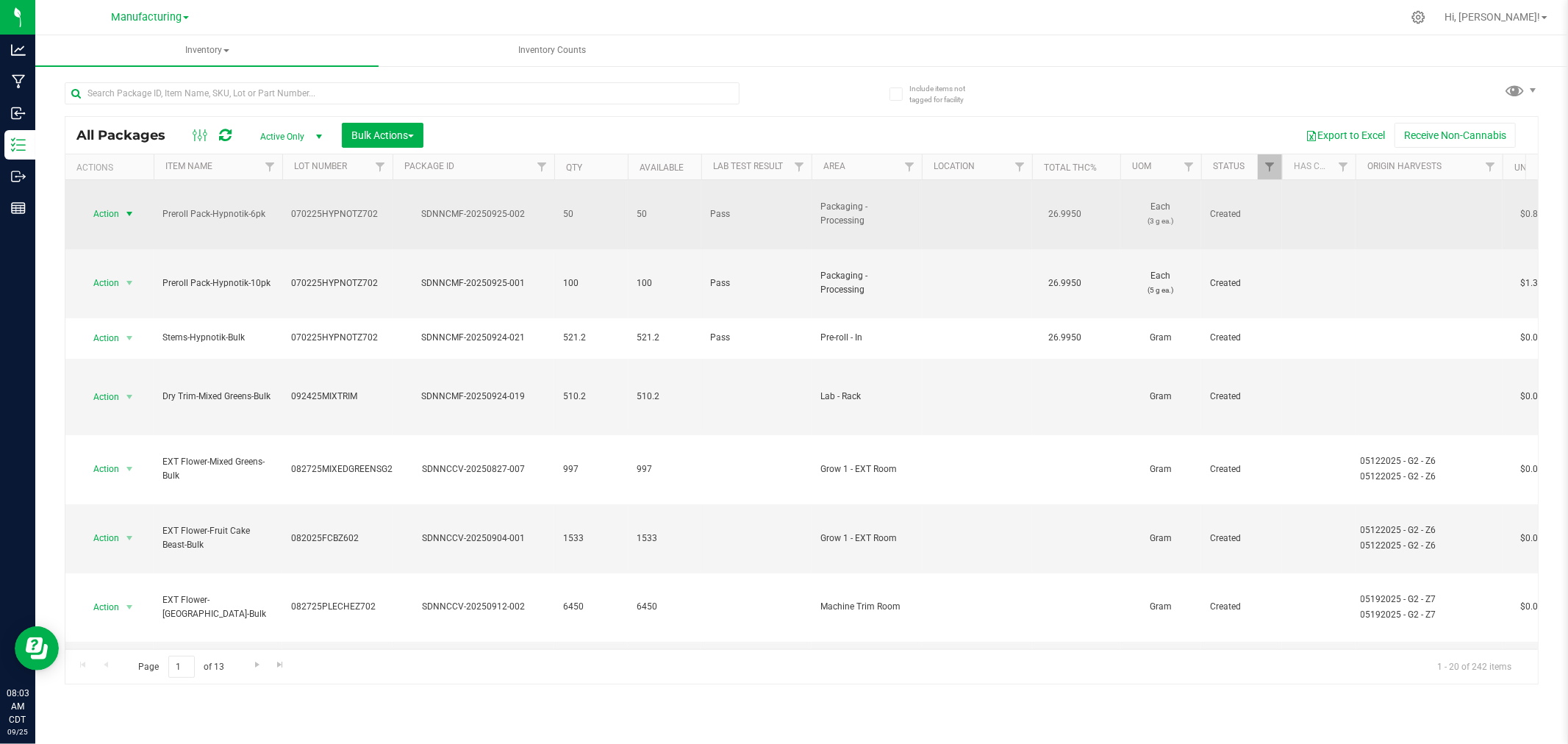
click at [131, 208] on span "select" at bounding box center [129, 214] width 12 height 12
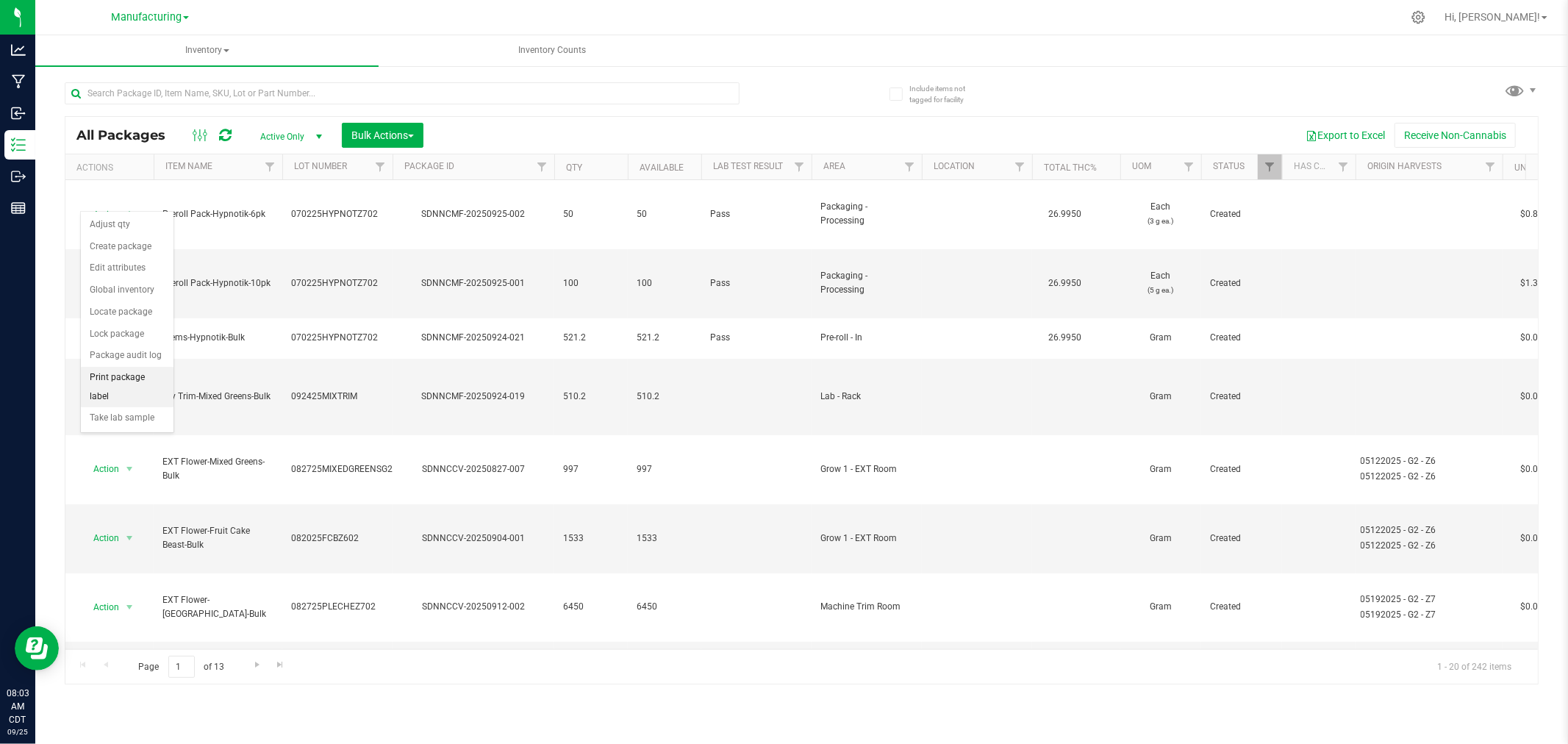
click at [152, 375] on li "Print package label" at bounding box center [127, 387] width 93 height 40
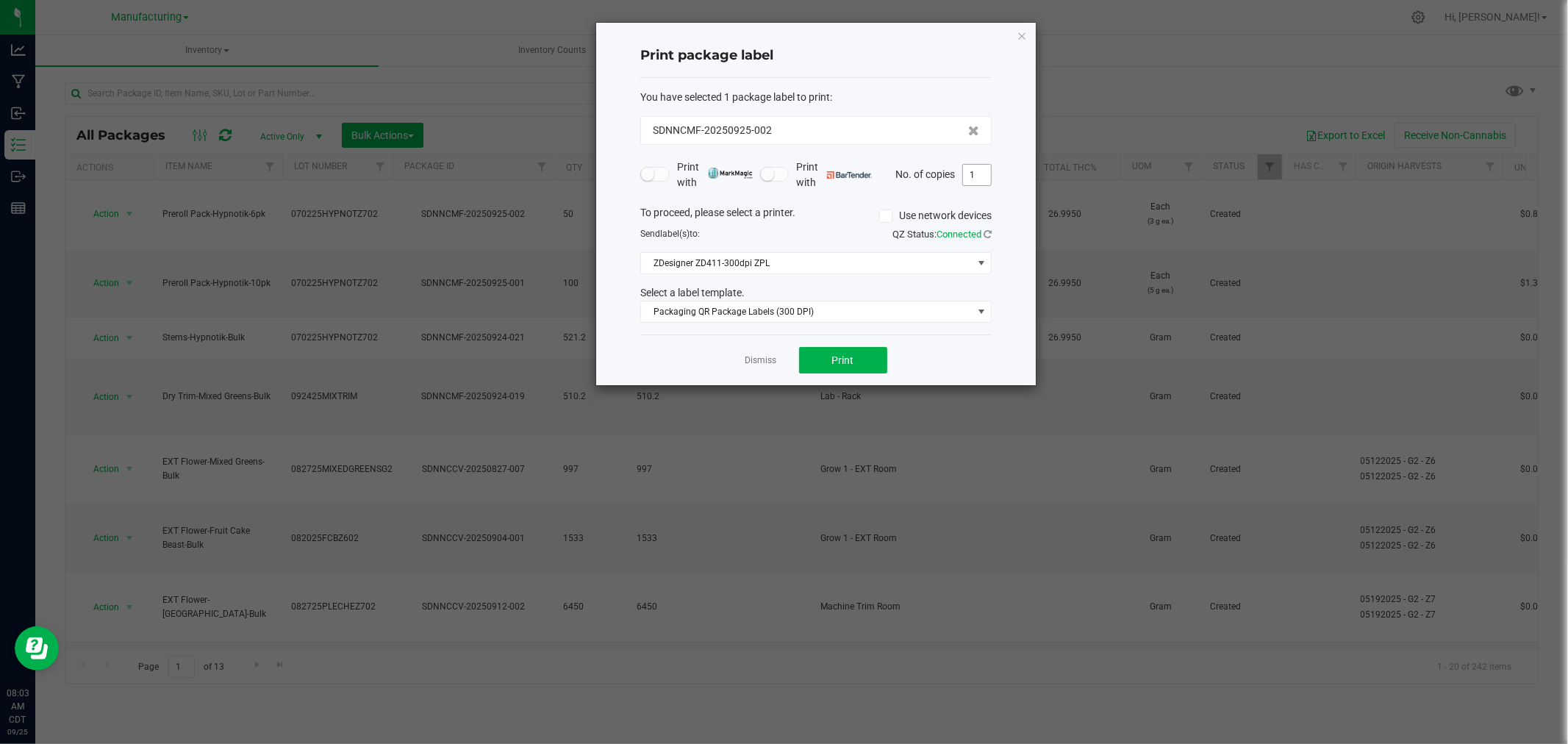
click at [980, 173] on input "1" at bounding box center [976, 175] width 28 height 21
type input "50"
click at [882, 364] on button "Print" at bounding box center [843, 359] width 88 height 26
click at [1025, 37] on icon "button" at bounding box center [1022, 35] width 10 height 18
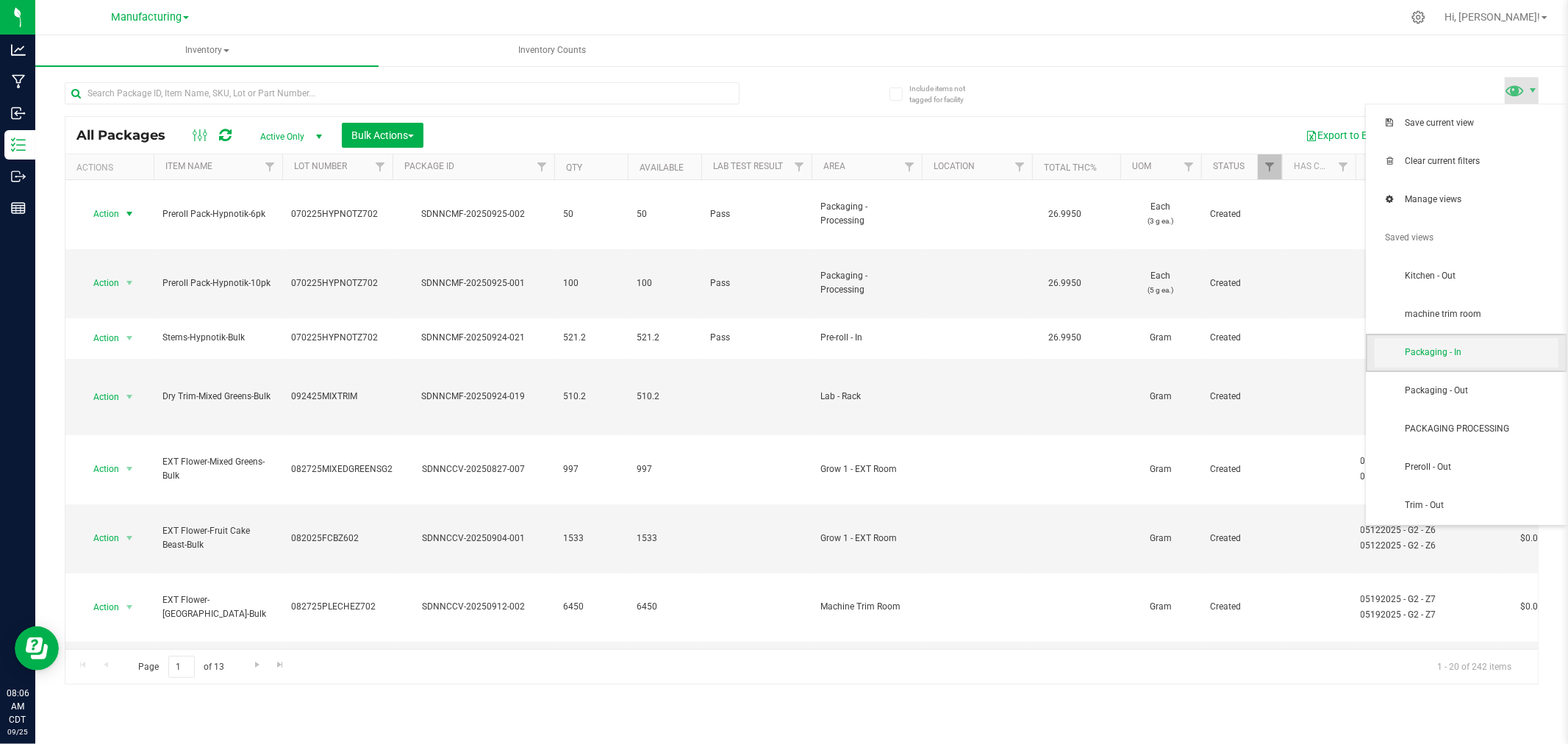
click at [1473, 356] on span "Packaging - In" at bounding box center [1481, 352] width 153 height 13
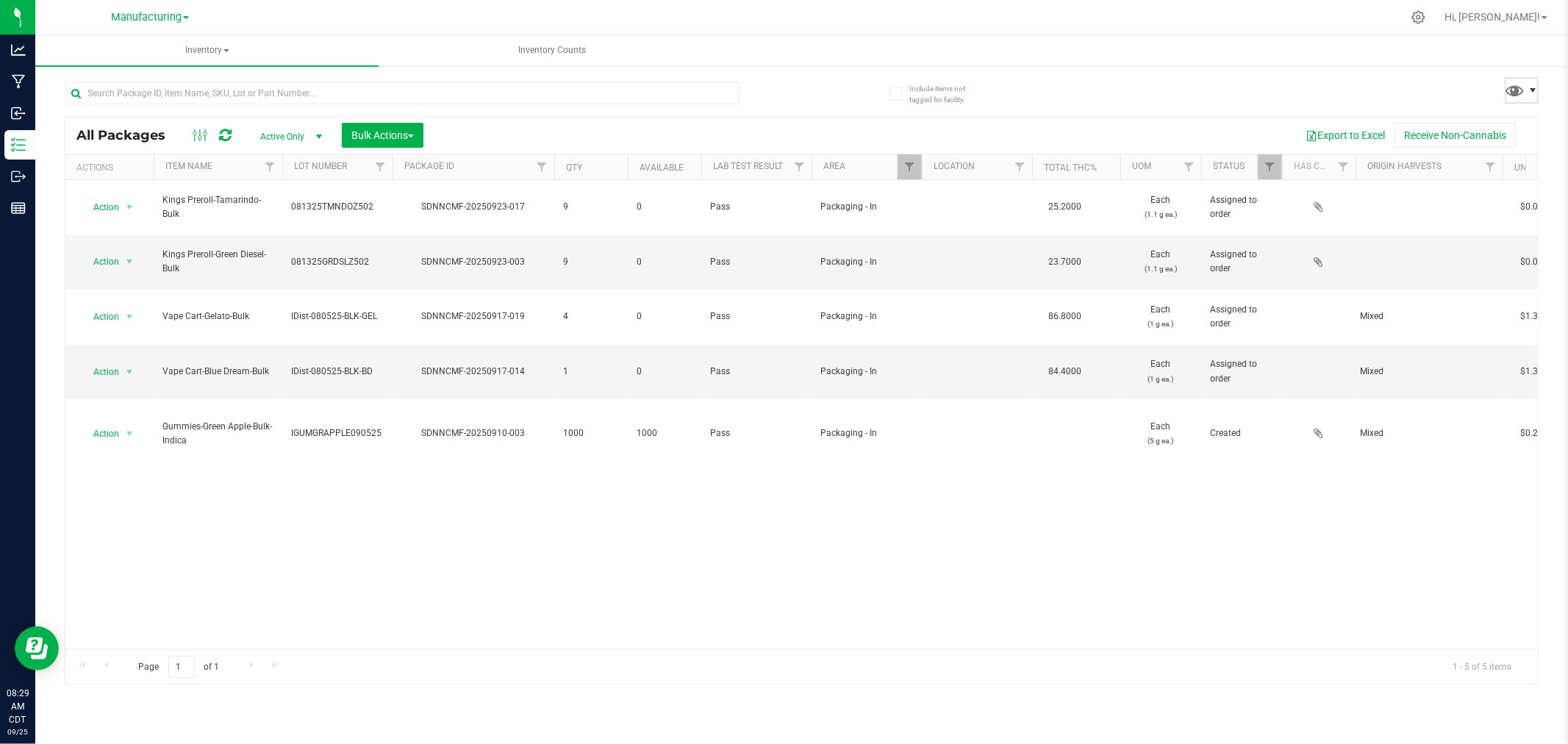
click at [1528, 87] on span at bounding box center [1532, 90] width 12 height 12
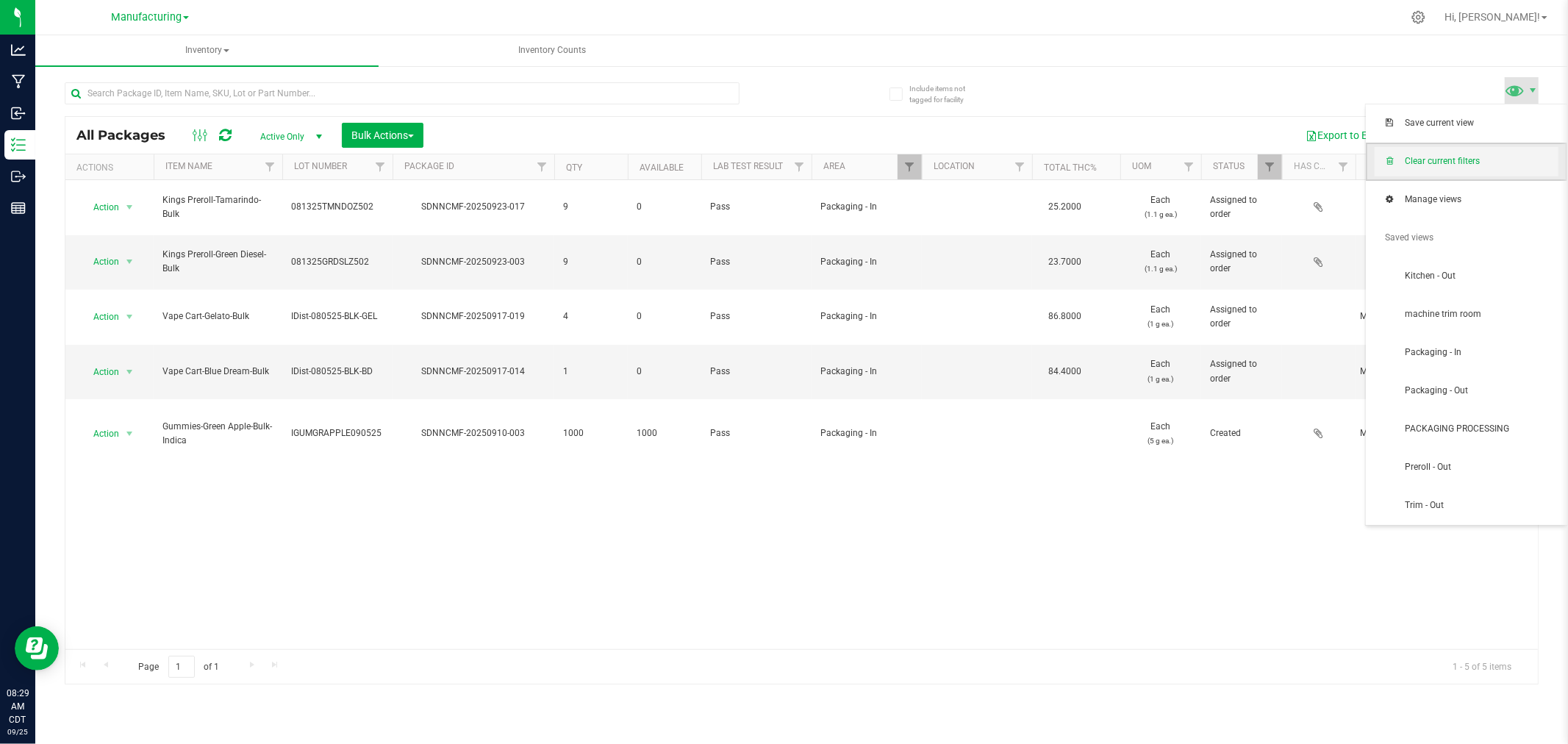
click at [1496, 155] on span "Clear current filters" at bounding box center [1481, 161] width 153 height 13
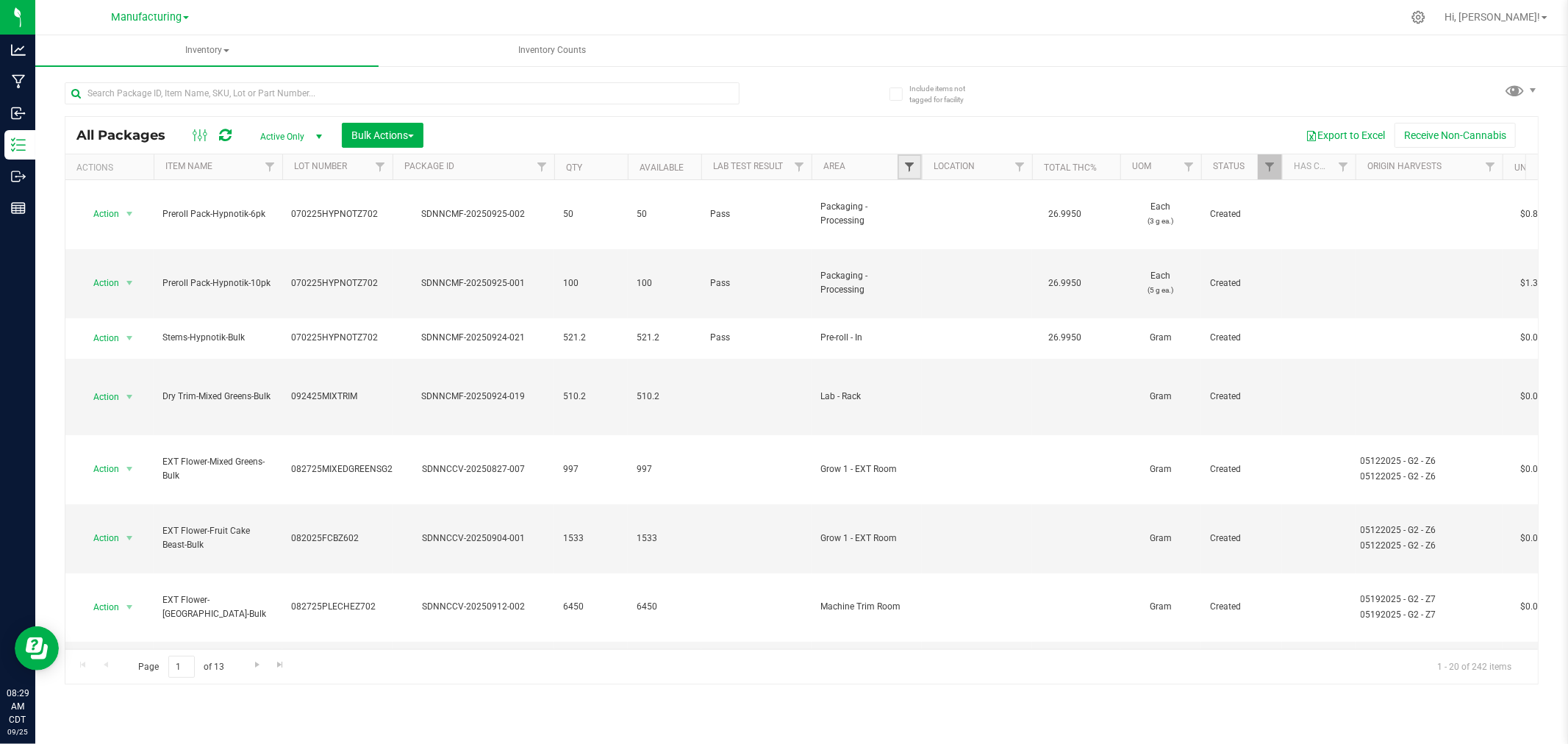
click at [909, 166] on span "Filter" at bounding box center [909, 167] width 12 height 12
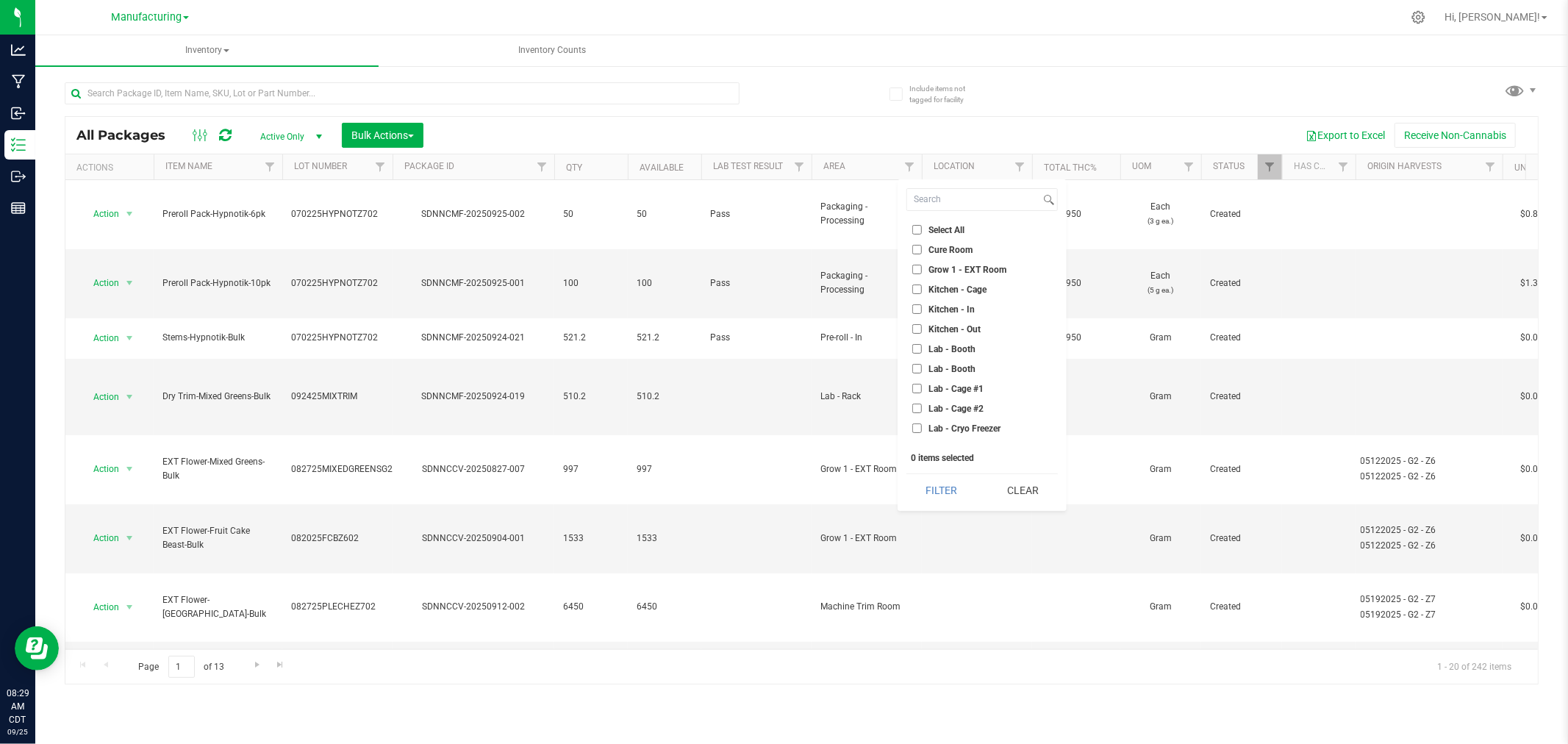
click at [955, 381] on li "Lab - Cage #1" at bounding box center [982, 388] width 152 height 16
click at [943, 390] on span "Lab - Cage #1" at bounding box center [956, 389] width 55 height 9
click at [922, 390] on input "Lab - Cage #1" at bounding box center [917, 388] width 10 height 10
checkbox input "true"
click at [946, 481] on button "Filter" at bounding box center [941, 490] width 70 height 32
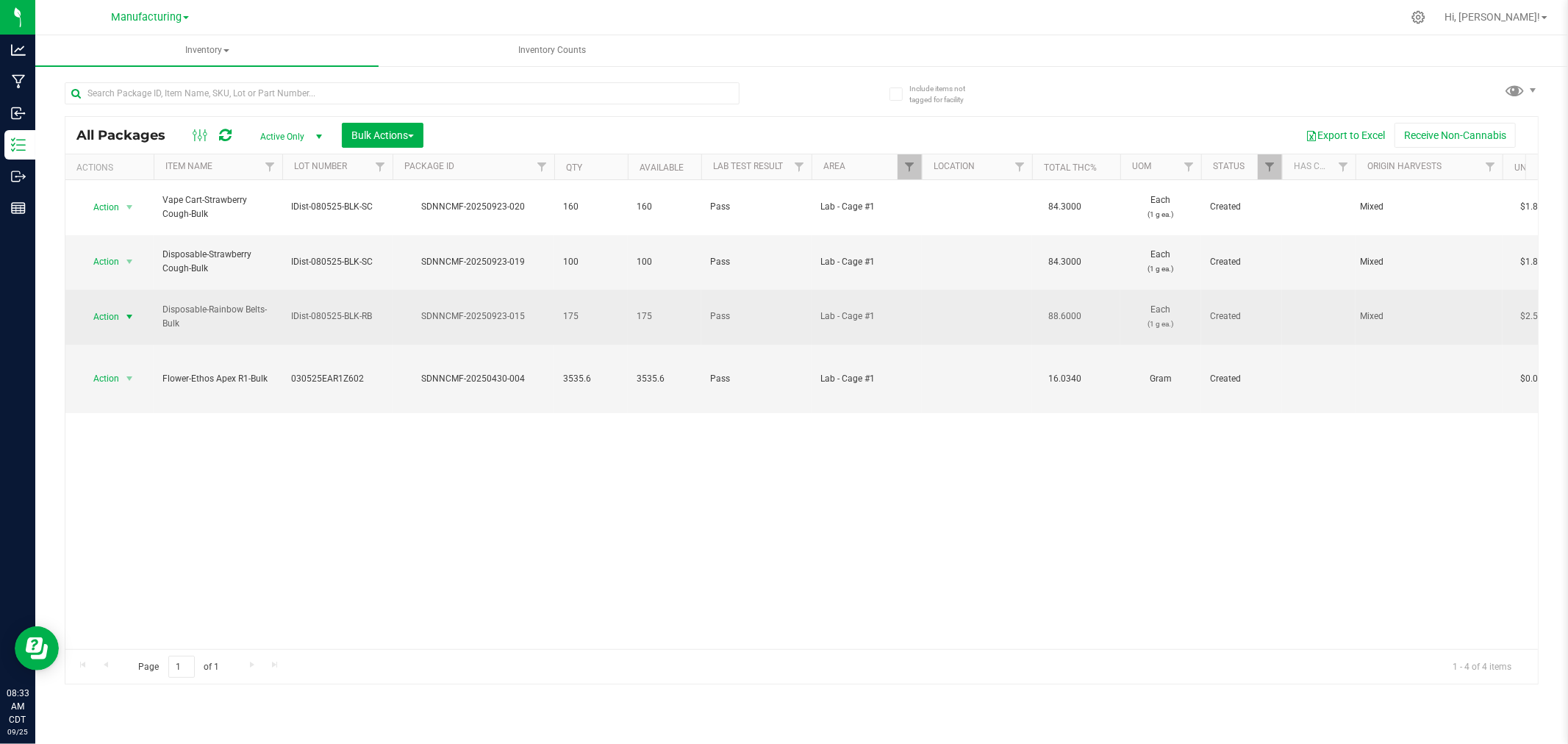
click at [123, 311] on span "select" at bounding box center [129, 317] width 12 height 12
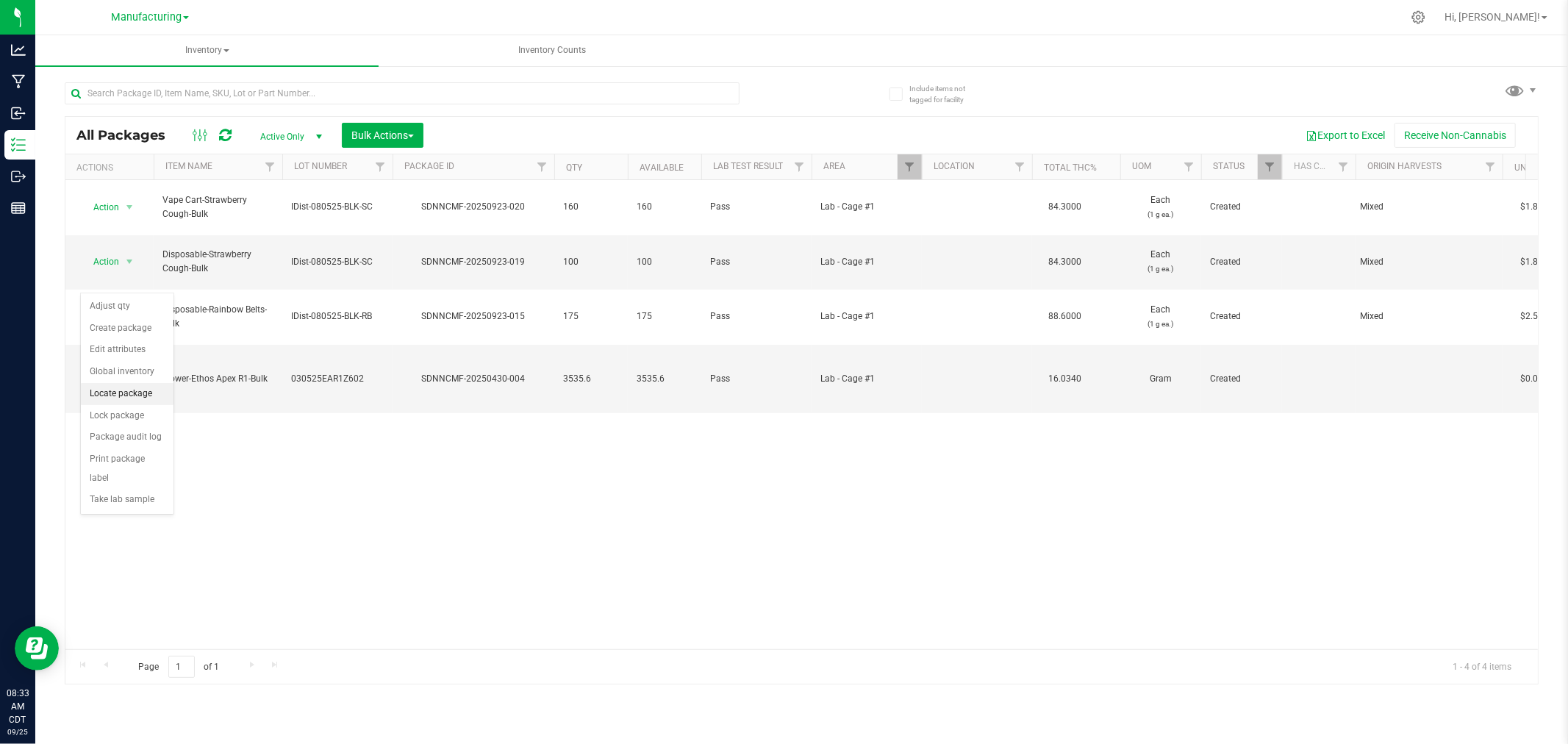
click at [149, 392] on li "Locate package" at bounding box center [127, 394] width 93 height 22
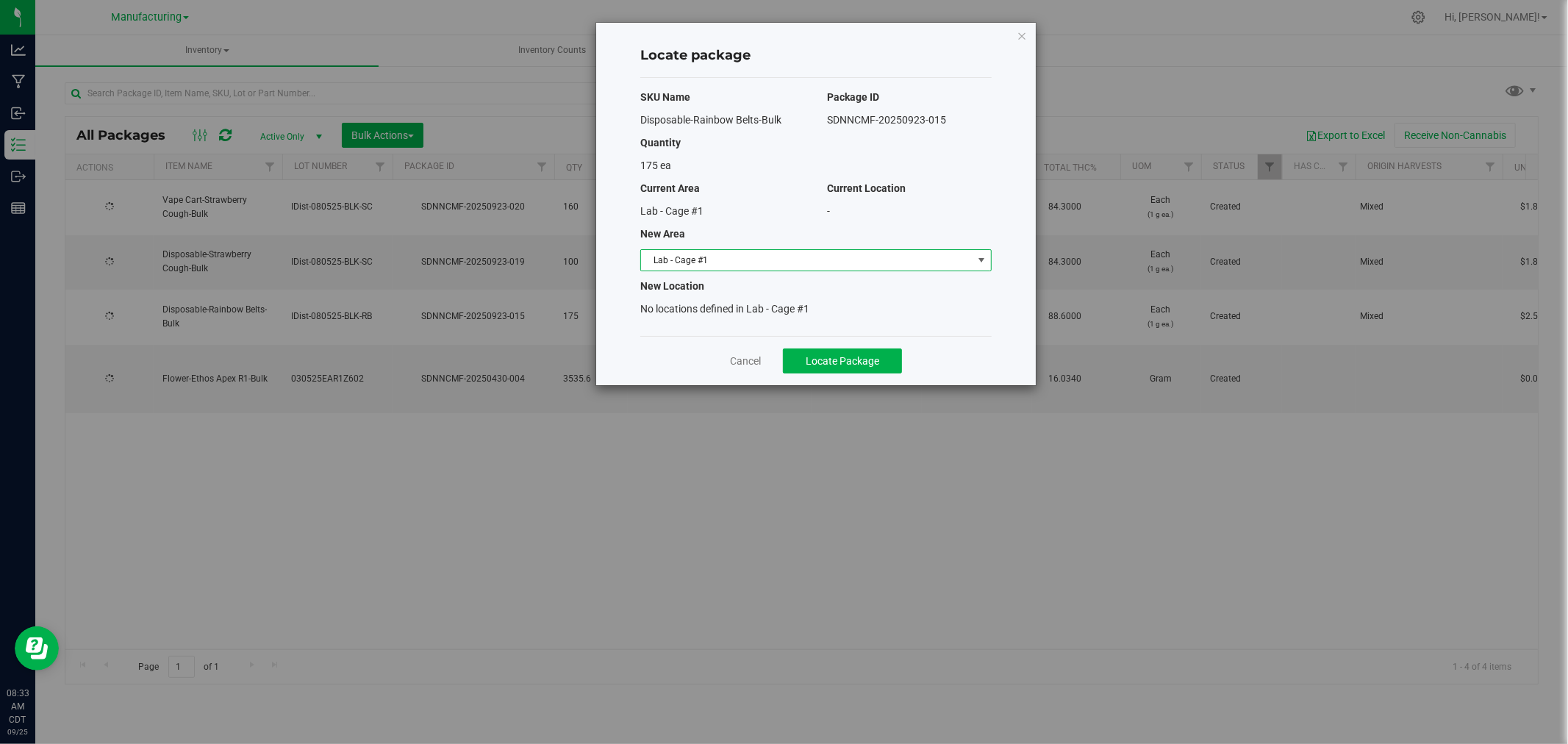
click at [875, 261] on span "Lab - Cage #1" at bounding box center [807, 261] width 332 height 21
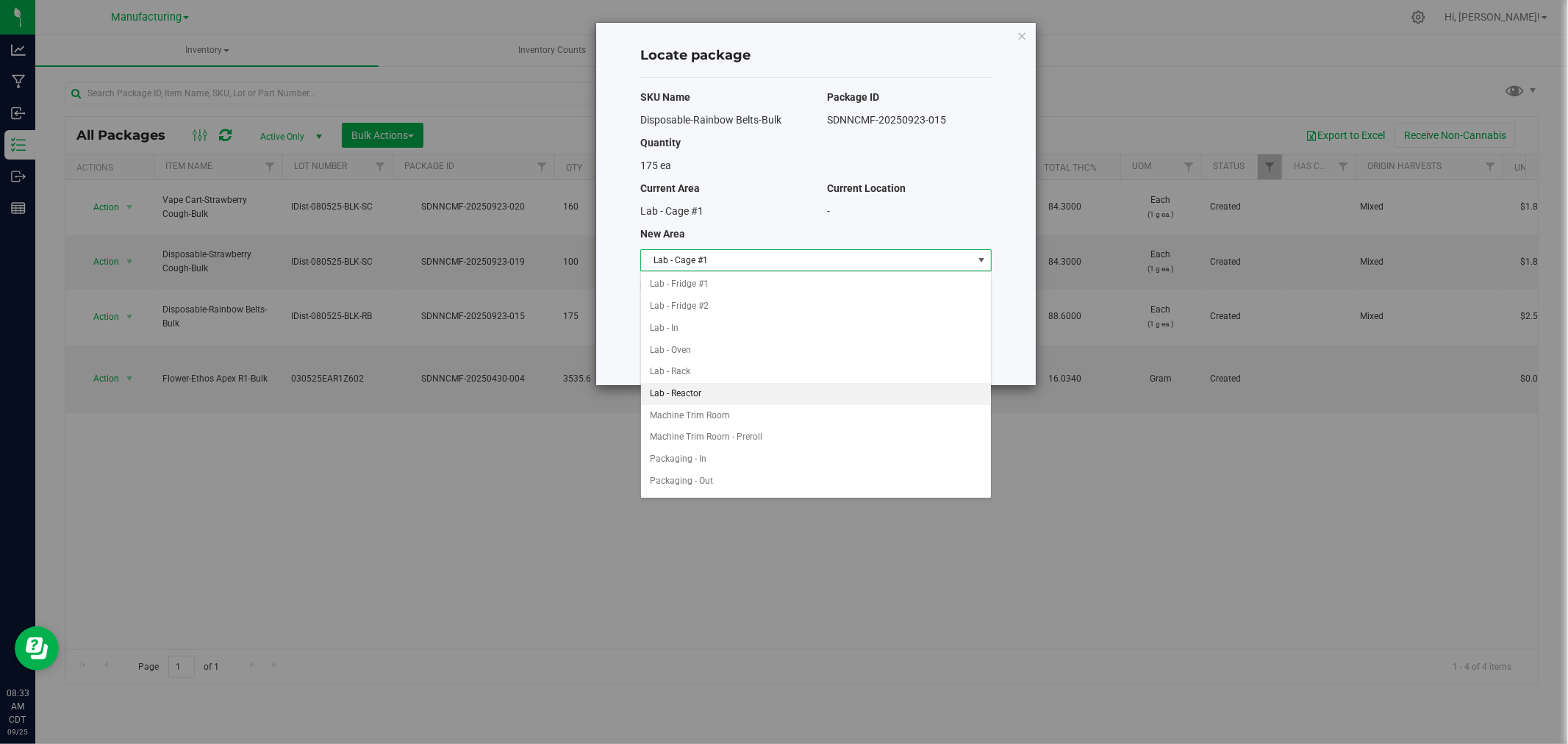
scroll to position [245, 0]
click at [701, 439] on li "Packaging - In" at bounding box center [816, 434] width 350 height 22
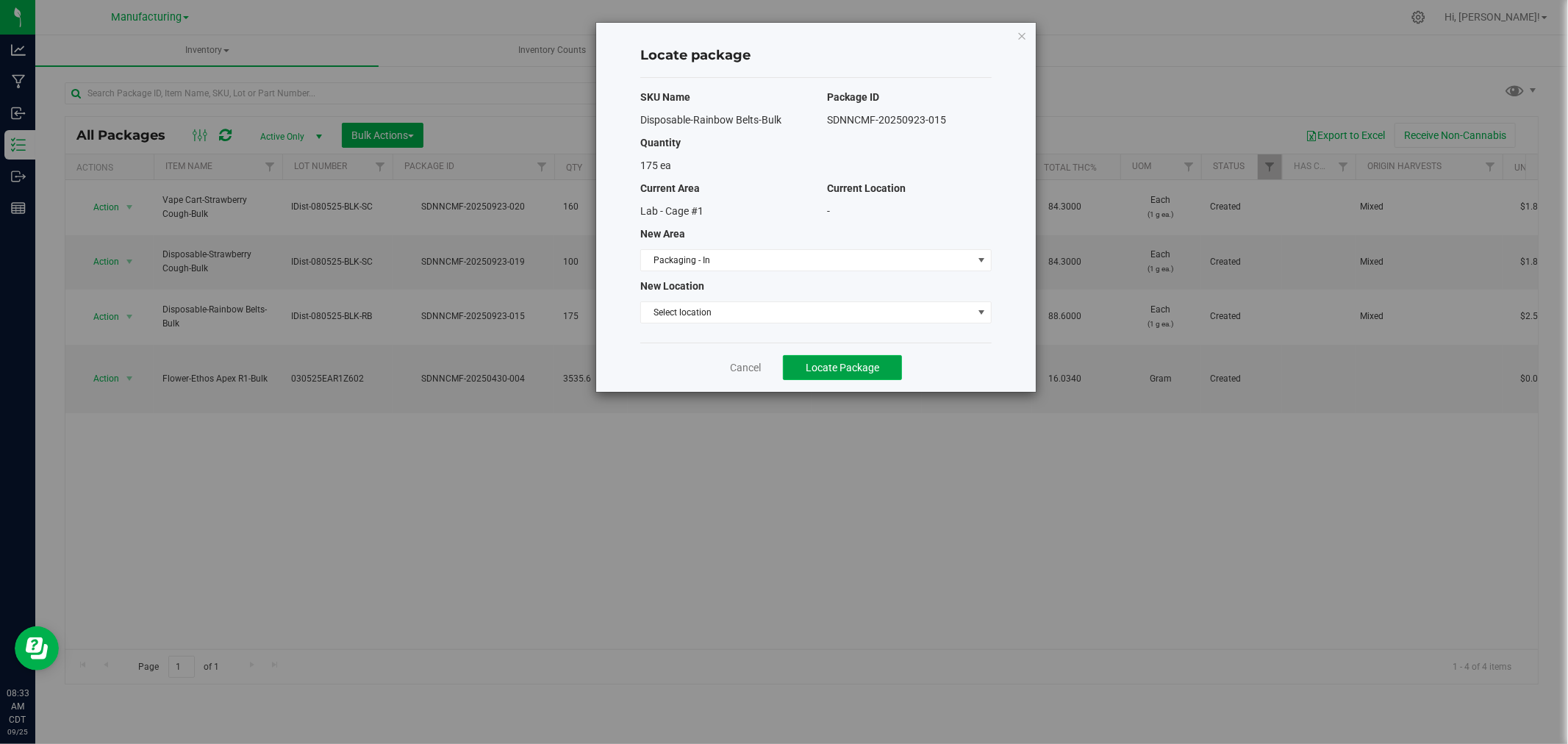
click at [828, 368] on span "Locate Package" at bounding box center [842, 368] width 73 height 12
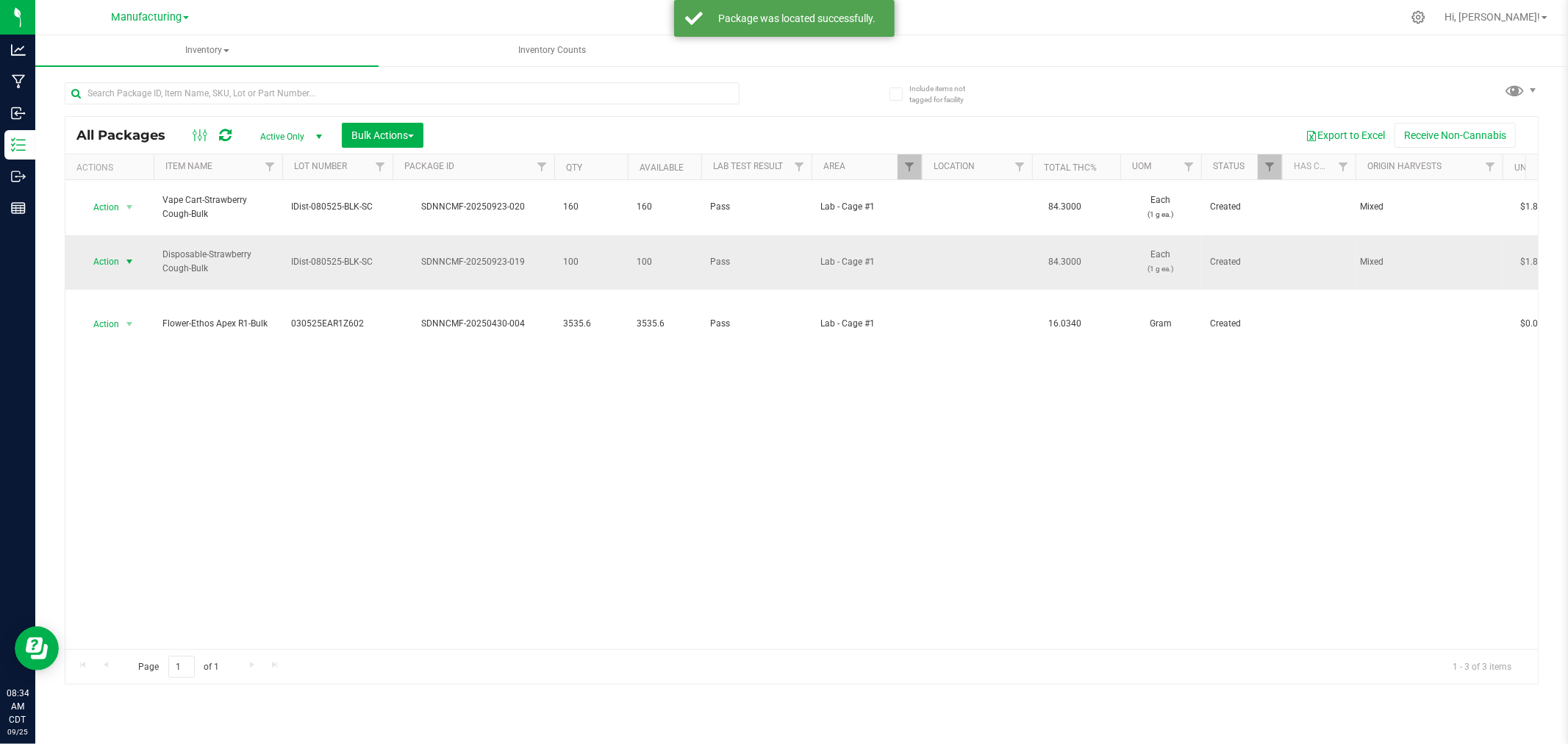
click at [126, 251] on span "select" at bounding box center [129, 261] width 19 height 21
click at [144, 350] on li "Locate package" at bounding box center [127, 353] width 93 height 22
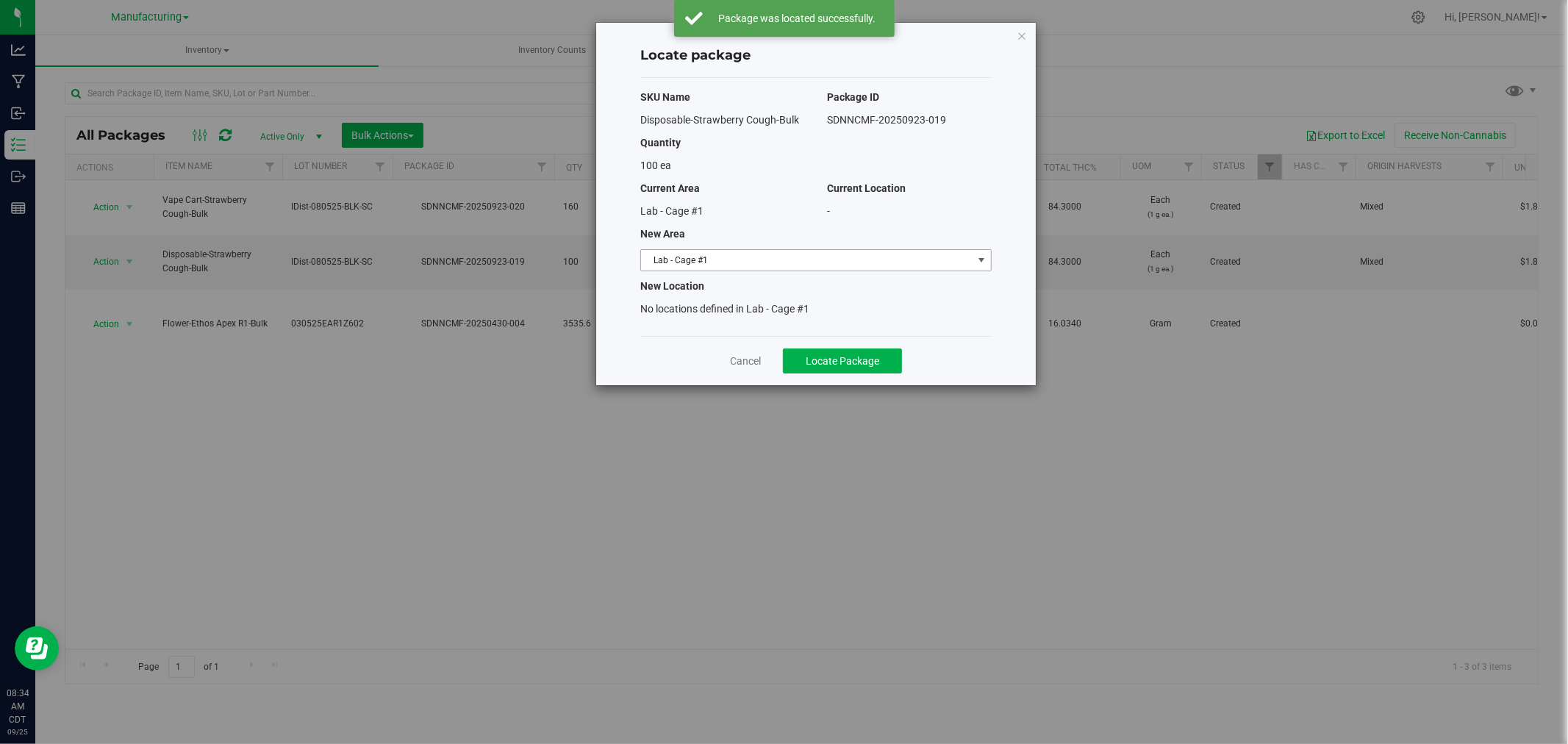
click at [912, 257] on span "Lab - Cage #1" at bounding box center [807, 261] width 332 height 21
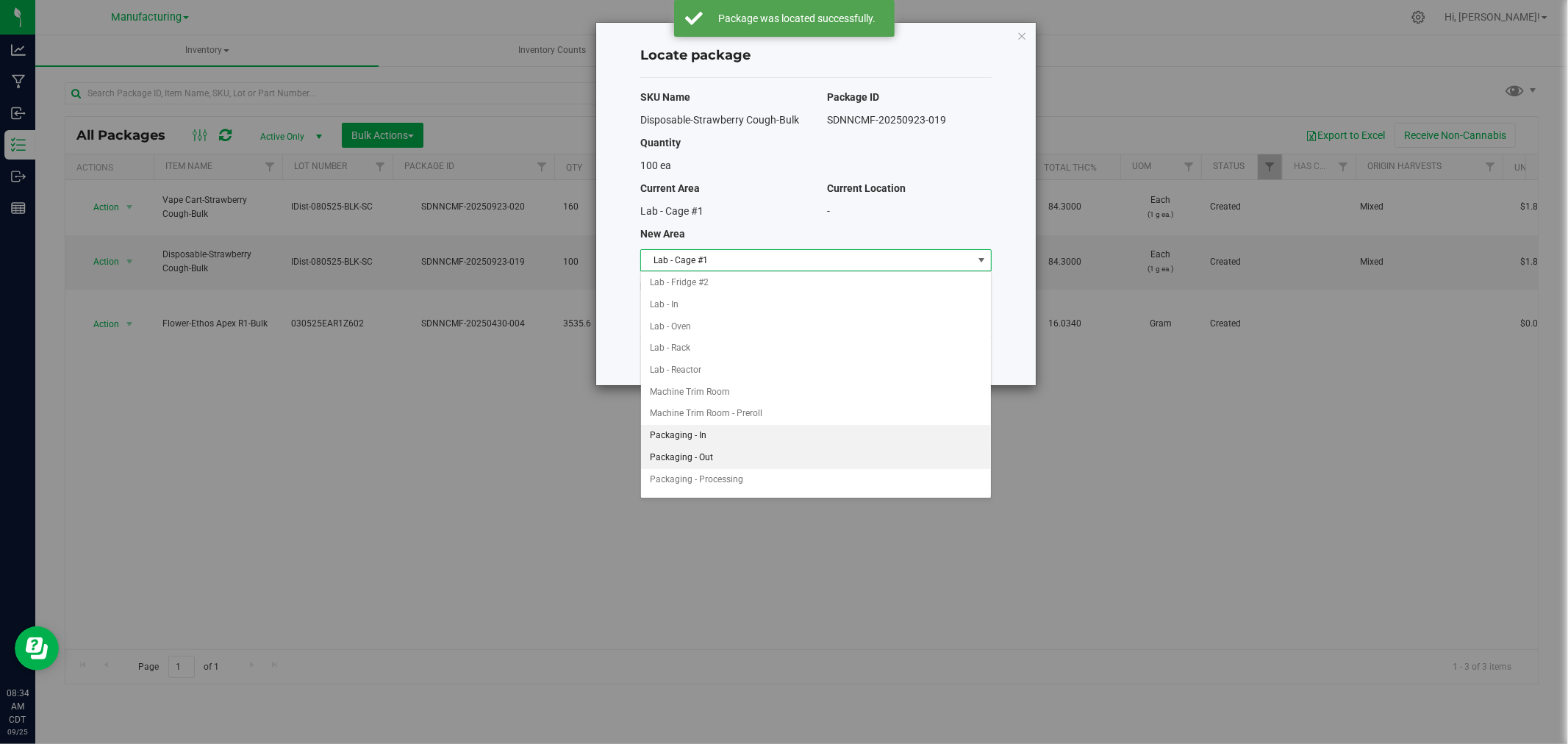
scroll to position [245, 0]
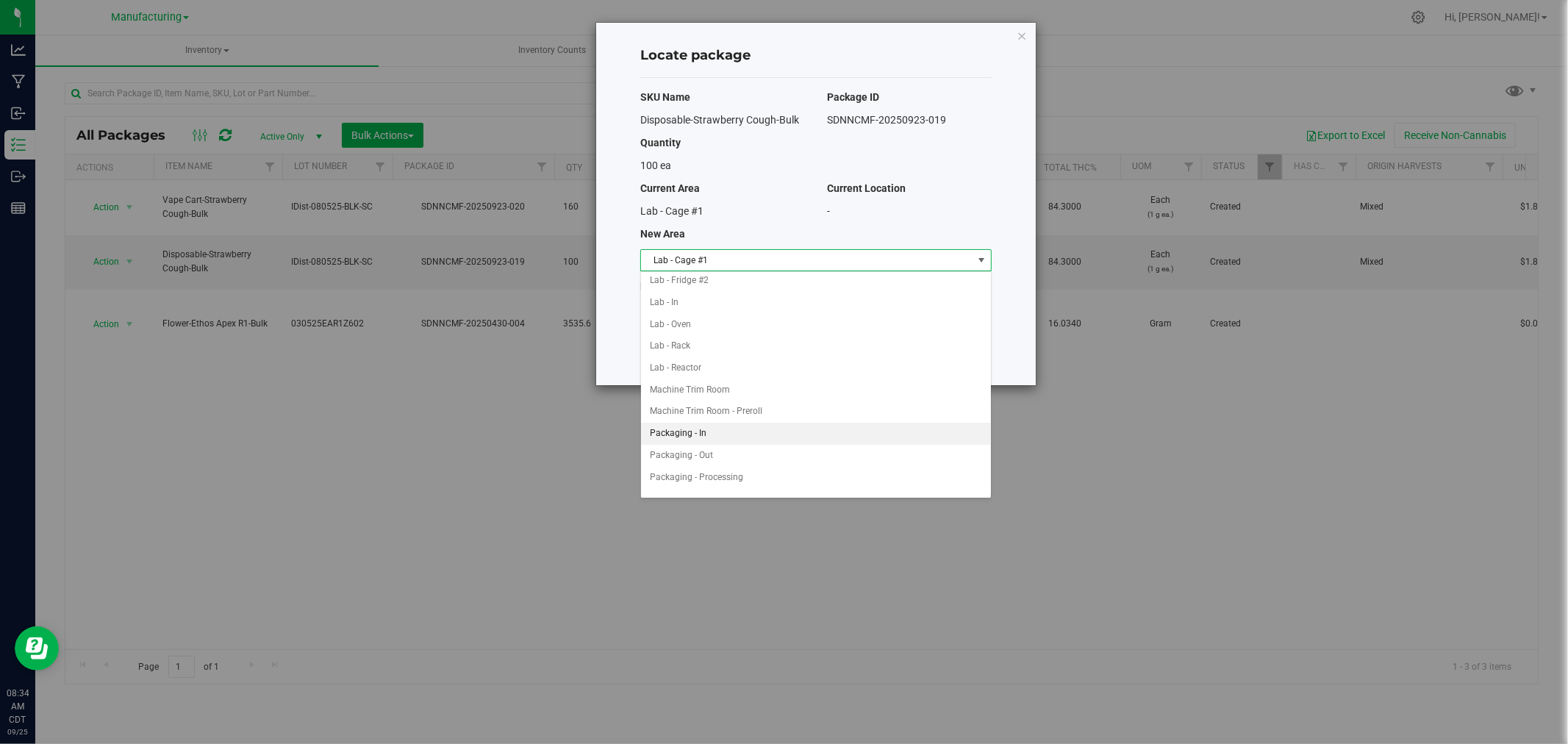
click at [722, 433] on li "Packaging - In" at bounding box center [816, 434] width 350 height 22
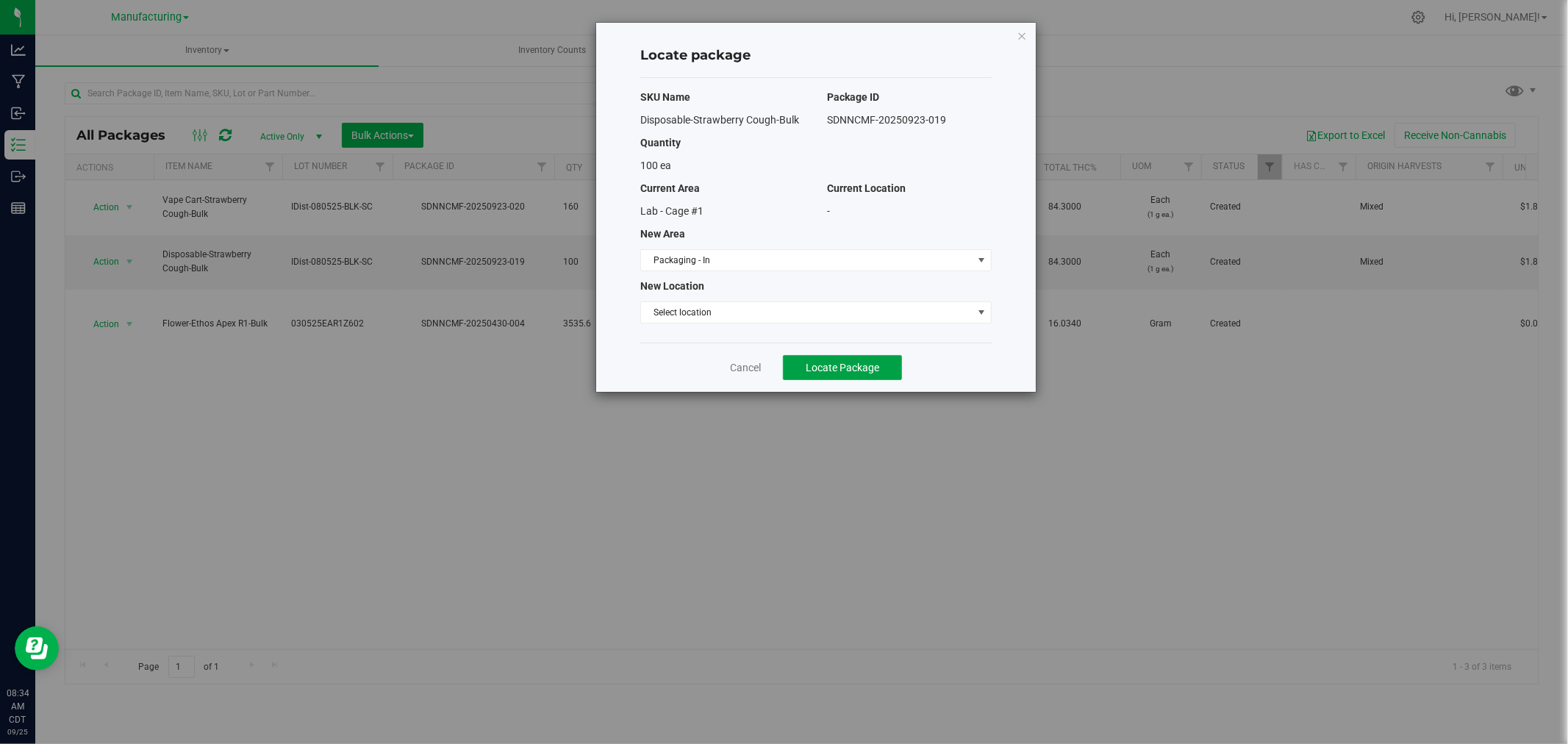
drag, startPoint x: 828, startPoint y: 358, endPoint x: 831, endPoint y: 366, distance: 8.5
click at [828, 359] on button "Locate Package" at bounding box center [842, 367] width 119 height 25
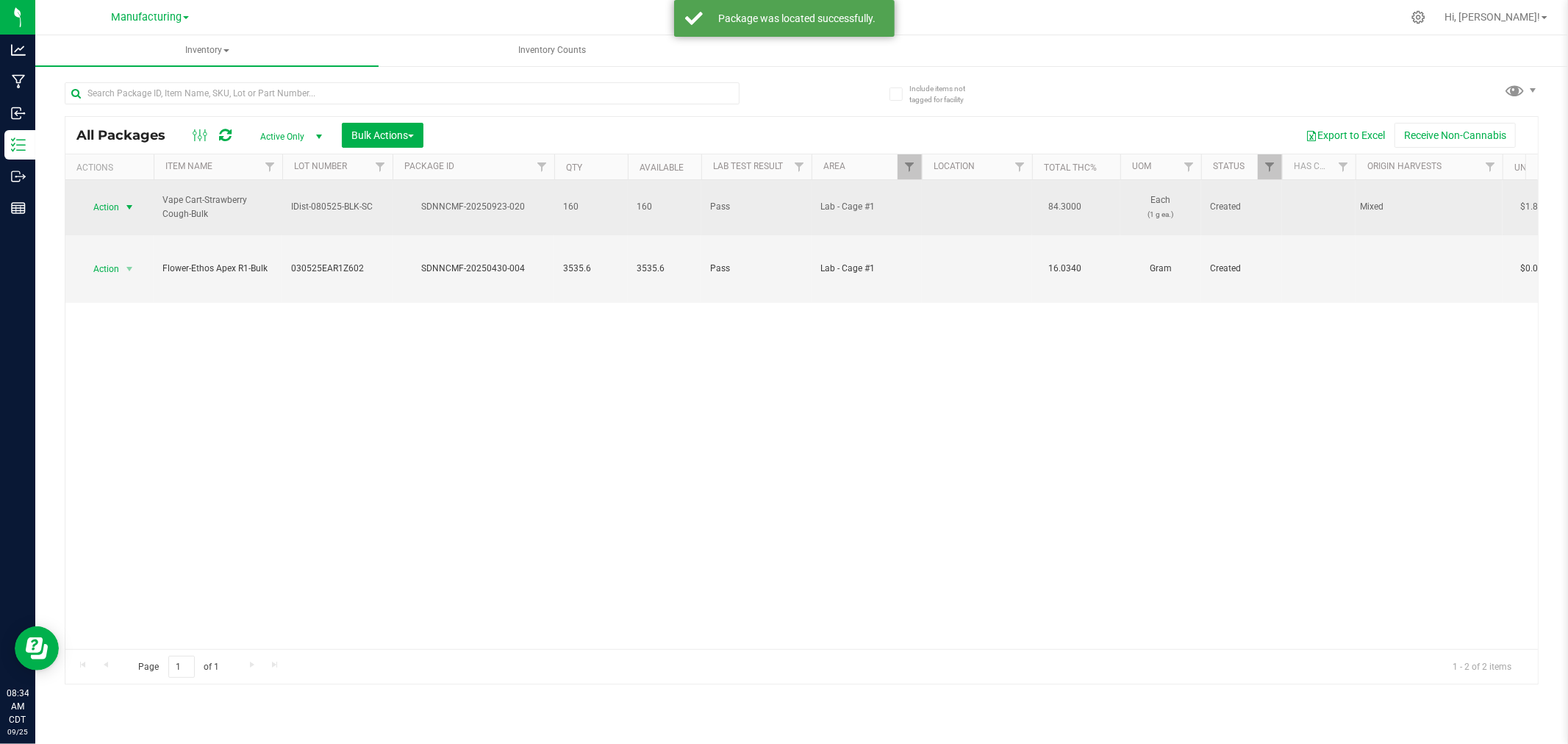
click at [128, 202] on span "select" at bounding box center [129, 208] width 12 height 12
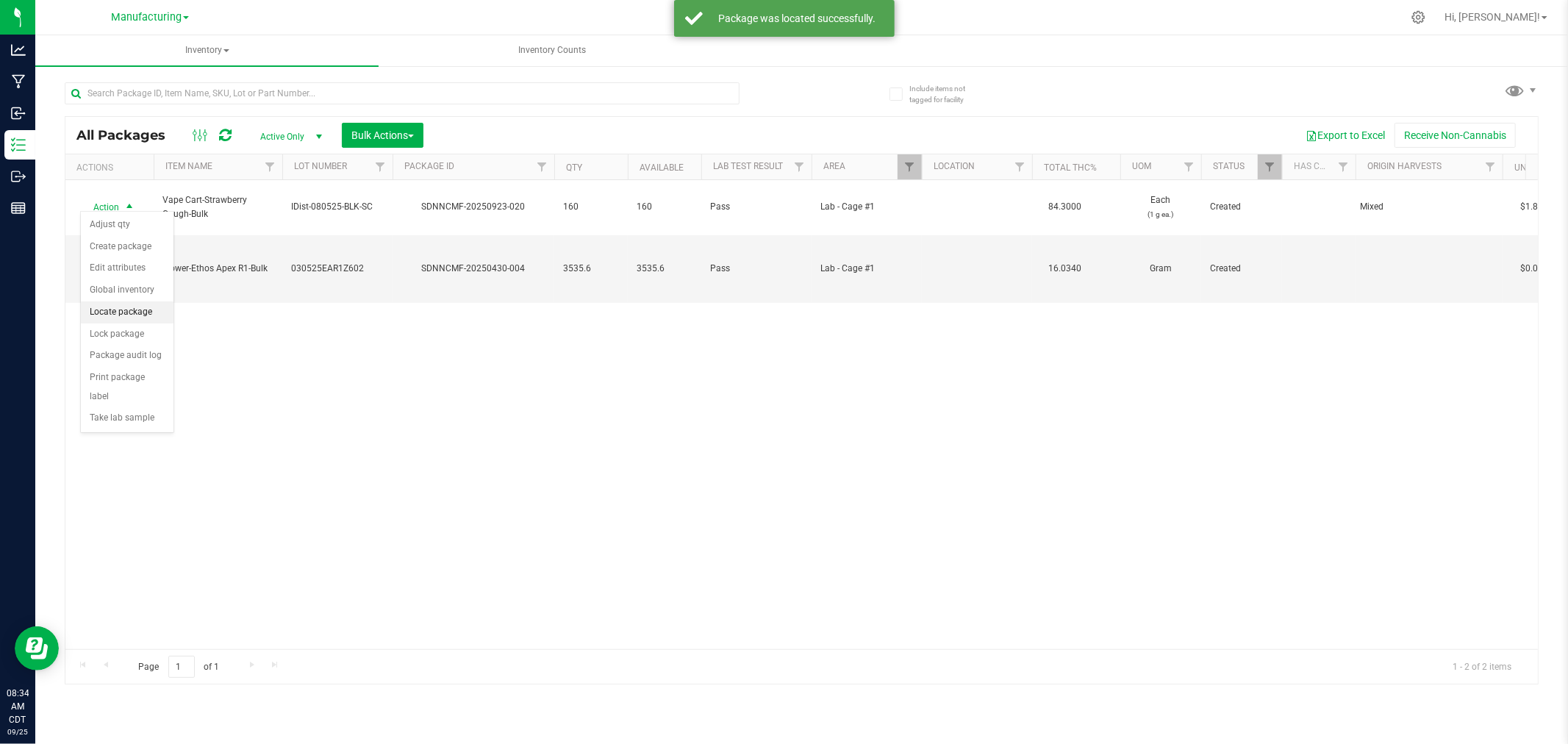
click at [150, 317] on li "Locate package" at bounding box center [127, 312] width 93 height 22
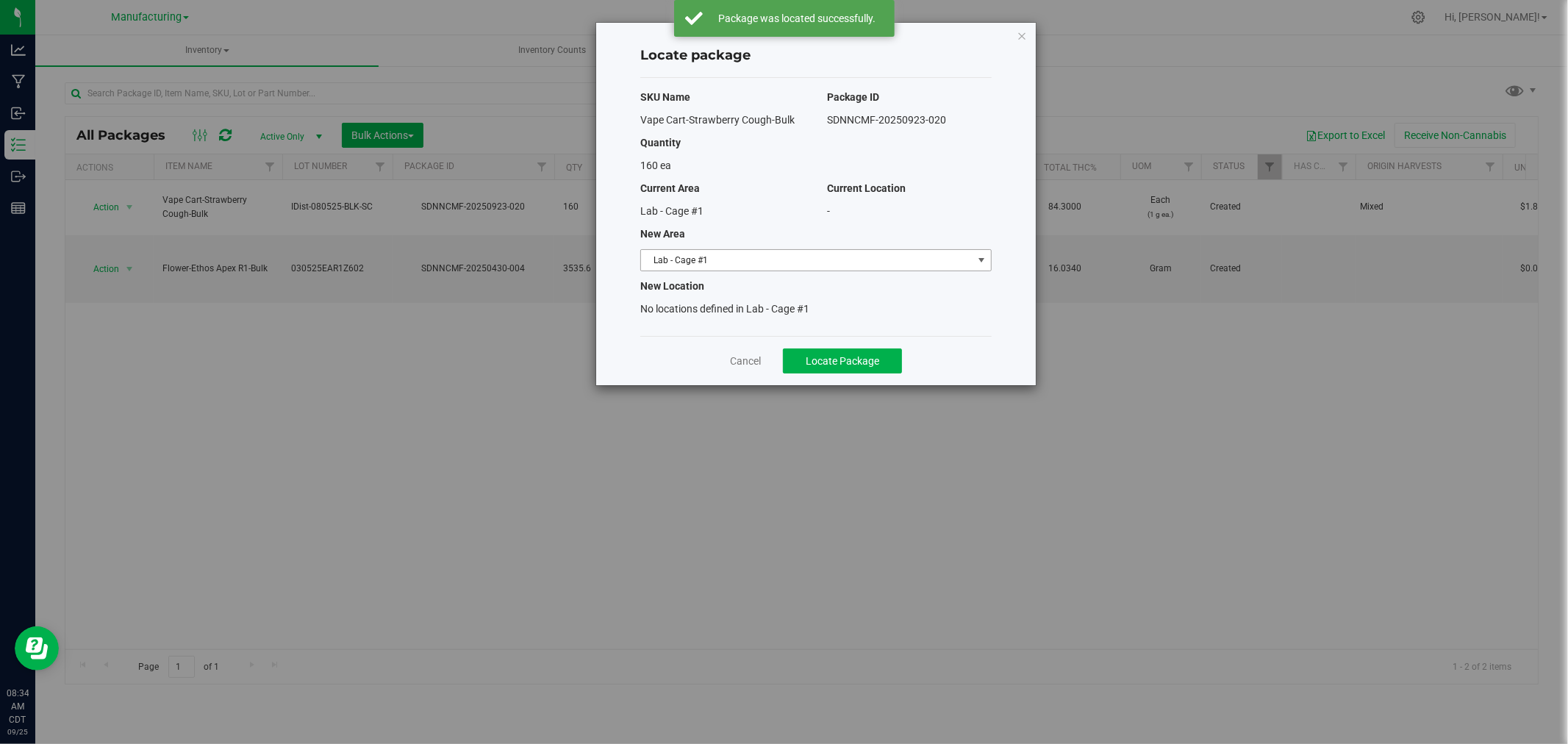
click at [749, 263] on span "Lab - Cage #1" at bounding box center [807, 261] width 332 height 21
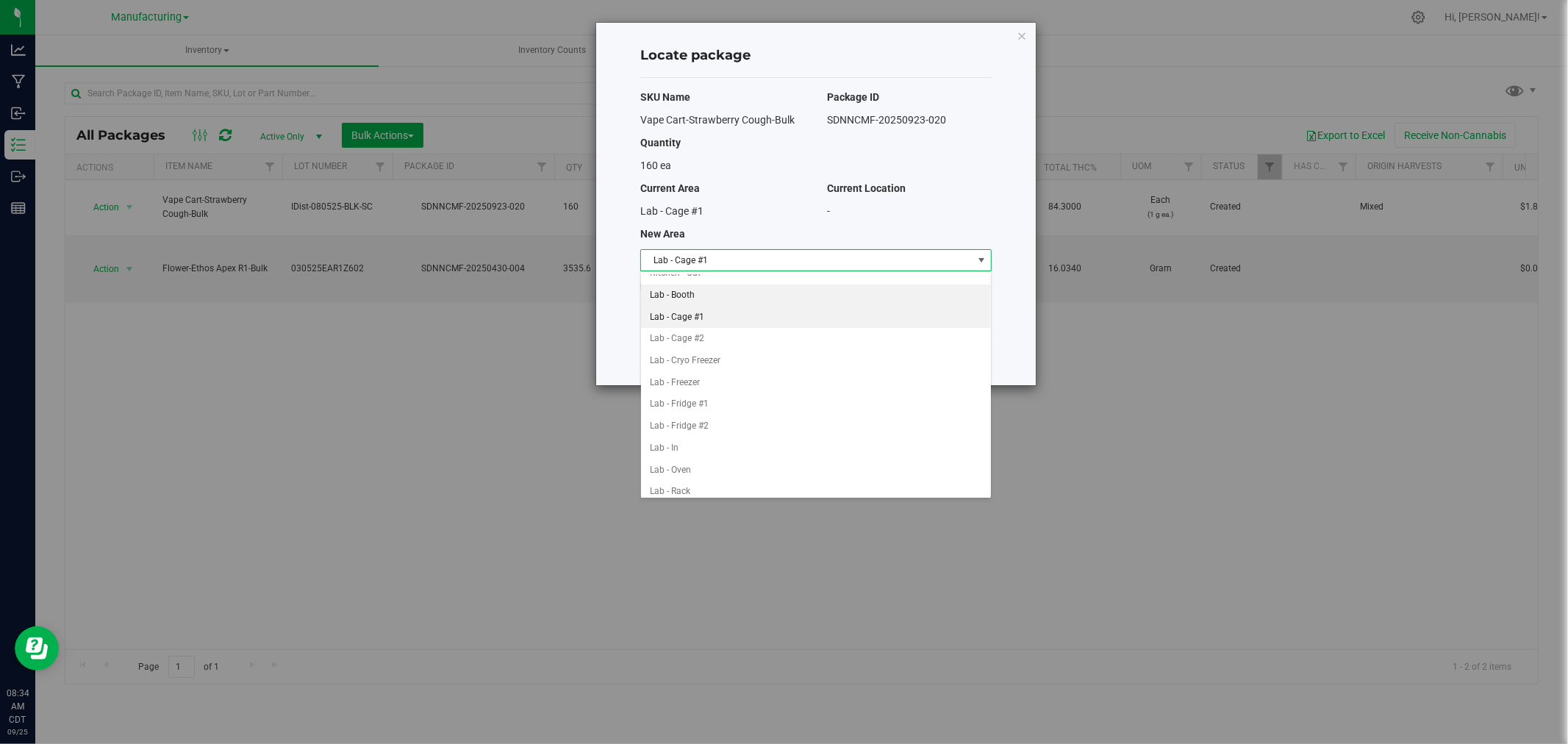
scroll to position [245, 0]
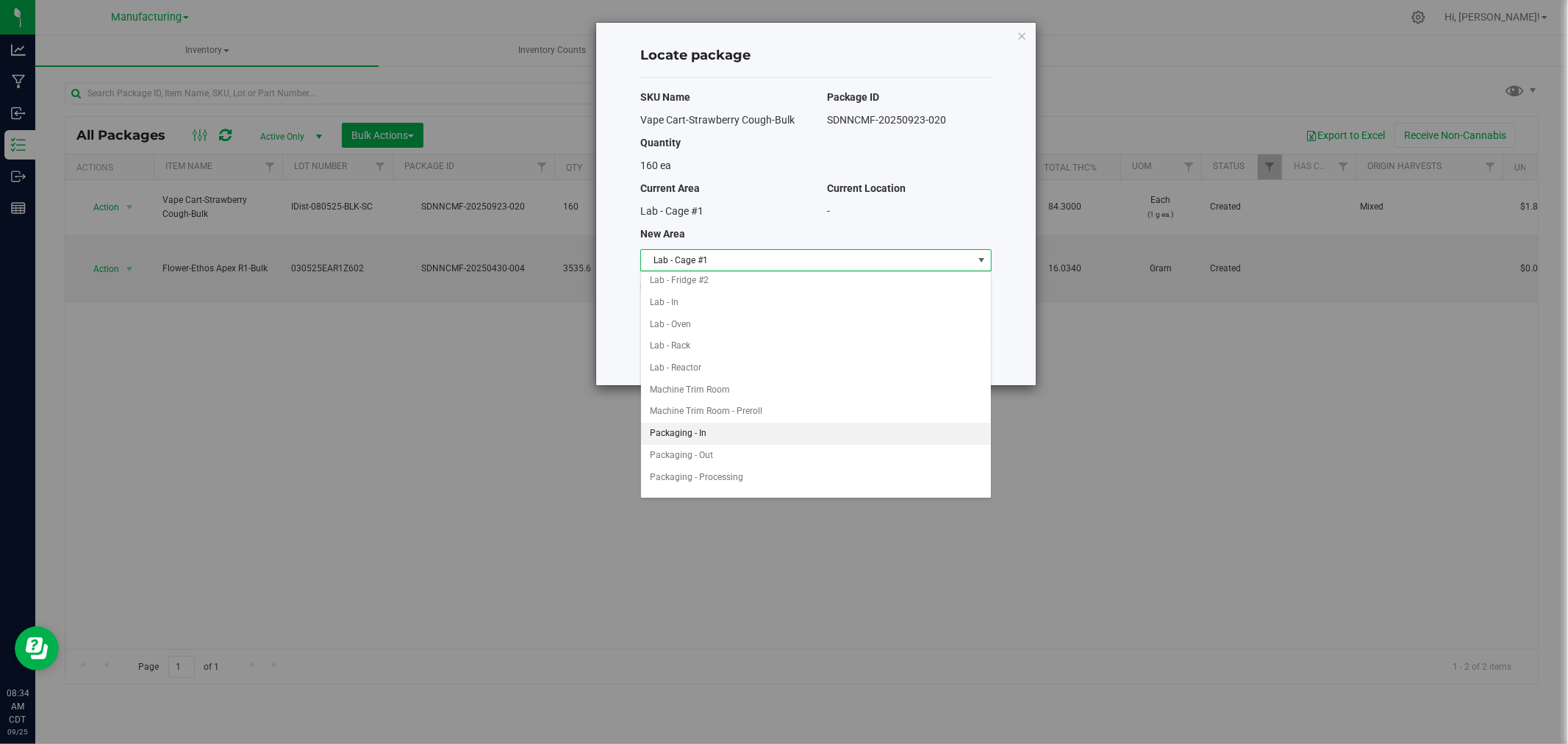
click at [736, 427] on li "Packaging - In" at bounding box center [816, 434] width 350 height 22
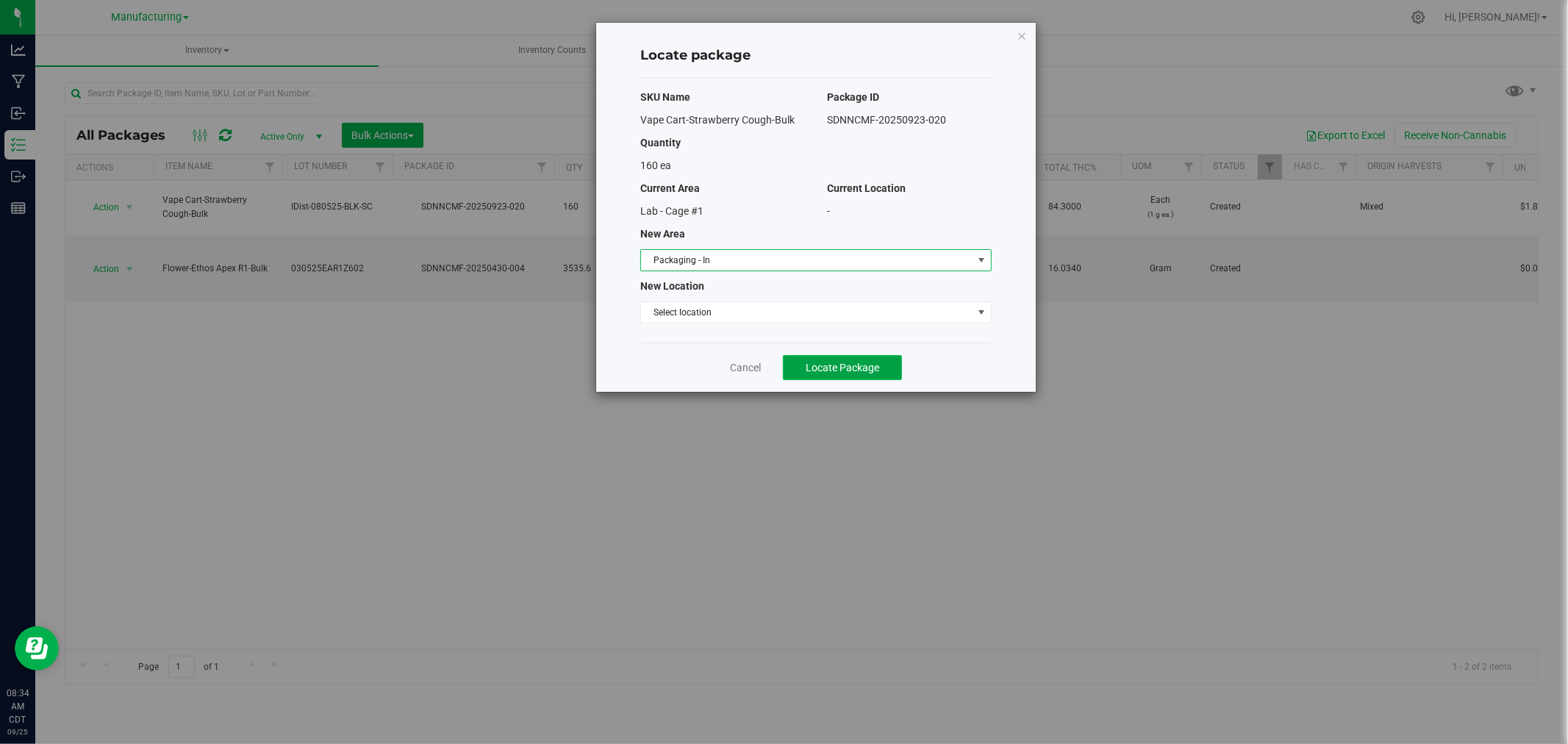
click at [807, 373] on span "Locate Package" at bounding box center [842, 368] width 73 height 12
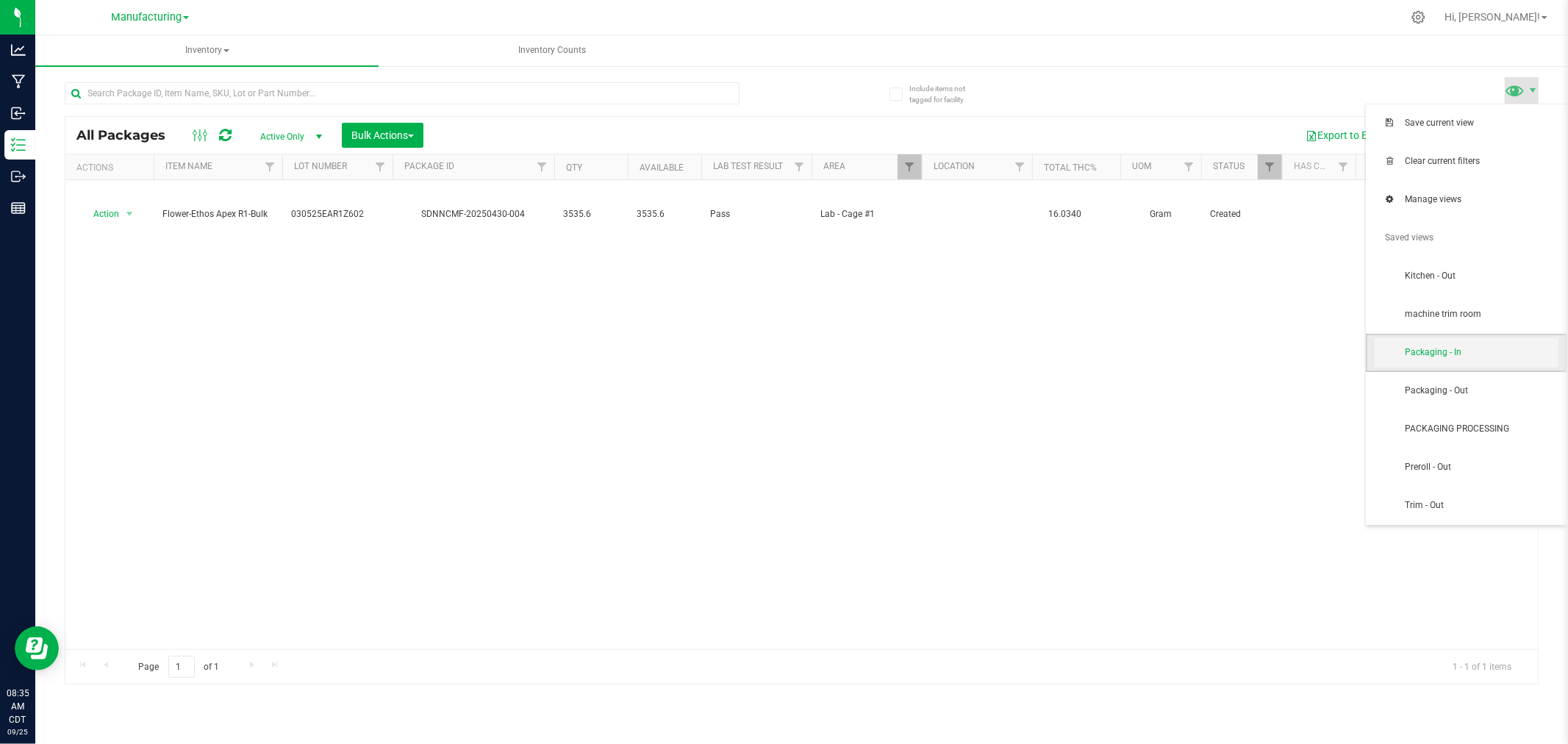
click at [1493, 347] on span "Packaging - In" at bounding box center [1481, 352] width 153 height 13
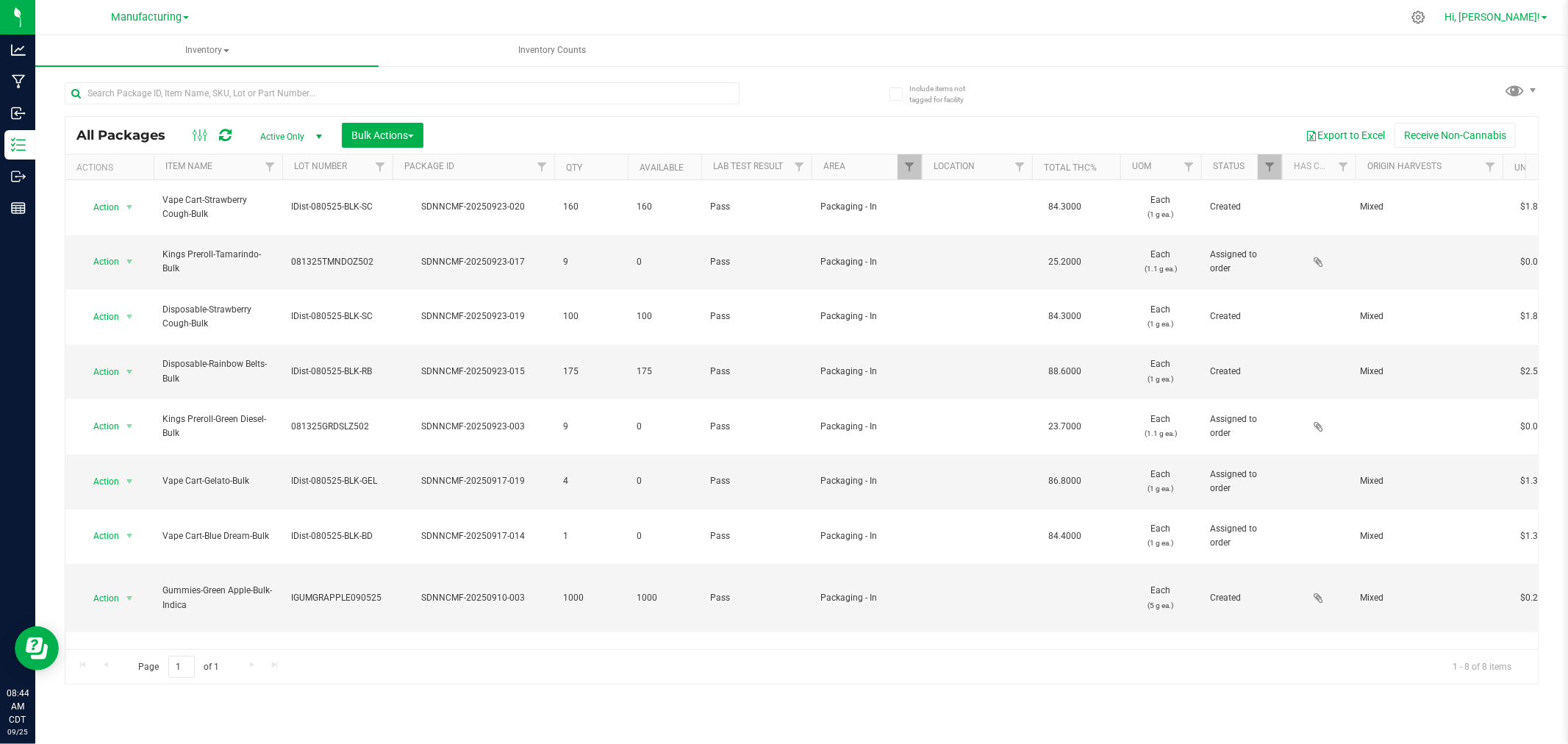
click at [1540, 16] on link "Hi, [PERSON_NAME]!" at bounding box center [1495, 17] width 114 height 16
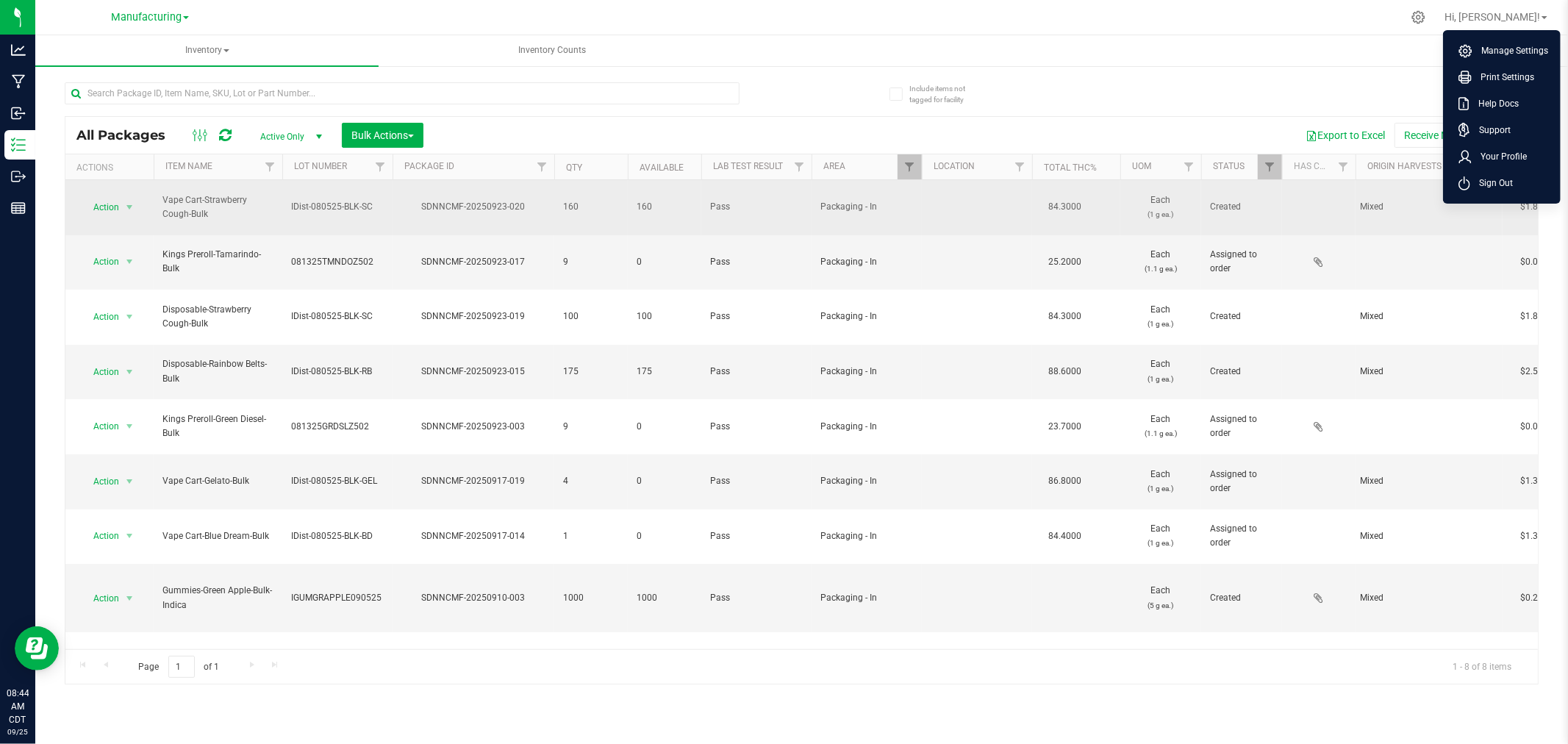
click at [1492, 190] on li "Sign Out" at bounding box center [1502, 182] width 111 height 26
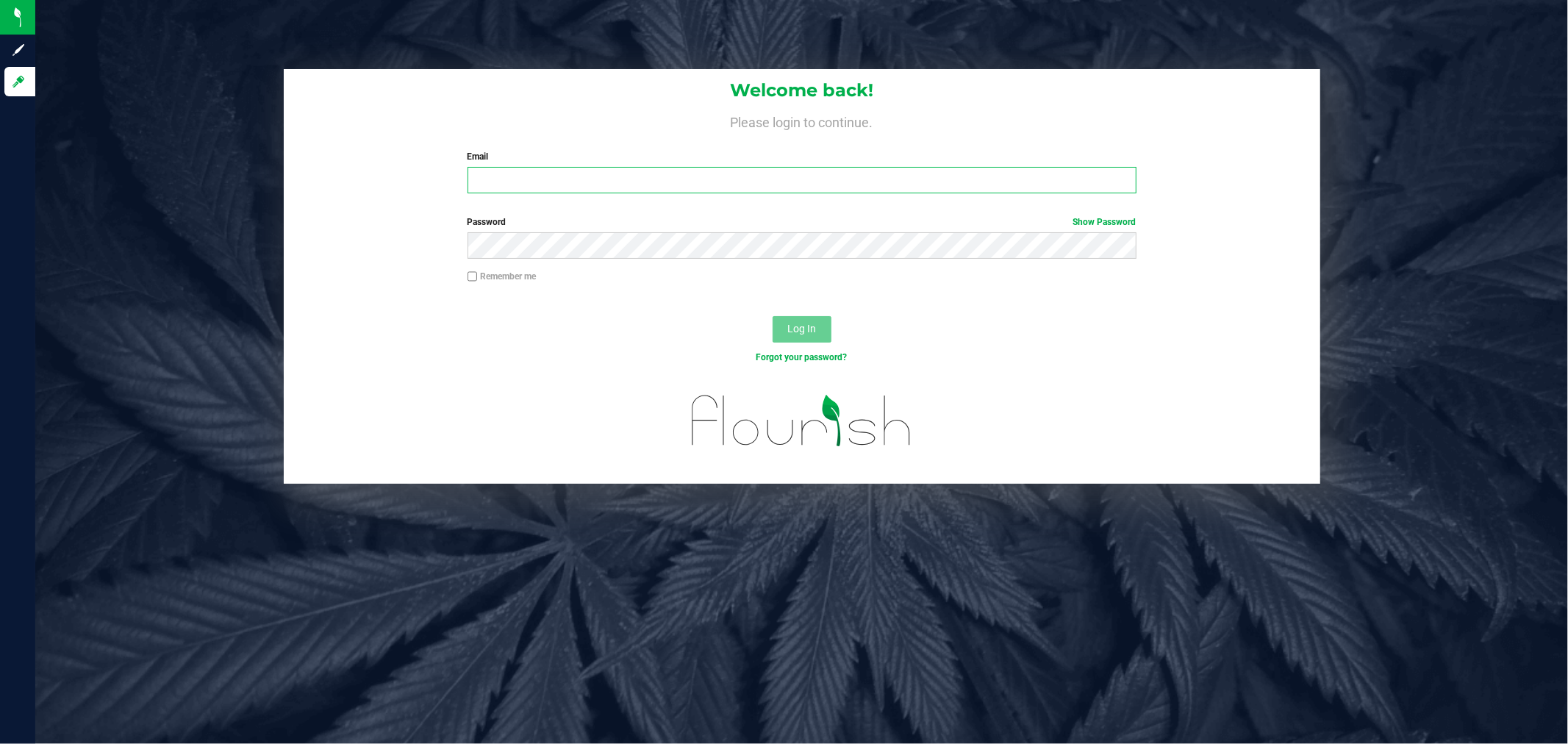
drag, startPoint x: 946, startPoint y: 179, endPoint x: 917, endPoint y: 195, distance: 33.1
click at [946, 181] on input "Email" at bounding box center [802, 179] width 669 height 26
type input "[PERSON_NAME][EMAIL_ADDRESS][PERSON_NAME][DOMAIN_NAME]"
click at [772, 316] on button "Log In" at bounding box center [802, 329] width 59 height 26
